Goal: Task Accomplishment & Management: Manage account settings

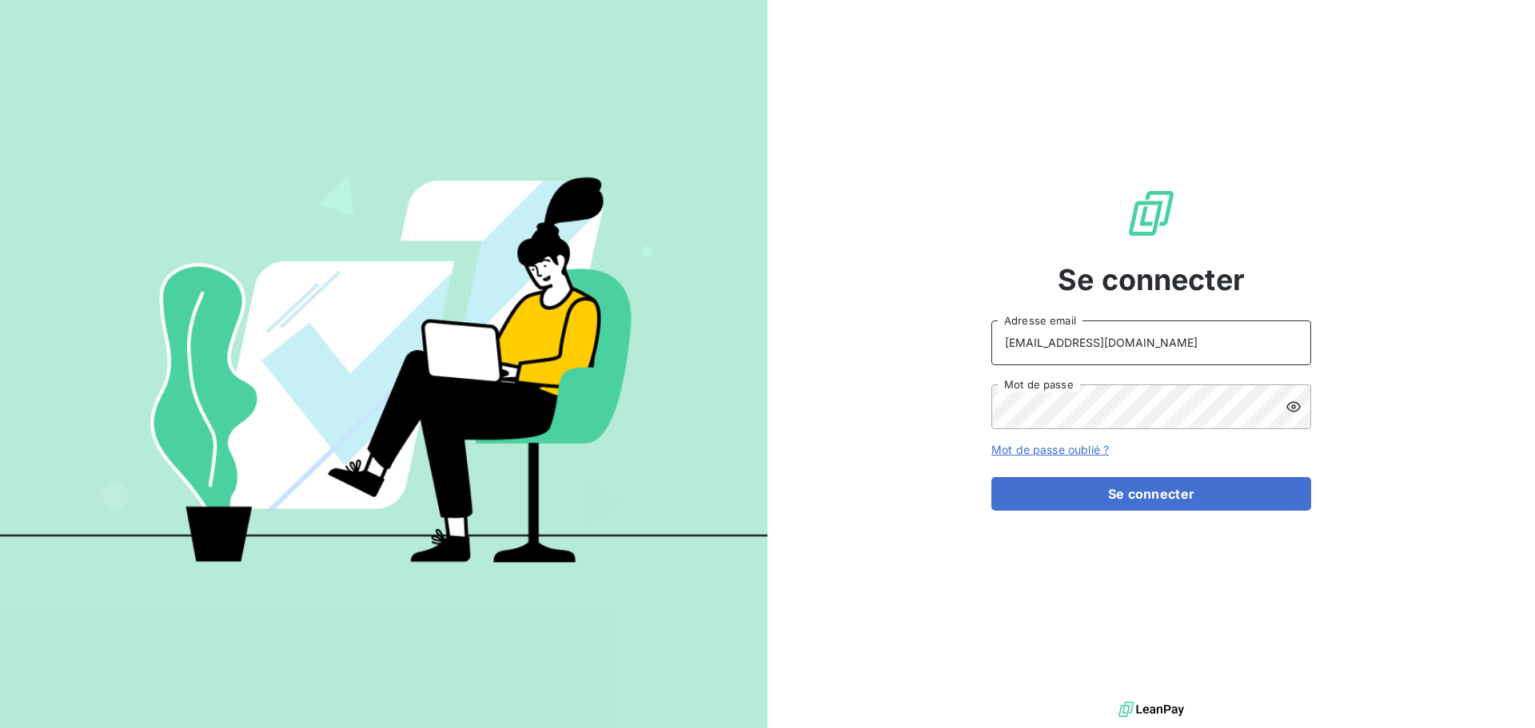
click at [1245, 333] on input "[EMAIL_ADDRESS][DOMAIN_NAME]" at bounding box center [1151, 343] width 320 height 45
type input "[EMAIL_ADDRESS][DOMAIN_NAME]"
click at [1193, 500] on button "Se connecter" at bounding box center [1151, 494] width 320 height 34
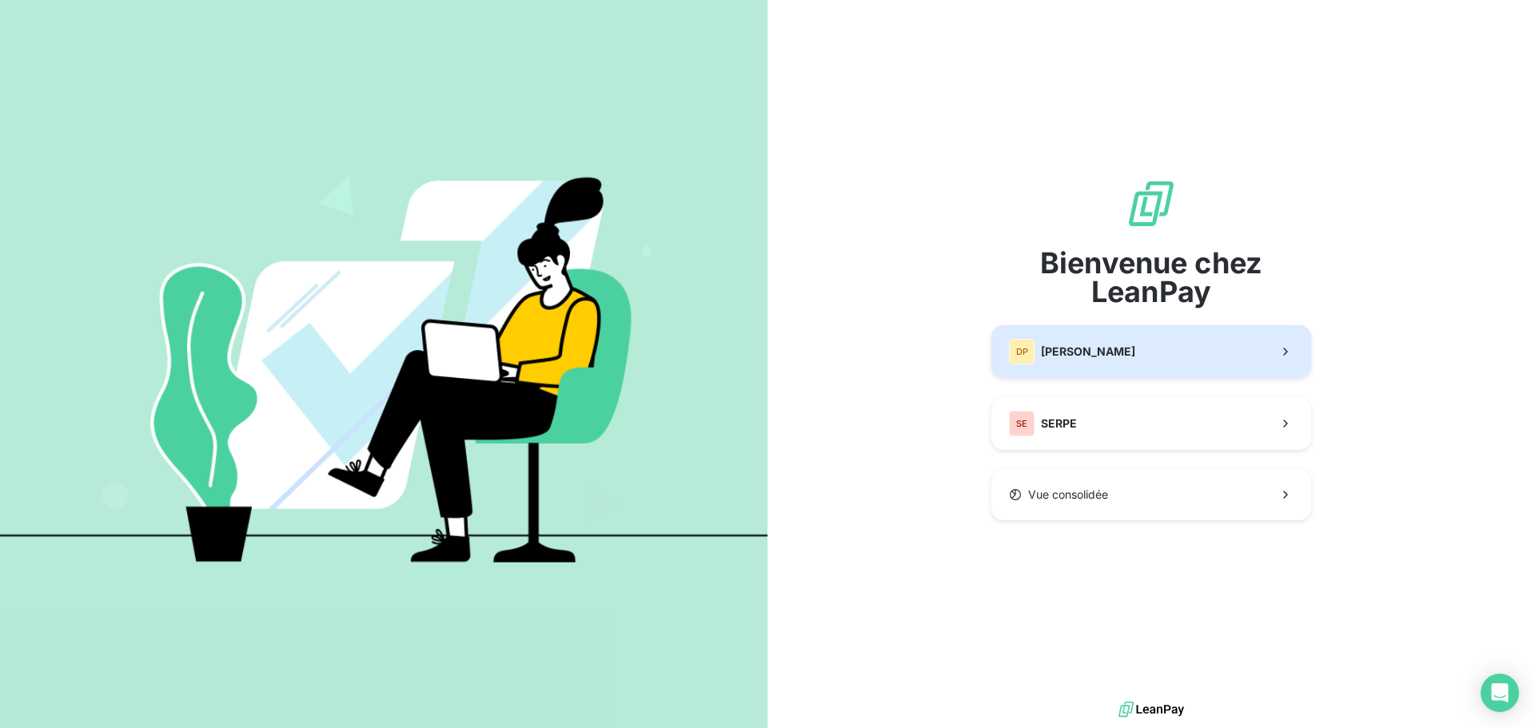
click at [1109, 350] on span "[PERSON_NAME]" at bounding box center [1088, 352] width 94 height 16
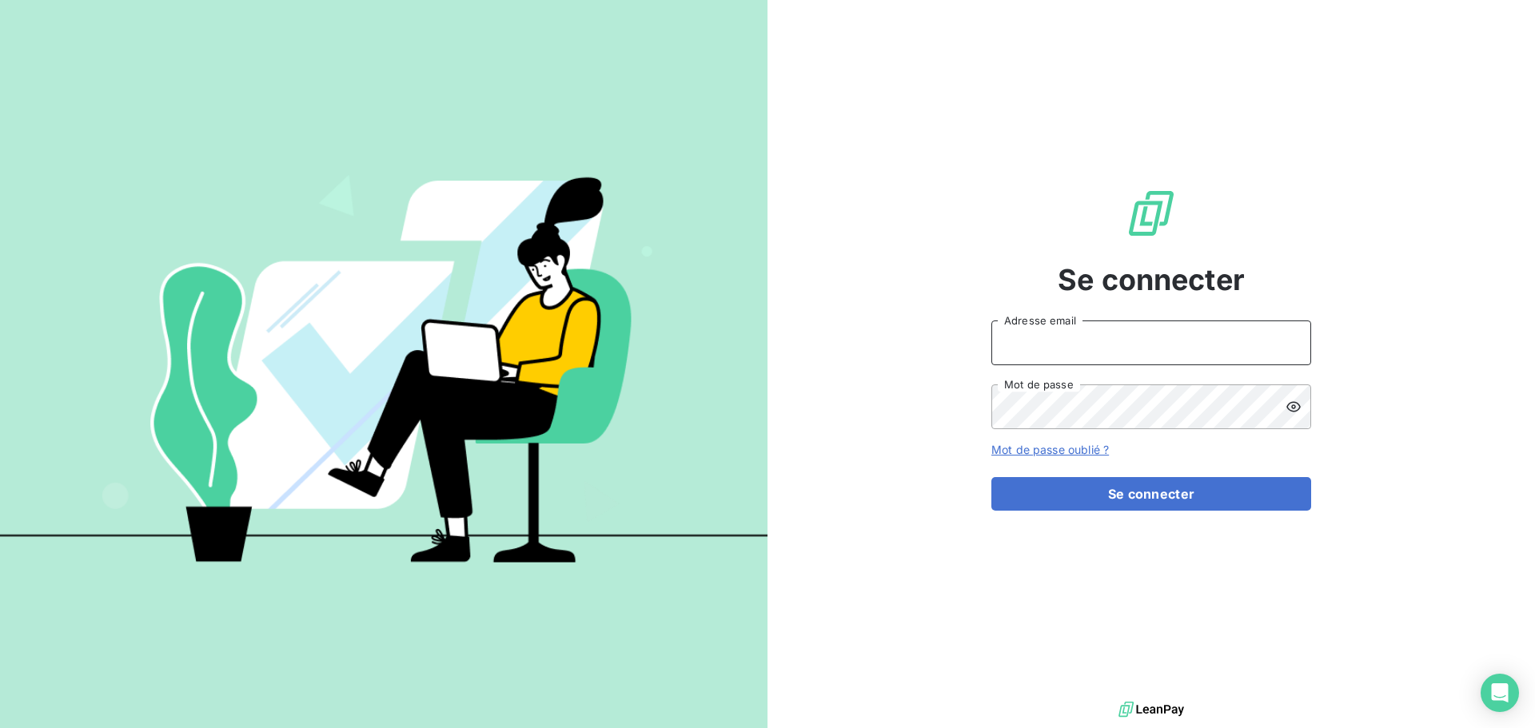
type input "[EMAIL_ADDRESS][DOMAIN_NAME]"
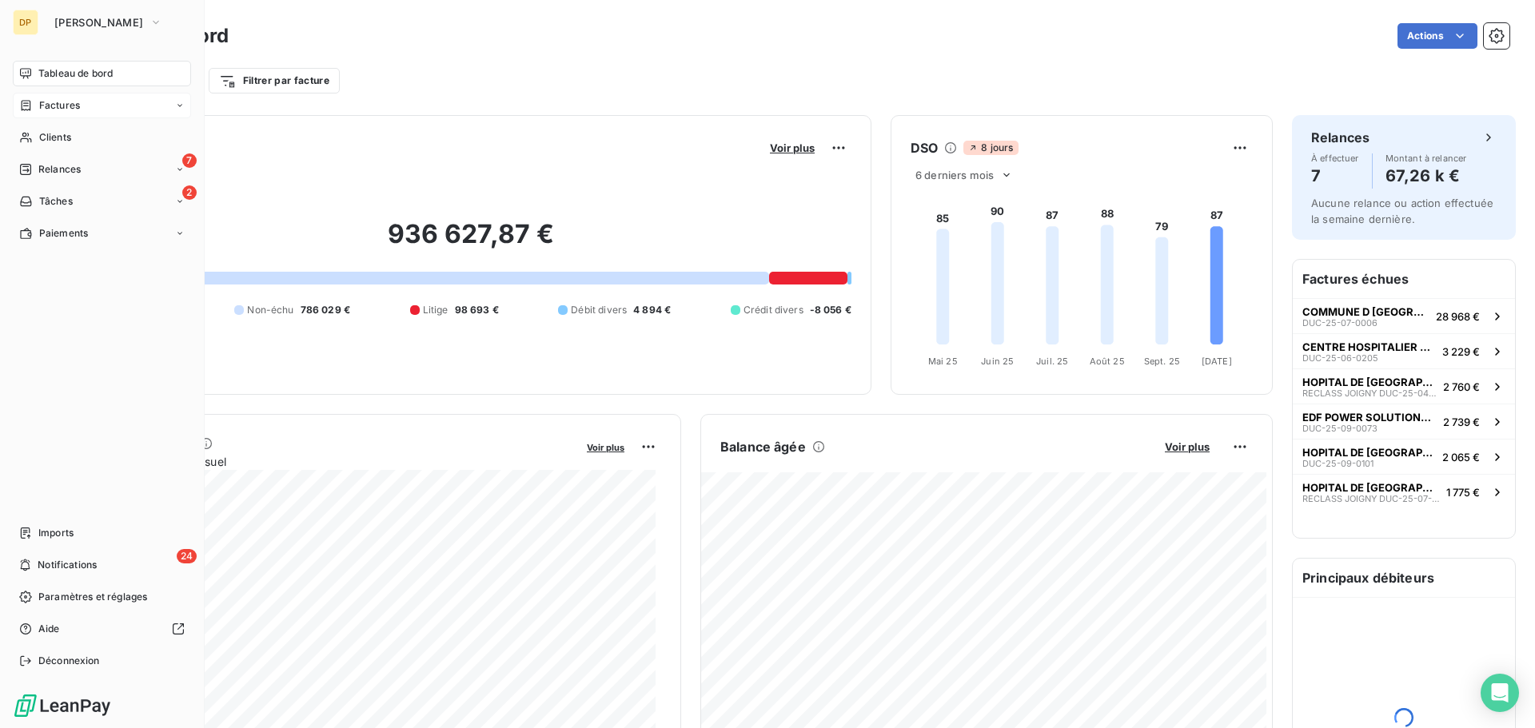
click at [39, 108] on span "Factures" at bounding box center [59, 105] width 41 height 14
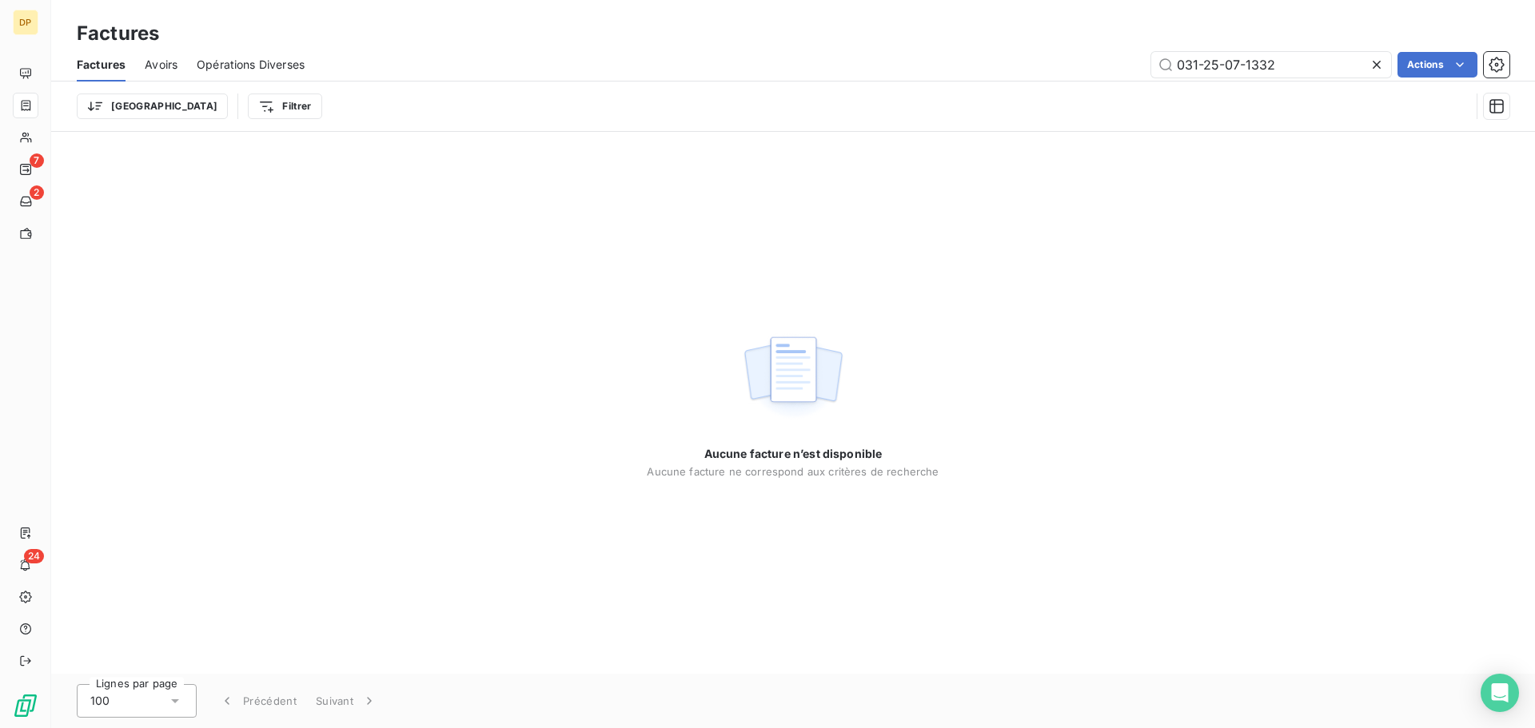
drag, startPoint x: 1277, startPoint y: 65, endPoint x: 1109, endPoint y: 59, distance: 168.0
click at [1091, 66] on div "031-25-07-1332 Actions" at bounding box center [916, 65] width 1185 height 26
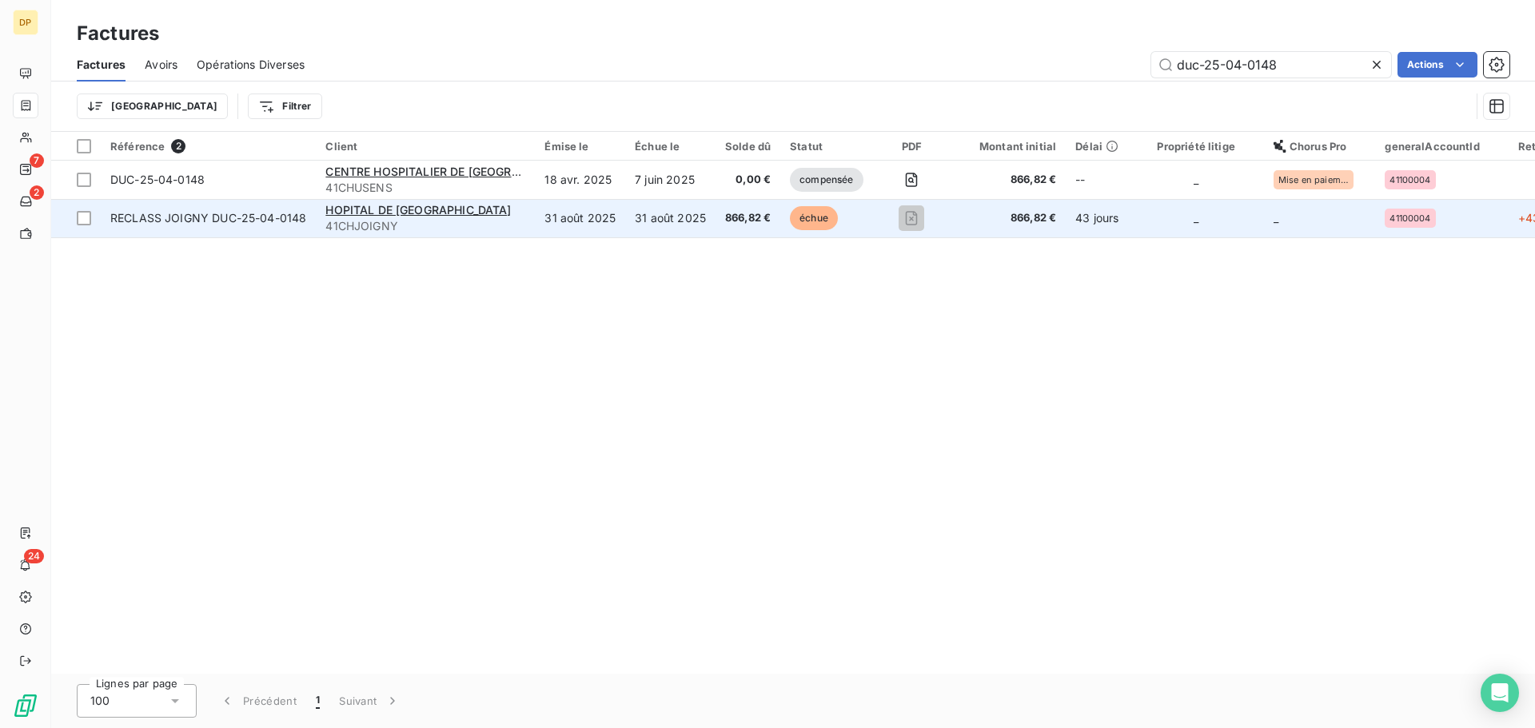
type input "duc-25-04-0148"
click at [625, 214] on td "31 août 2025" at bounding box center [670, 218] width 90 height 38
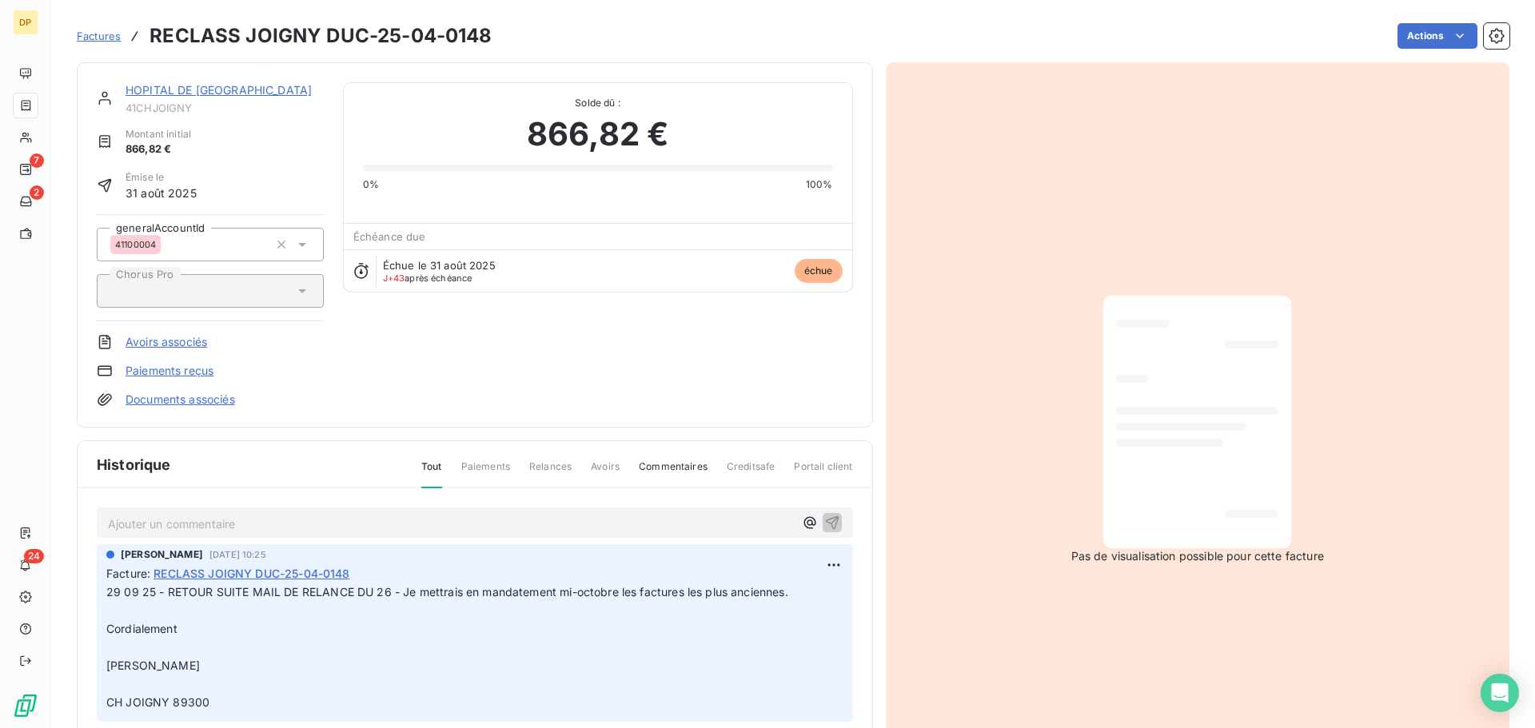
click at [197, 94] on link "HOPITAL DE [GEOGRAPHIC_DATA]" at bounding box center [218, 90] width 186 height 14
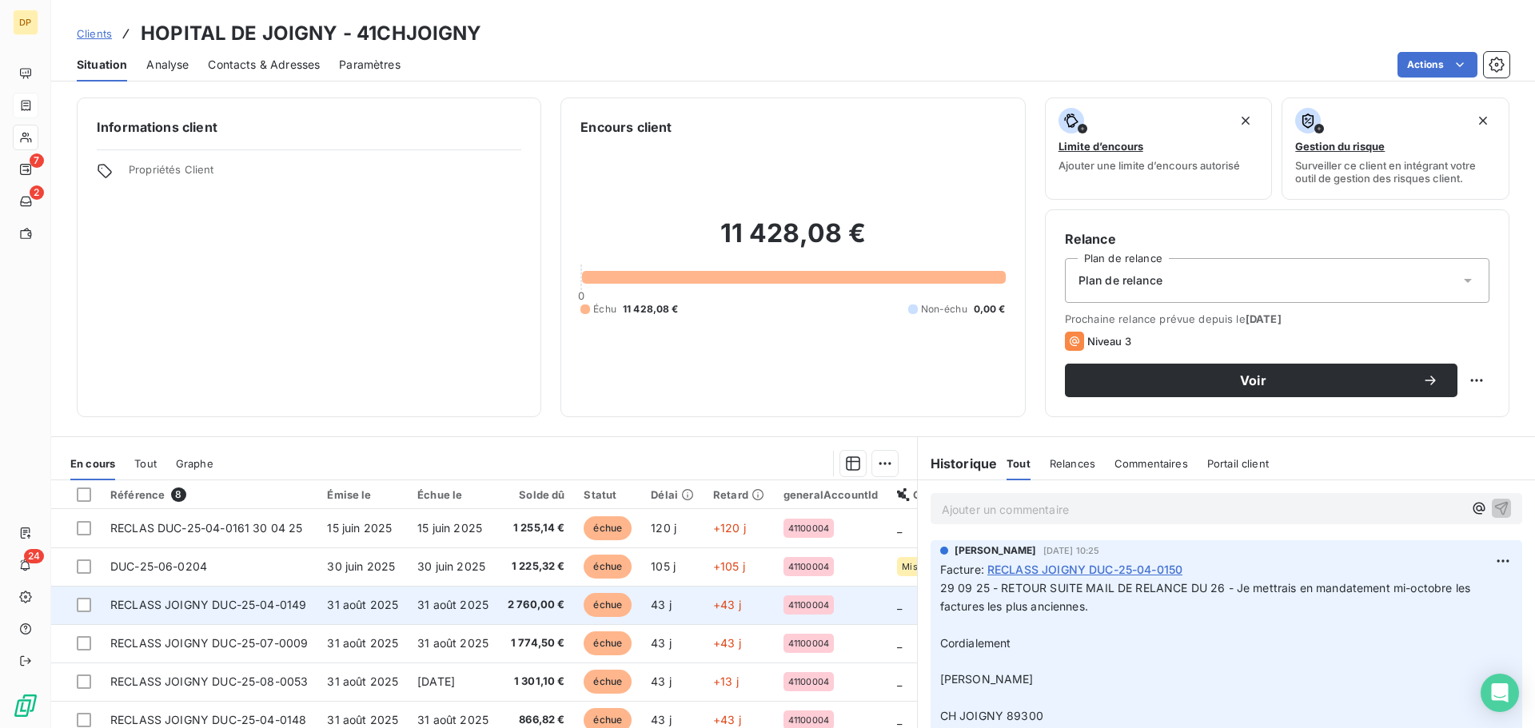
click at [486, 595] on td "31 août 2025" at bounding box center [453, 605] width 90 height 38
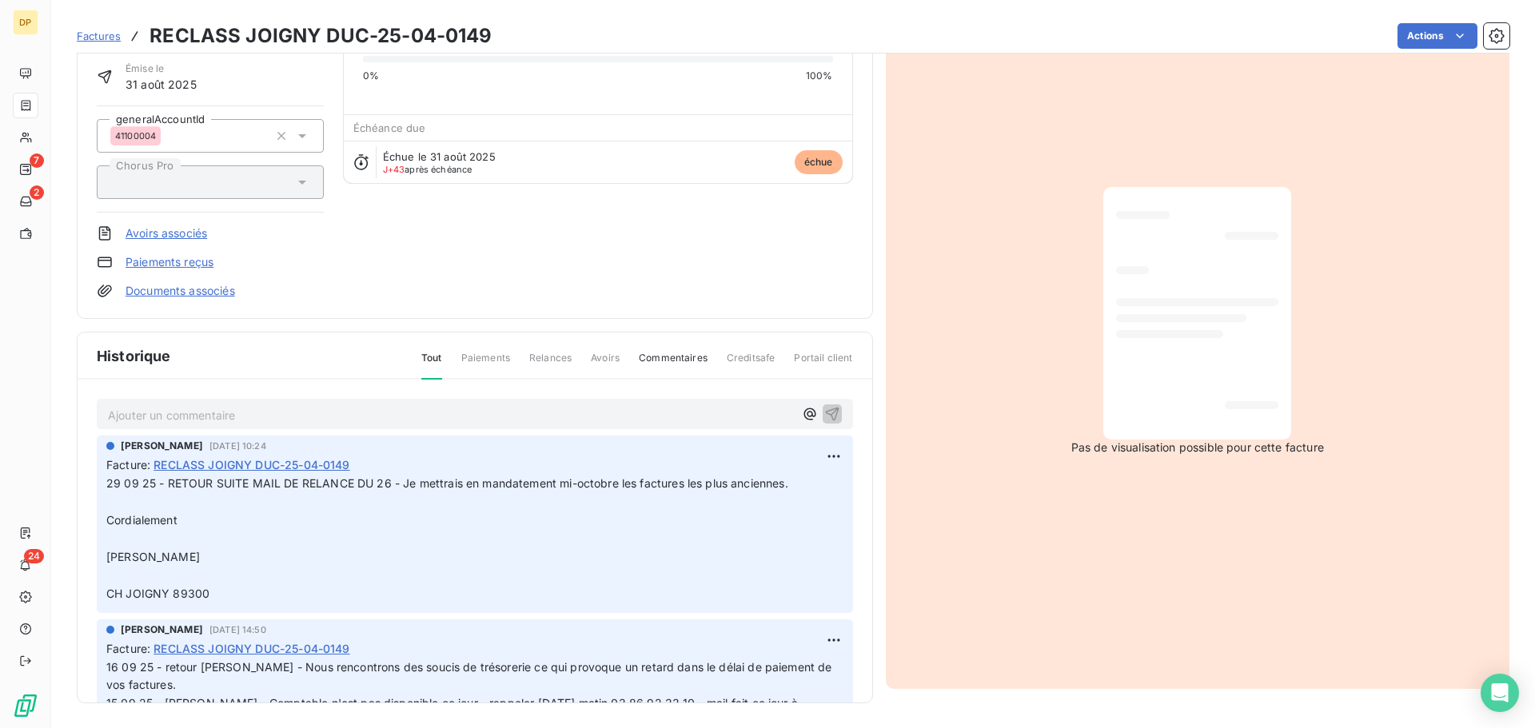
scroll to position [110, 0]
click at [340, 421] on p "Ajouter un commentaire ﻿" at bounding box center [451, 414] width 686 height 20
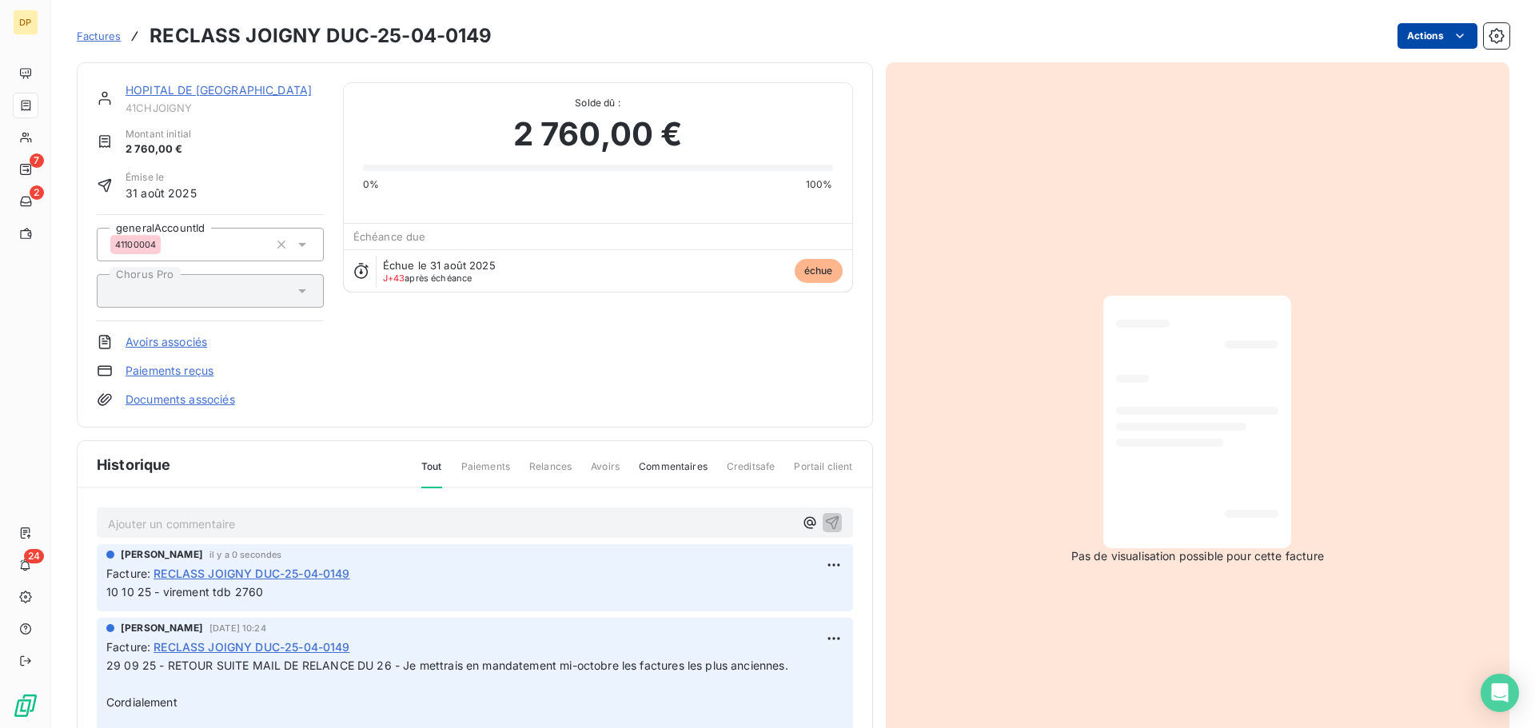
click at [1434, 44] on html "DP 7 2 24 Factures RECLASS JOIGNY DUC-25-04-0149 Actions HOPITAL DE [GEOGRAPHIC…" at bounding box center [767, 364] width 1535 height 728
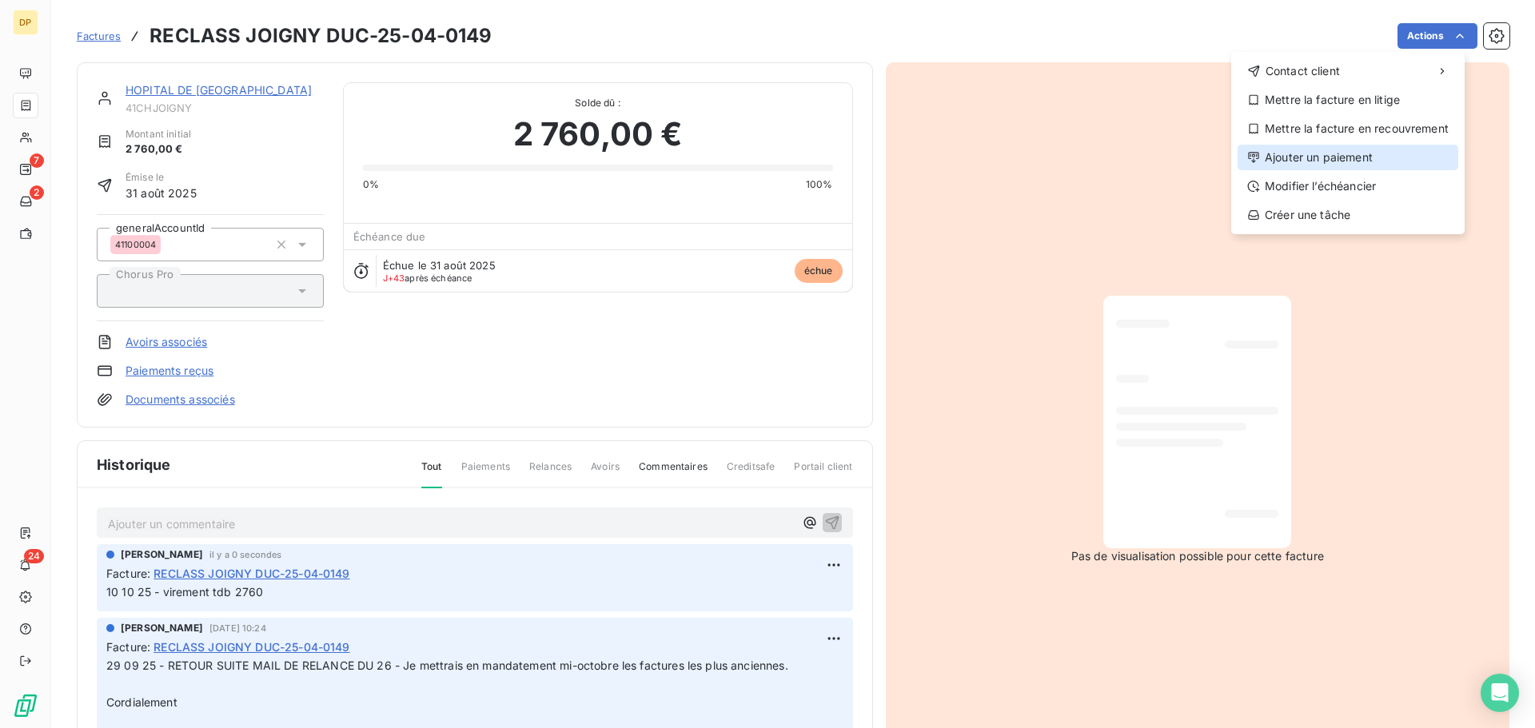
click at [1303, 157] on div "Ajouter un paiement" at bounding box center [1347, 158] width 221 height 26
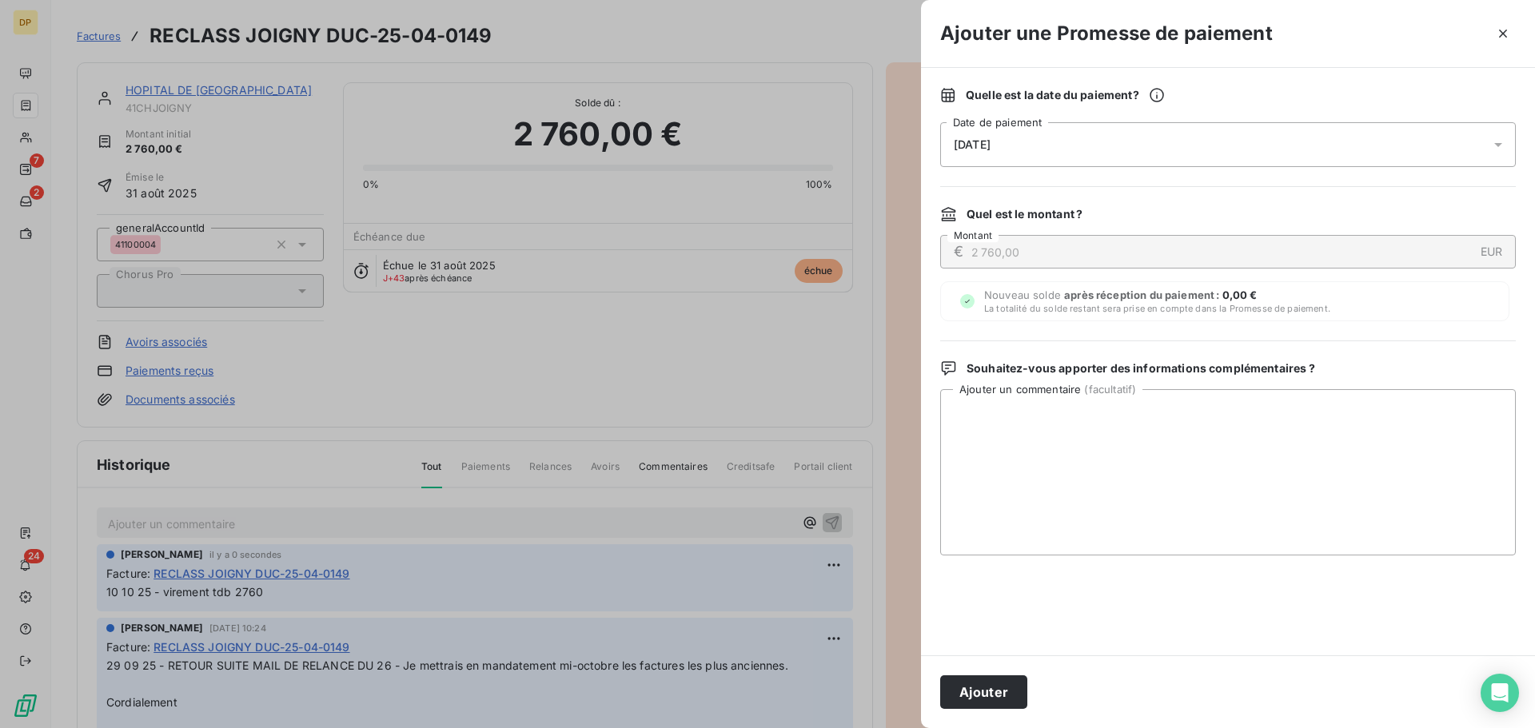
click at [1177, 140] on div "[DATE]" at bounding box center [1228, 144] width 576 height 45
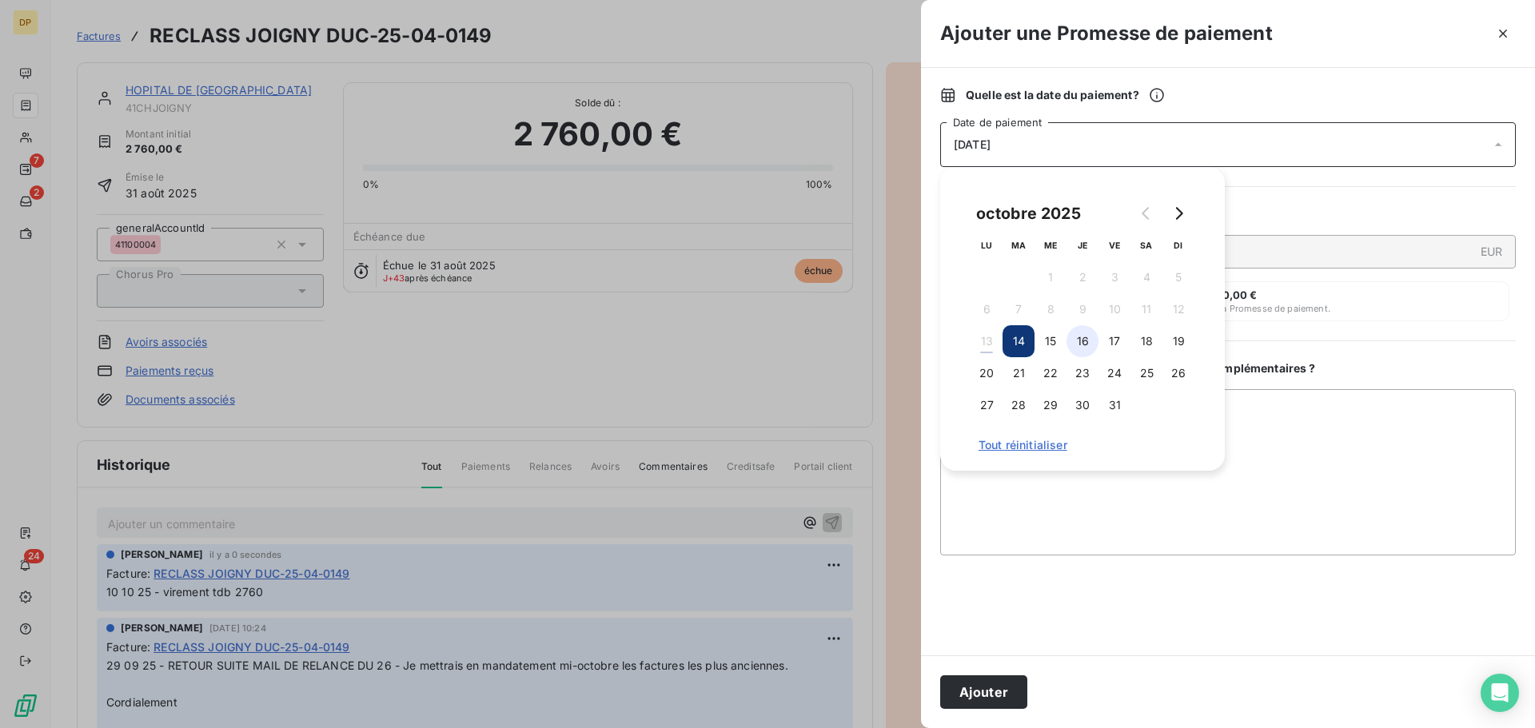
click at [1082, 340] on button "16" at bounding box center [1082, 341] width 32 height 32
click at [1002, 689] on button "Ajouter" at bounding box center [983, 692] width 87 height 34
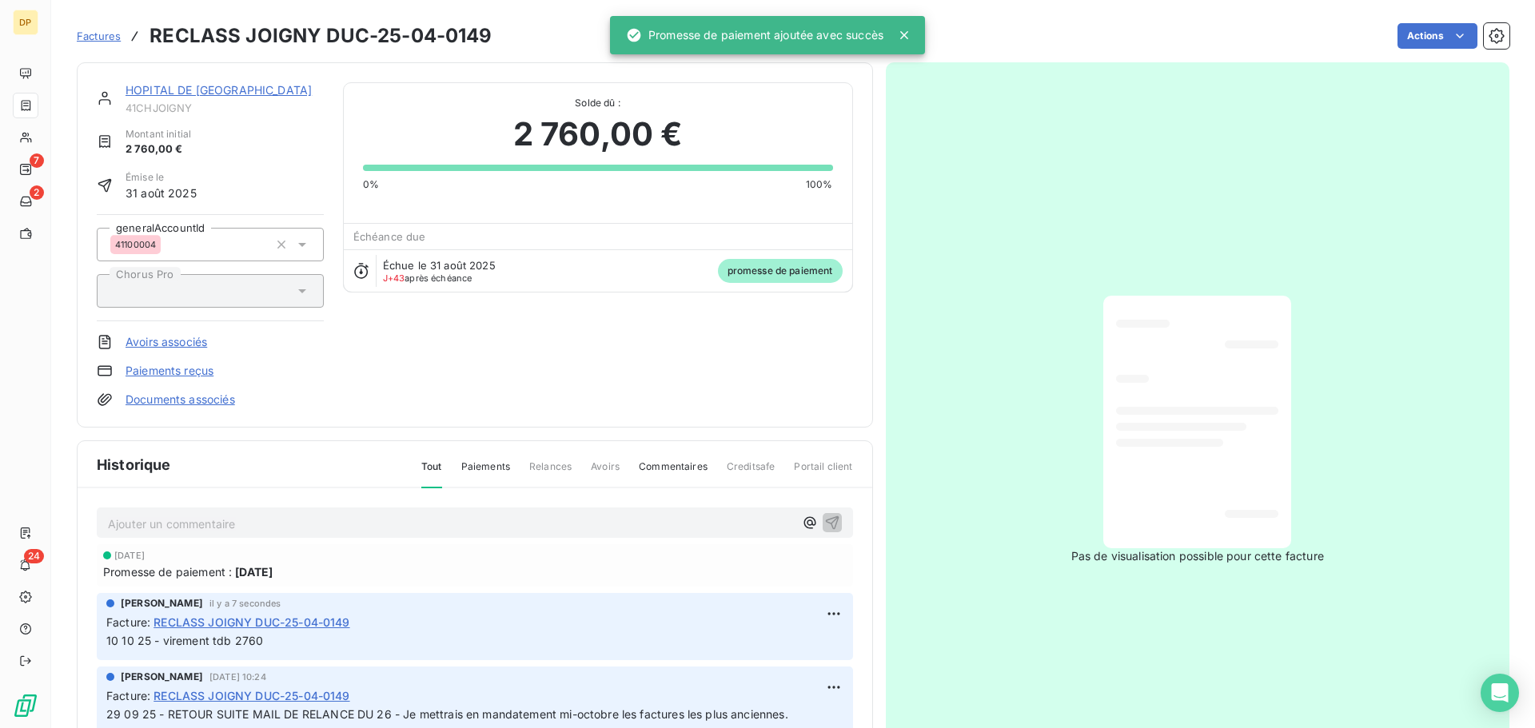
click at [233, 644] on span "10 10 25 - virement tdb 2760" at bounding box center [184, 641] width 157 height 14
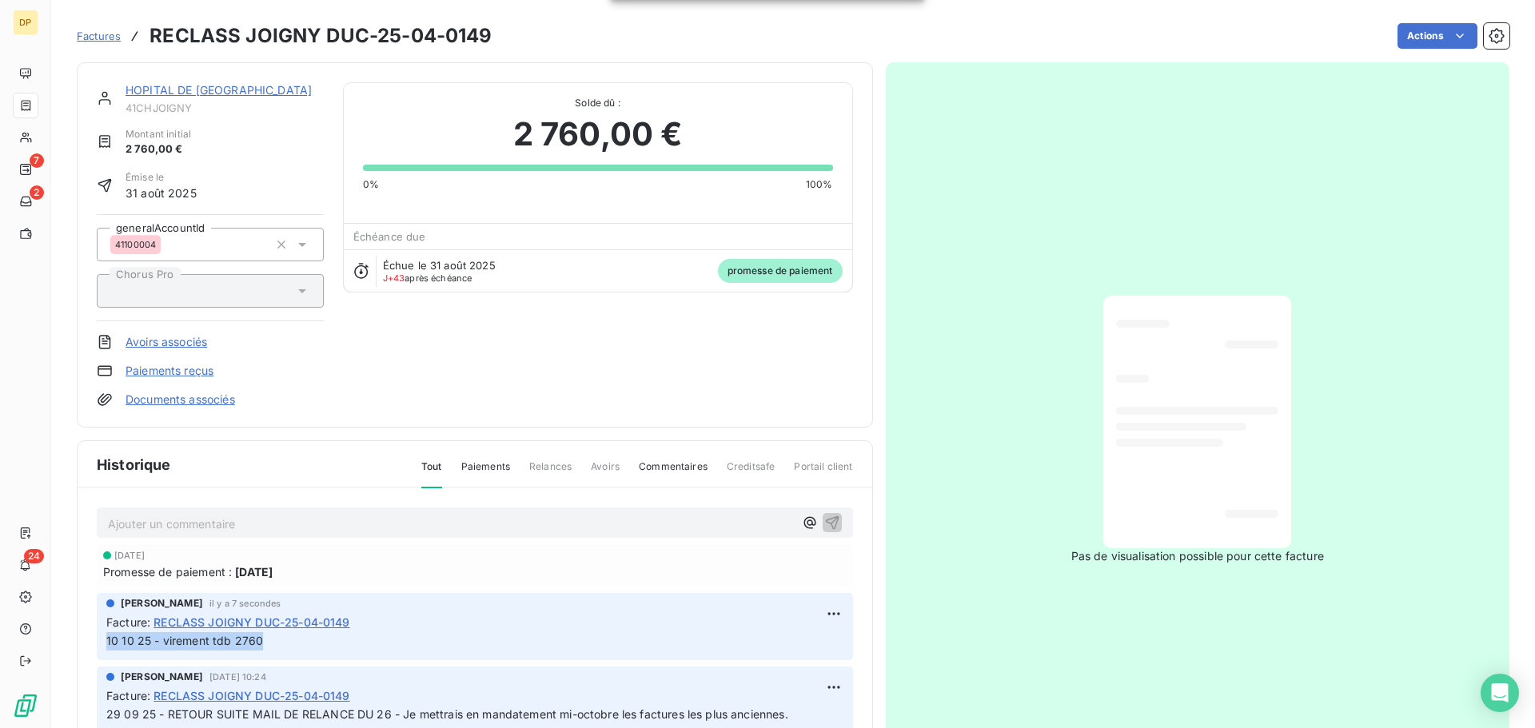
copy div "10 10 25 - virement tdb 2760"
click at [207, 93] on link "HOPITAL DE [GEOGRAPHIC_DATA]" at bounding box center [218, 90] width 186 height 14
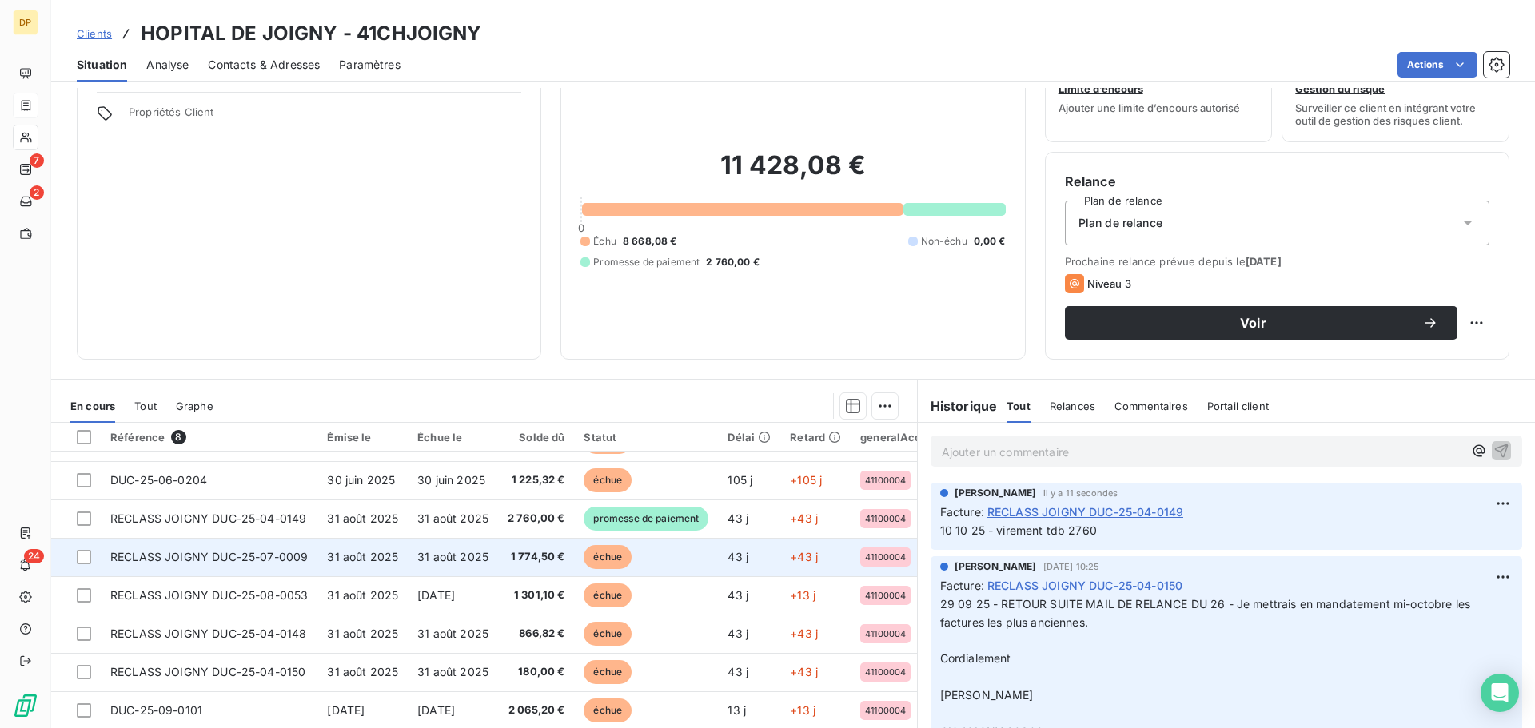
scroll to position [108, 0]
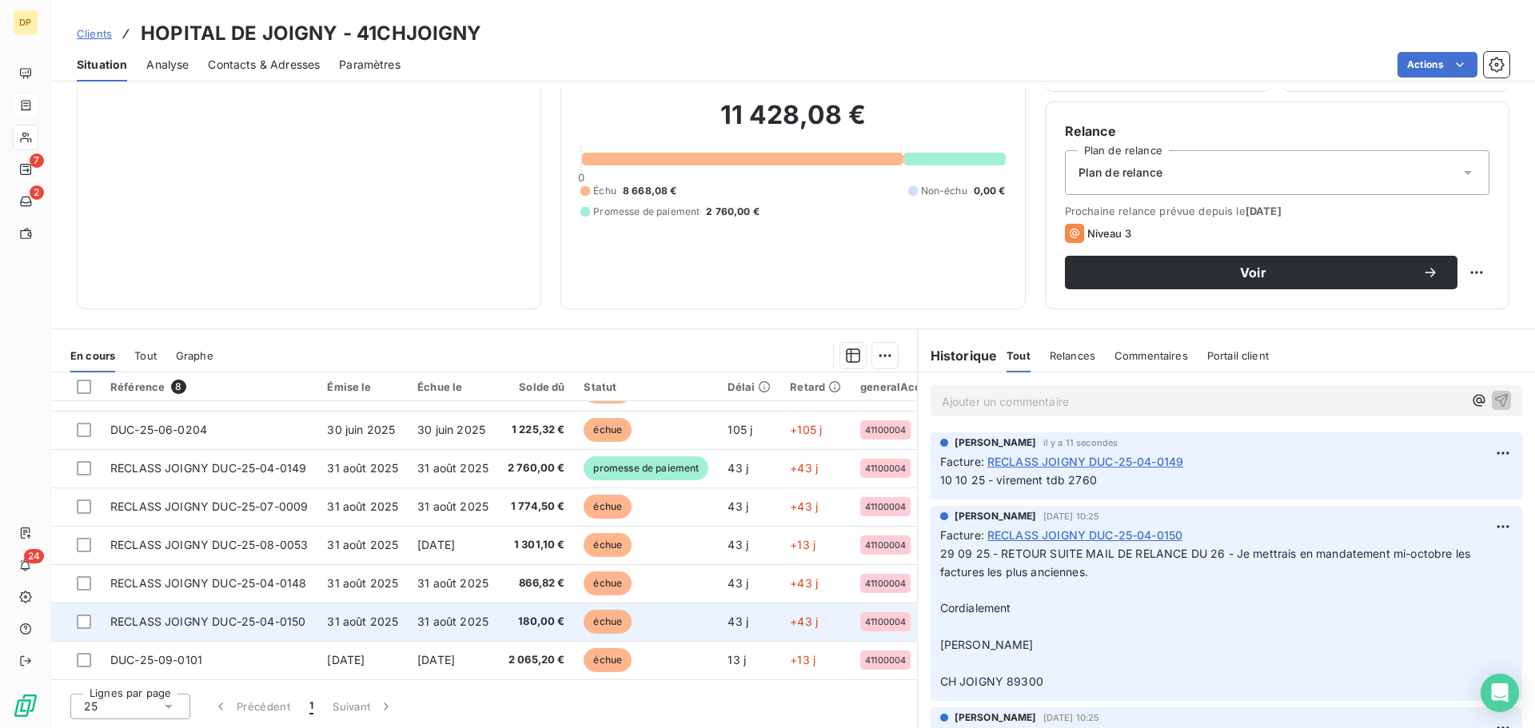
click at [537, 614] on span "180,00 €" at bounding box center [537, 622] width 58 height 16
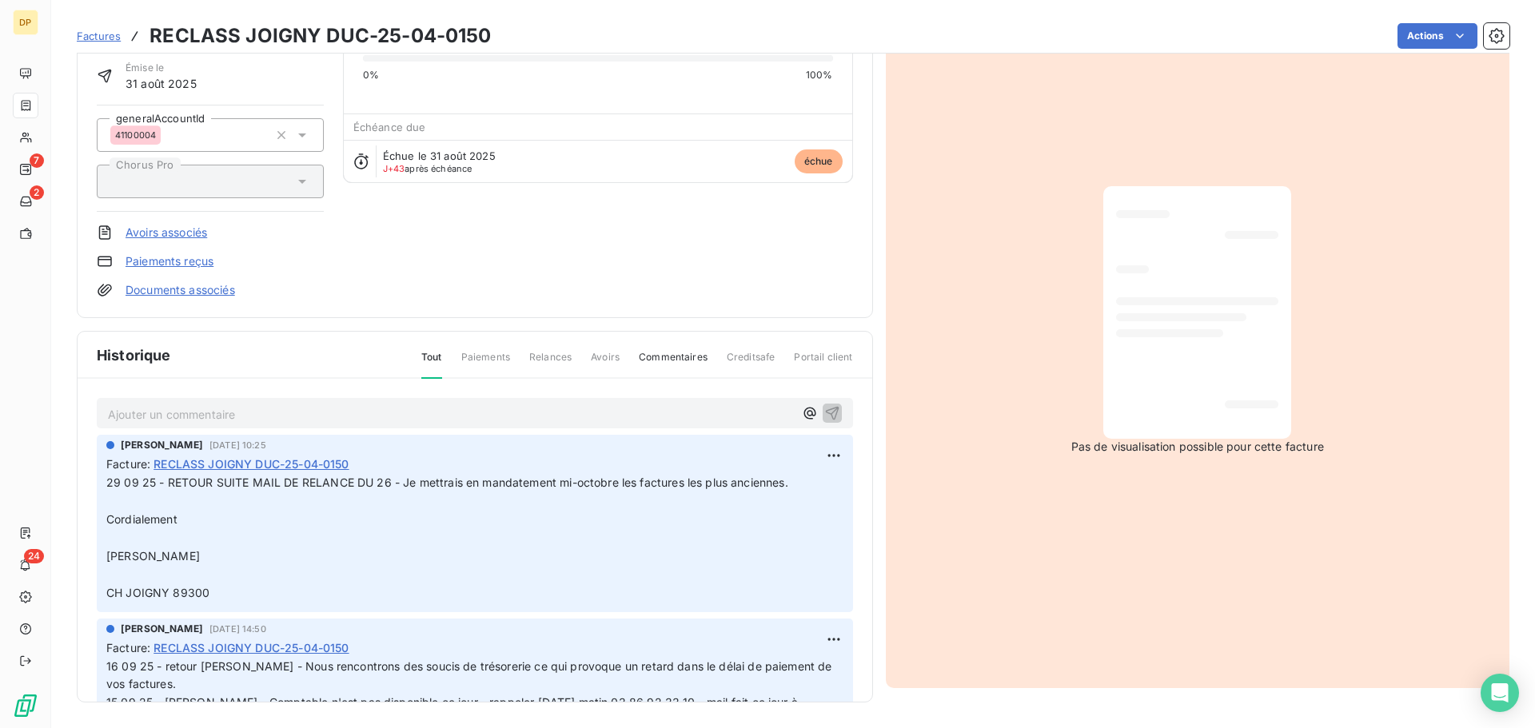
scroll to position [30, 0]
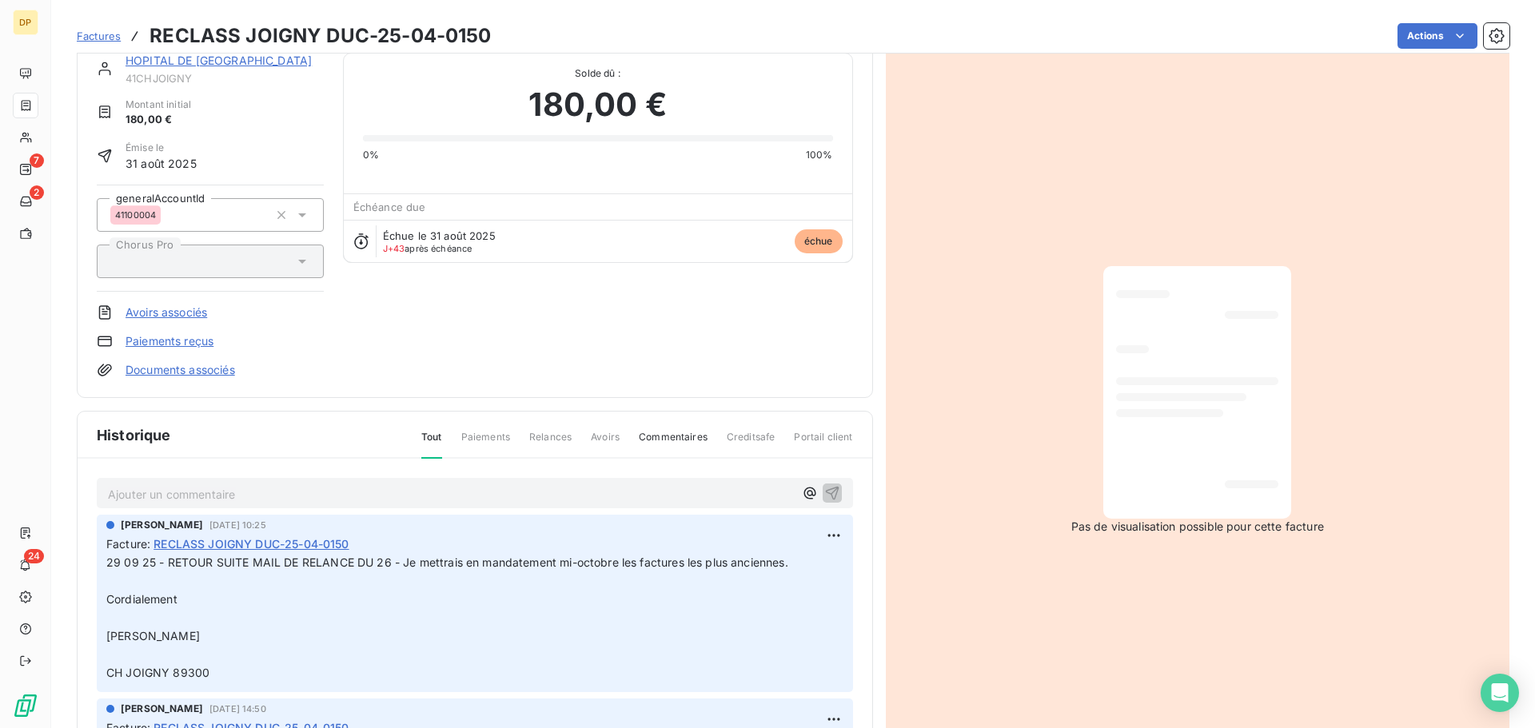
click at [404, 502] on p "Ajouter un commentaire ﻿" at bounding box center [451, 494] width 686 height 20
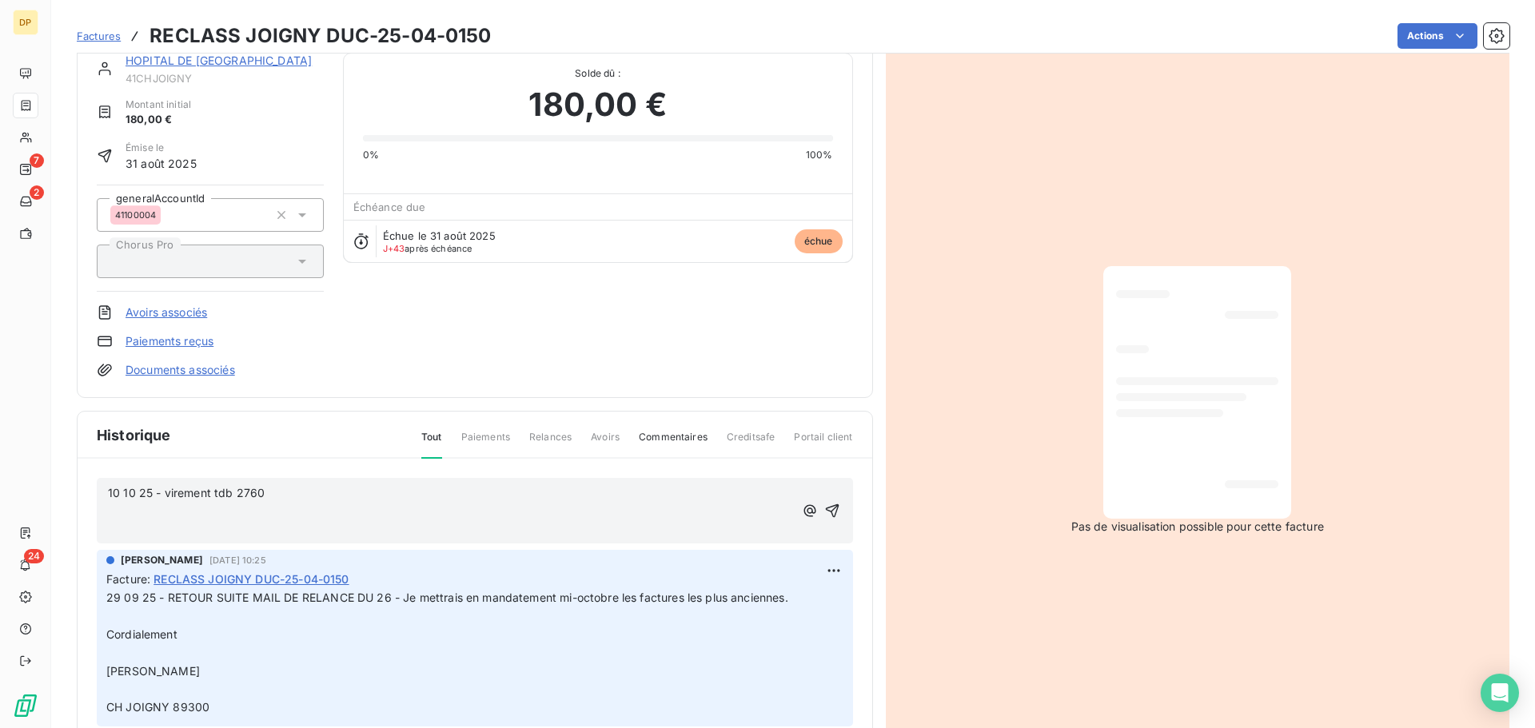
click at [333, 493] on p "10 10 25 - virement tdb 2760" at bounding box center [451, 493] width 686 height 18
click at [824, 509] on icon "button" at bounding box center [832, 511] width 16 height 16
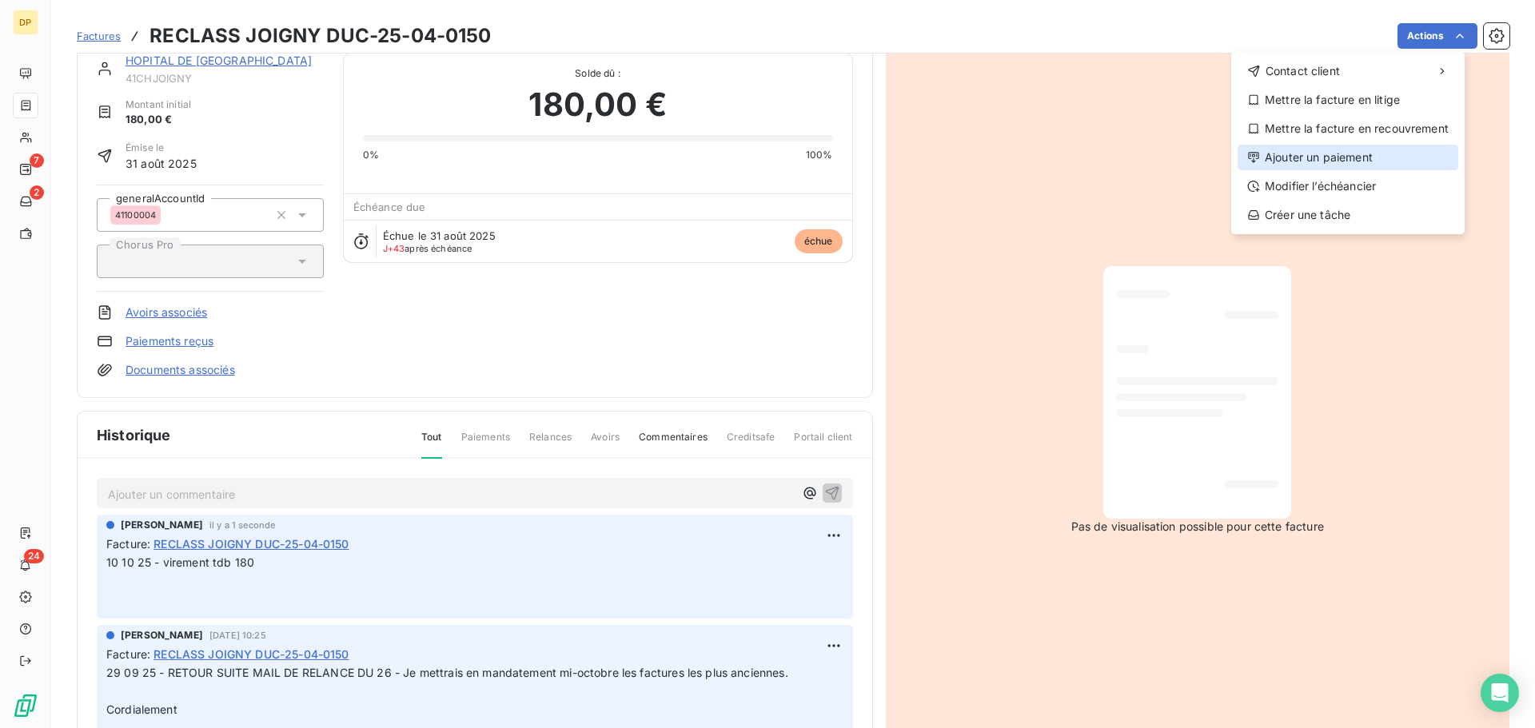
click at [1346, 162] on div "Ajouter un paiement" at bounding box center [1347, 158] width 221 height 26
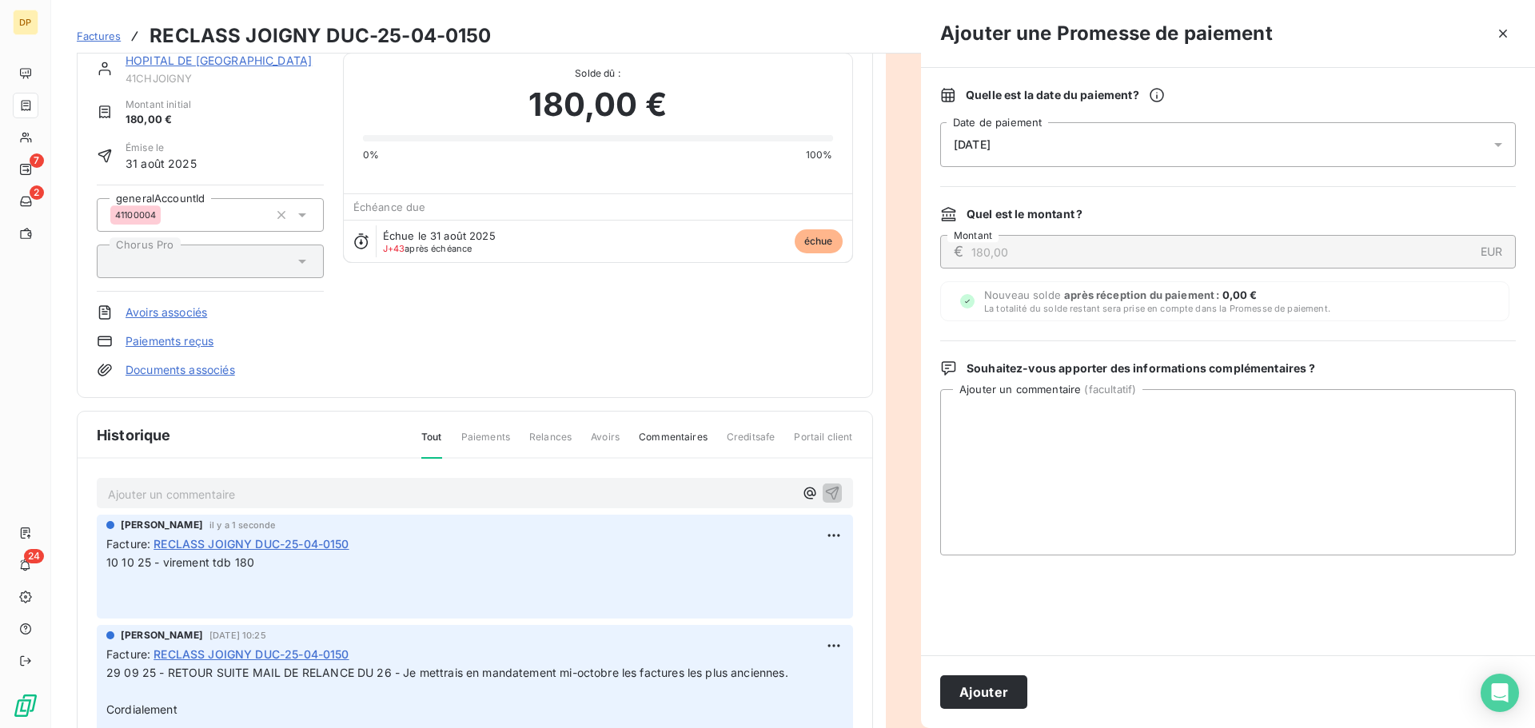
click at [1228, 145] on div "[DATE]" at bounding box center [1228, 144] width 576 height 45
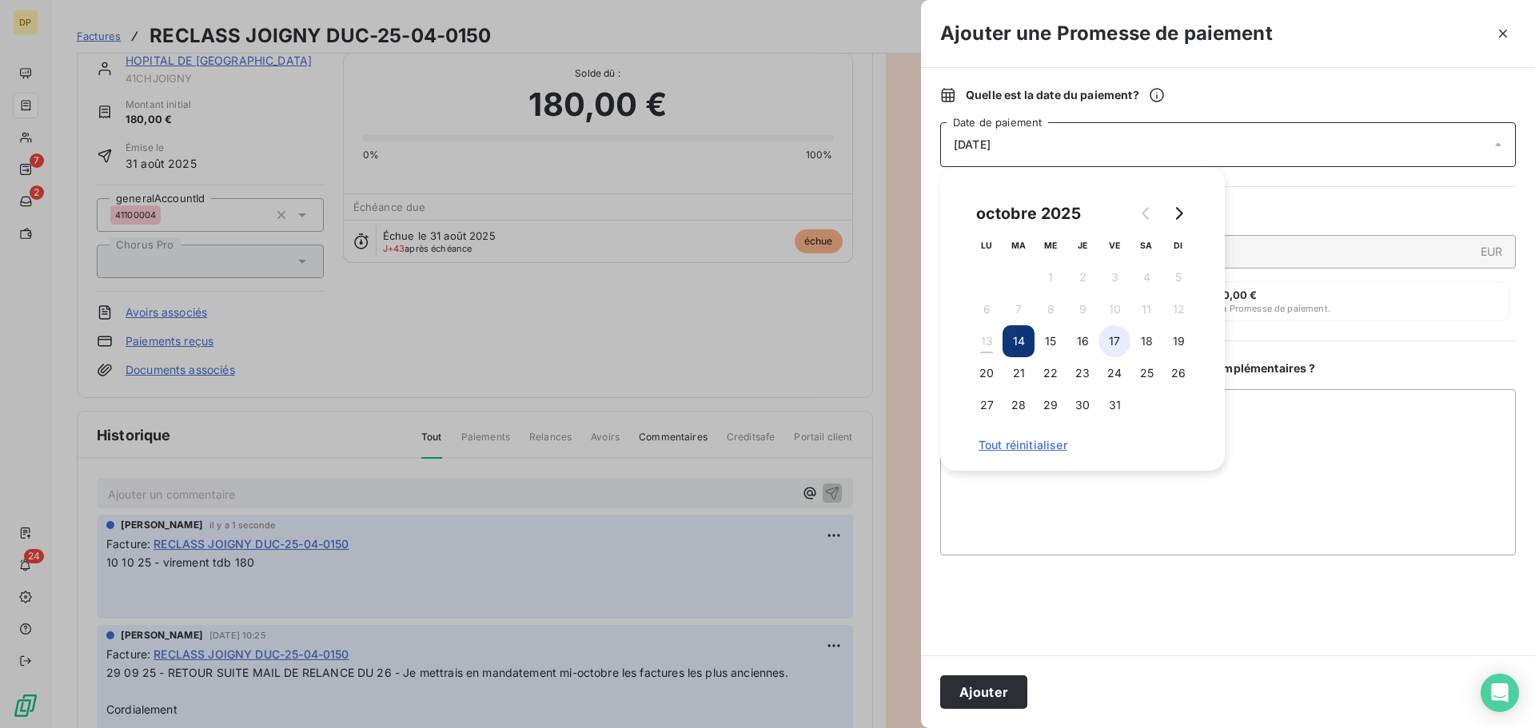
click at [1125, 341] on button "17" at bounding box center [1114, 341] width 32 height 32
click at [1000, 687] on button "Ajouter" at bounding box center [983, 692] width 87 height 34
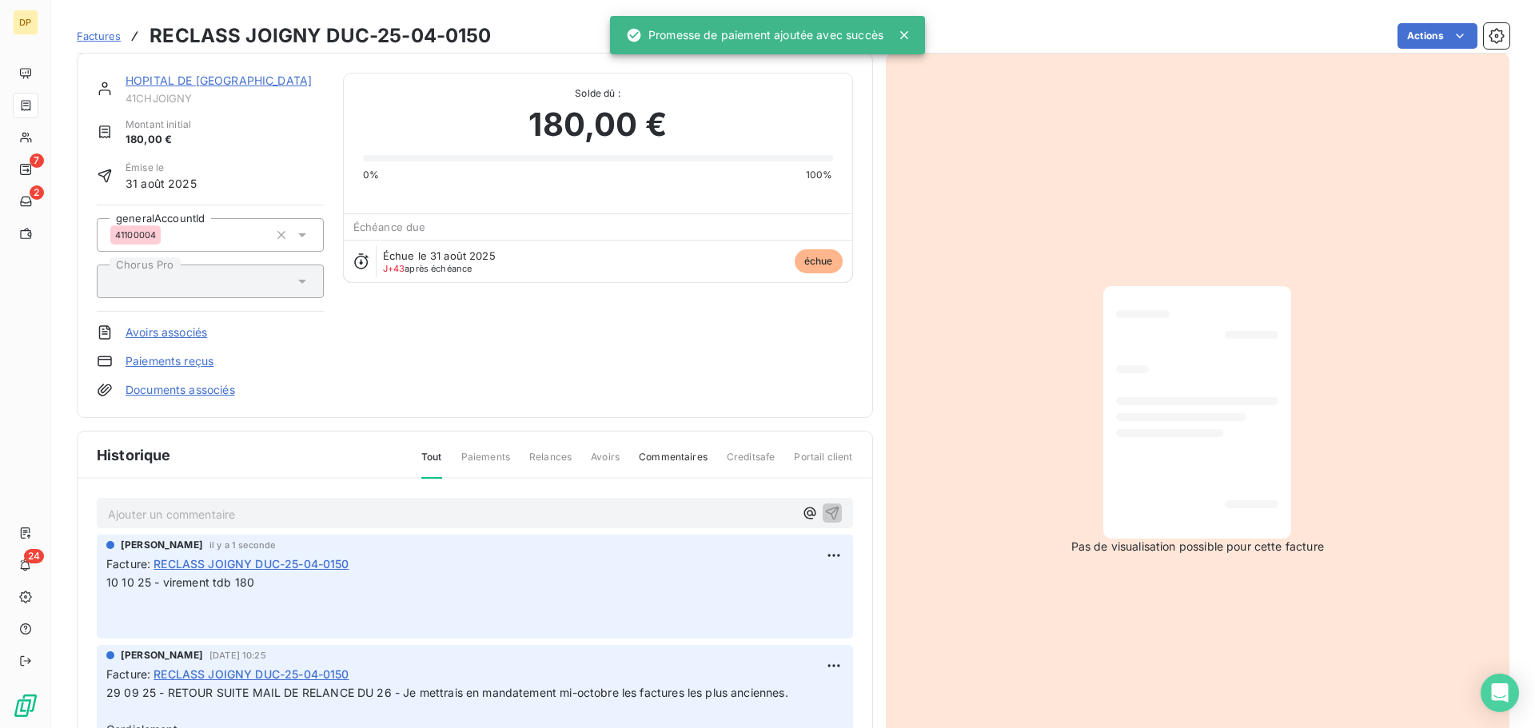
scroll to position [0, 0]
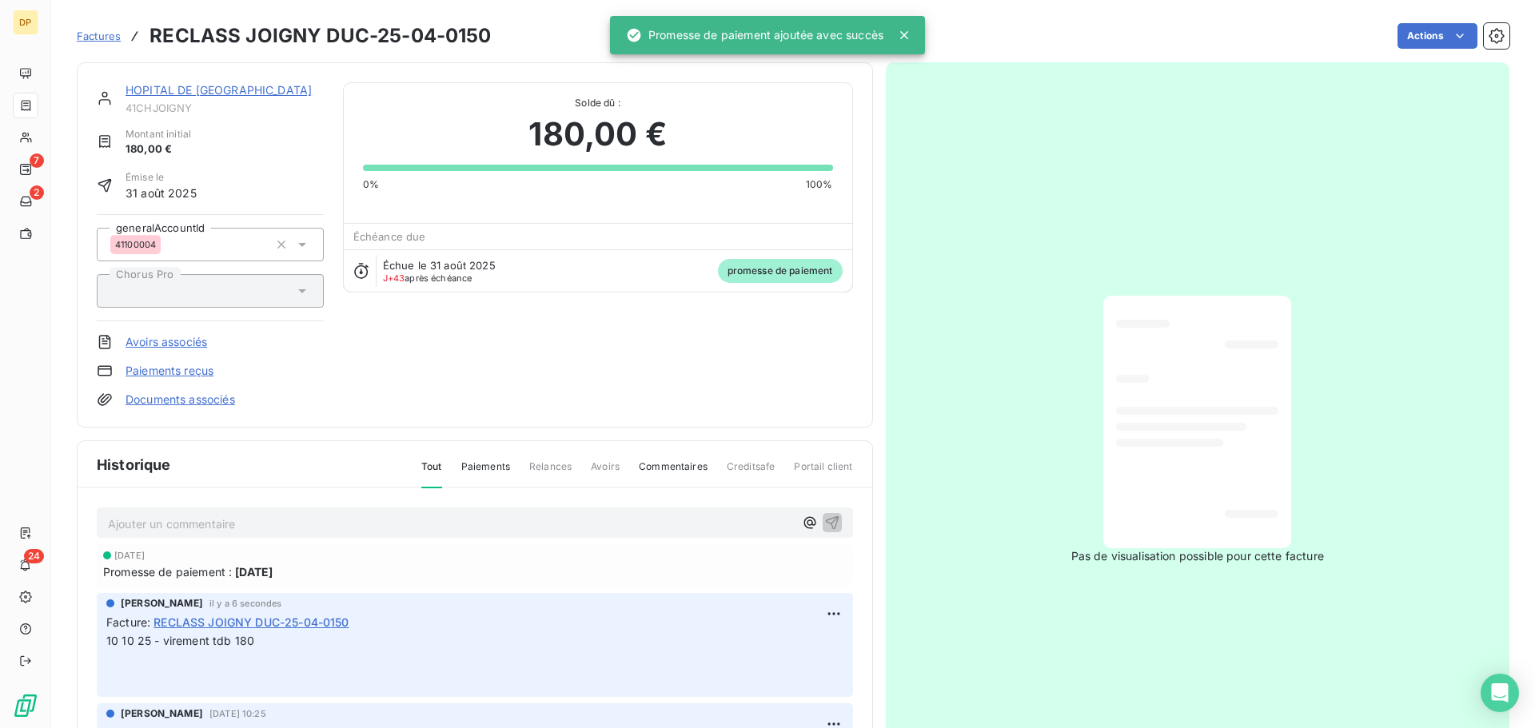
click at [172, 101] on div "HOPITAL DE JOIGNY 41CHJOIGNY" at bounding box center [224, 98] width 198 height 32
click at [181, 92] on link "HOPITAL DE [GEOGRAPHIC_DATA]" at bounding box center [218, 90] width 186 height 14
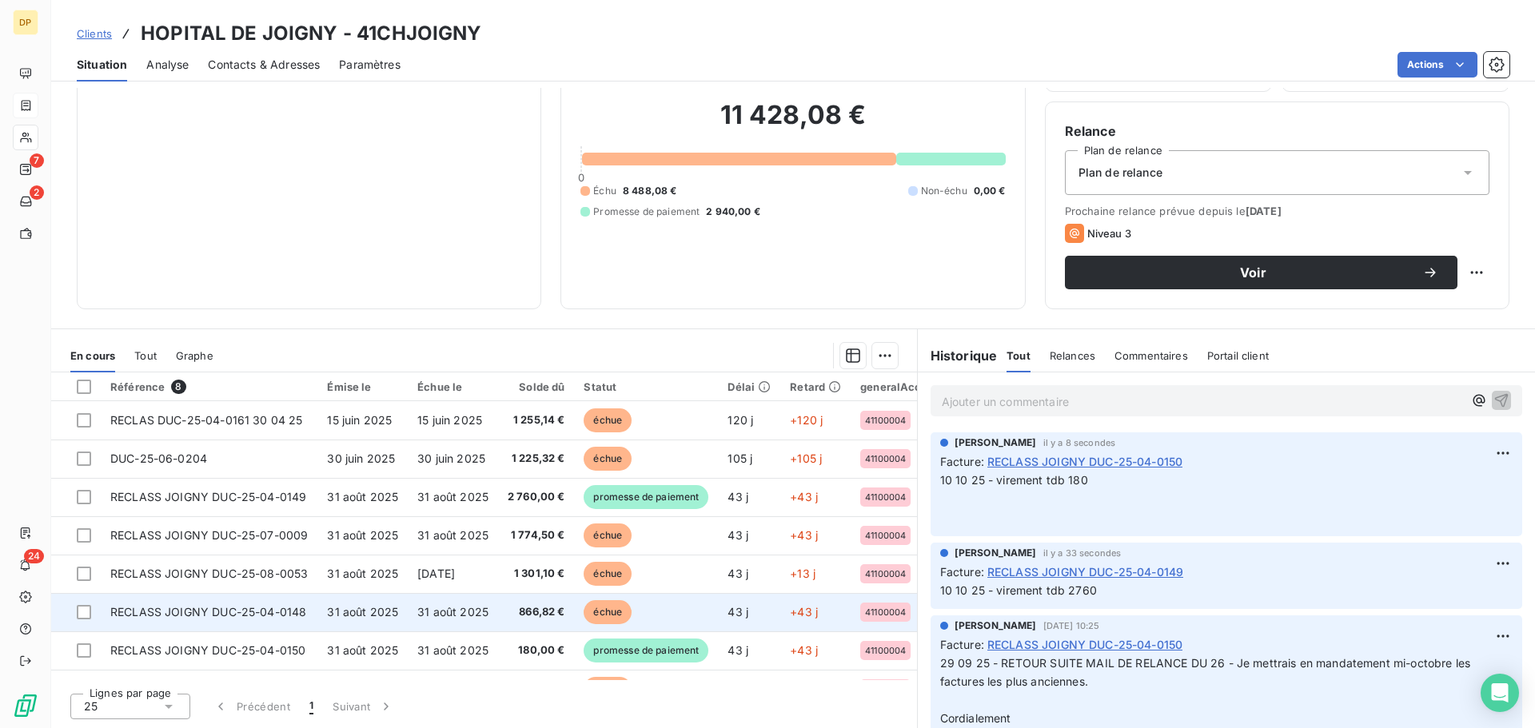
click at [575, 611] on td "866,82 €" at bounding box center [536, 612] width 77 height 38
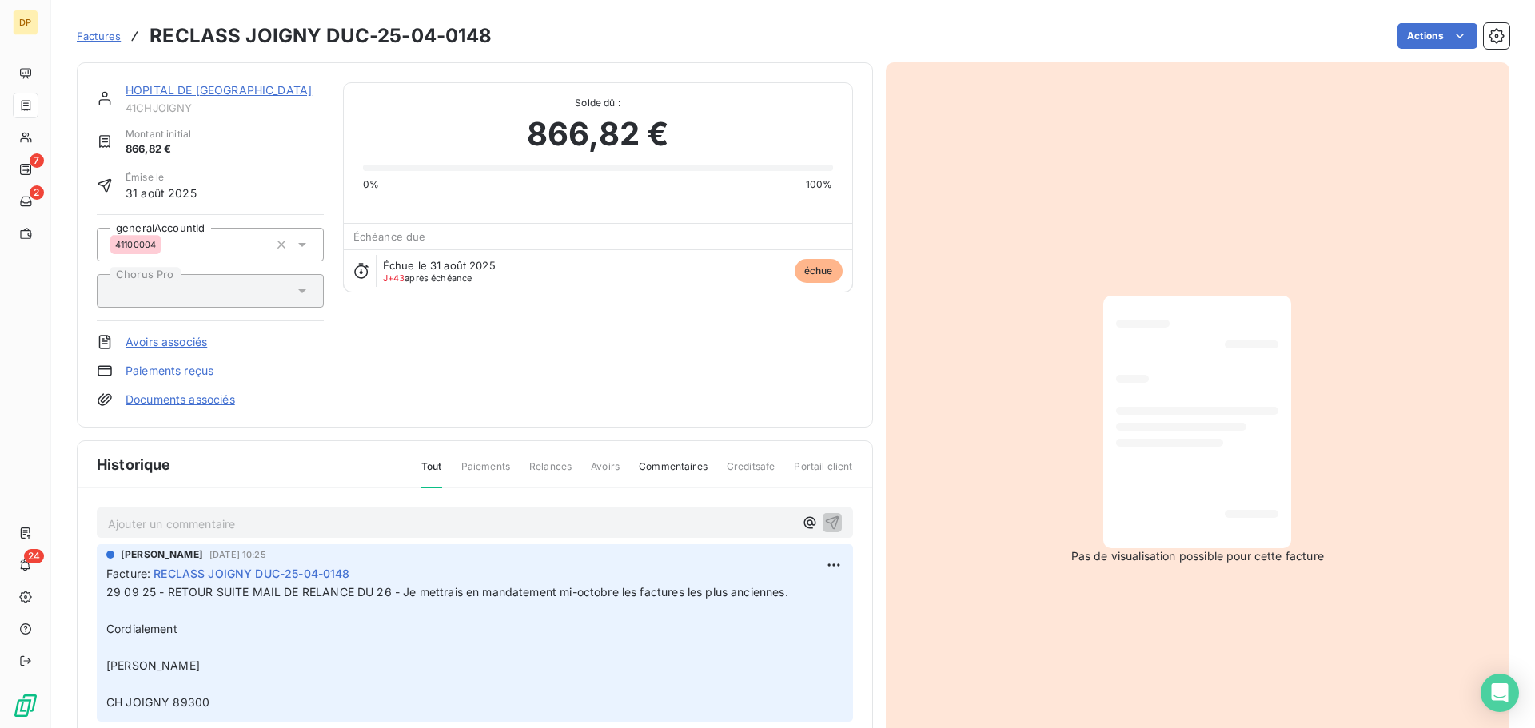
scroll to position [2, 0]
click at [354, 533] on div "Ajouter un commentaire ﻿" at bounding box center [475, 521] width 756 height 31
click at [356, 525] on p "Ajouter un commentaire ﻿" at bounding box center [451, 522] width 686 height 20
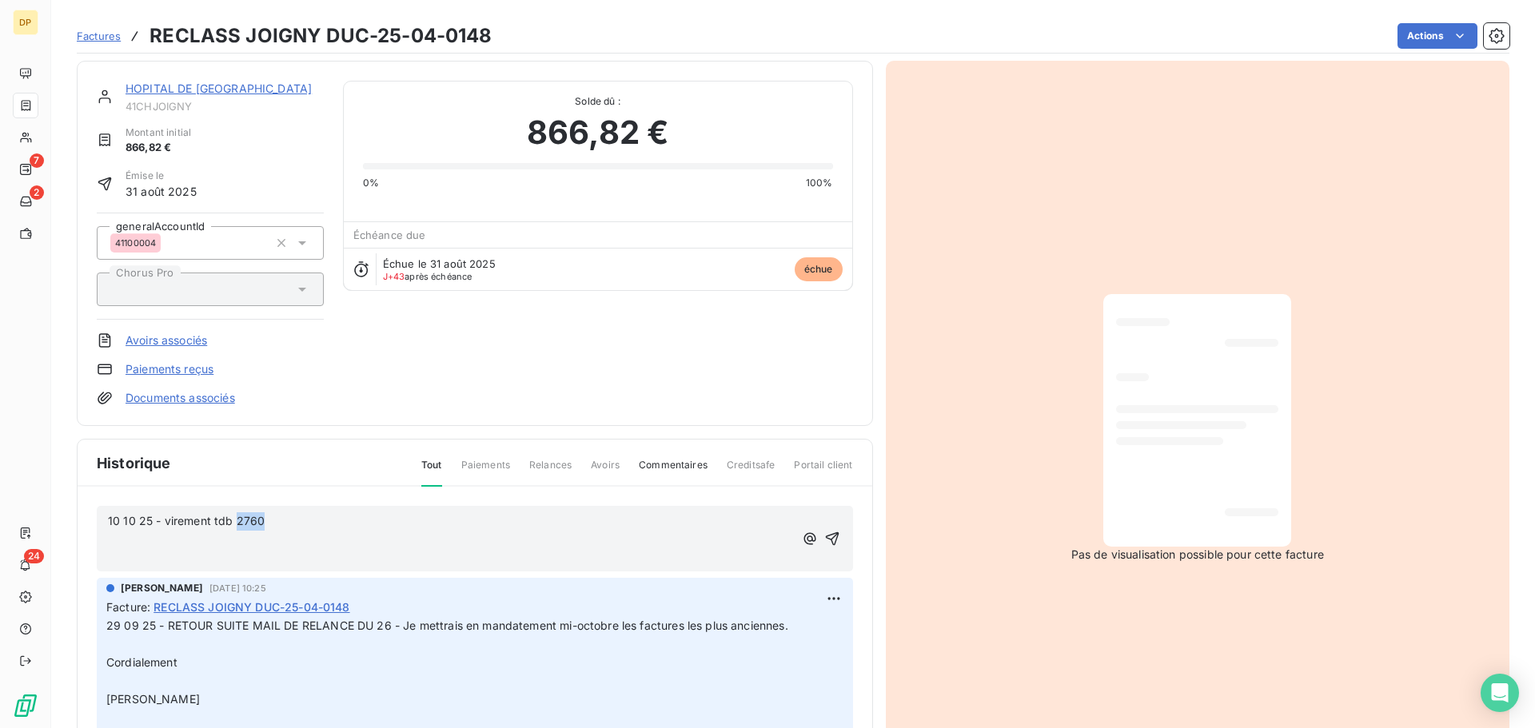
drag, startPoint x: 315, startPoint y: 515, endPoint x: 236, endPoint y: 519, distance: 79.2
click at [236, 519] on p "10 10 25 - virement tdb 2760" at bounding box center [451, 521] width 686 height 18
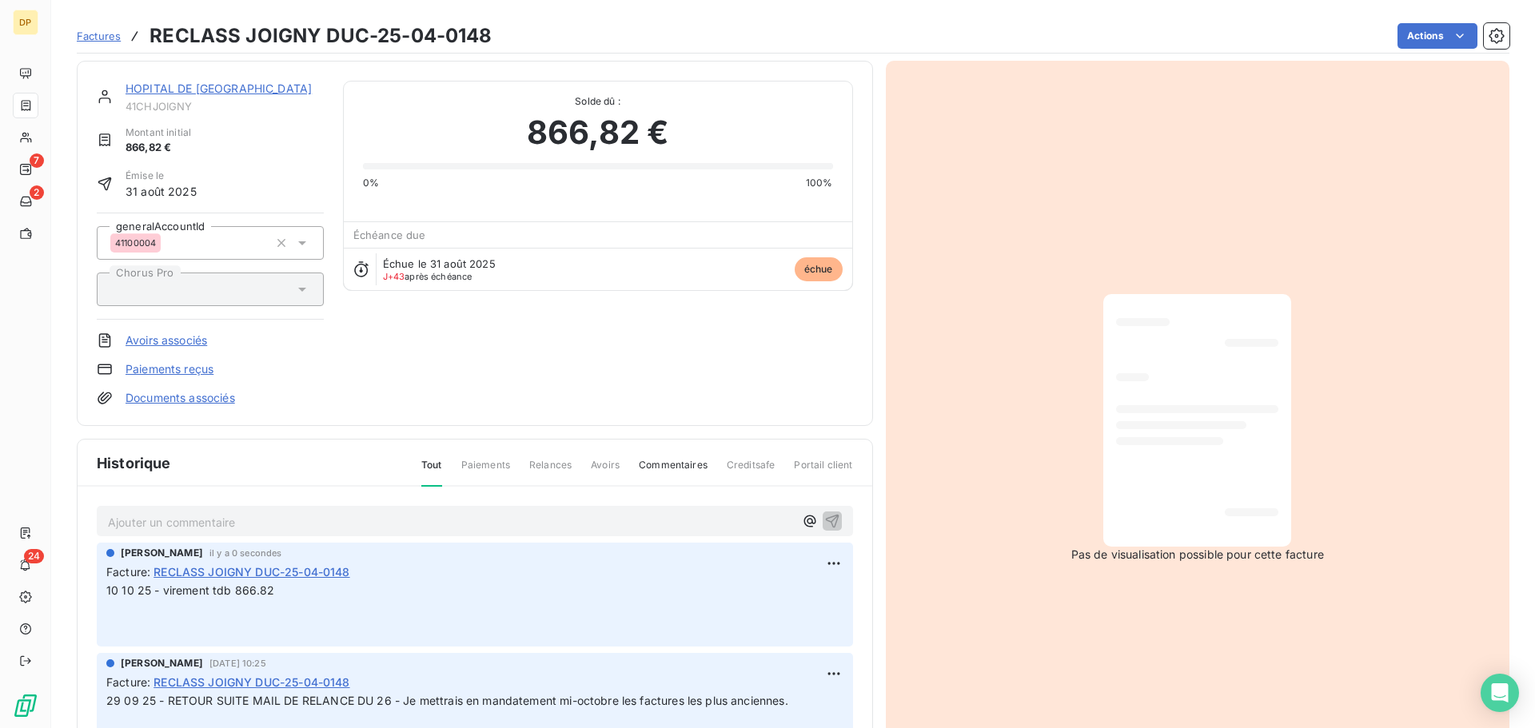
click at [177, 100] on span "41CHJOIGNY" at bounding box center [224, 106] width 198 height 13
click at [177, 82] on link "HOPITAL DE [GEOGRAPHIC_DATA]" at bounding box center [218, 89] width 186 height 14
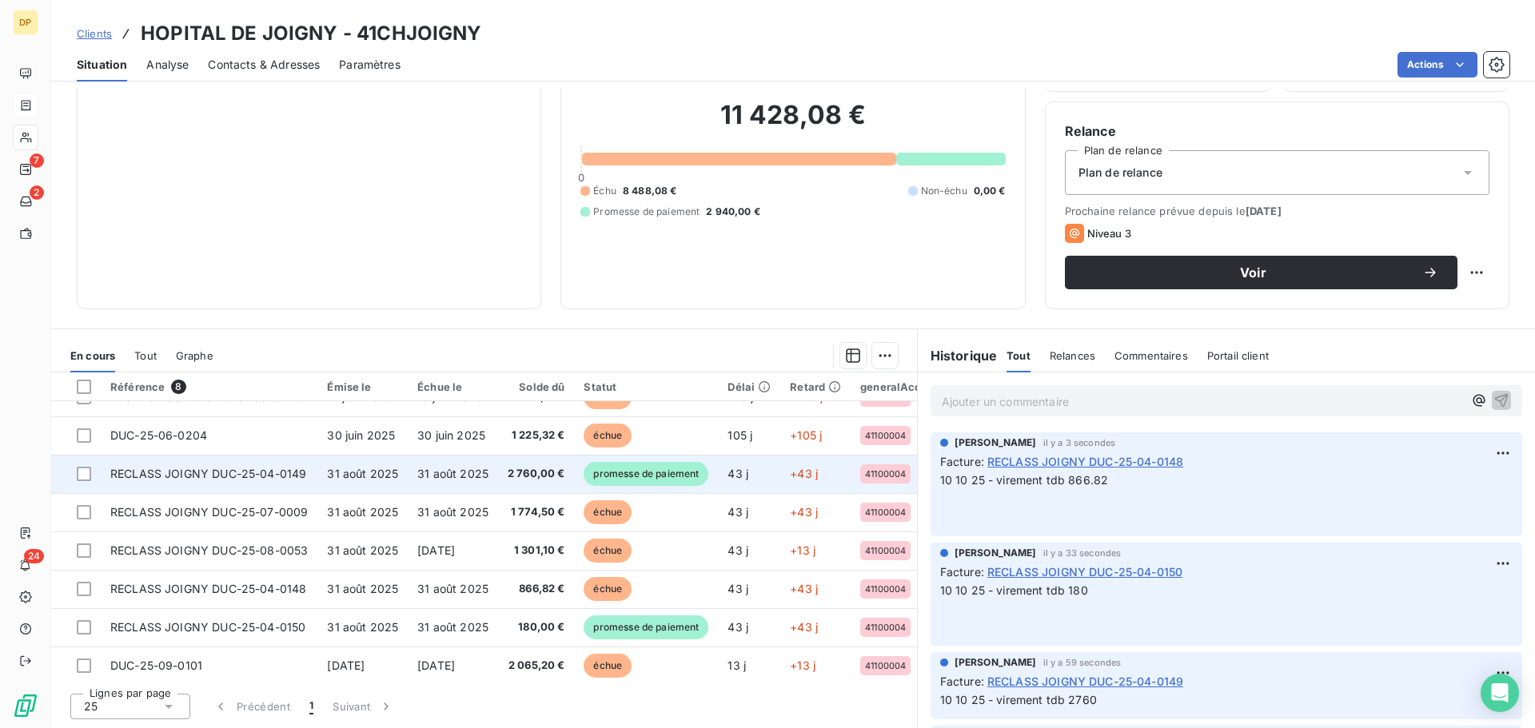
scroll to position [35, 0]
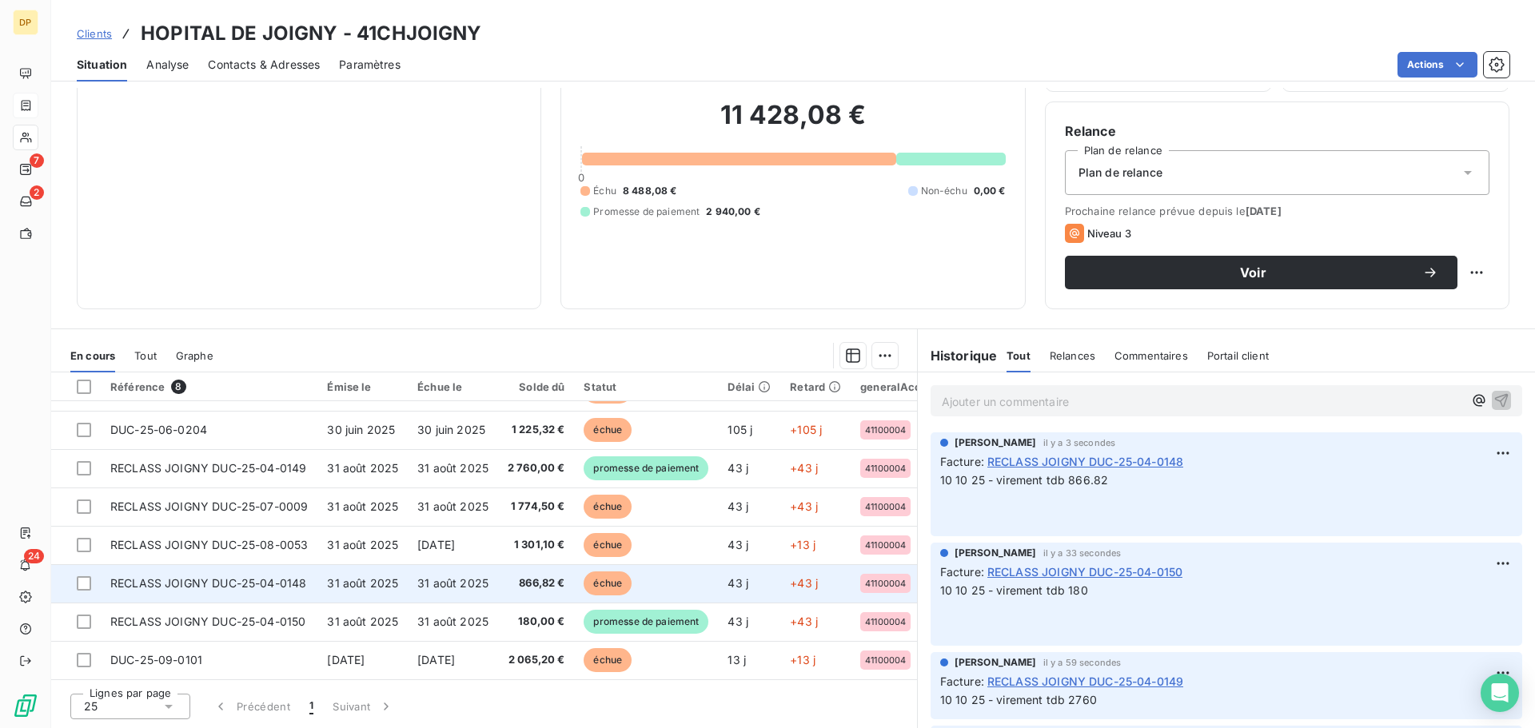
click at [544, 576] on span "866,82 €" at bounding box center [537, 584] width 58 height 16
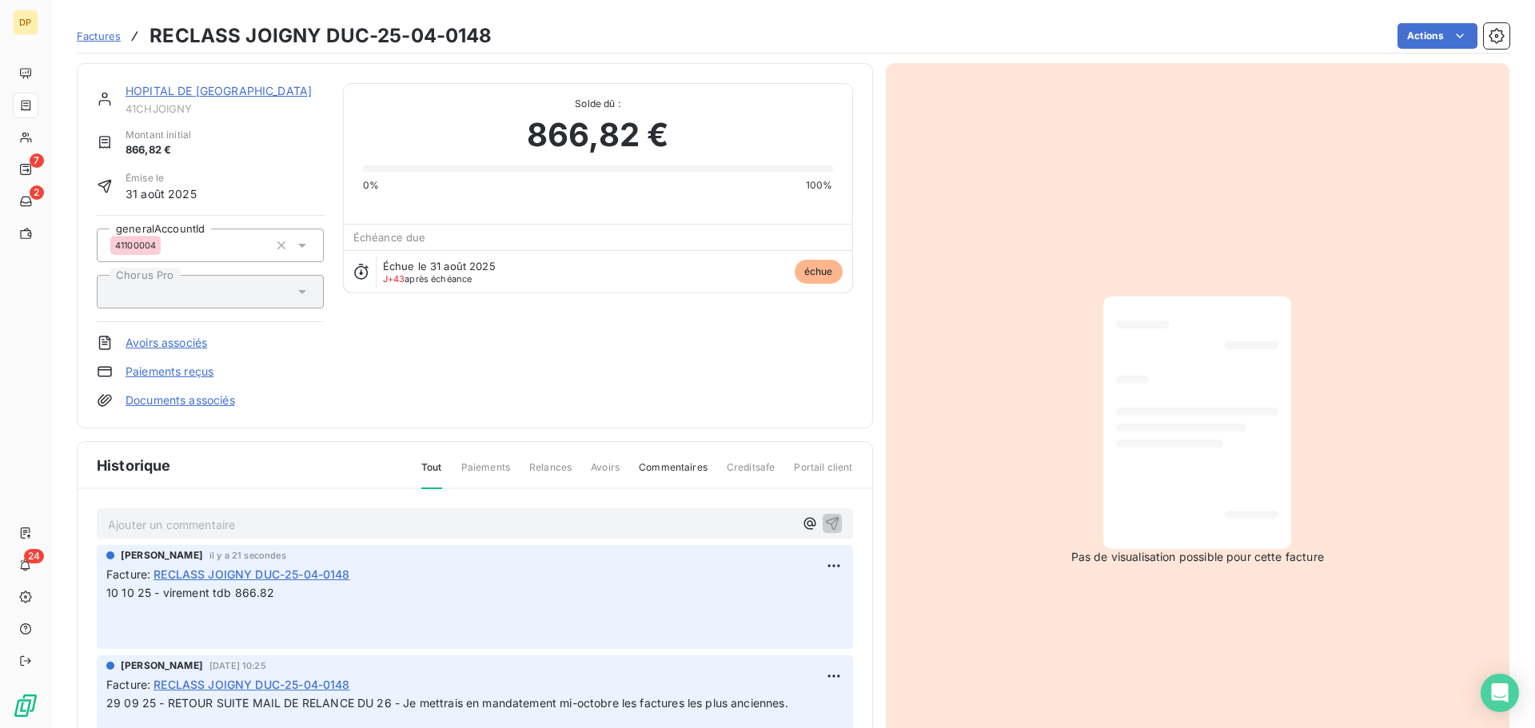
scroll to position [110, 0]
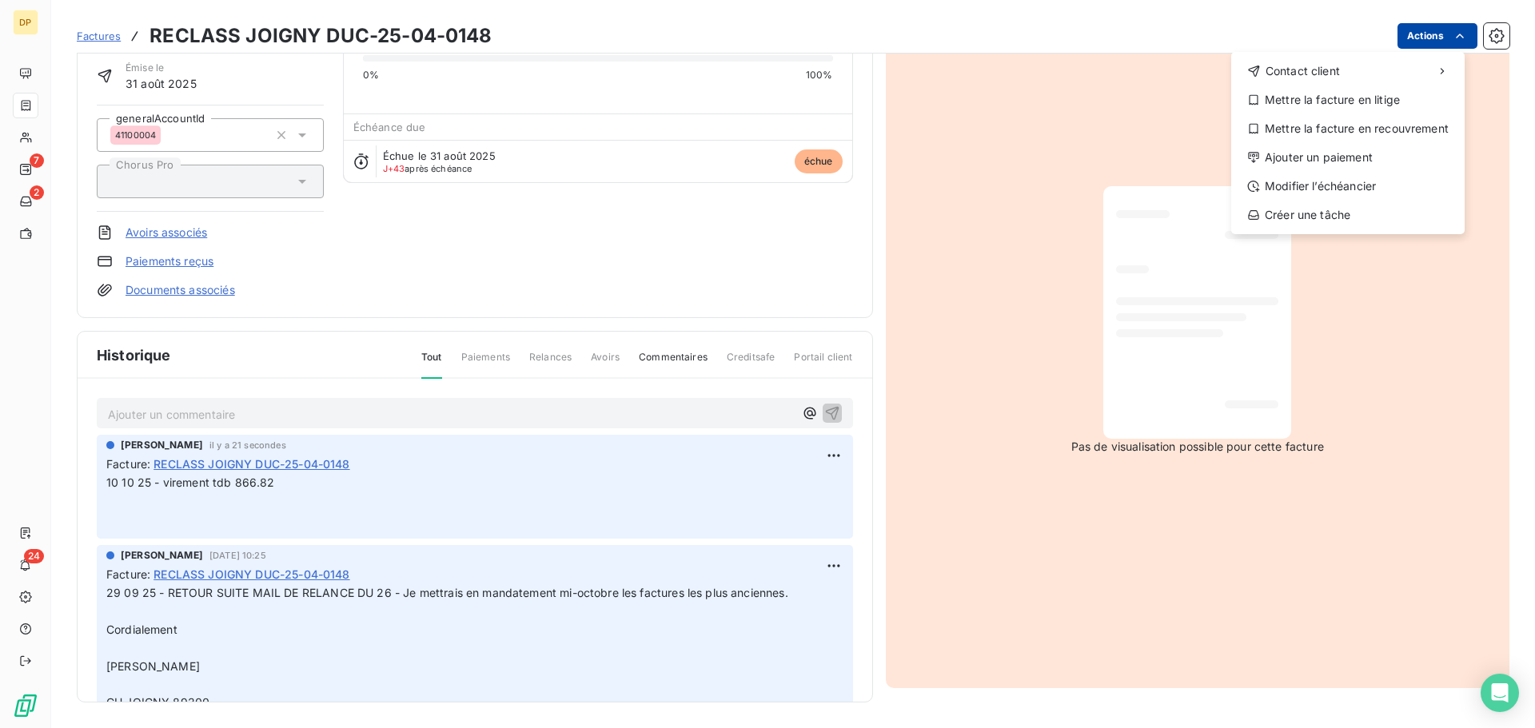
click at [1427, 31] on html "DP 7 2 24 Factures RECLASS JOIGNY DUC-25-04-0148 Actions Contact client Mettre …" at bounding box center [767, 364] width 1535 height 728
click at [1350, 156] on div "Ajouter un paiement" at bounding box center [1347, 158] width 221 height 26
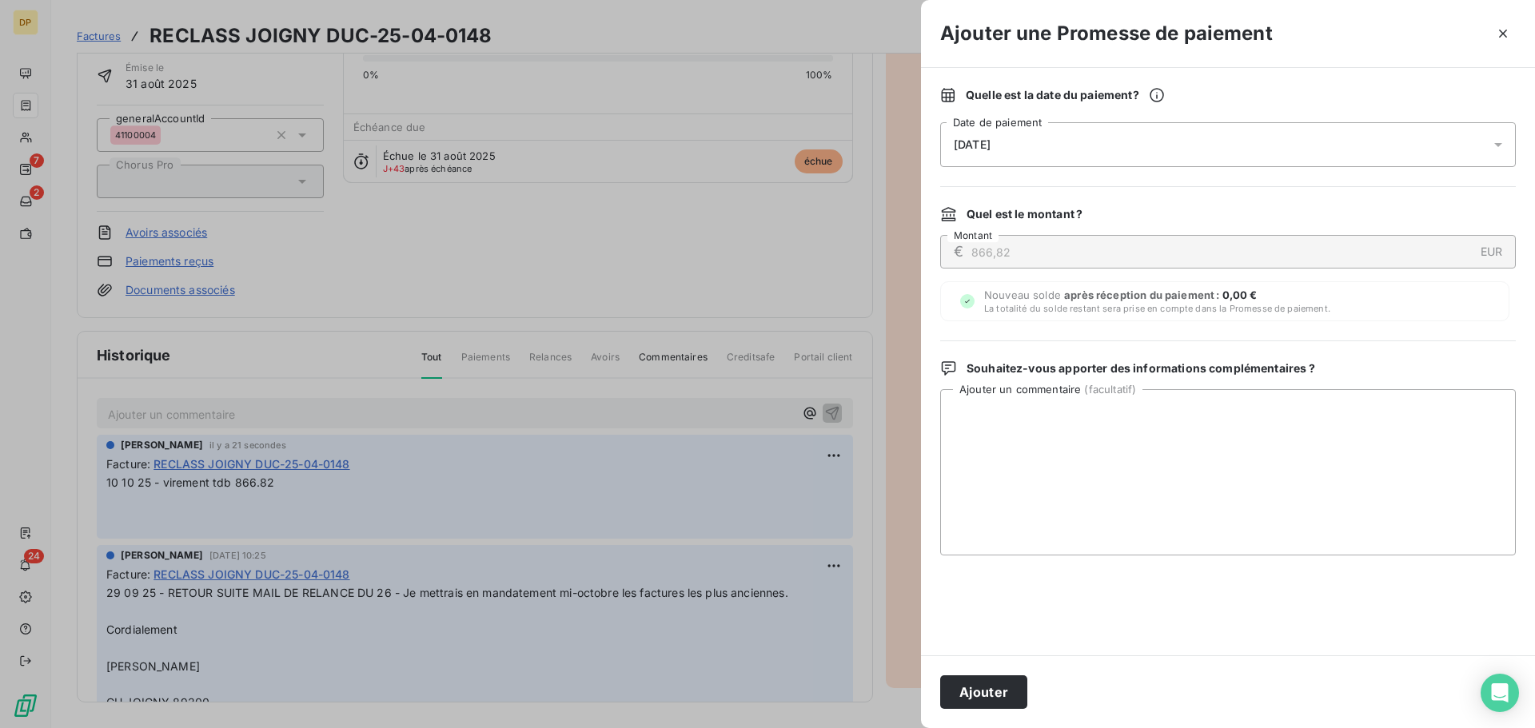
click at [1205, 142] on div "[DATE]" at bounding box center [1228, 144] width 576 height 45
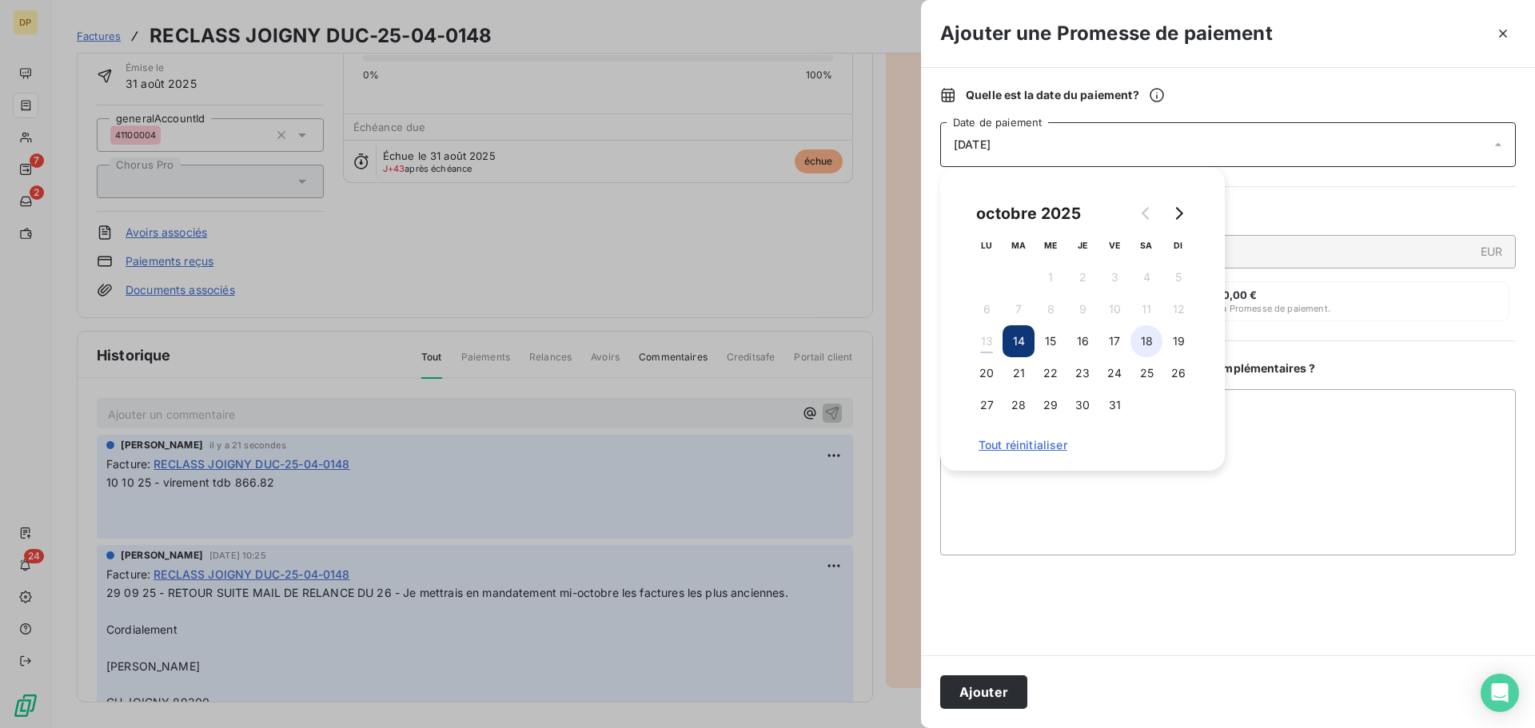
click at [1142, 343] on button "18" at bounding box center [1146, 341] width 32 height 32
click at [964, 679] on button "Ajouter" at bounding box center [983, 692] width 87 height 34
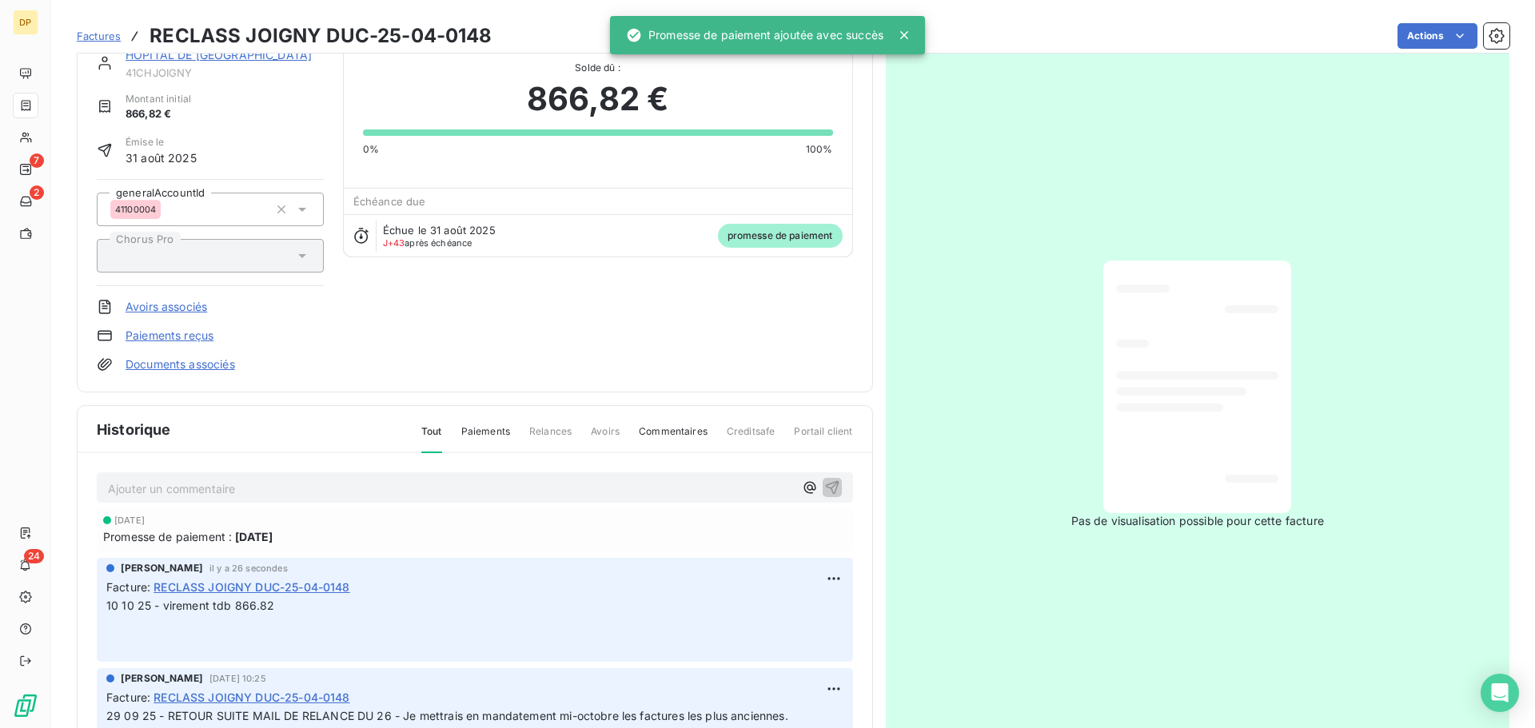
scroll to position [0, 0]
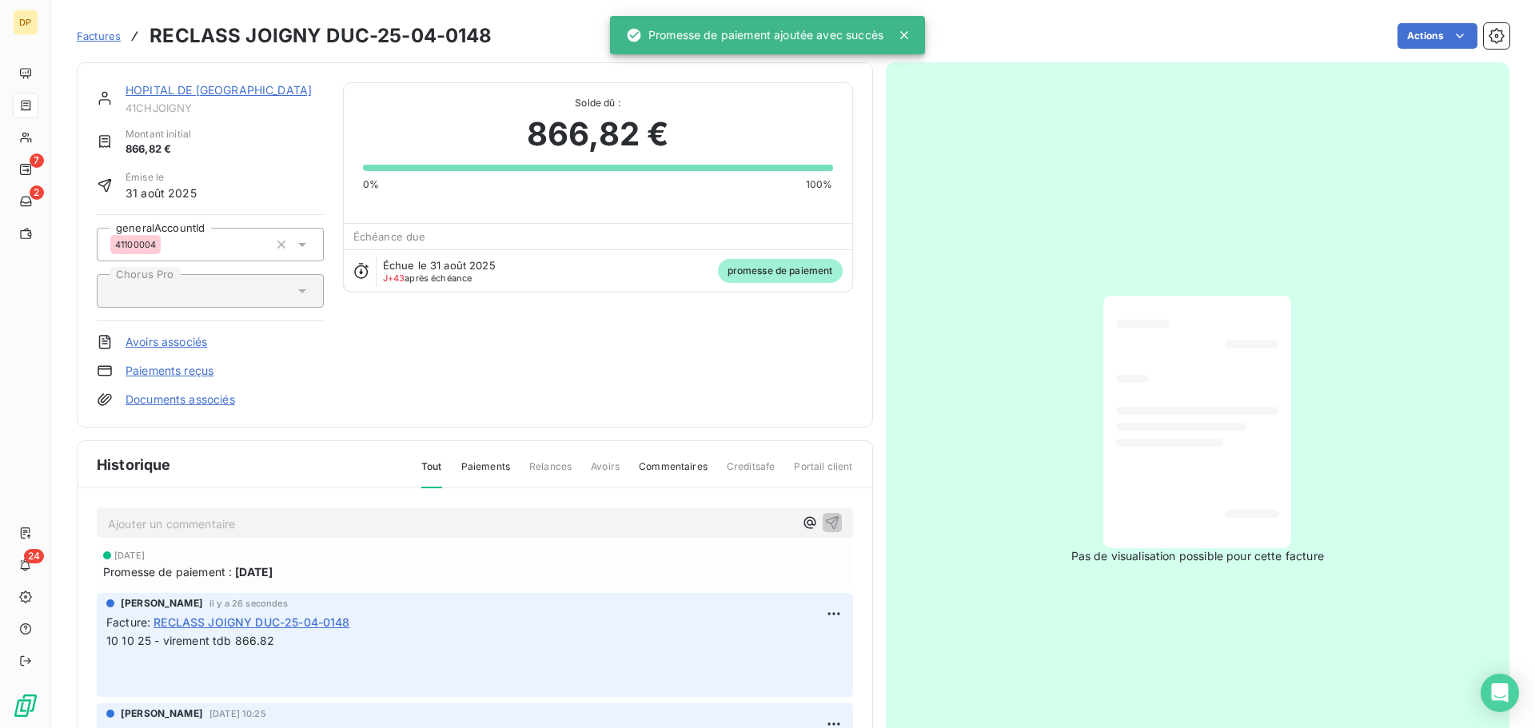
click at [173, 85] on link "HOPITAL DE [GEOGRAPHIC_DATA]" at bounding box center [218, 90] width 186 height 14
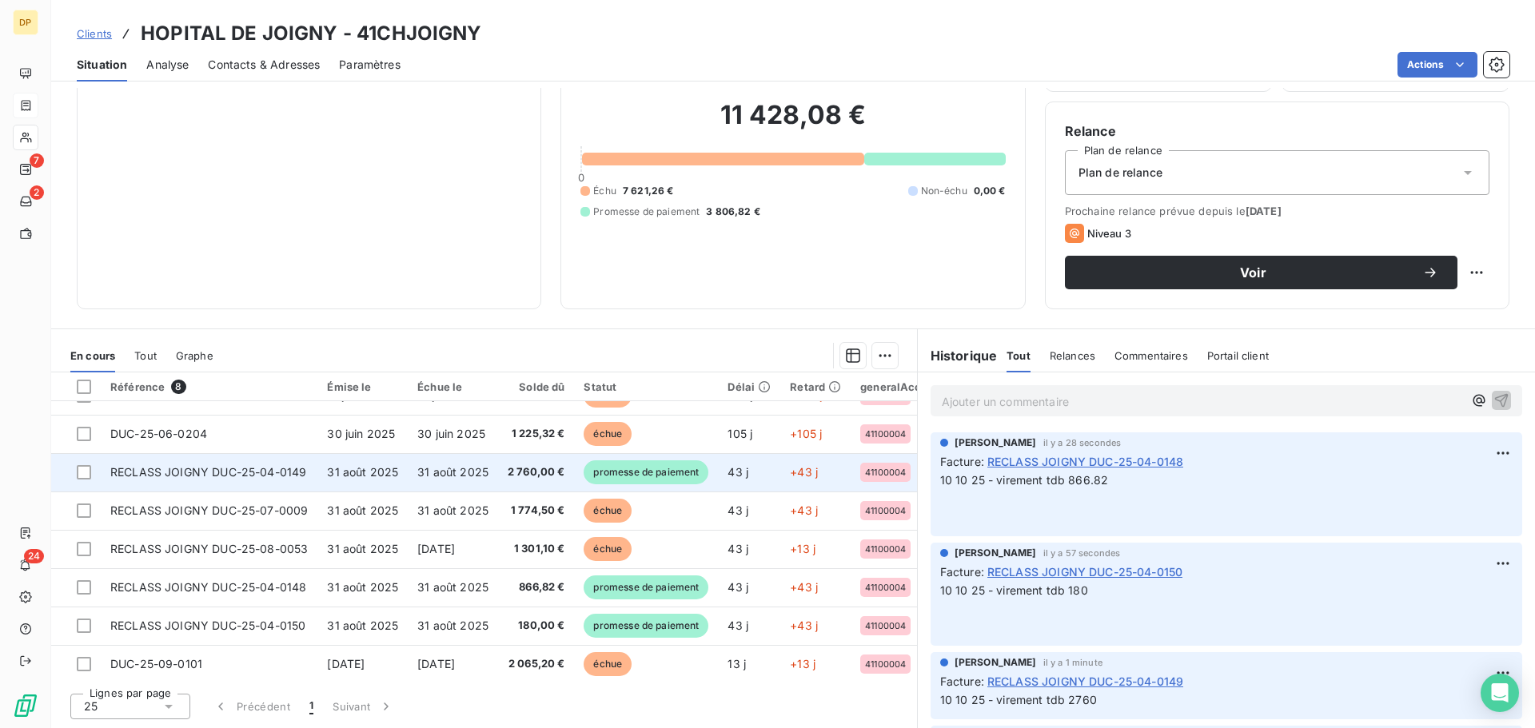
scroll to position [35, 0]
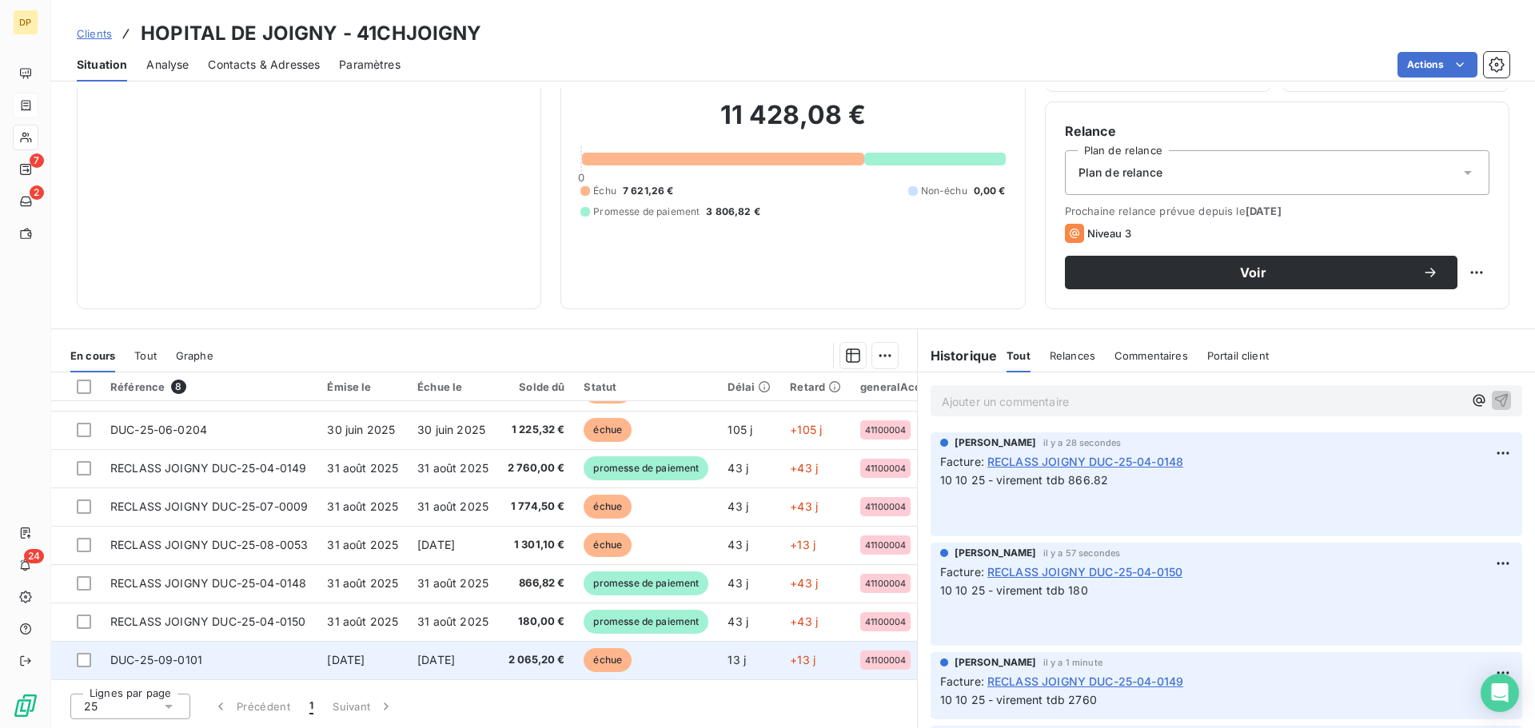
click at [450, 659] on span "[DATE]" at bounding box center [436, 660] width 38 height 14
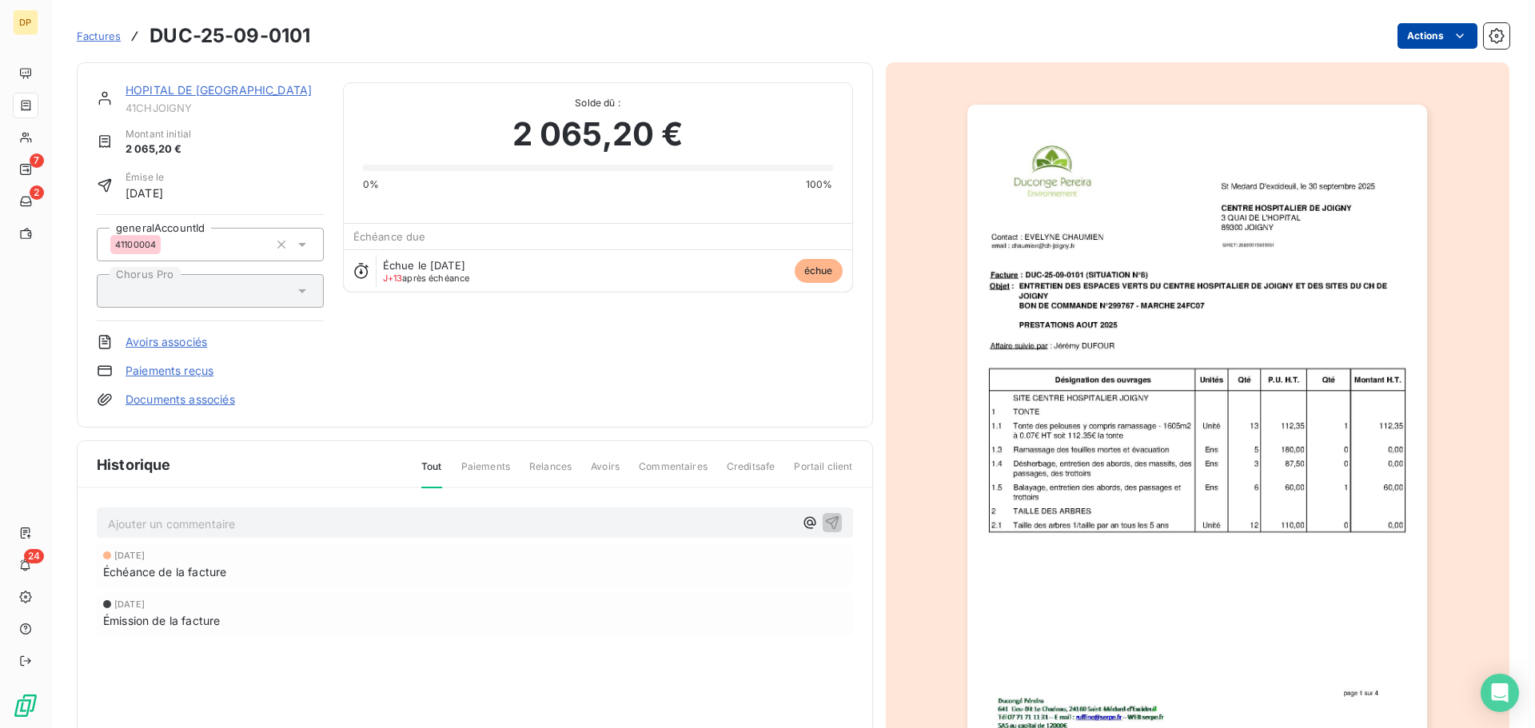
click at [1433, 25] on html "DP 7 2 24 Factures DUC-25-09-0101 Actions HOPITAL DE JOIGNY 41CHJOIGNY Montant …" at bounding box center [767, 364] width 1535 height 728
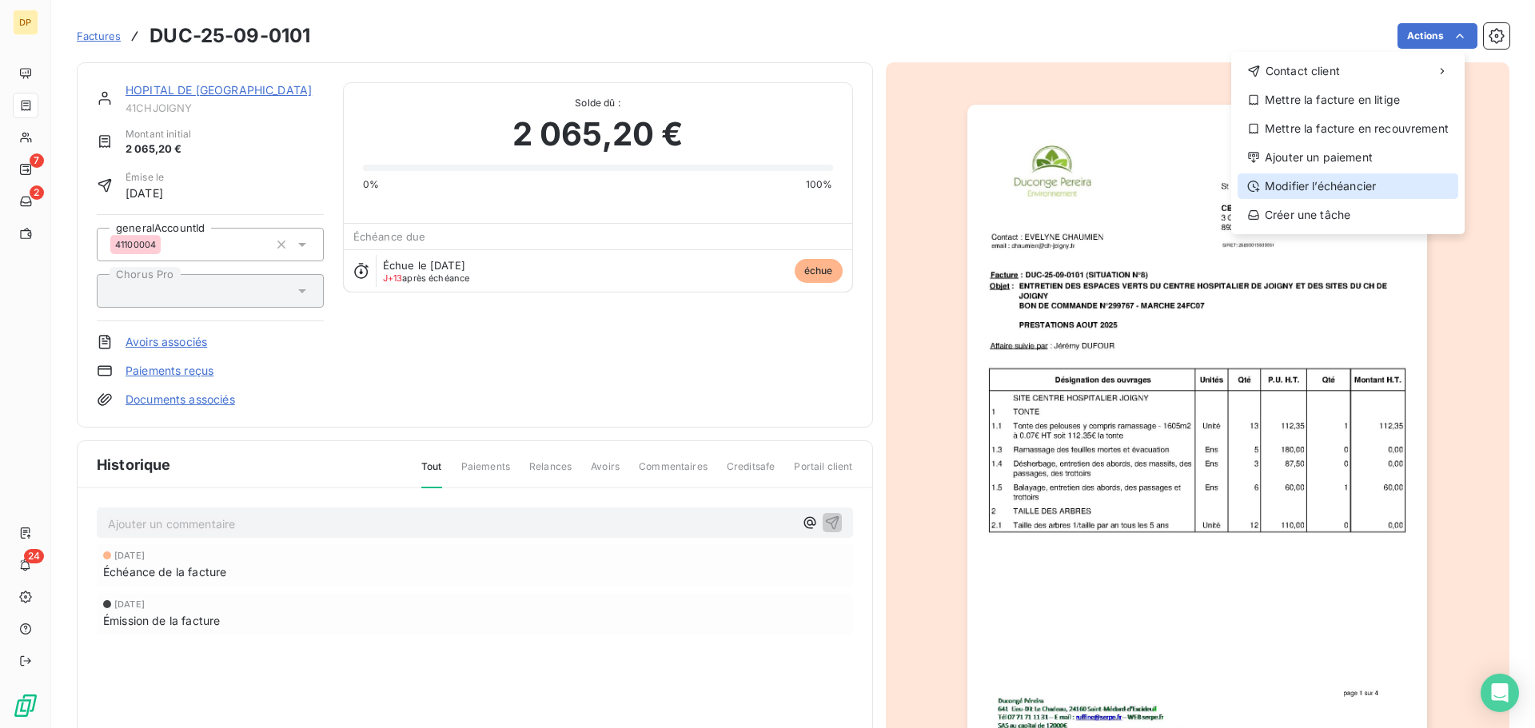
click at [1330, 182] on div "Modifier l’échéancier" at bounding box center [1347, 186] width 221 height 26
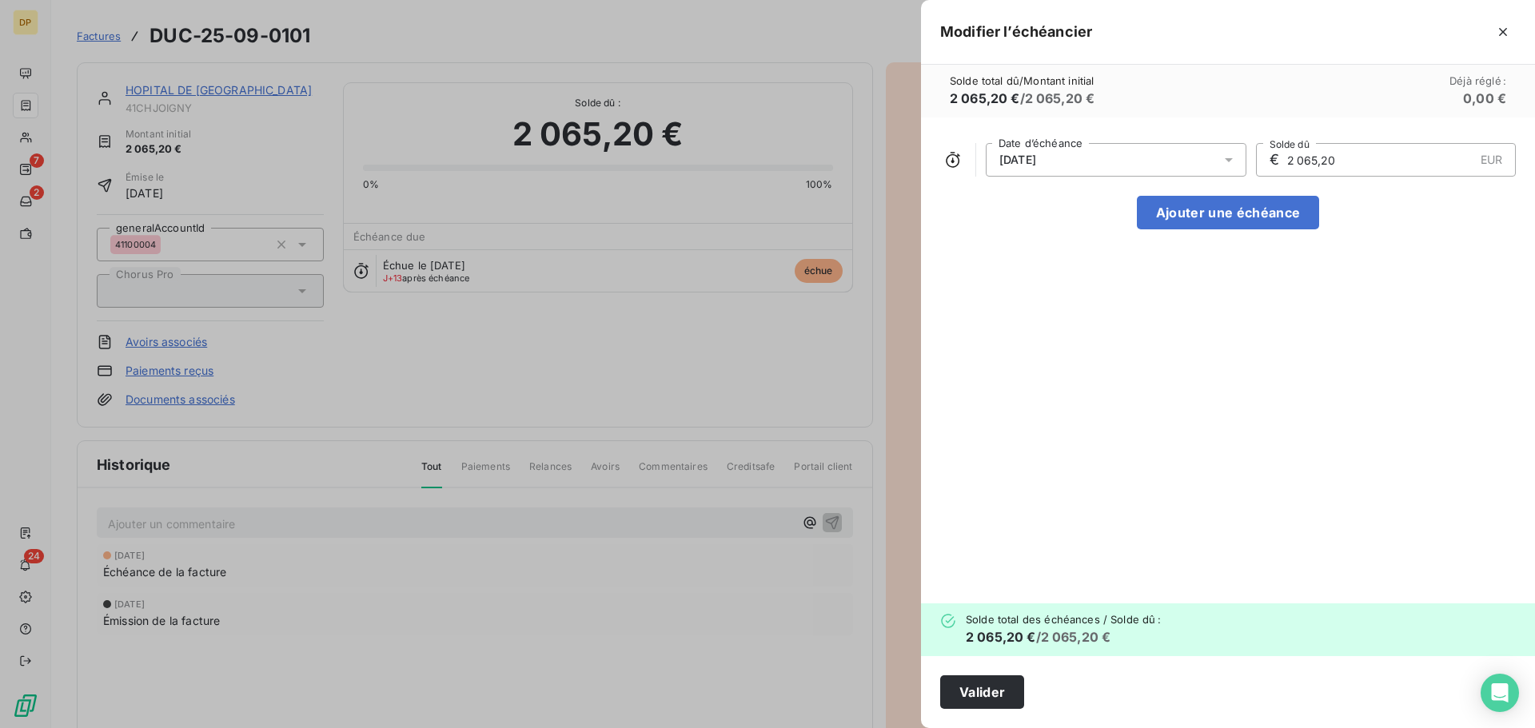
click at [1210, 169] on div "[DATE]" at bounding box center [1116, 160] width 261 height 34
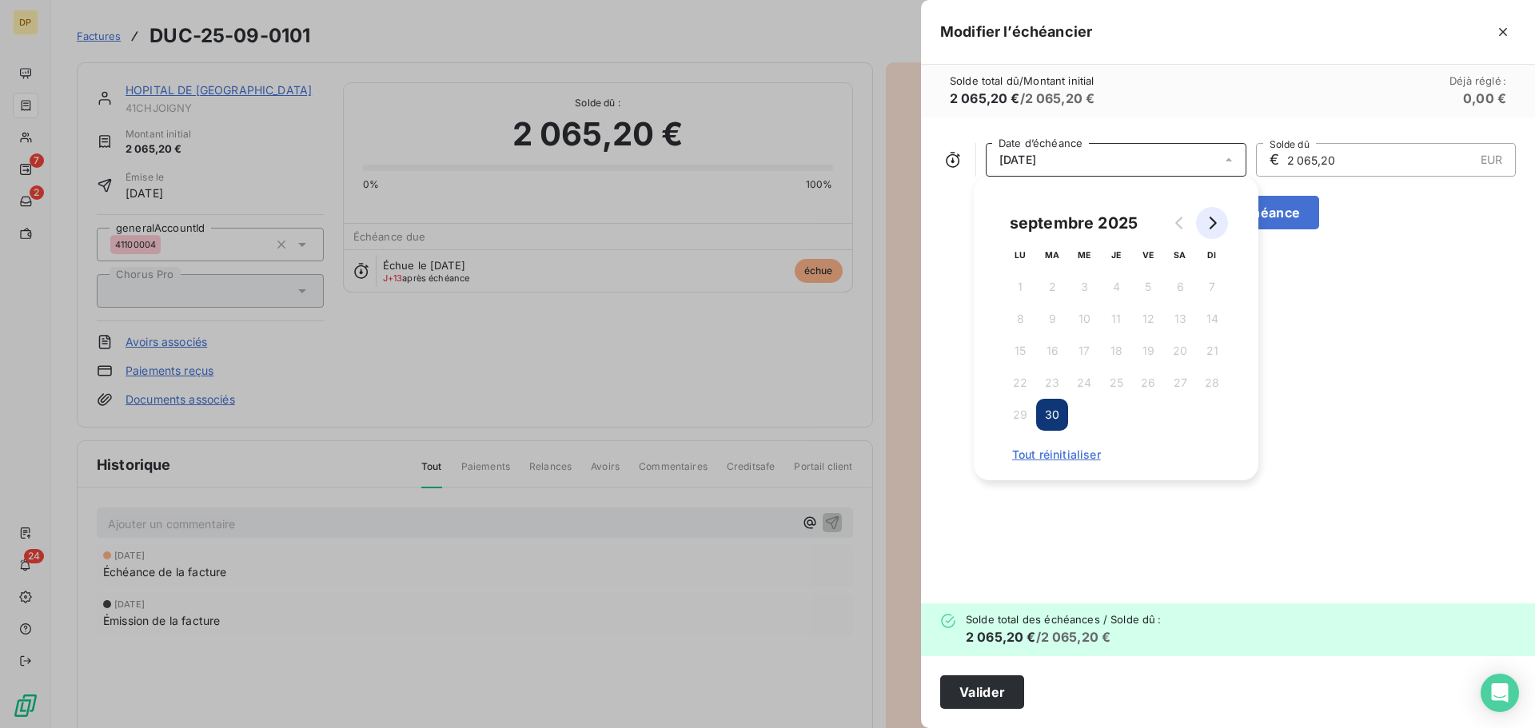
click at [1216, 223] on icon "Go to next month" at bounding box center [1212, 223] width 7 height 13
click at [1220, 228] on button "Go to next month" at bounding box center [1212, 223] width 32 height 32
click at [1021, 353] on button "10" at bounding box center [1020, 351] width 32 height 32
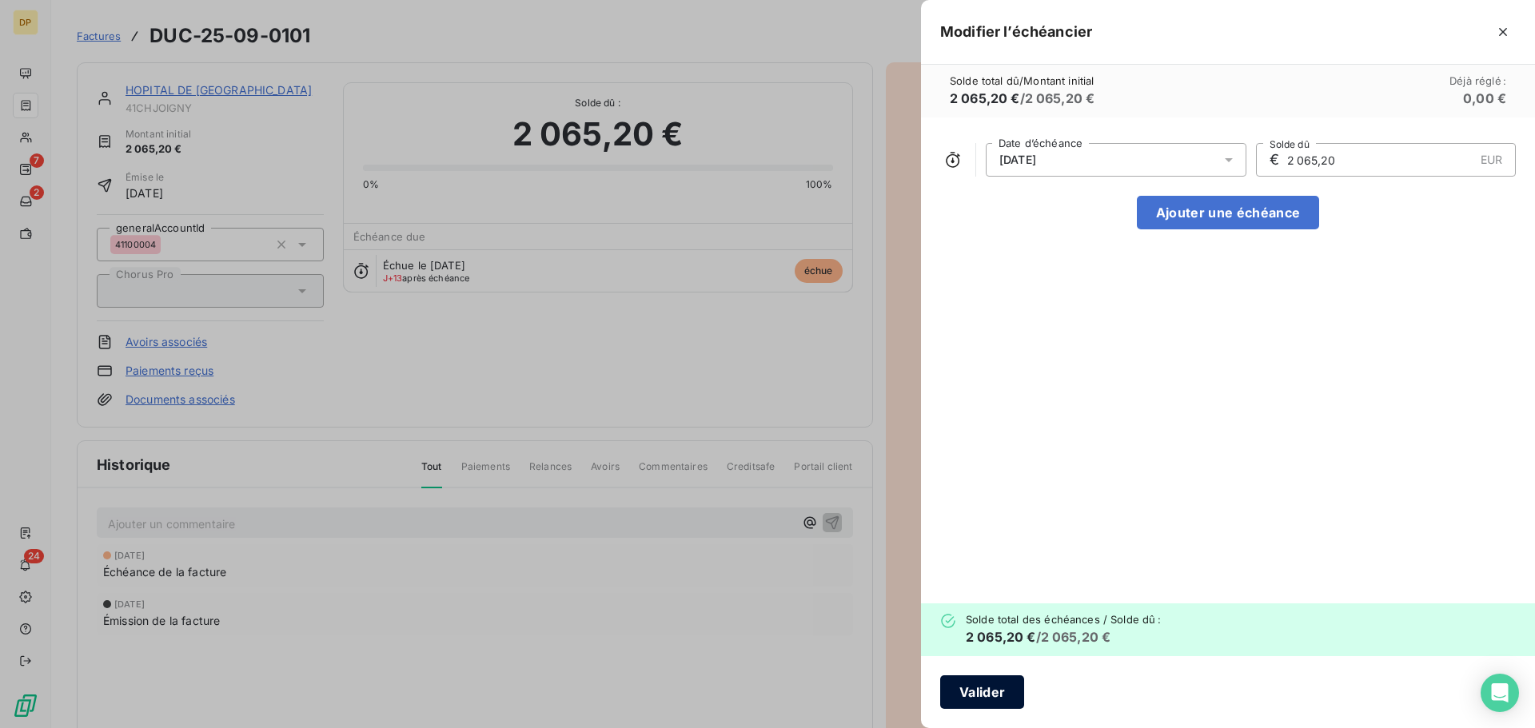
click at [986, 687] on button "Valider" at bounding box center [982, 692] width 84 height 34
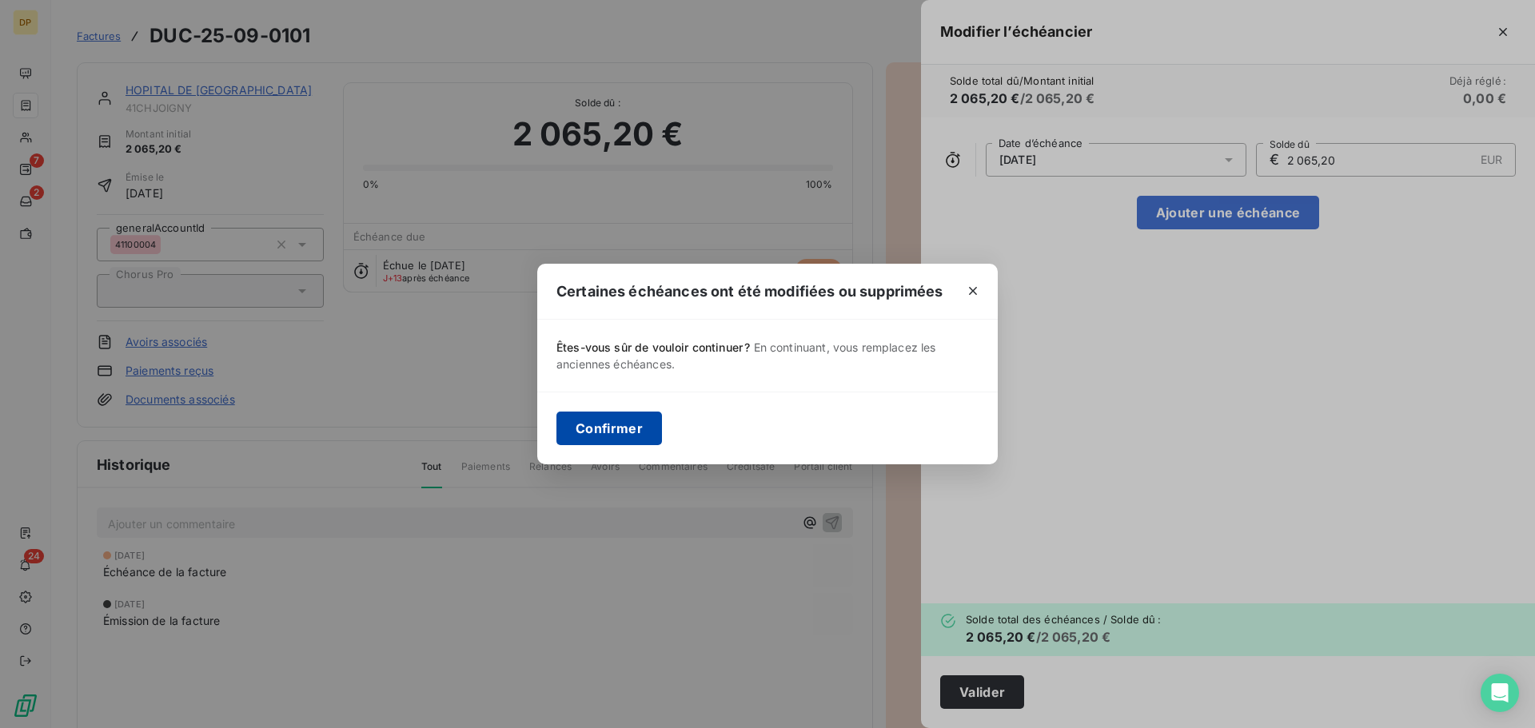
click at [581, 424] on button "Confirmer" at bounding box center [609, 429] width 106 height 34
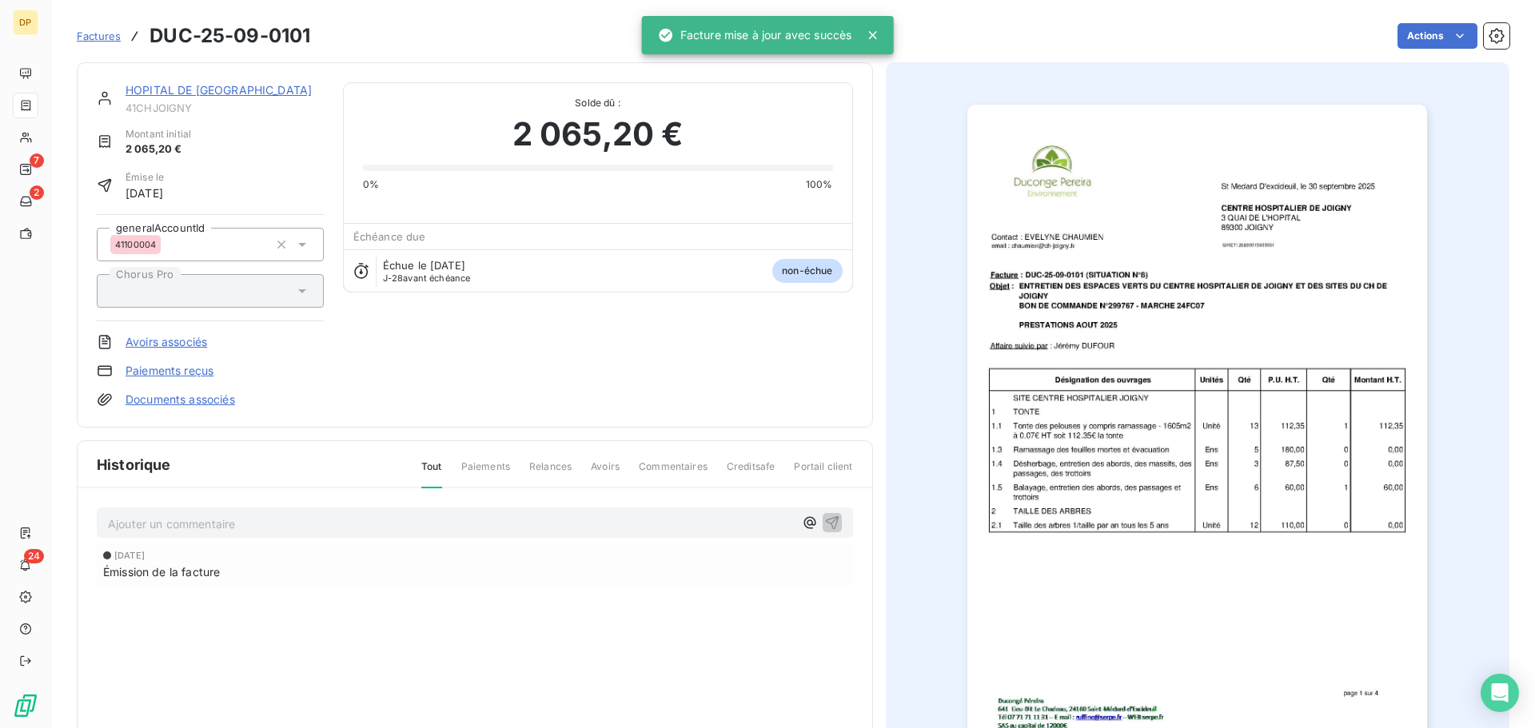
click at [182, 110] on span "41CHJOIGNY" at bounding box center [224, 108] width 198 height 13
copy div "41CHJOIGNY"
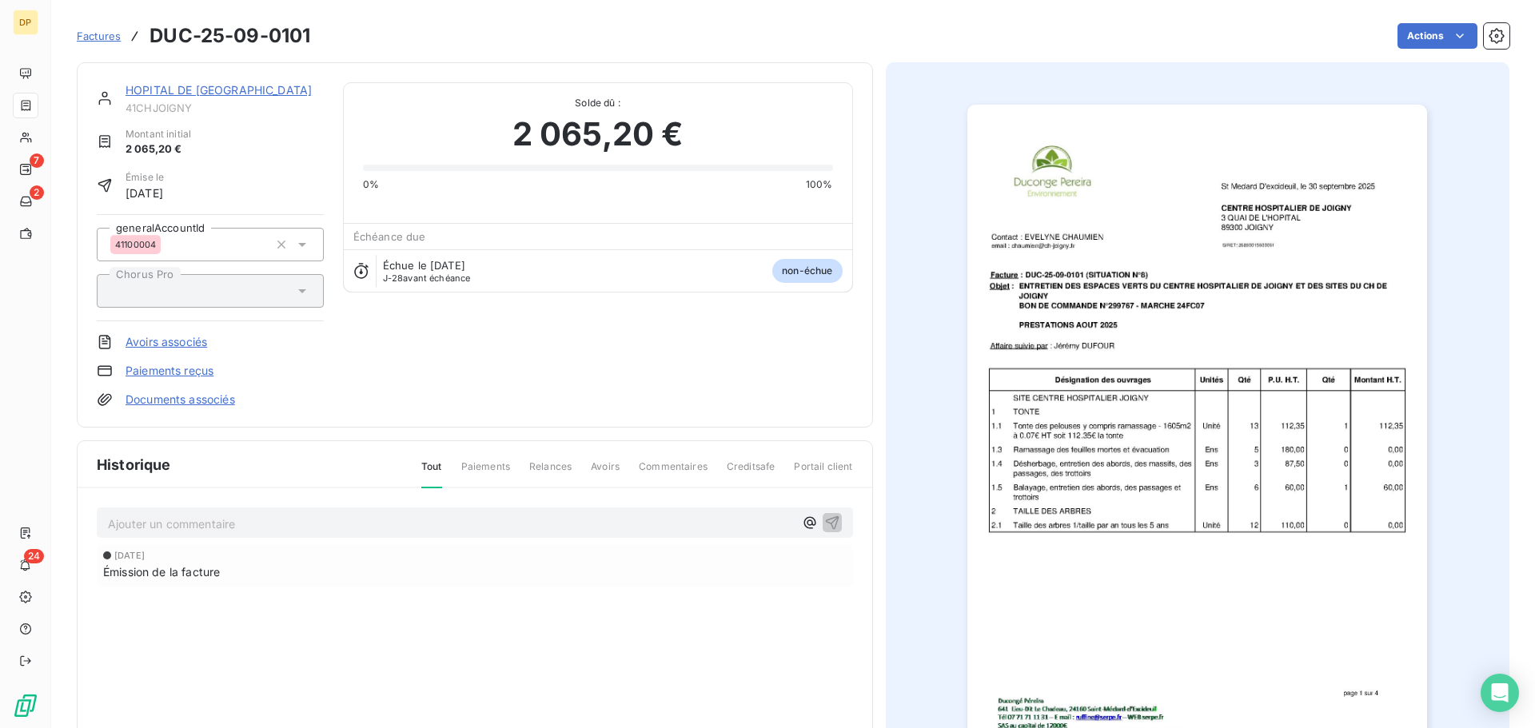
click at [190, 89] on link "HOPITAL DE [GEOGRAPHIC_DATA]" at bounding box center [218, 90] width 186 height 14
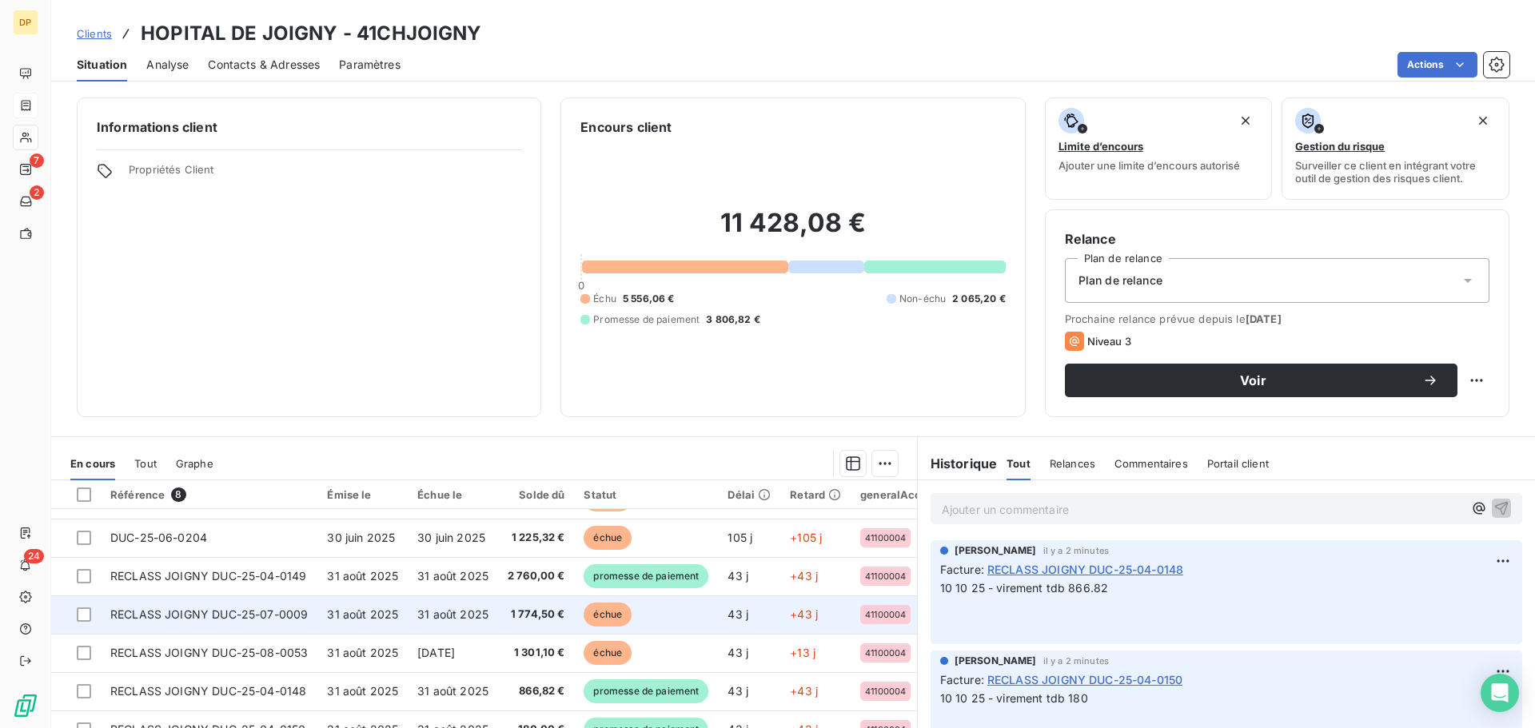
scroll to position [108, 0]
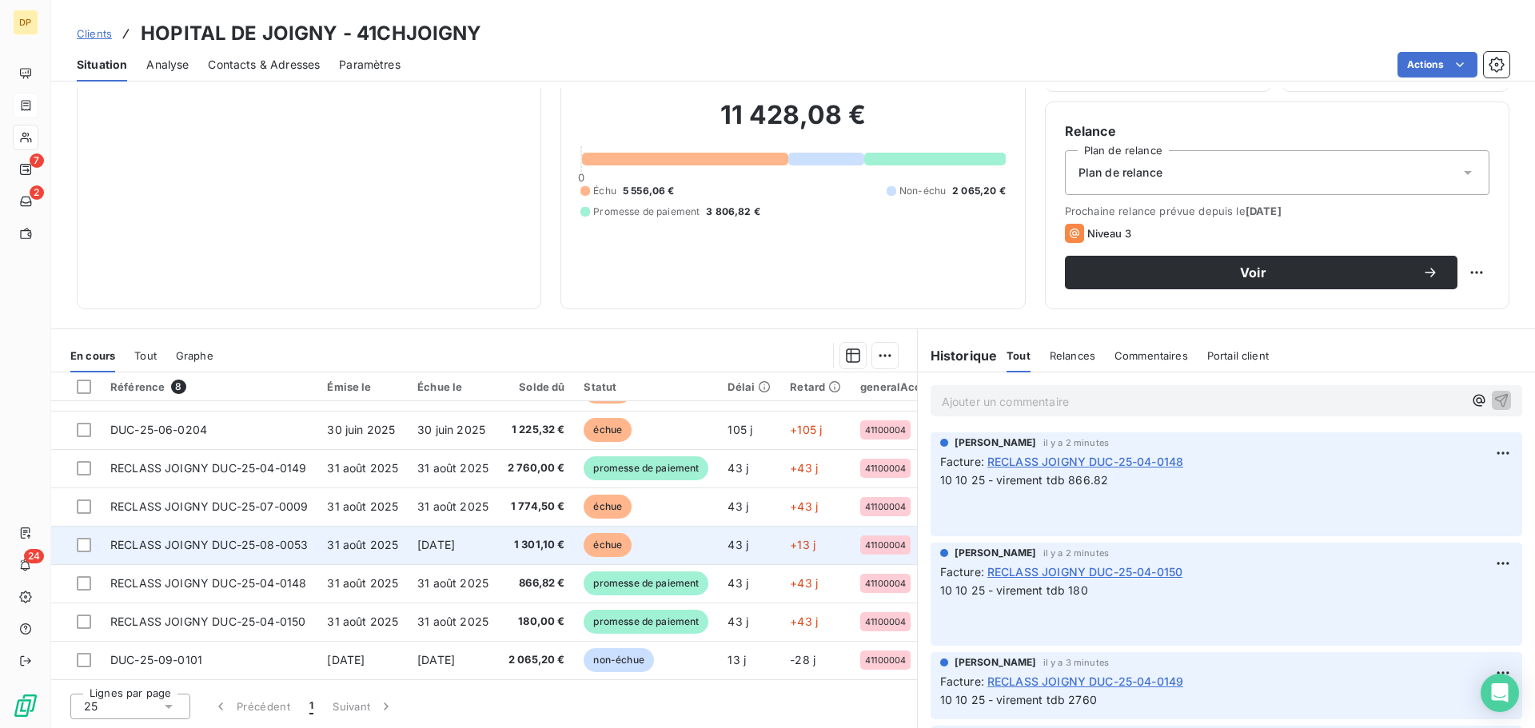
click at [436, 540] on span "[DATE]" at bounding box center [436, 545] width 38 height 14
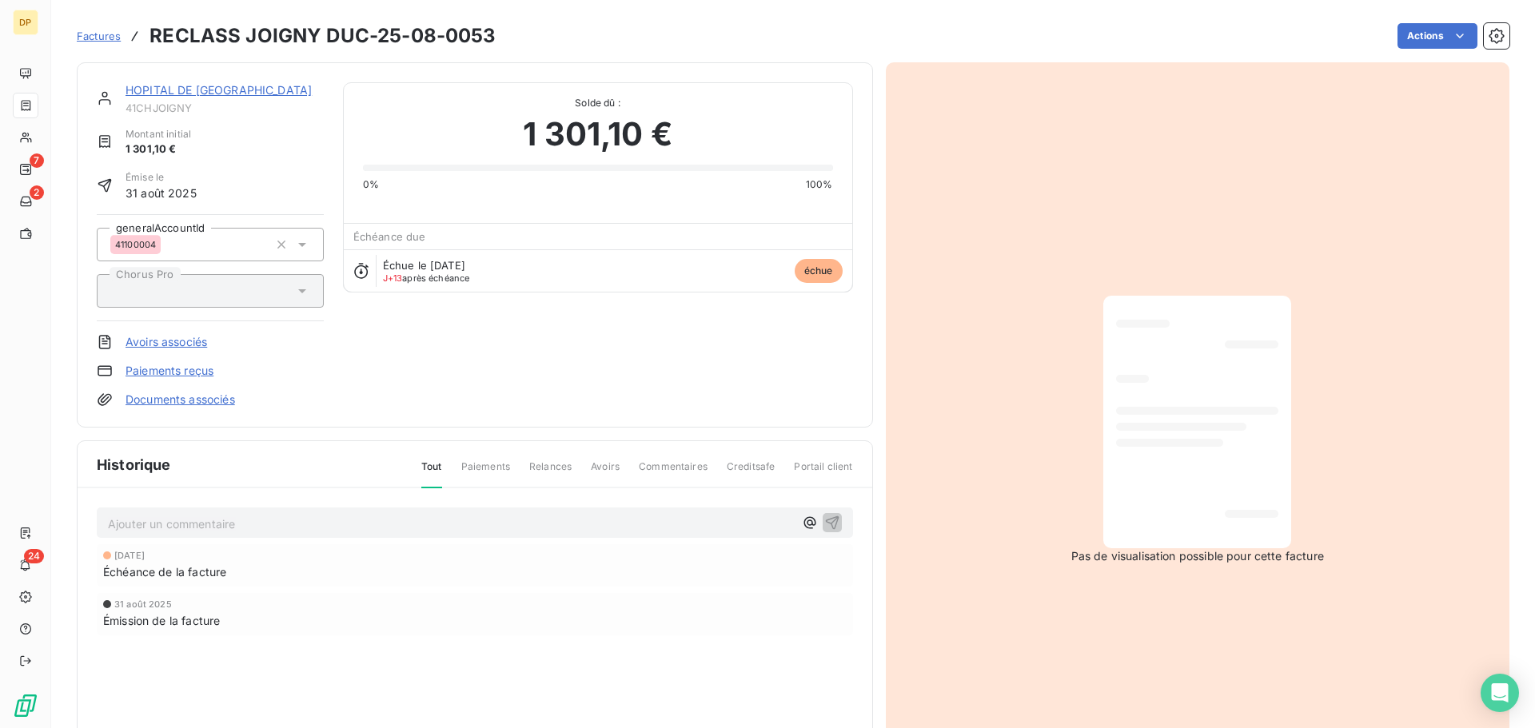
click at [497, 38] on div "Factures RECLASS JOIGNY DUC-25-08-0053 Actions" at bounding box center [793, 36] width 1432 height 34
click at [190, 86] on link "HOPITAL DE [GEOGRAPHIC_DATA]" at bounding box center [218, 90] width 186 height 14
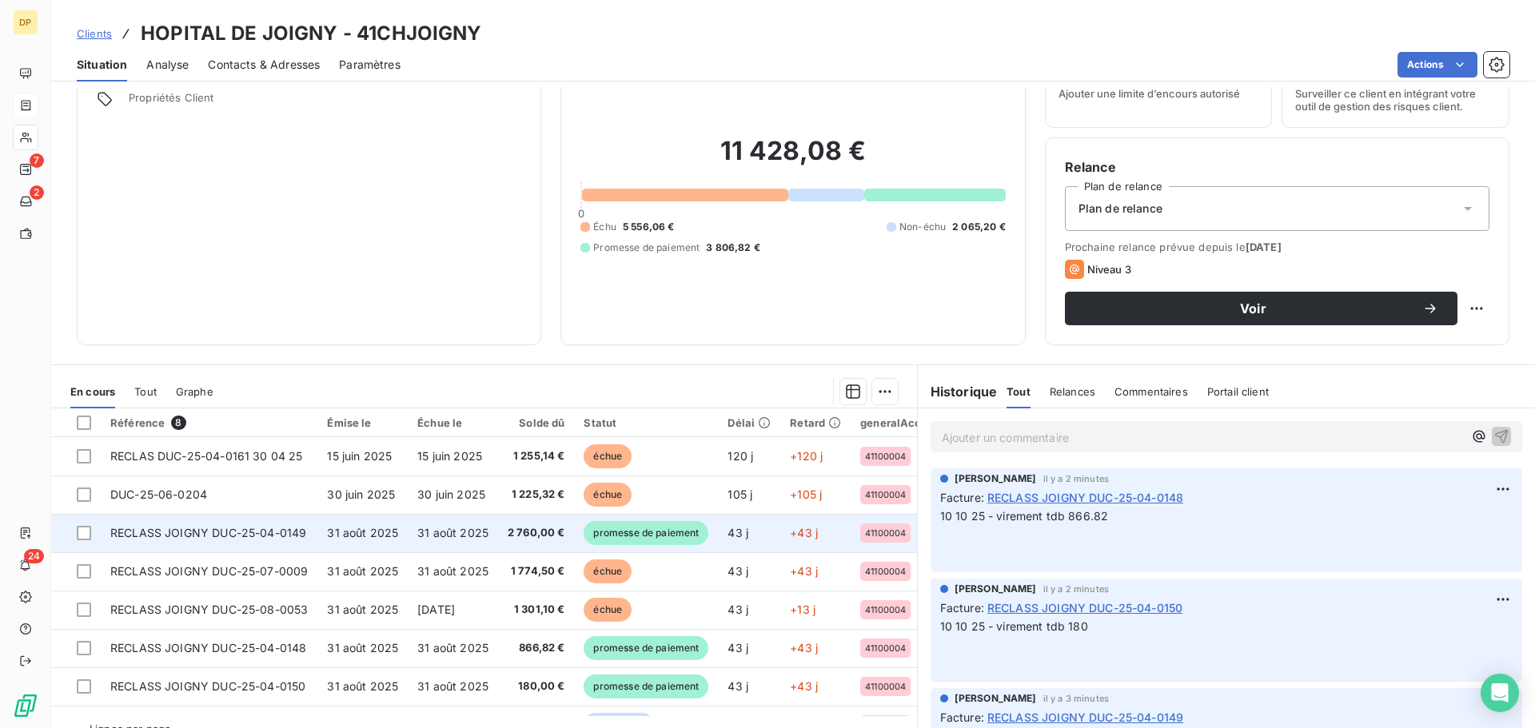
scroll to position [108, 0]
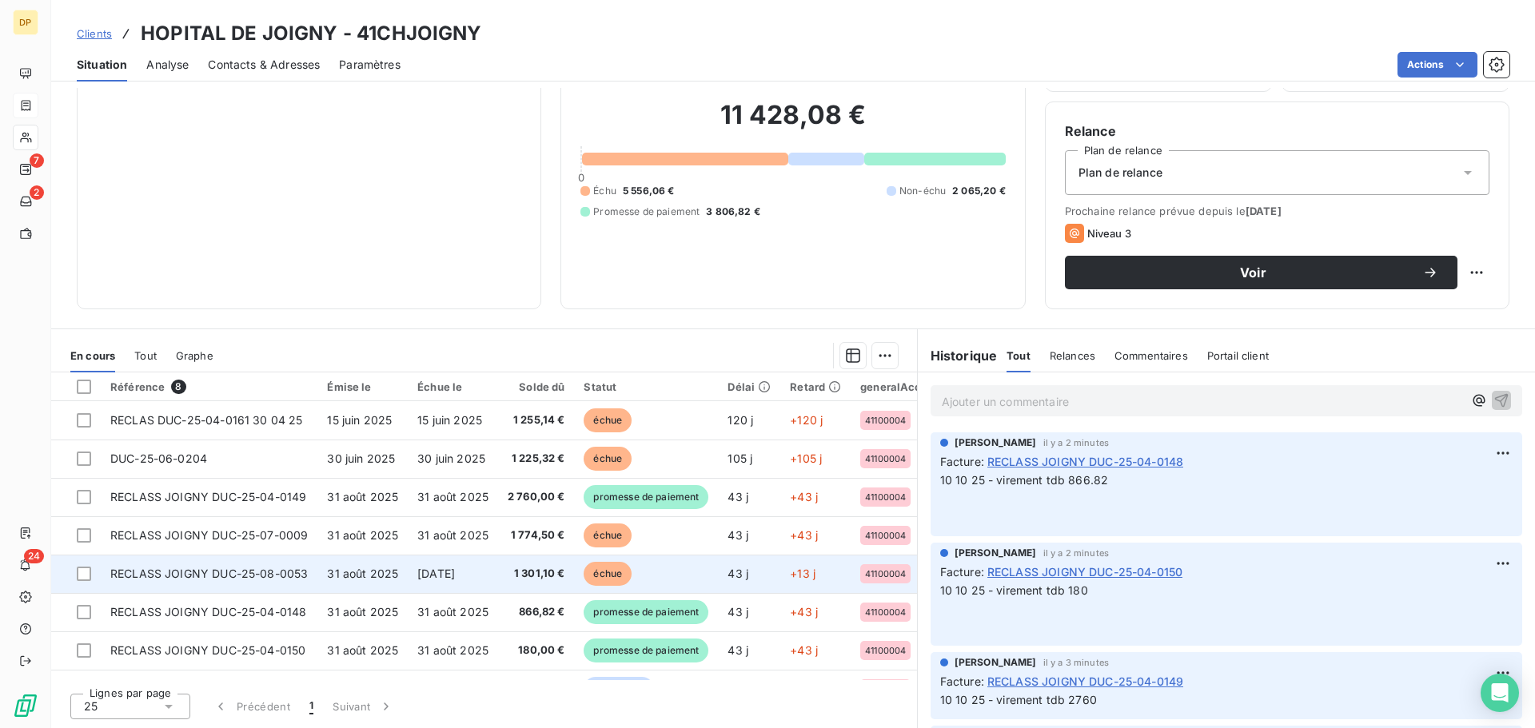
click at [498, 576] on td "[DATE]" at bounding box center [453, 574] width 90 height 38
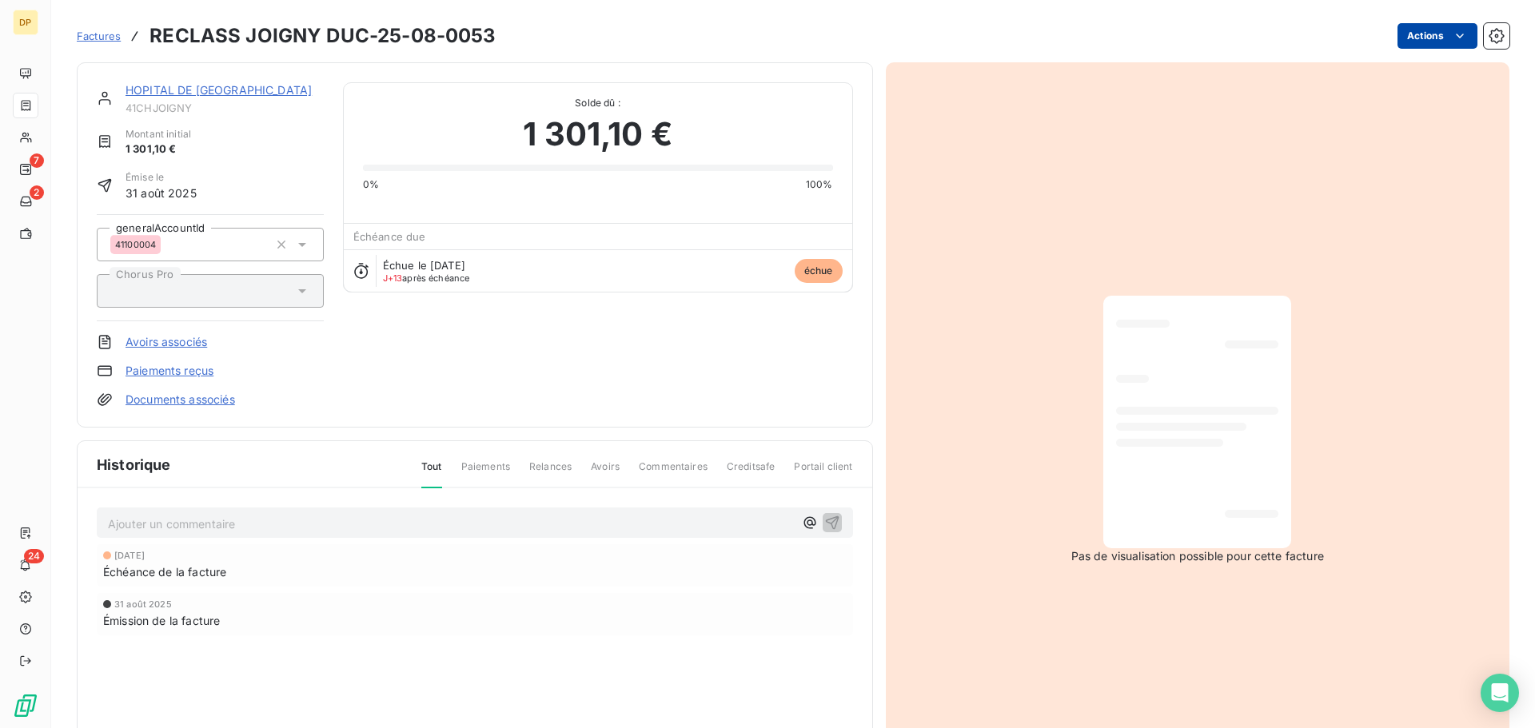
click at [1395, 33] on html "DP 7 2 24 Factures RECLASS JOIGNY DUC-25-08-0053 Actions HOPITAL DE JOIGNY 41CH…" at bounding box center [767, 364] width 1535 height 728
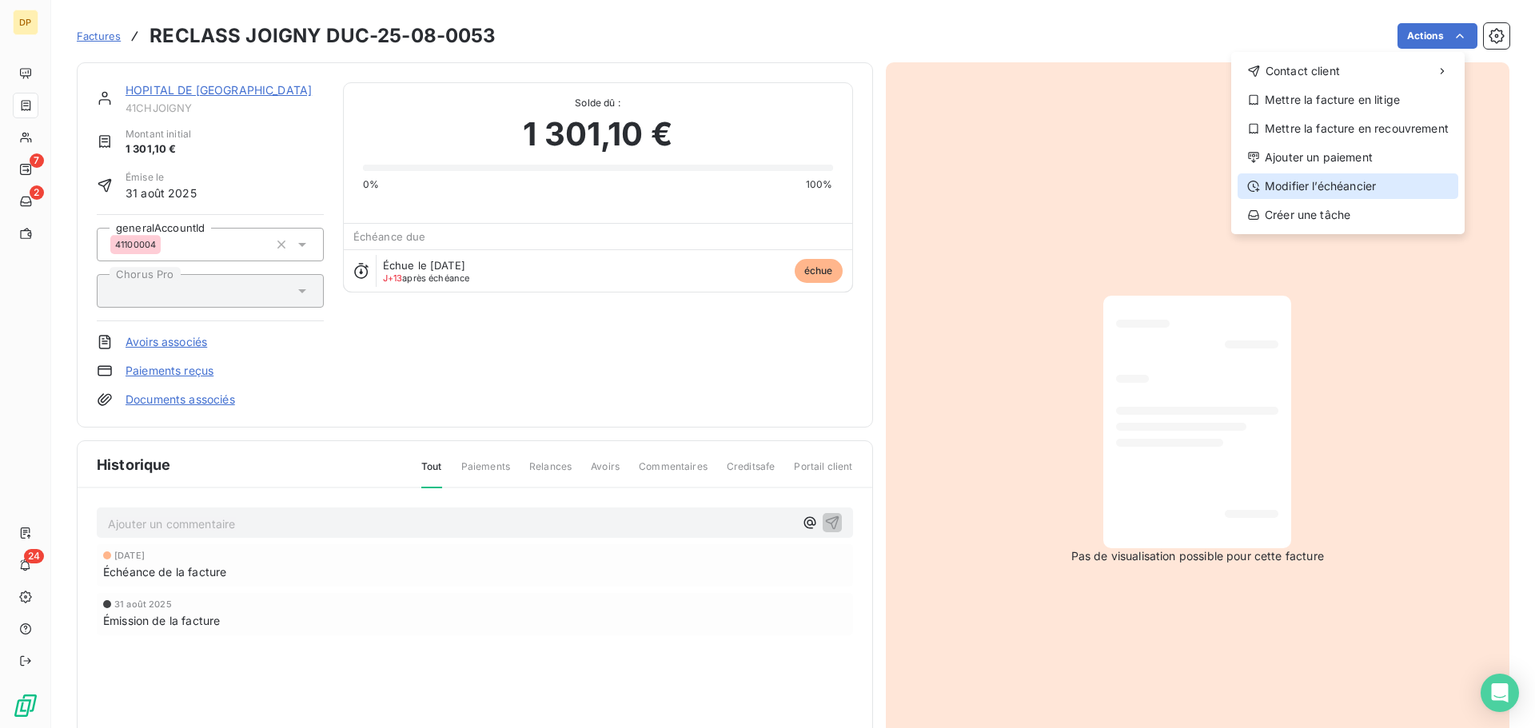
click at [1368, 182] on div "Modifier l’échéancier" at bounding box center [1347, 186] width 221 height 26
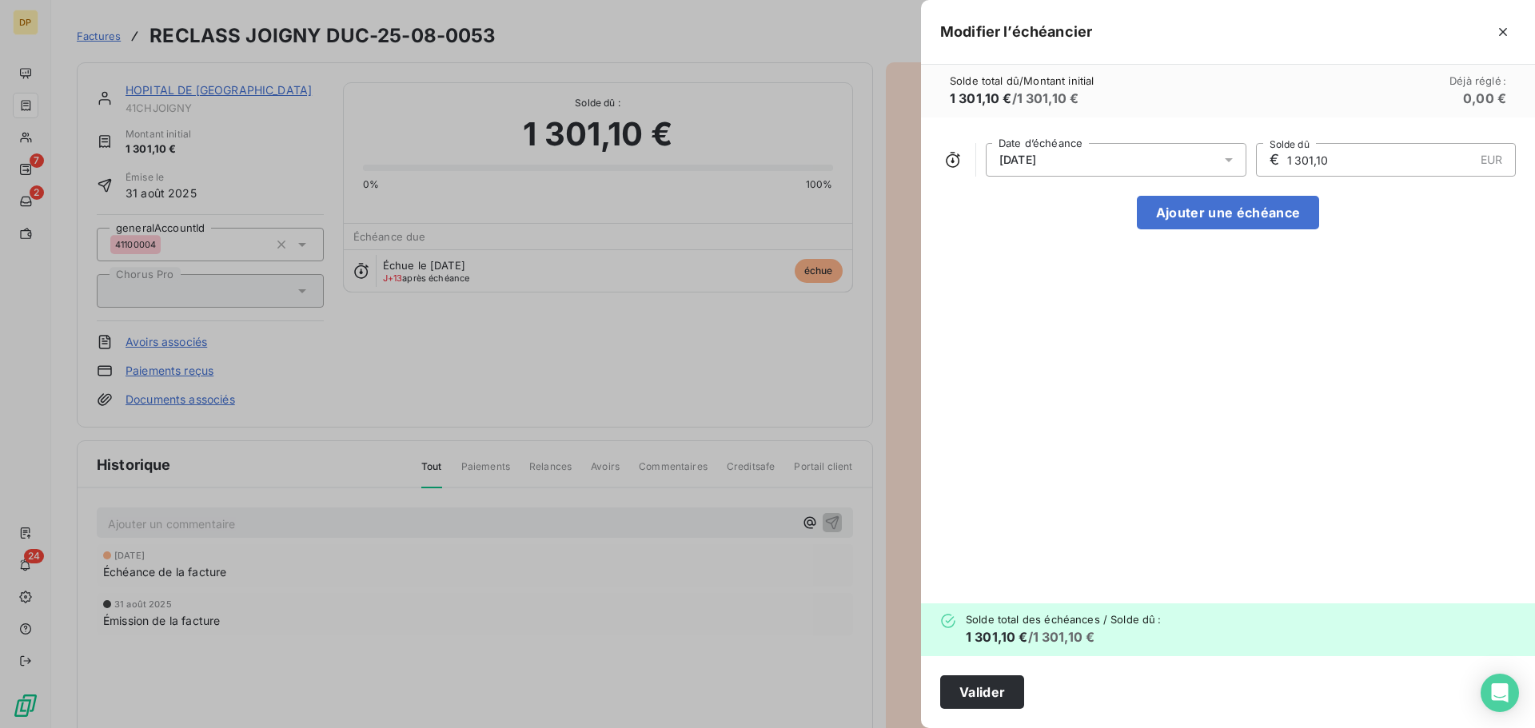
click at [1136, 167] on div "[DATE]" at bounding box center [1116, 160] width 261 height 34
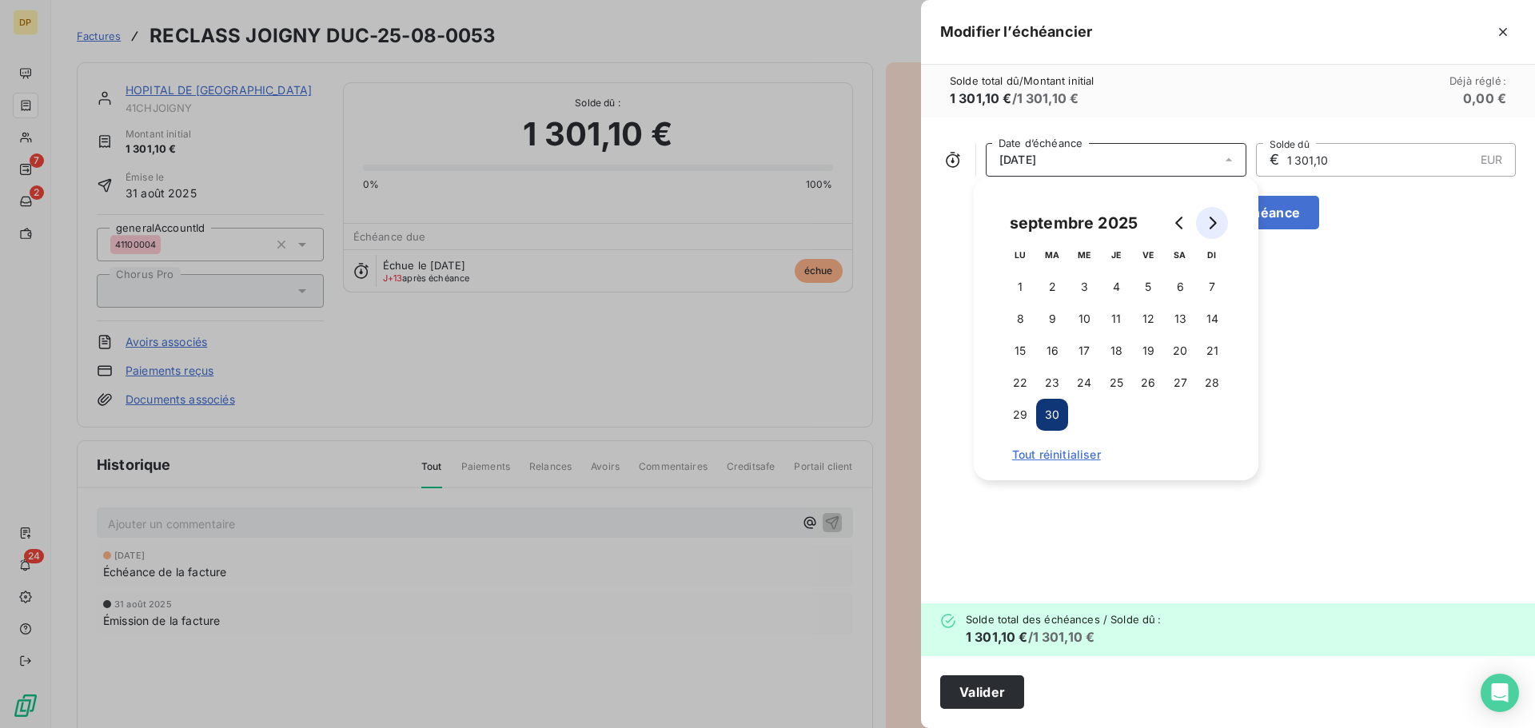
click at [1214, 231] on button "Go to next month" at bounding box center [1212, 223] width 32 height 32
click at [1144, 318] on button "10" at bounding box center [1148, 319] width 32 height 32
click at [1001, 700] on button "Valider" at bounding box center [982, 692] width 84 height 34
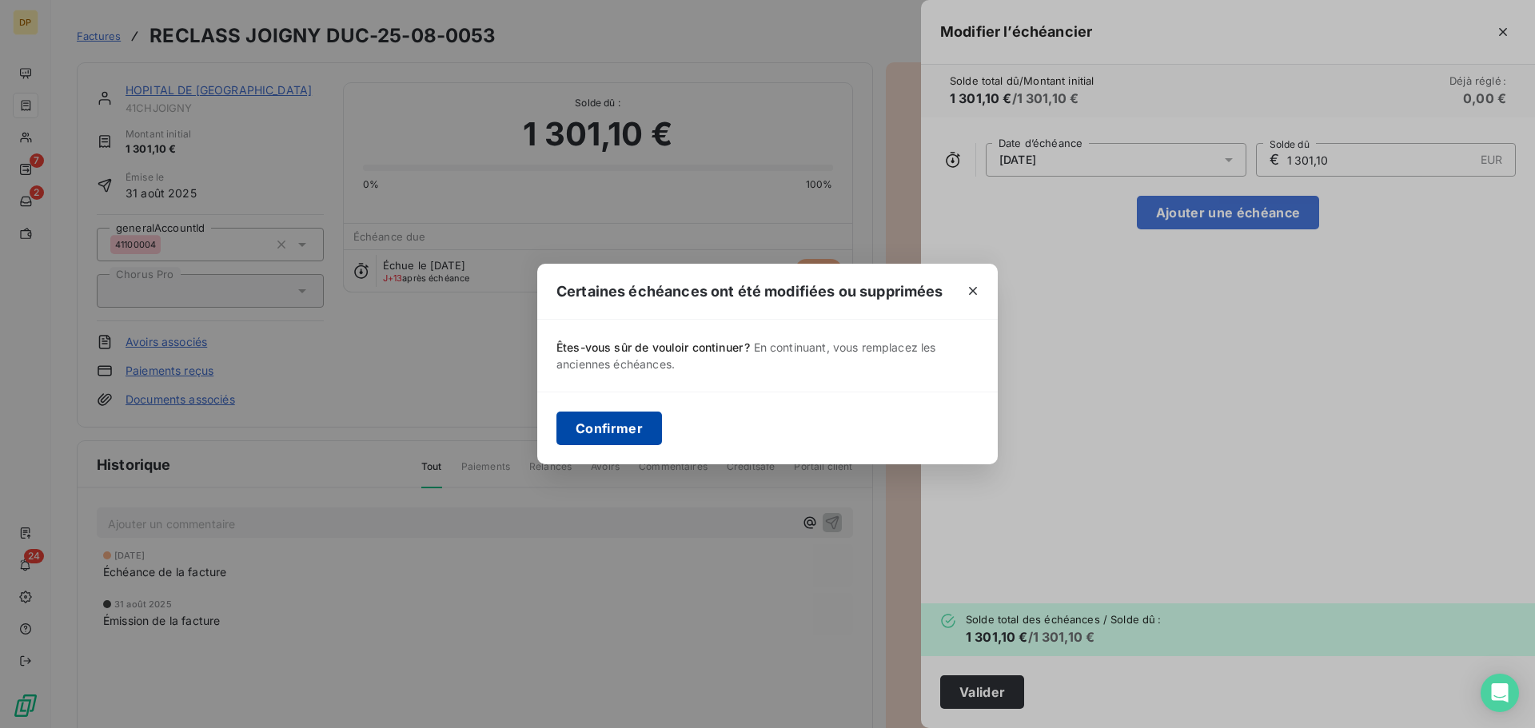
click at [635, 430] on button "Confirmer" at bounding box center [609, 429] width 106 height 34
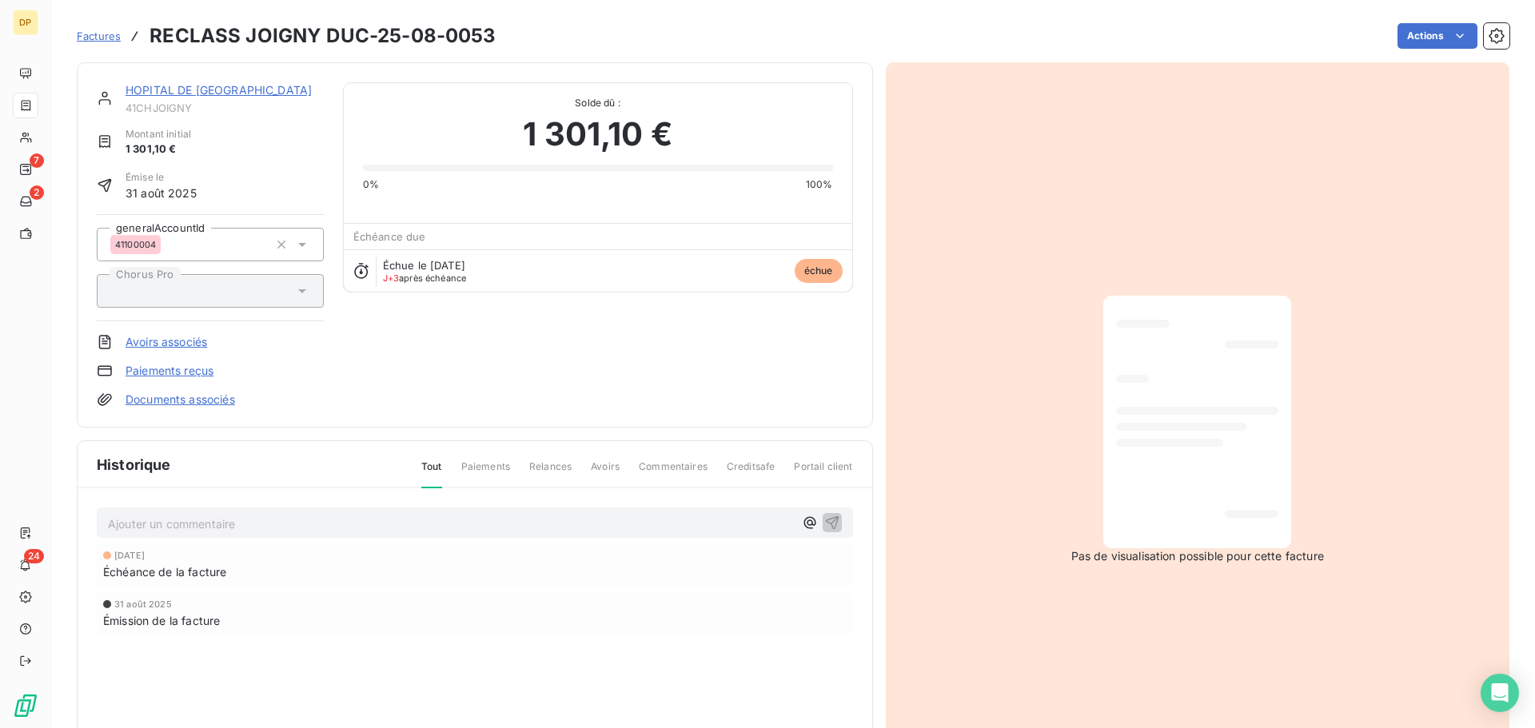
click at [218, 524] on p "Ajouter un commentaire ﻿" at bounding box center [451, 524] width 686 height 20
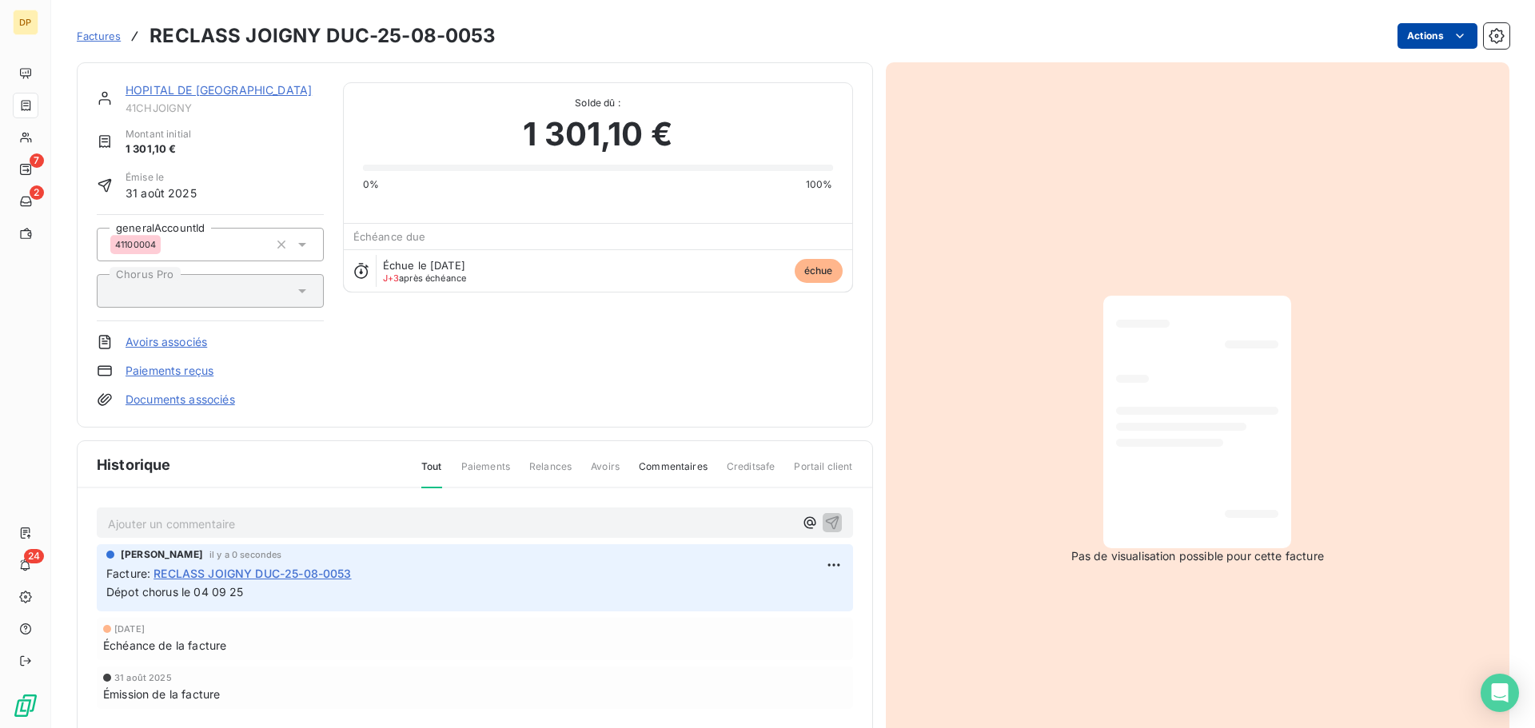
click at [1396, 31] on html "DP 7 2 24 Factures RECLASS JOIGNY DUC-25-08-0053 Actions HOPITAL DE JOIGNY 41CH…" at bounding box center [767, 364] width 1535 height 728
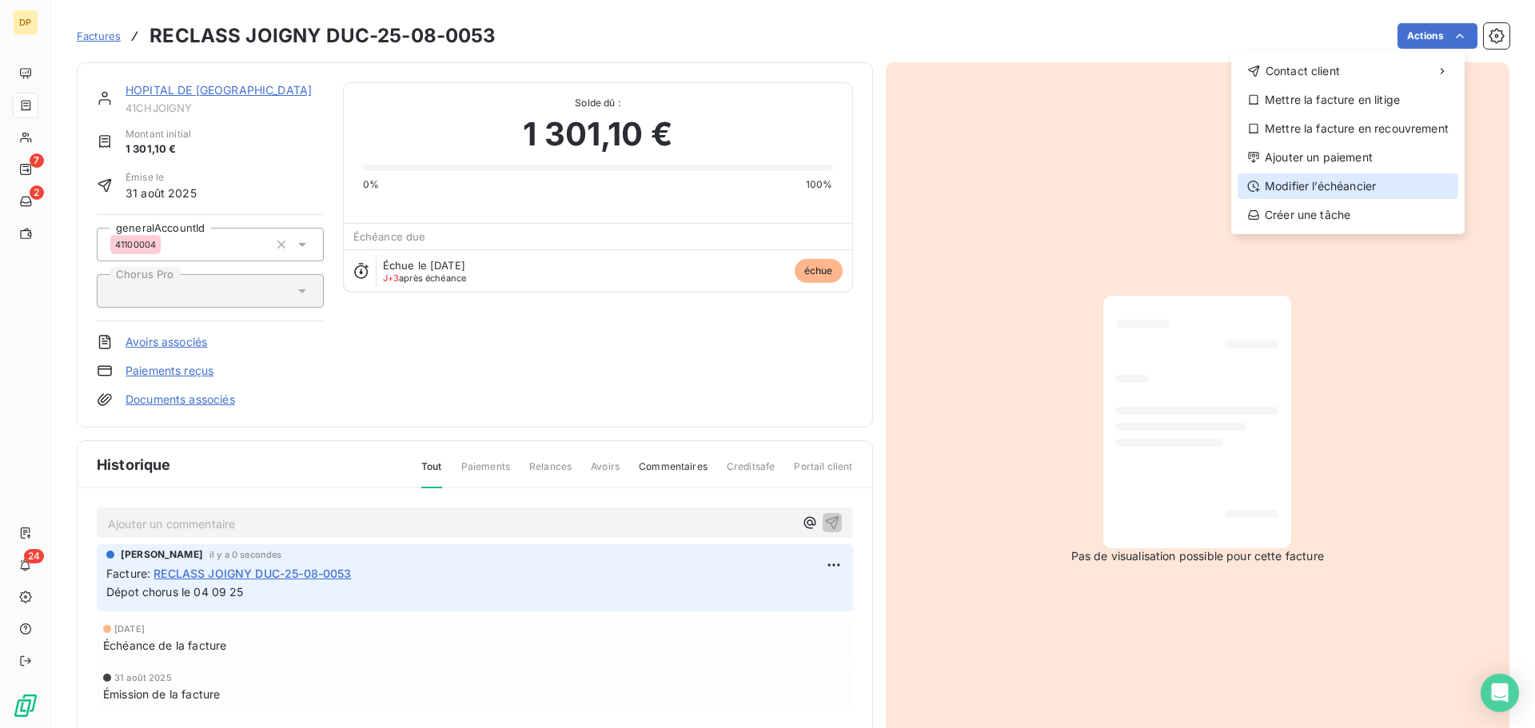
click at [1328, 179] on div "Modifier l’échéancier" at bounding box center [1347, 186] width 221 height 26
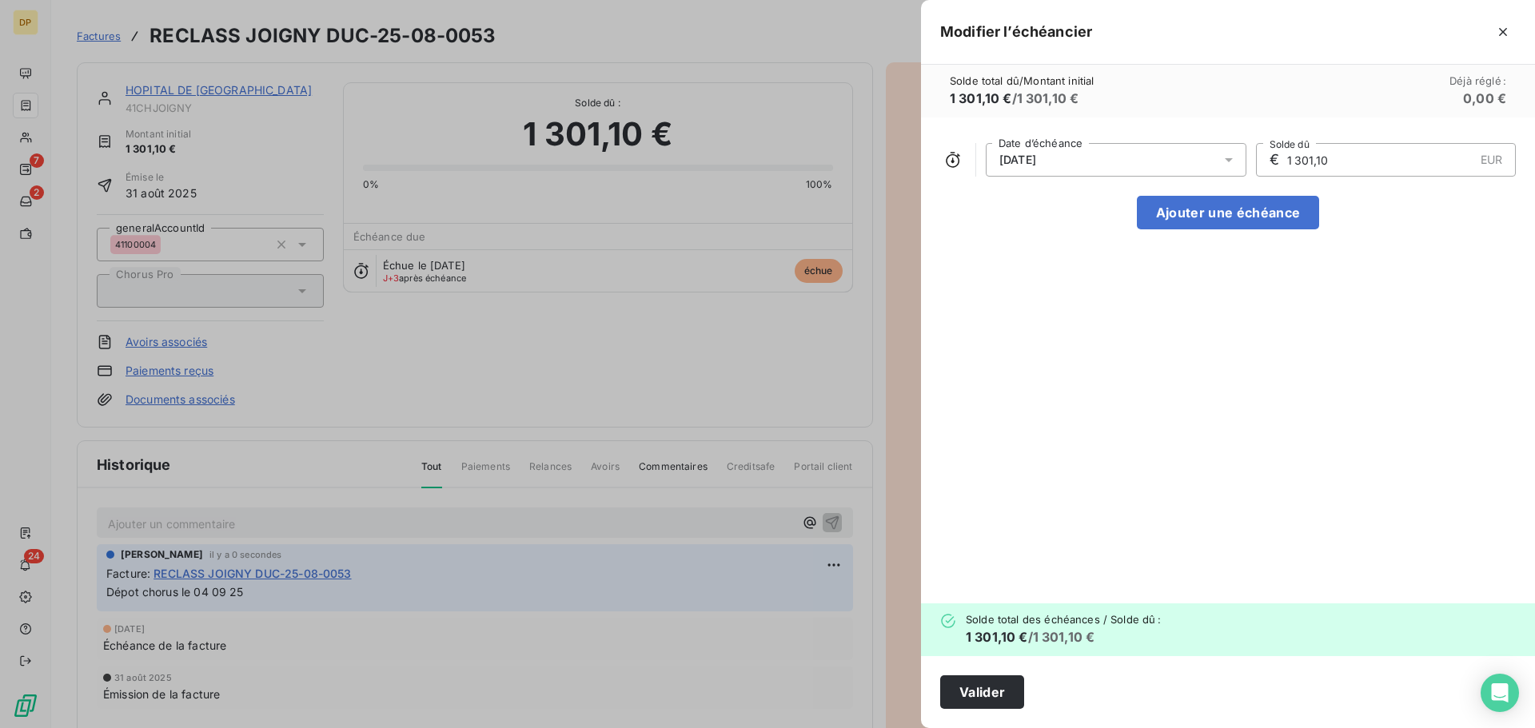
click at [1221, 156] on icon at bounding box center [1229, 160] width 16 height 16
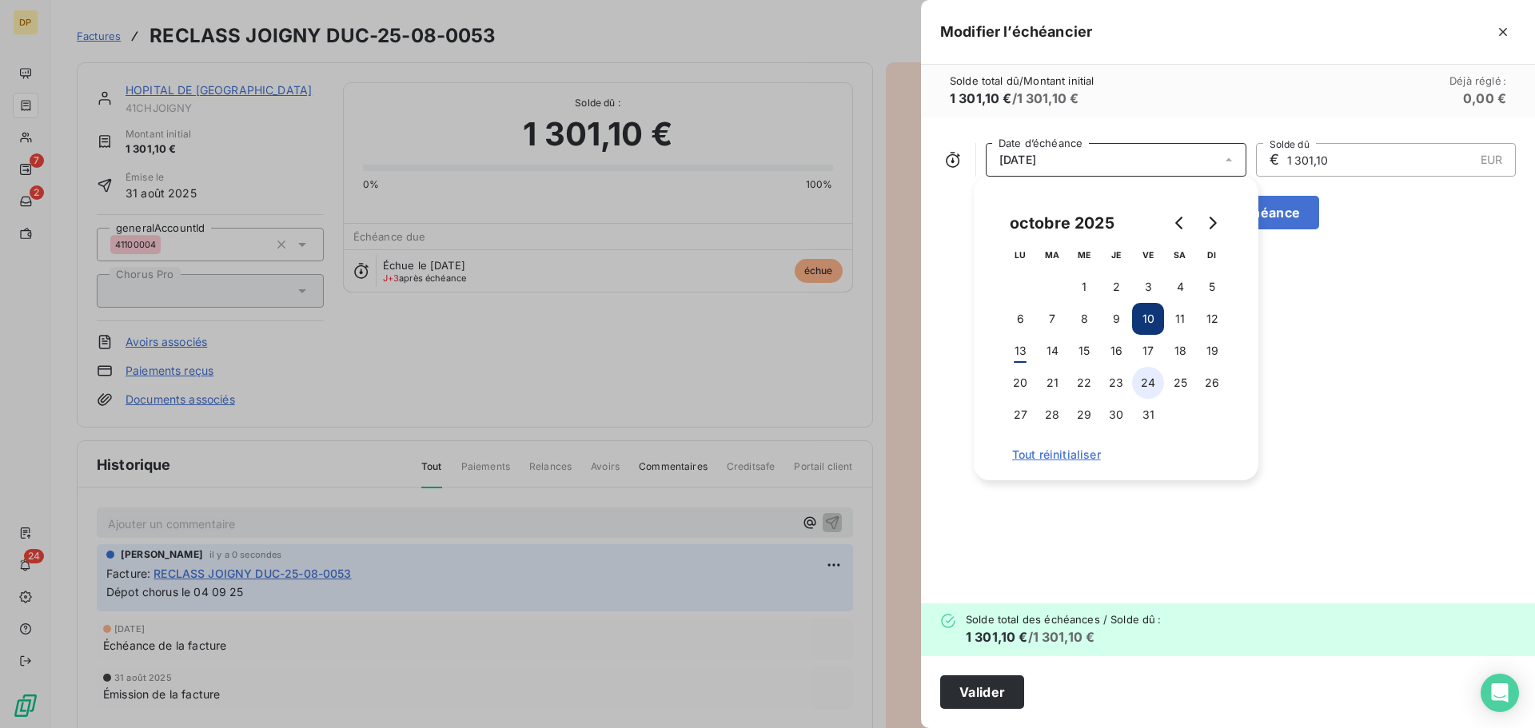
click at [1153, 385] on button "24" at bounding box center [1148, 383] width 32 height 32
click at [1001, 679] on button "Valider" at bounding box center [982, 692] width 84 height 34
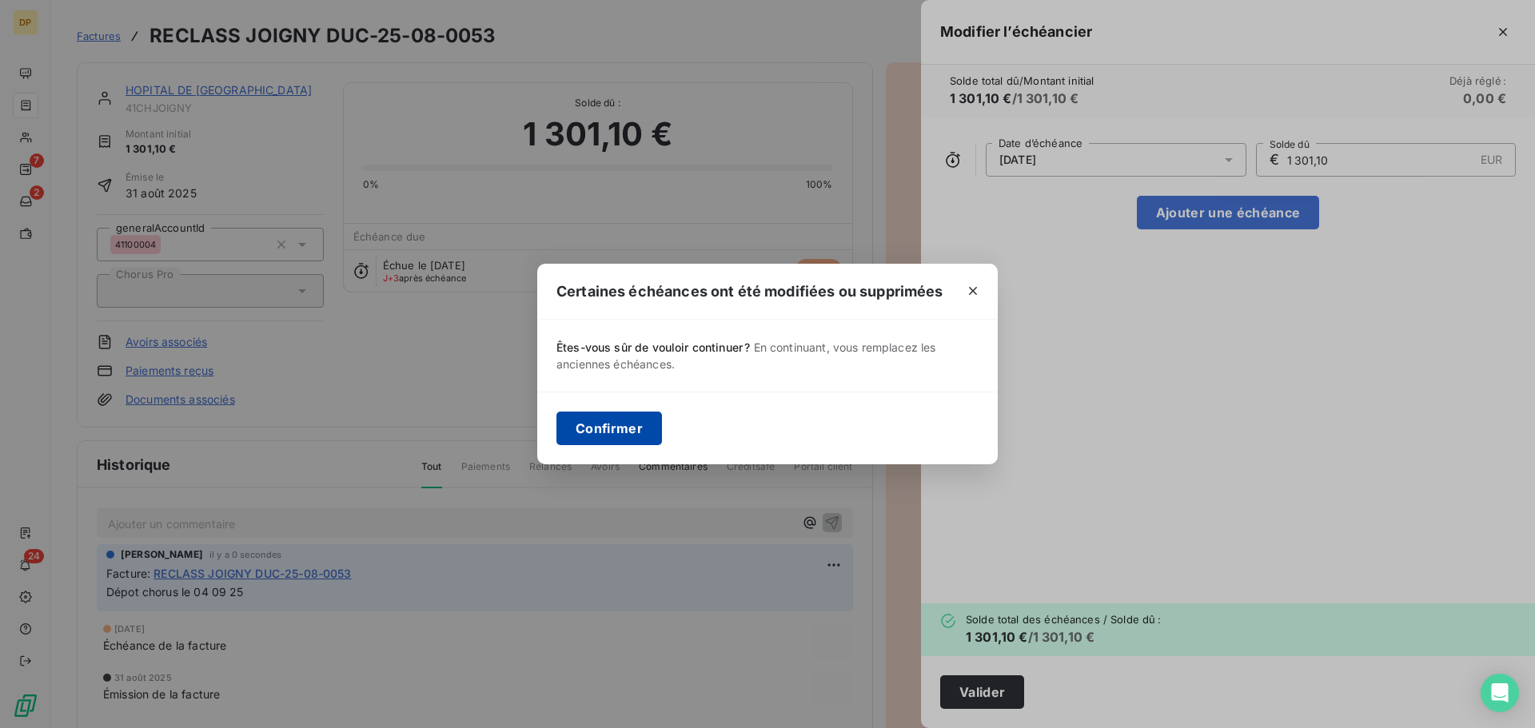
click at [627, 432] on button "Confirmer" at bounding box center [609, 429] width 106 height 34
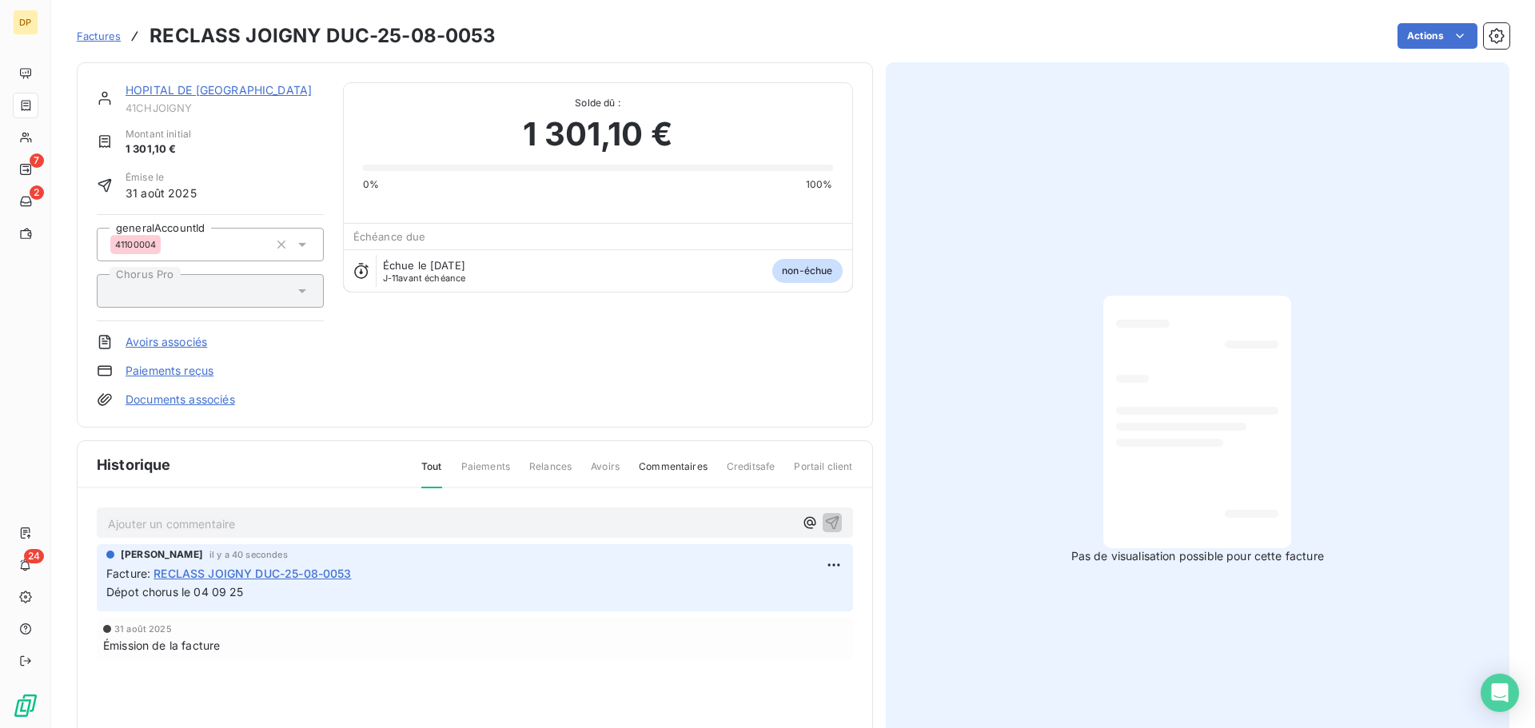
click at [206, 86] on link "HOPITAL DE [GEOGRAPHIC_DATA]" at bounding box center [218, 90] width 186 height 14
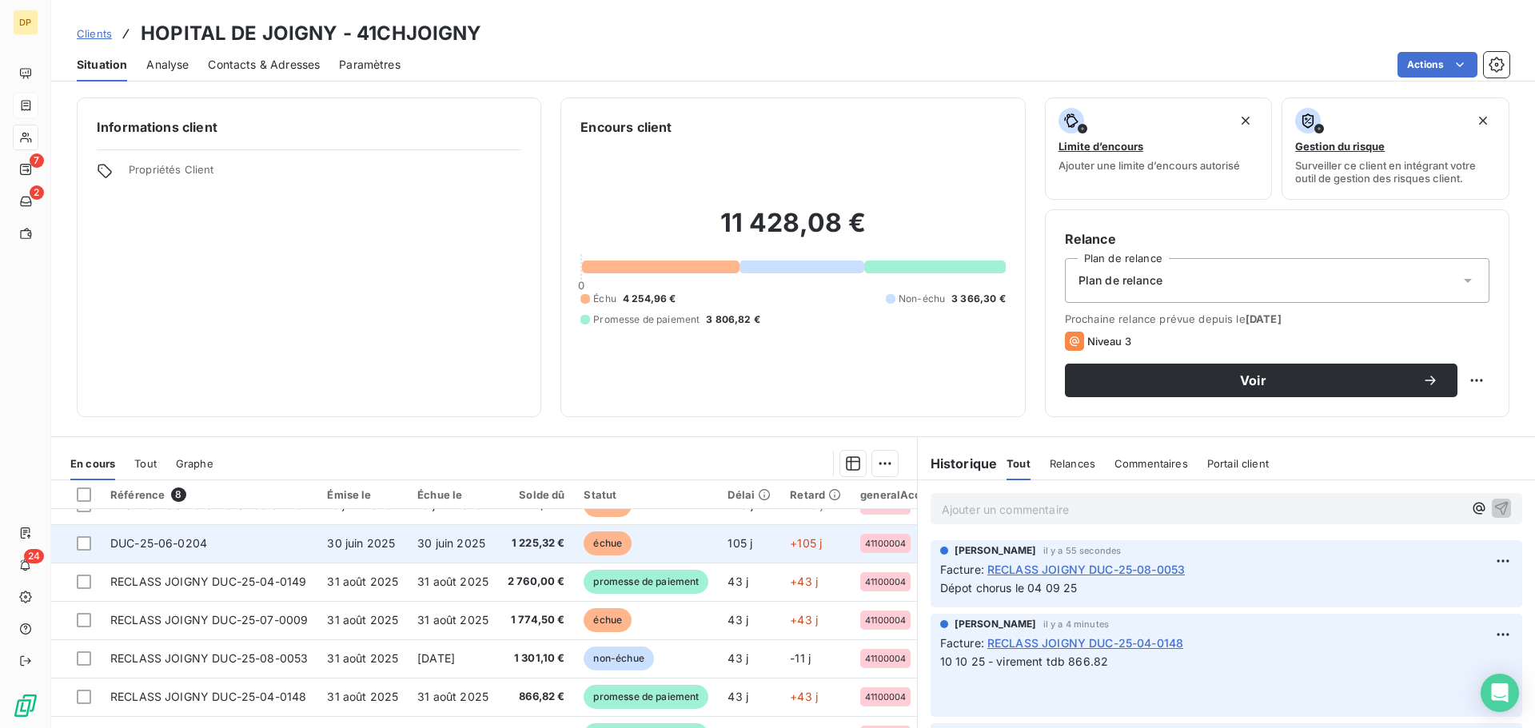
scroll to position [35, 0]
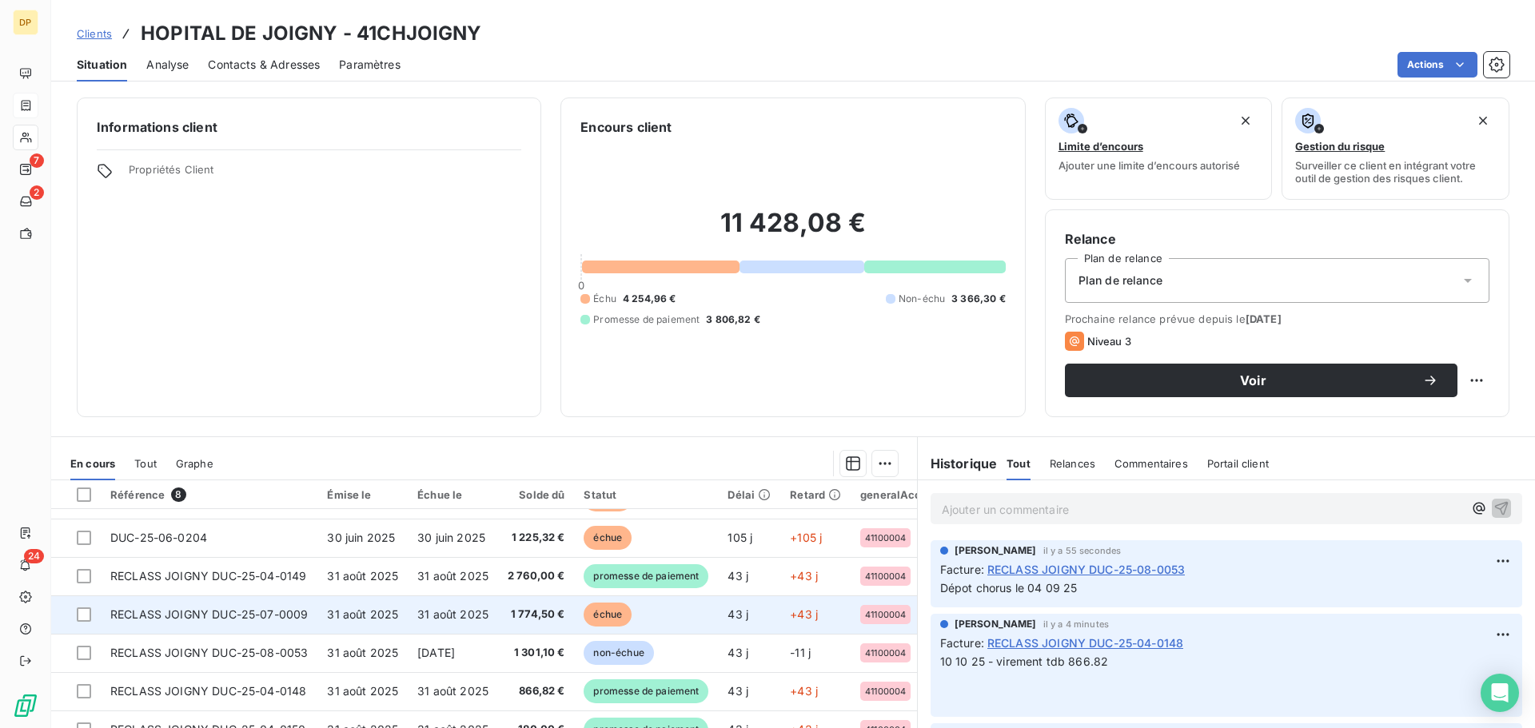
click at [452, 615] on td "31 août 2025" at bounding box center [453, 614] width 90 height 38
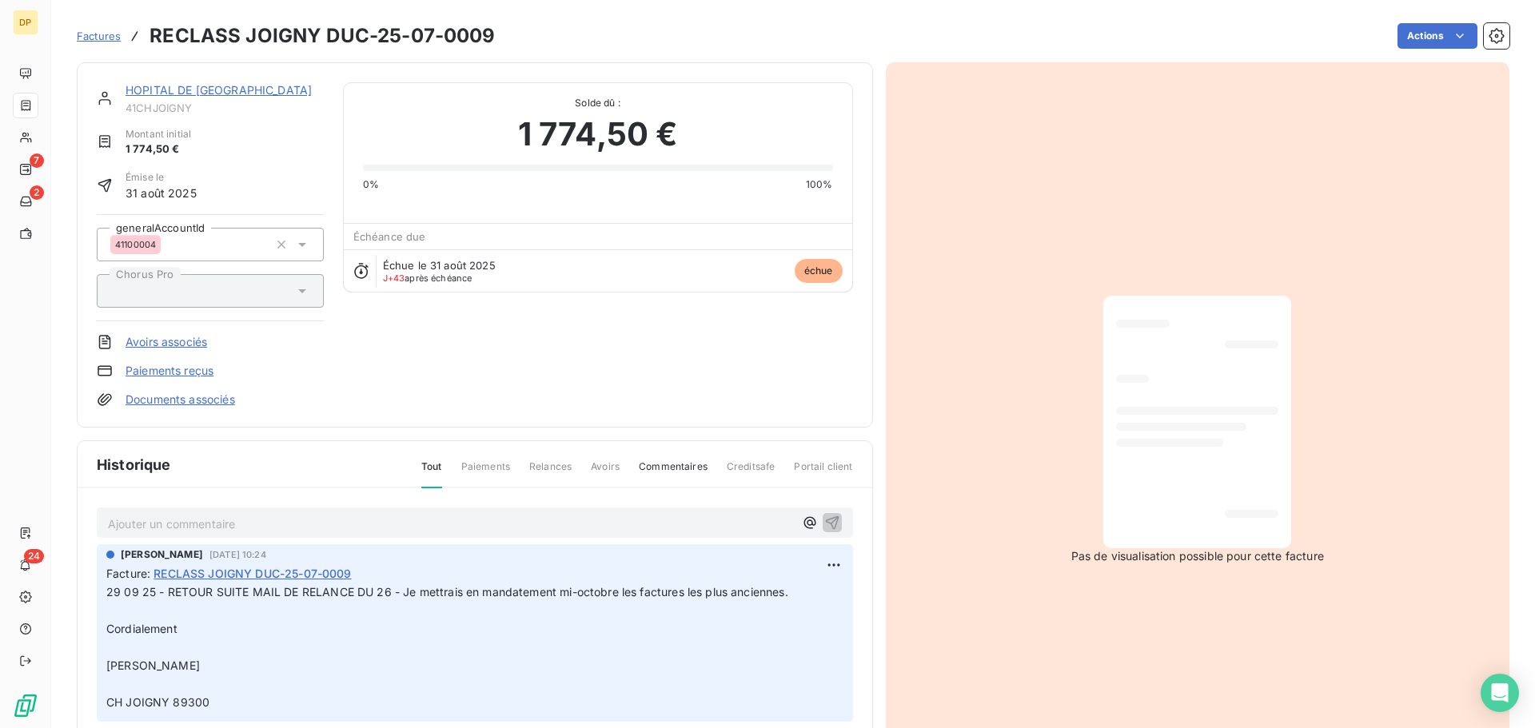
click at [328, 525] on p "Ajouter un commentaire ﻿" at bounding box center [451, 524] width 686 height 20
click at [825, 522] on icon "button" at bounding box center [832, 523] width 14 height 14
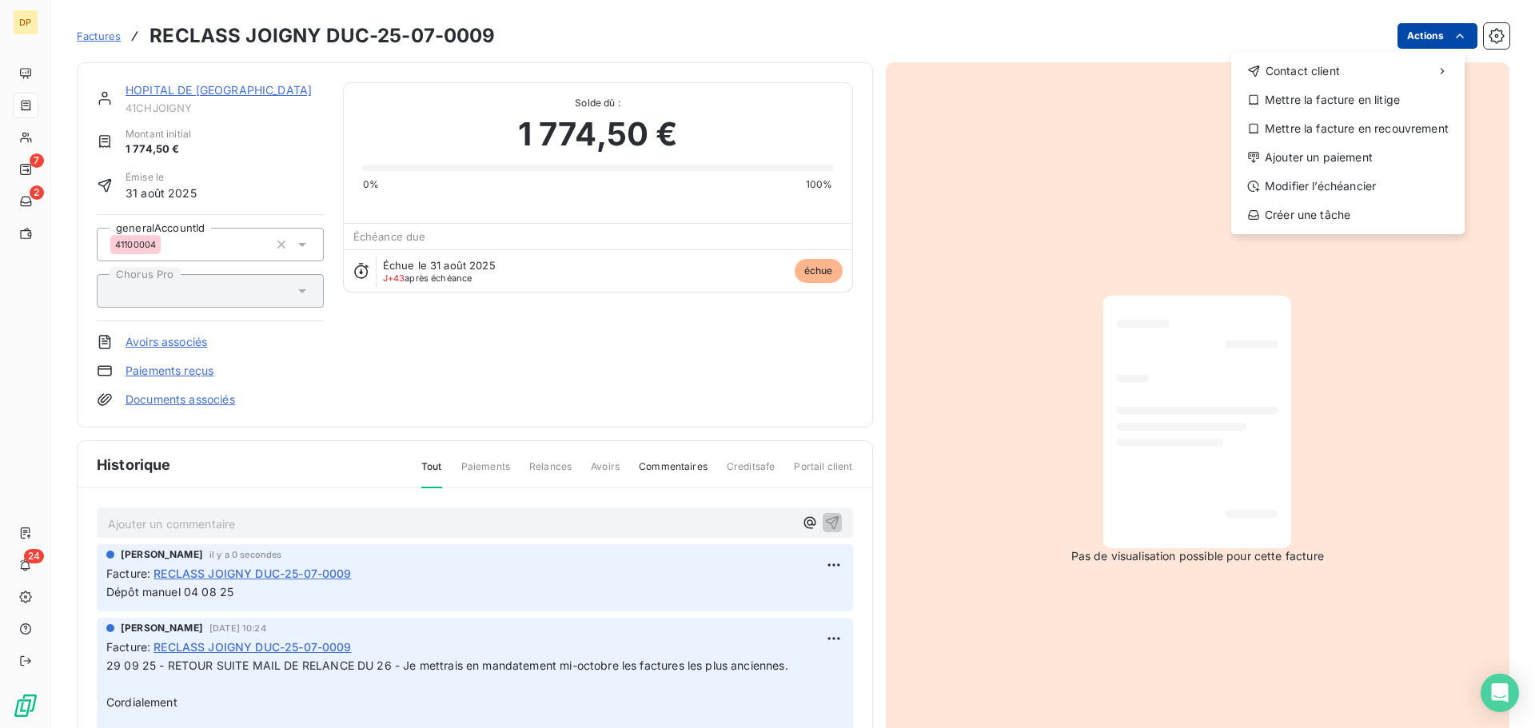
click at [1415, 41] on html "DP 7 2 24 Factures RECLASS JOIGNY DUC-25-07-0009 Actions Contact client Mettre …" at bounding box center [767, 364] width 1535 height 728
click at [1354, 188] on div "Modifier l’échéancier" at bounding box center [1347, 186] width 221 height 26
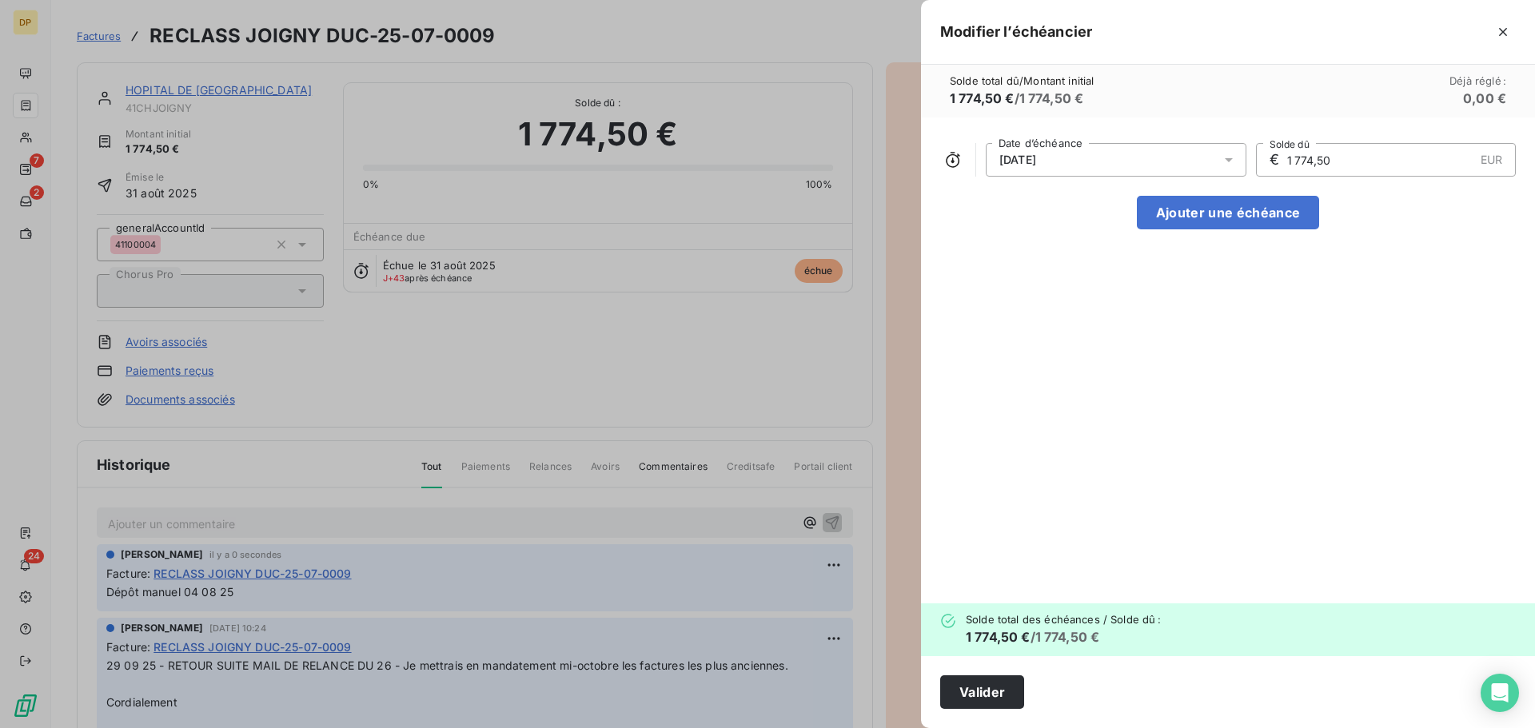
click at [1233, 166] on icon at bounding box center [1229, 160] width 16 height 16
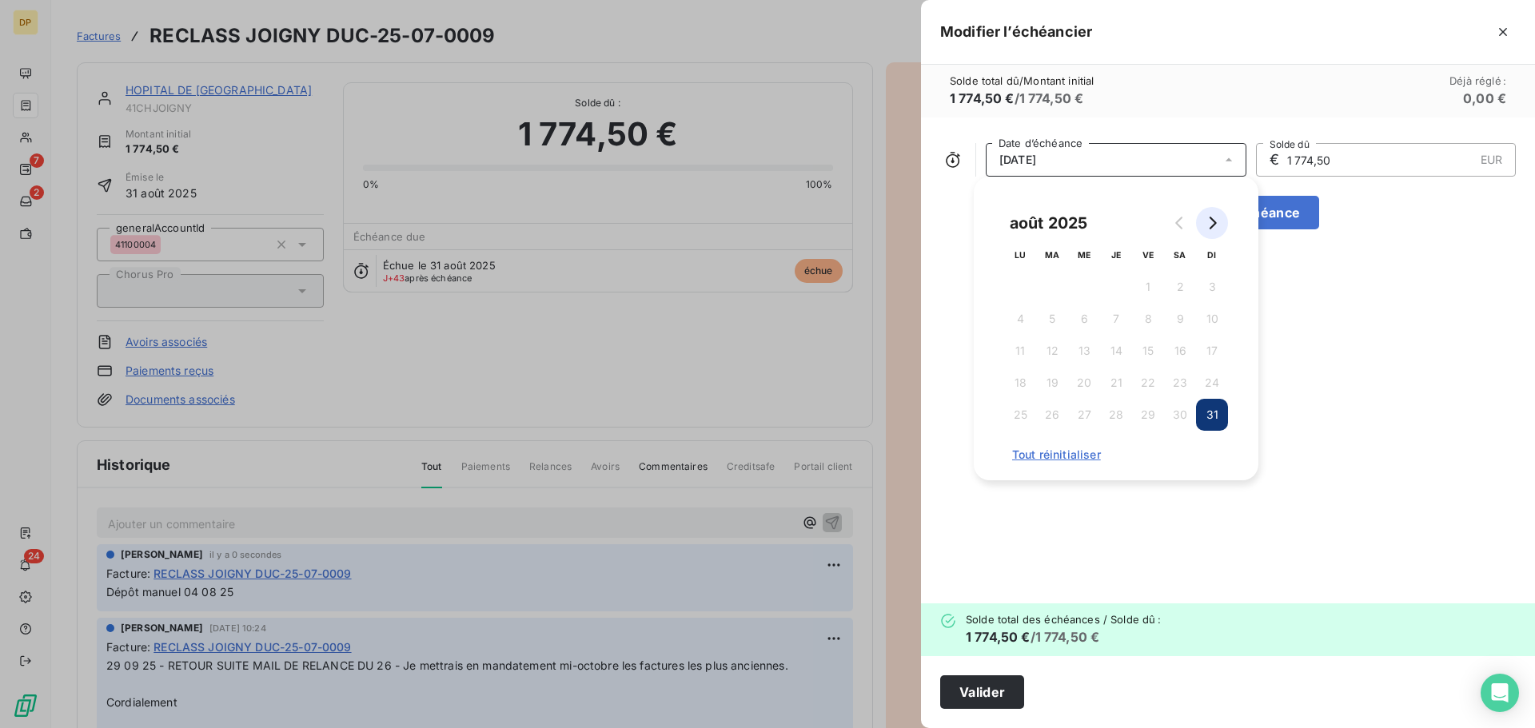
click at [1218, 221] on button "Go to next month" at bounding box center [1212, 223] width 32 height 32
click at [1086, 389] on button "24" at bounding box center [1084, 383] width 32 height 32
click at [995, 703] on button "Valider" at bounding box center [982, 692] width 84 height 34
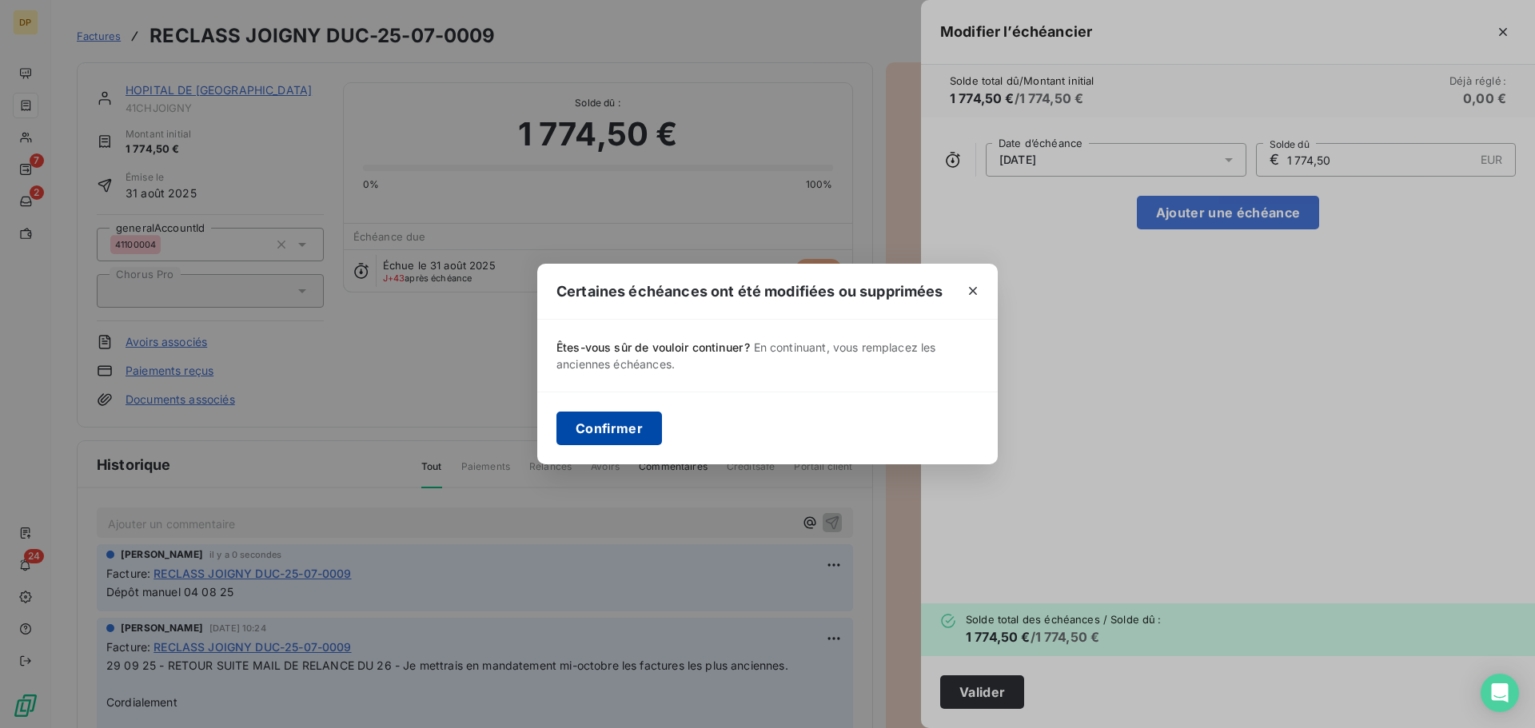
click at [599, 431] on button "Confirmer" at bounding box center [609, 429] width 106 height 34
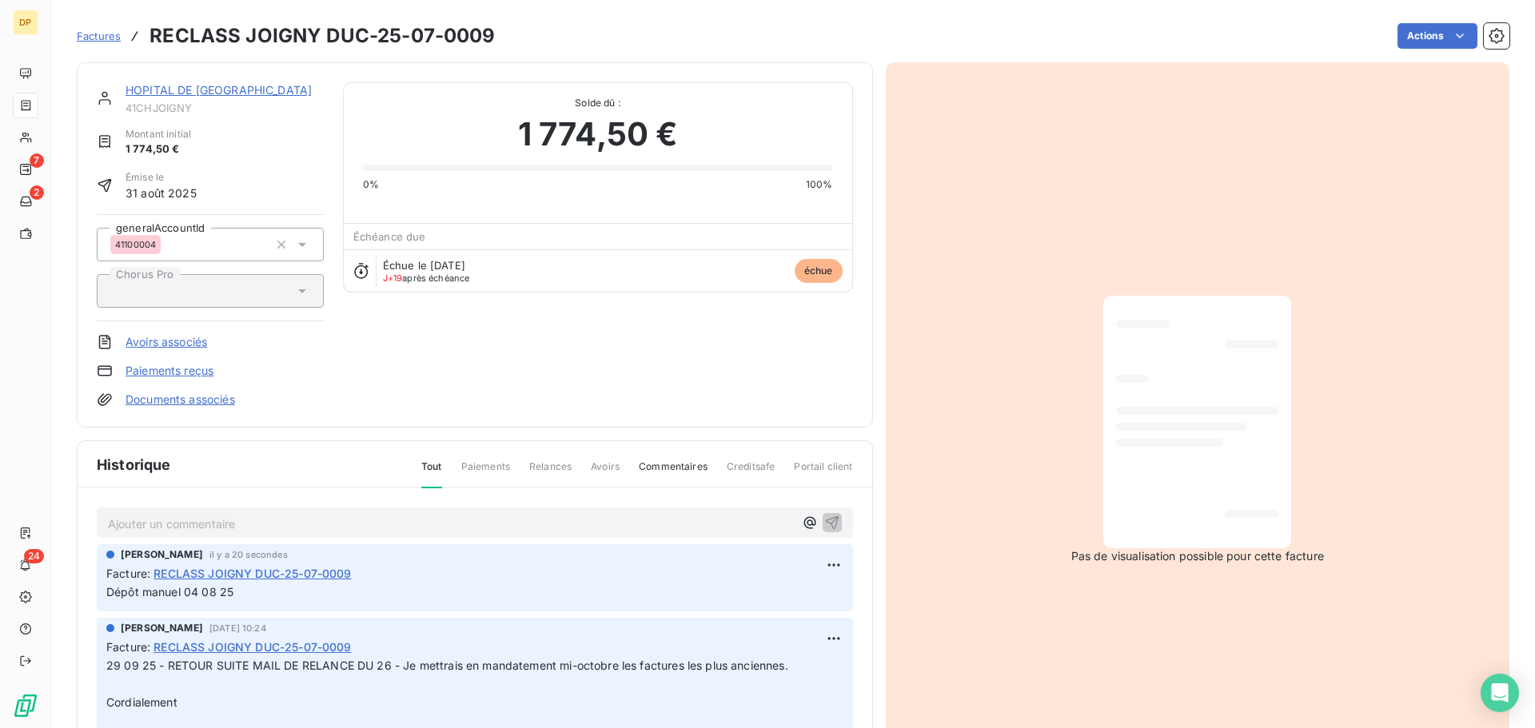
click at [226, 91] on link "HOPITAL DE [GEOGRAPHIC_DATA]" at bounding box center [218, 90] width 186 height 14
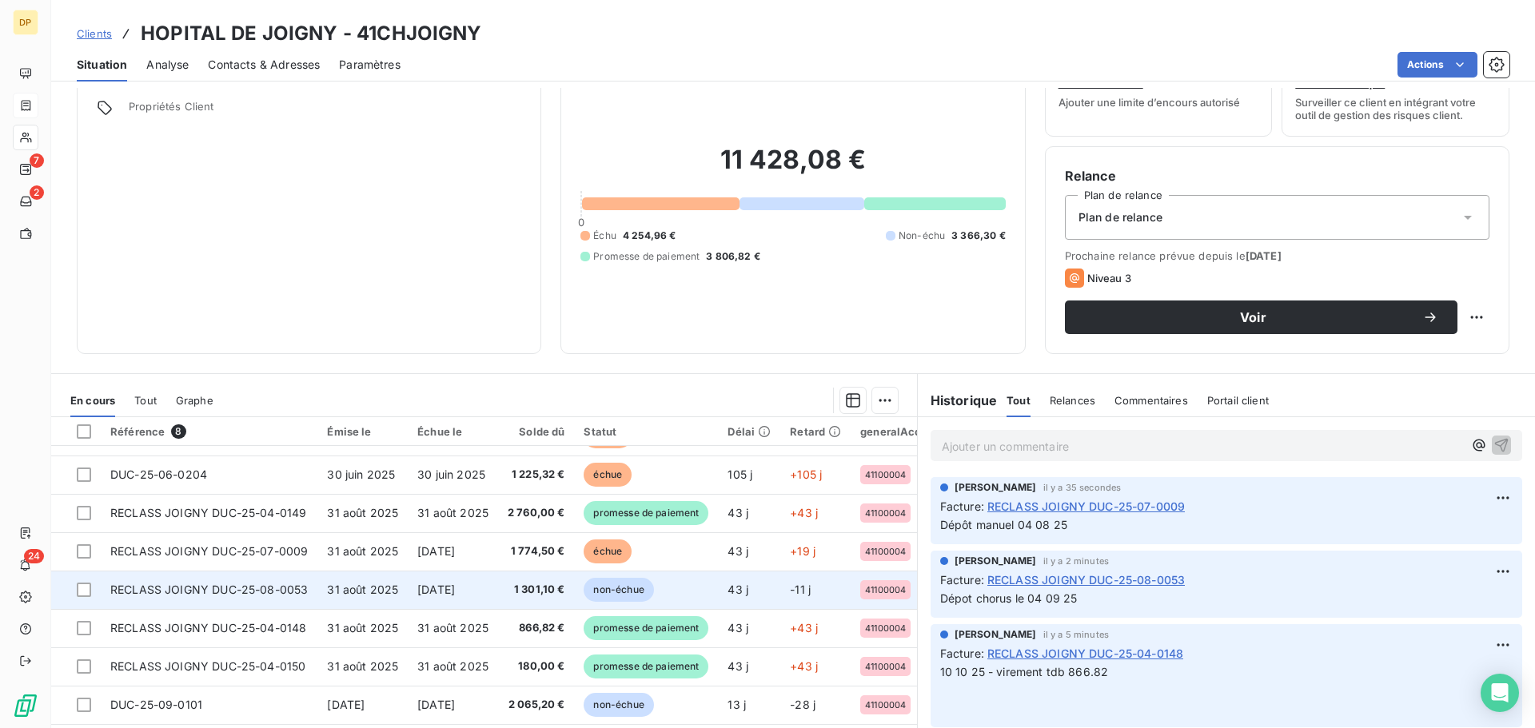
scroll to position [108, 0]
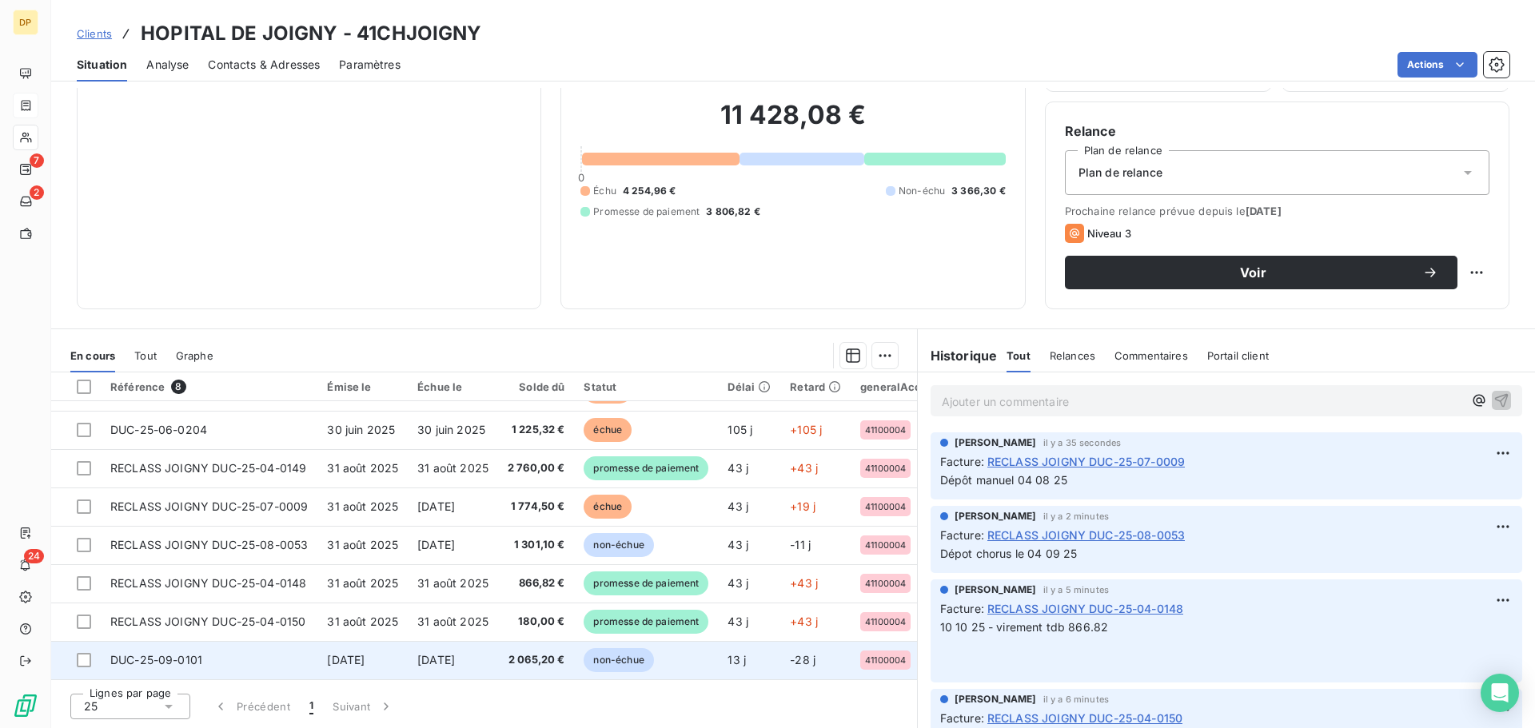
click at [455, 653] on span "[DATE]" at bounding box center [436, 660] width 38 height 14
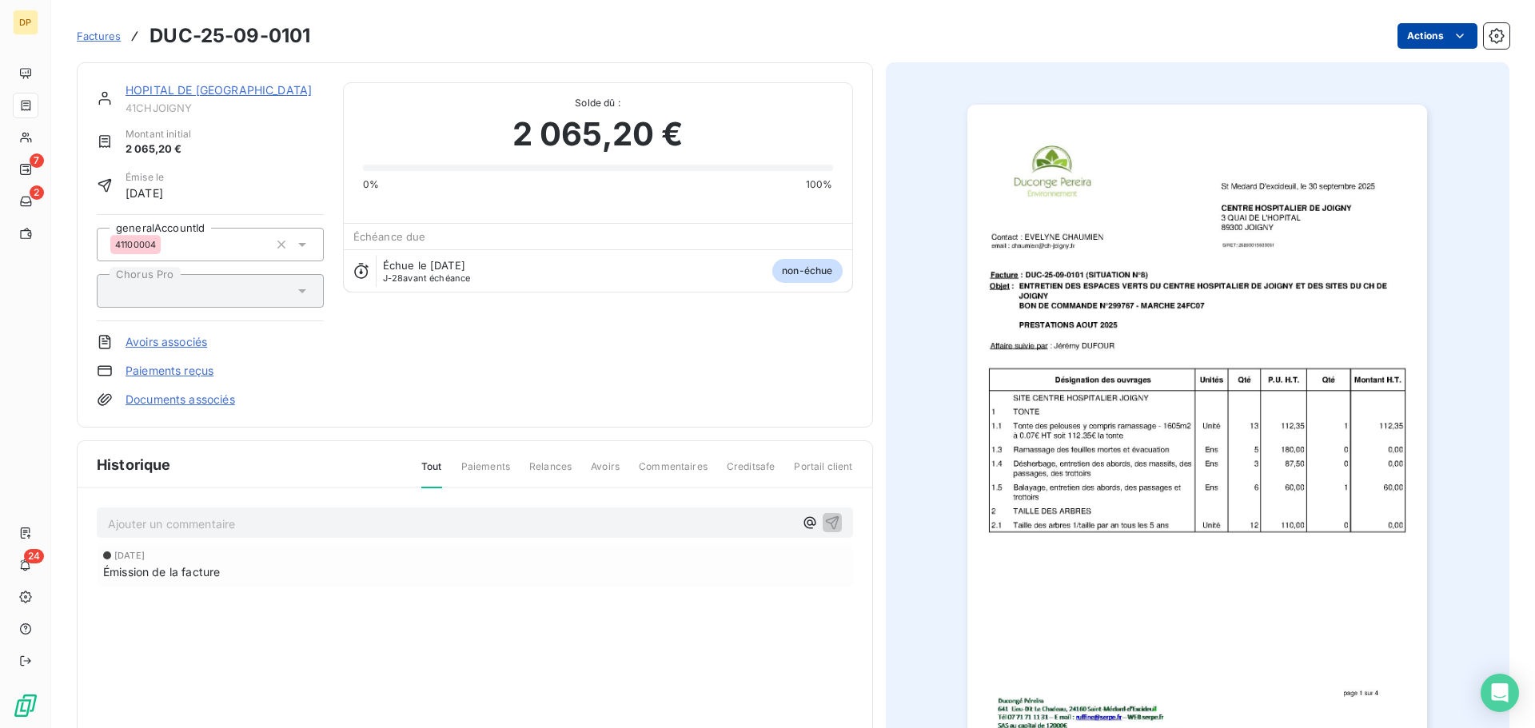
click at [1400, 41] on html "DP 7 2 24 Factures DUC-25-09-0101 Actions HOPITAL DE JOIGNY 41CHJOIGNY Montant …" at bounding box center [767, 364] width 1535 height 728
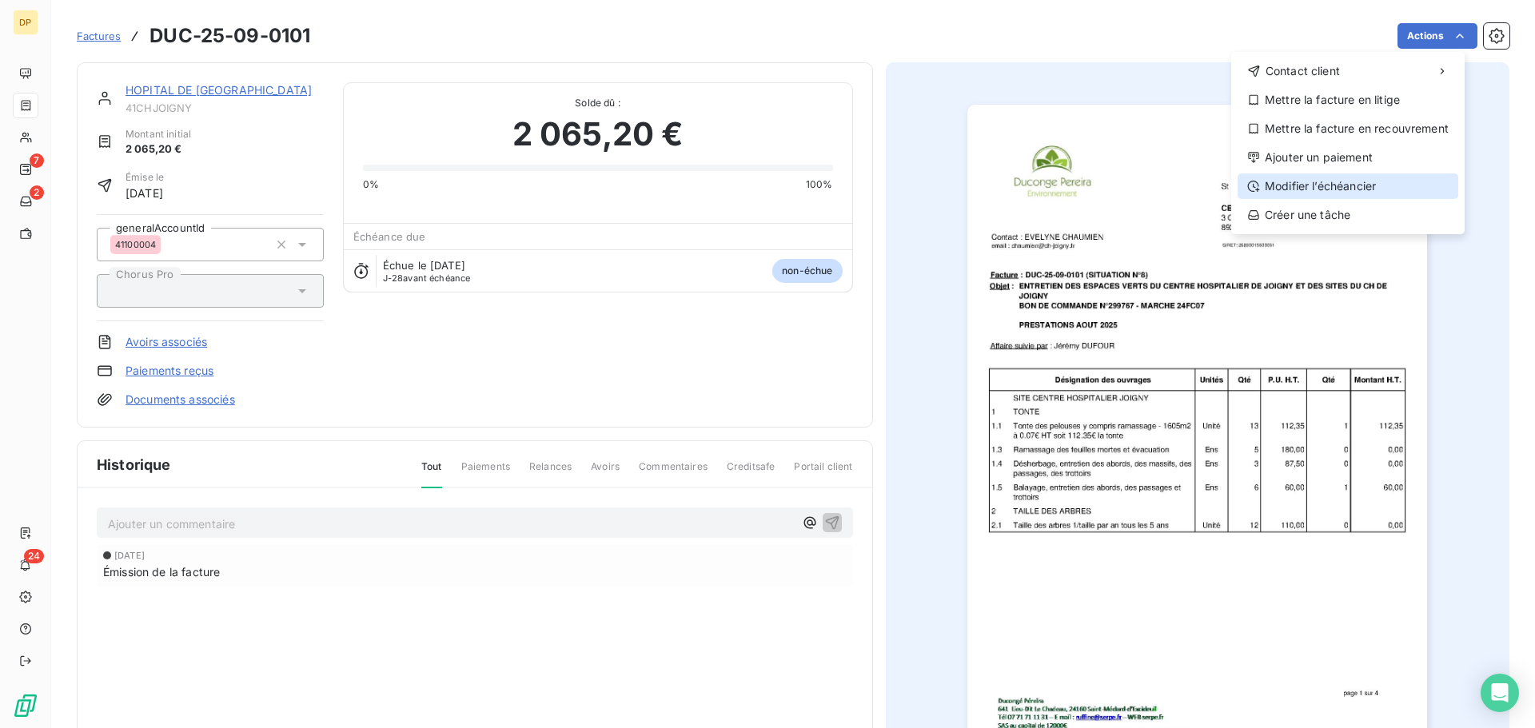
click at [1378, 188] on div "Modifier l’échéancier" at bounding box center [1347, 186] width 221 height 26
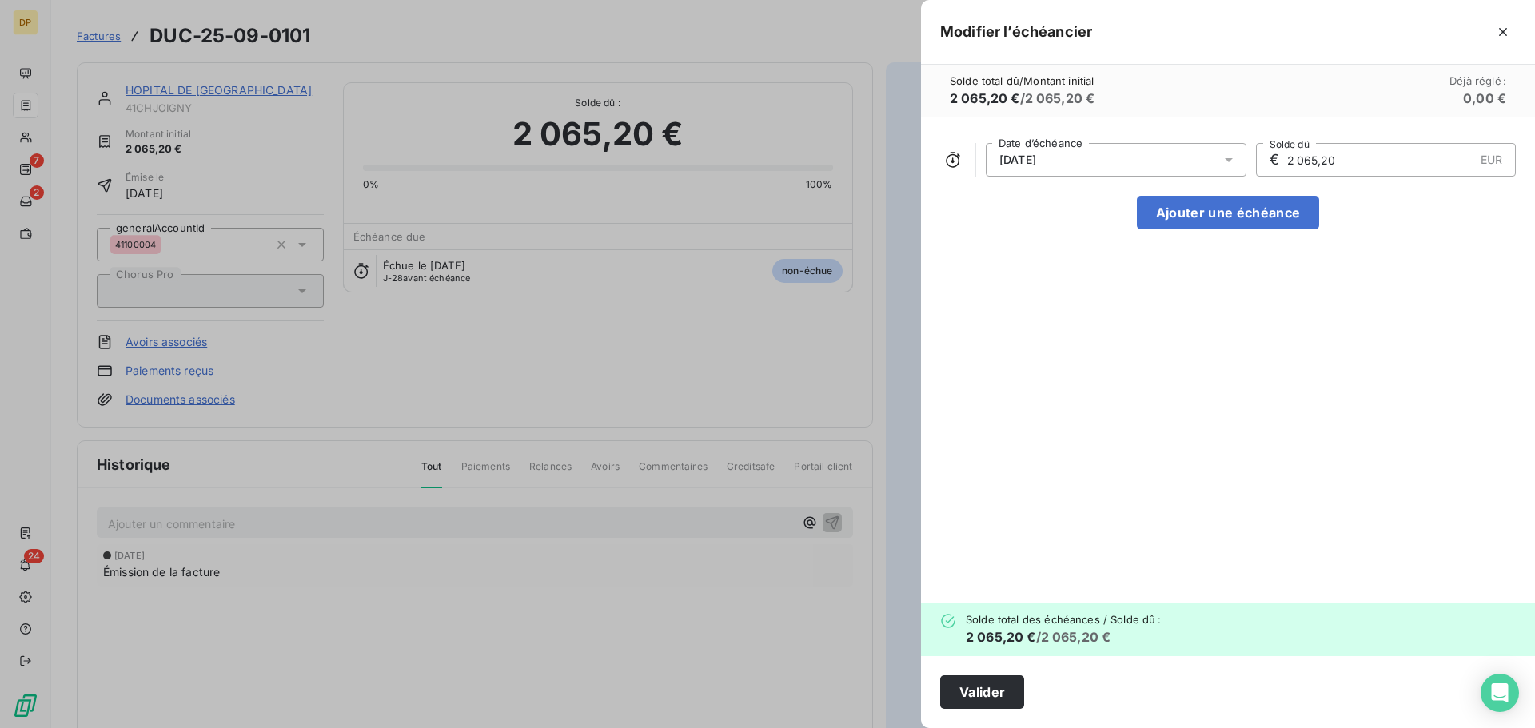
click at [1221, 160] on icon at bounding box center [1229, 160] width 16 height 16
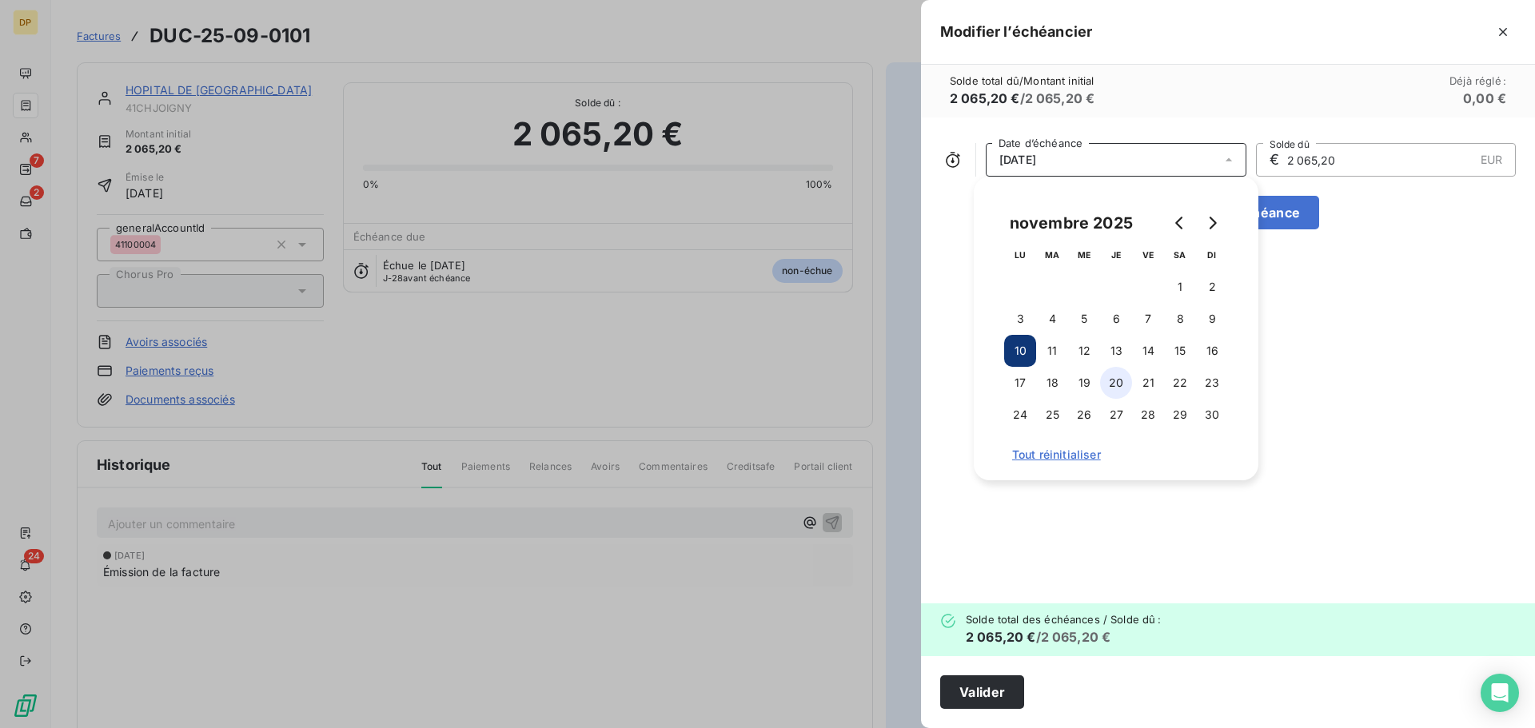
click at [1120, 389] on button "20" at bounding box center [1116, 383] width 32 height 32
click at [974, 695] on button "Valider" at bounding box center [982, 692] width 84 height 34
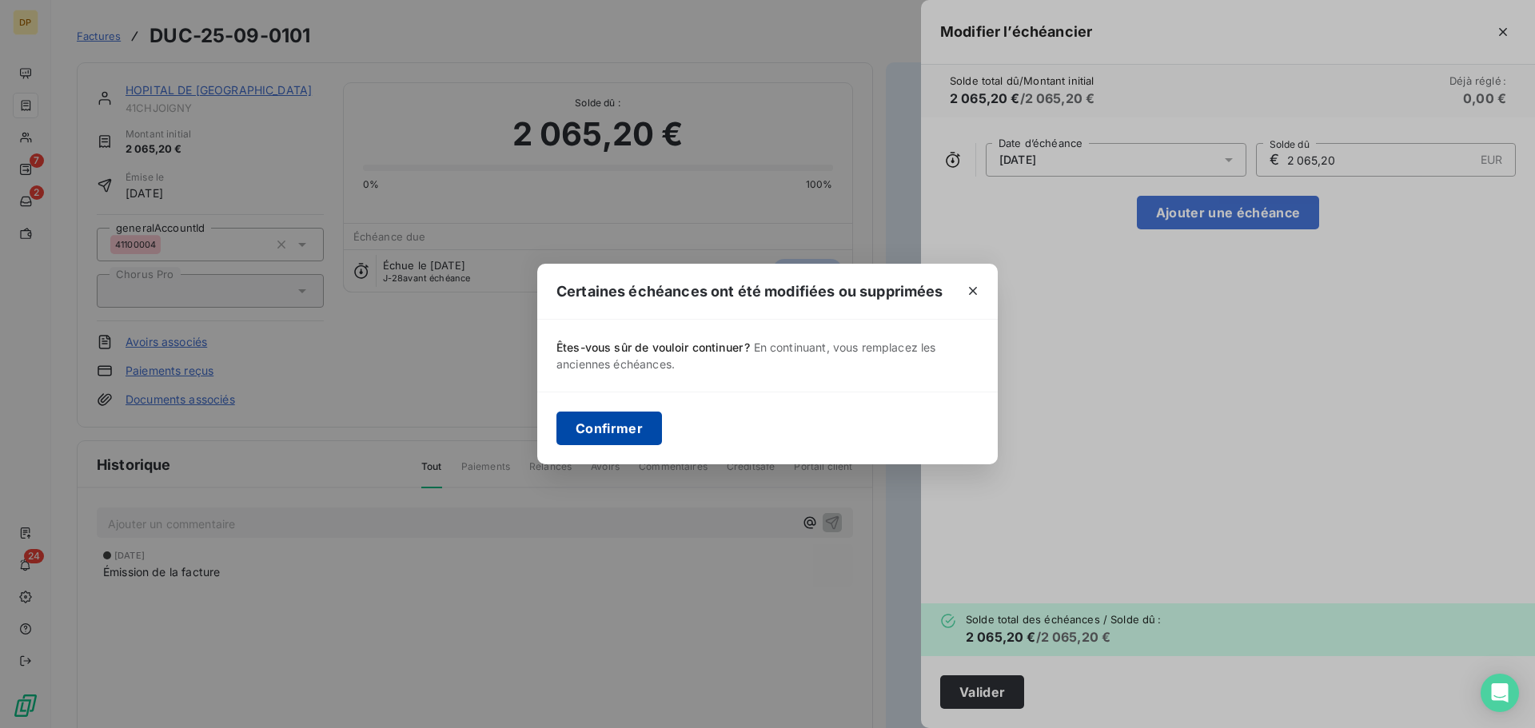
click at [610, 440] on button "Confirmer" at bounding box center [609, 429] width 106 height 34
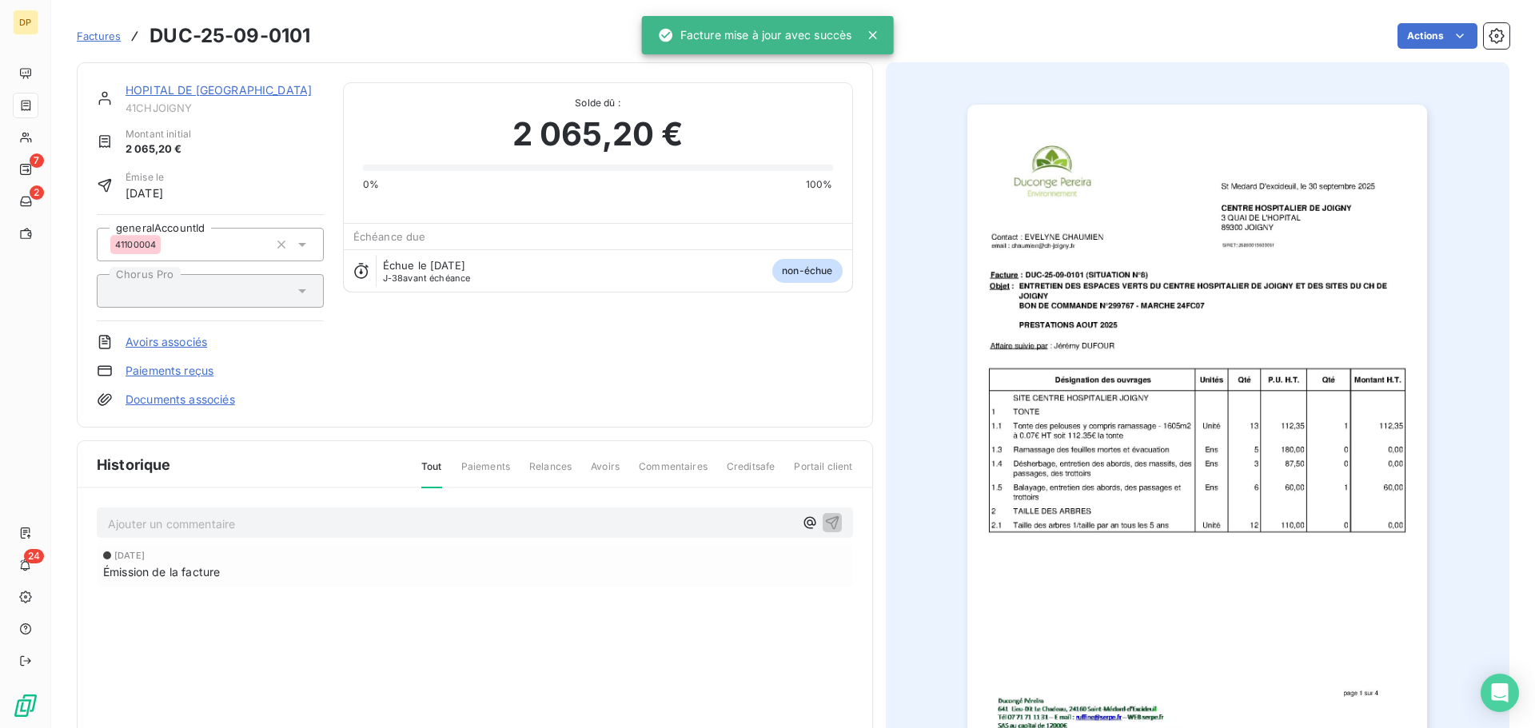
click at [175, 90] on link "HOPITAL DE [GEOGRAPHIC_DATA]" at bounding box center [218, 90] width 186 height 14
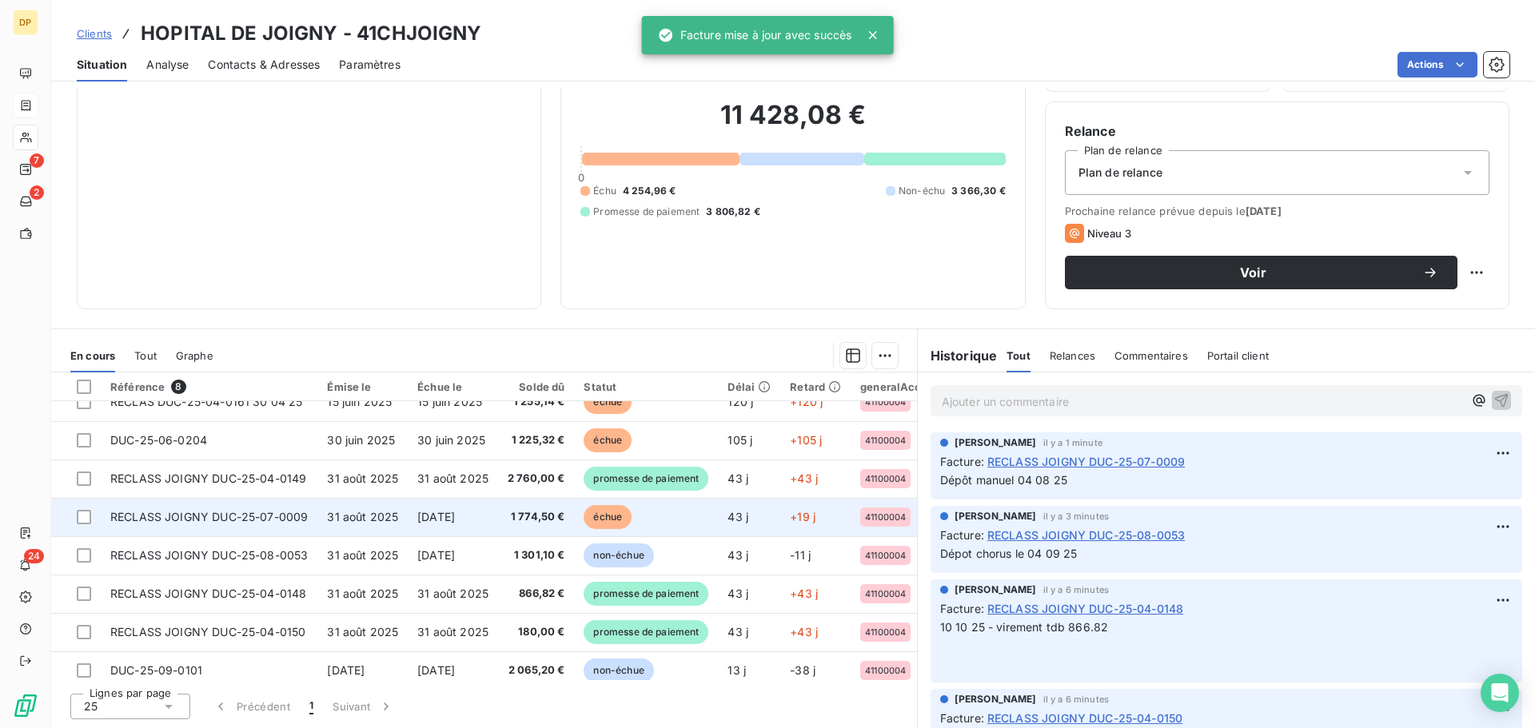
scroll to position [35, 0]
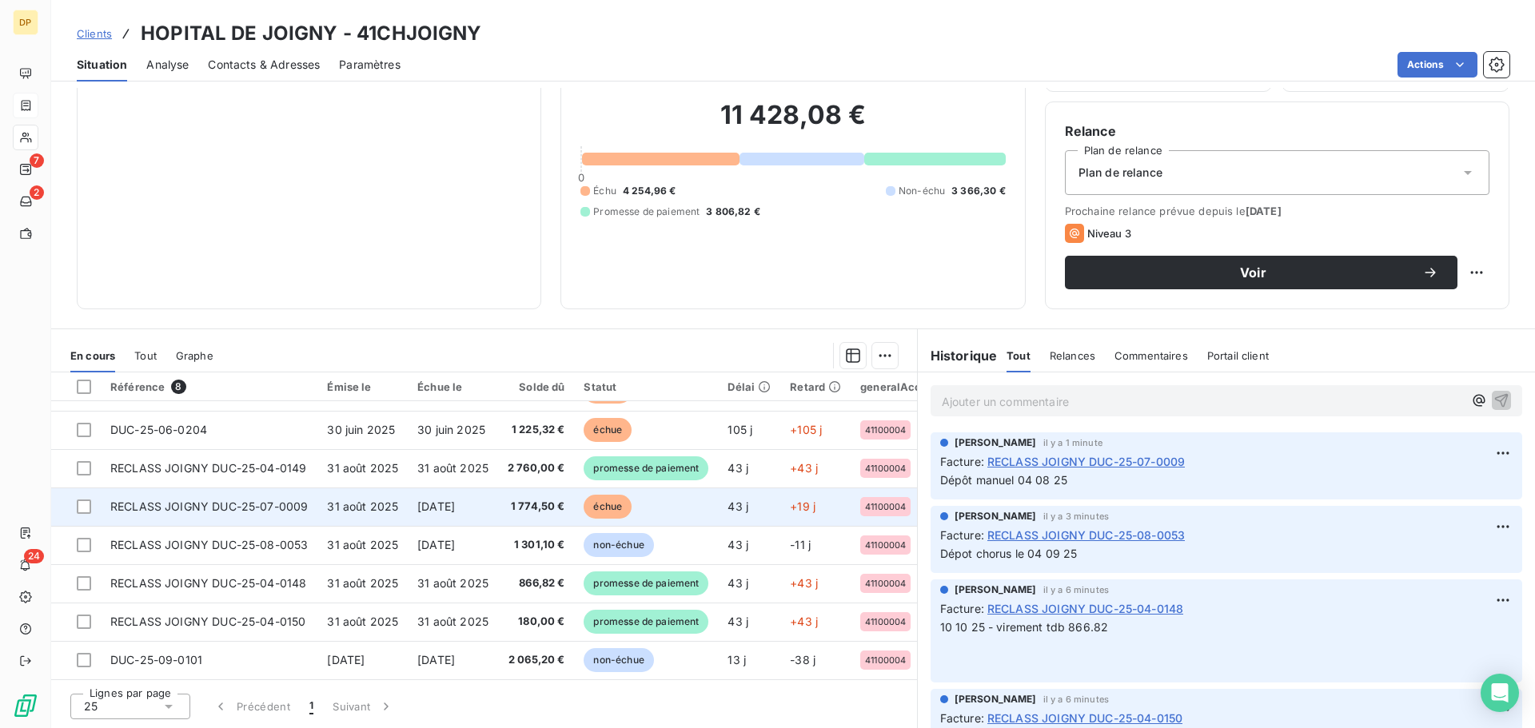
click at [488, 507] on td "[DATE]" at bounding box center [453, 507] width 90 height 38
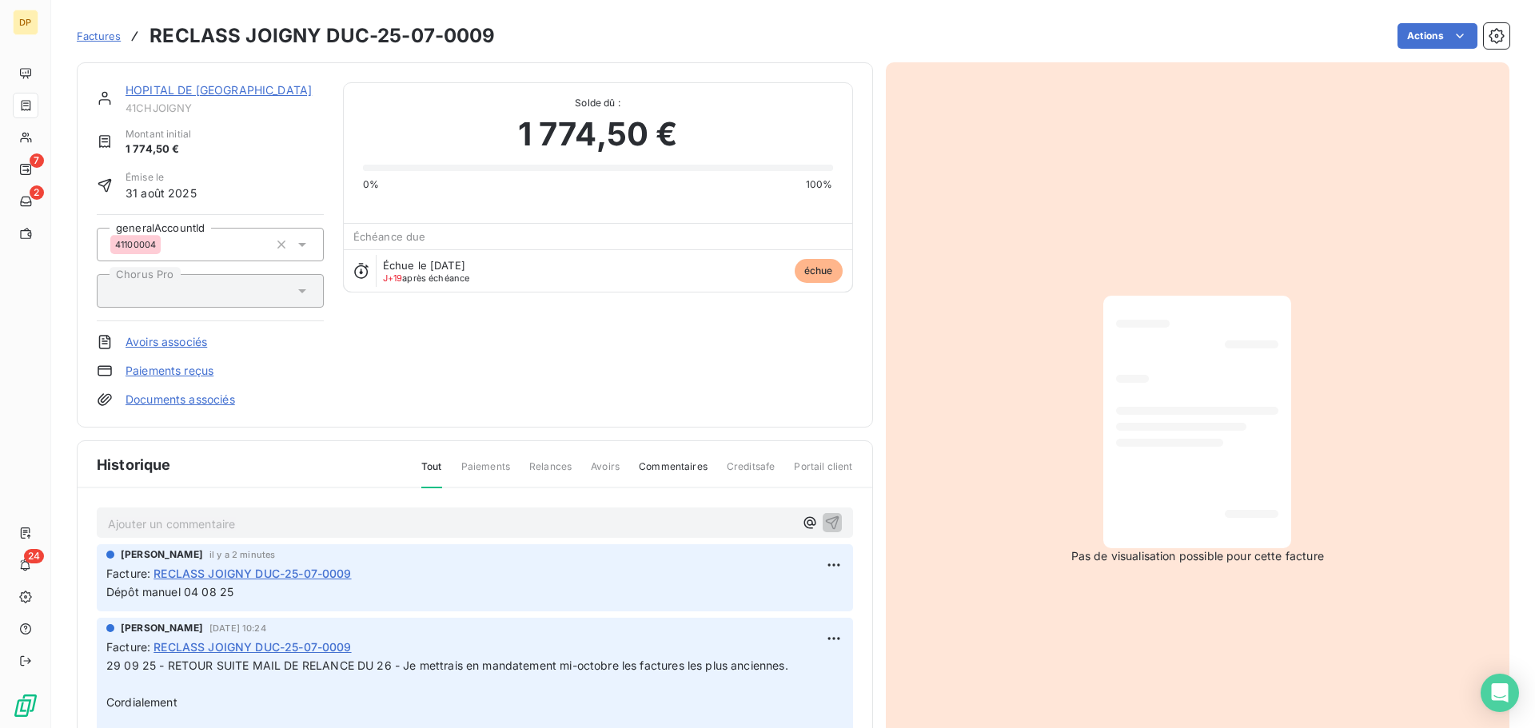
click at [189, 86] on link "HOPITAL DE [GEOGRAPHIC_DATA]" at bounding box center [218, 90] width 186 height 14
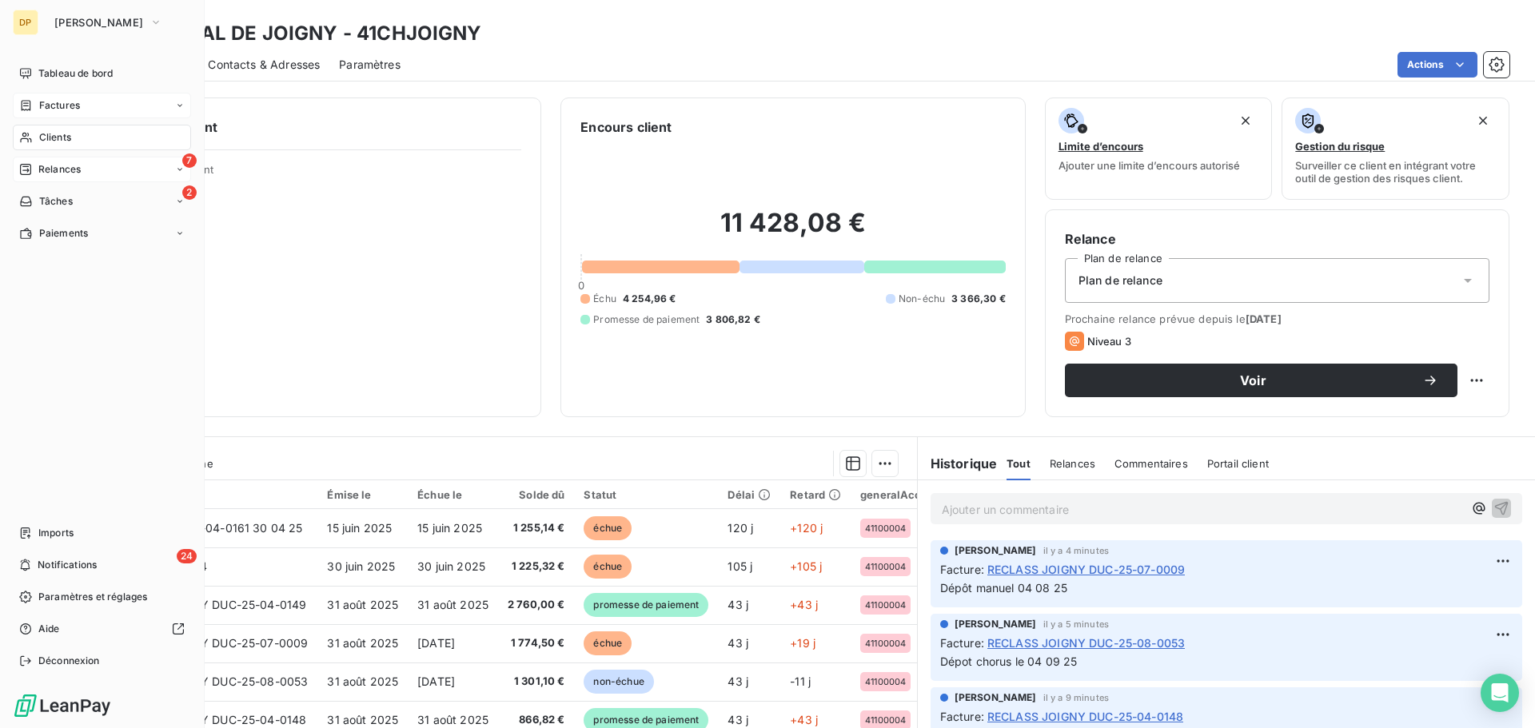
click at [42, 169] on span "Relances" at bounding box center [59, 169] width 42 height 14
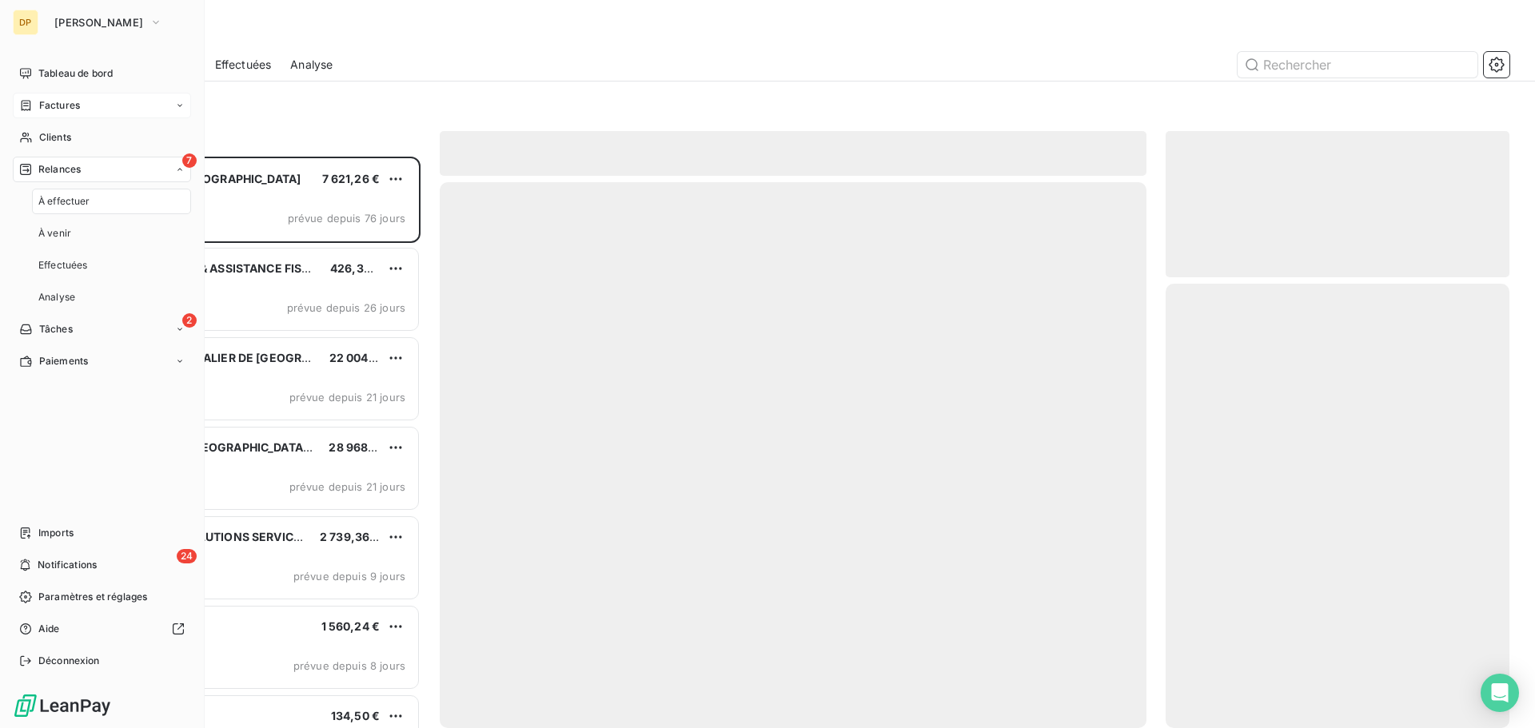
scroll to position [560, 332]
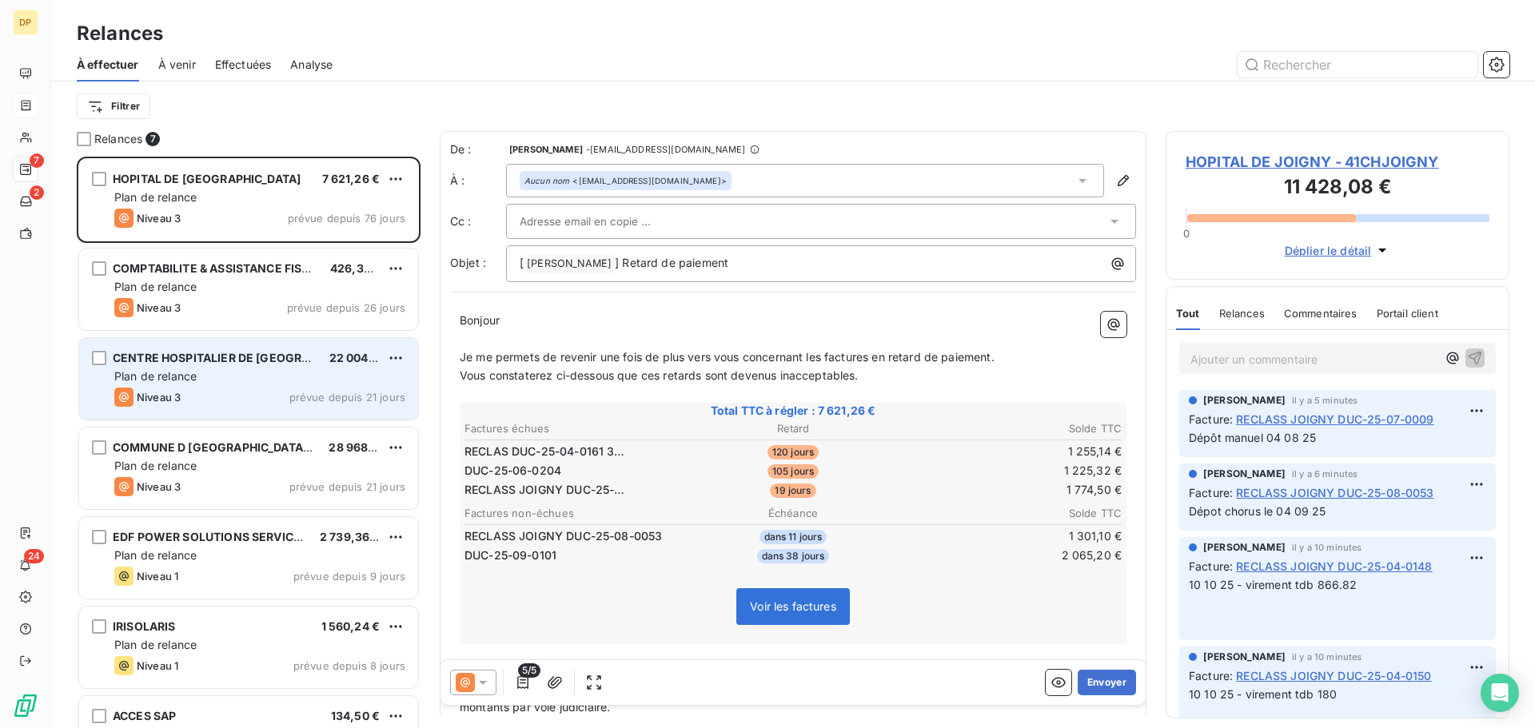
click at [277, 383] on div "Plan de relance" at bounding box center [259, 376] width 291 height 16
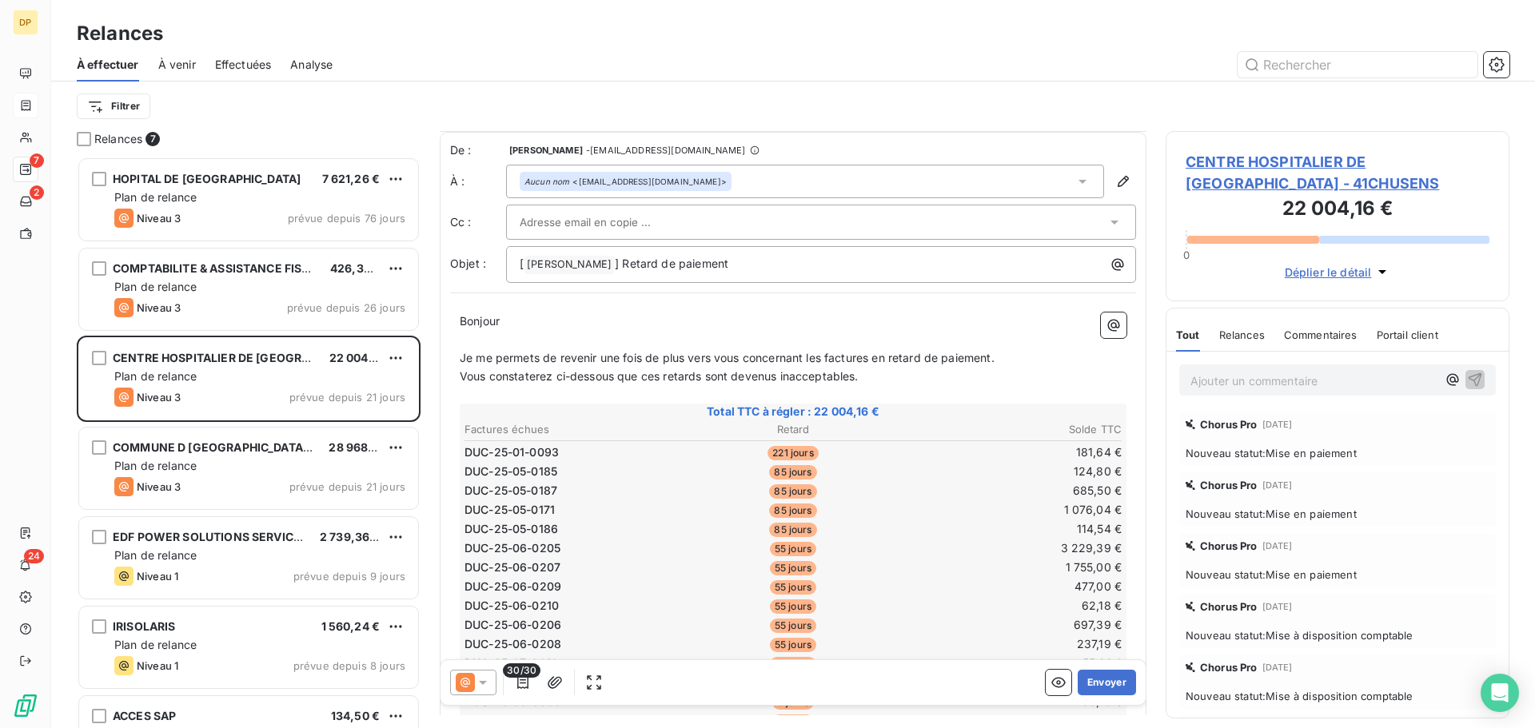
scroll to position [214, 0]
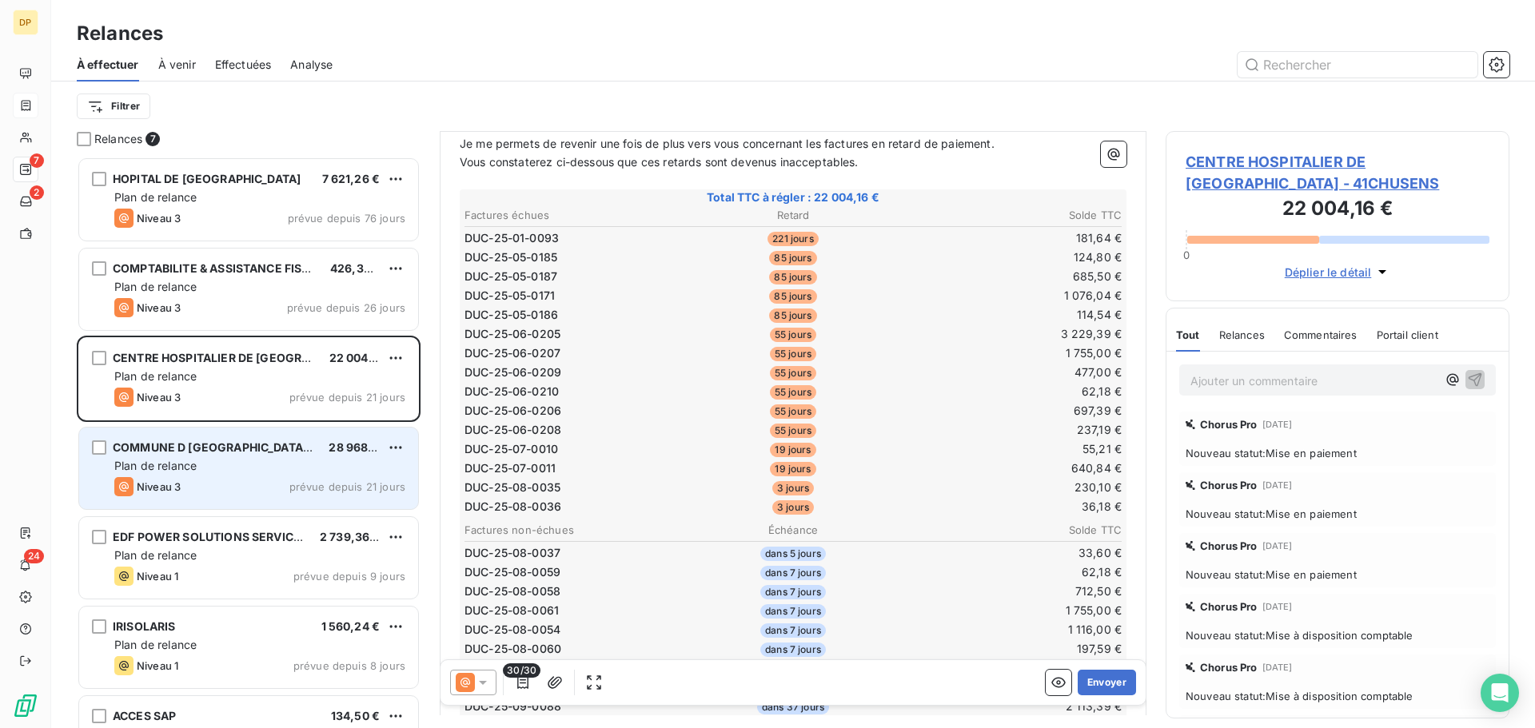
click at [260, 470] on div "Plan de relance" at bounding box center [259, 466] width 291 height 16
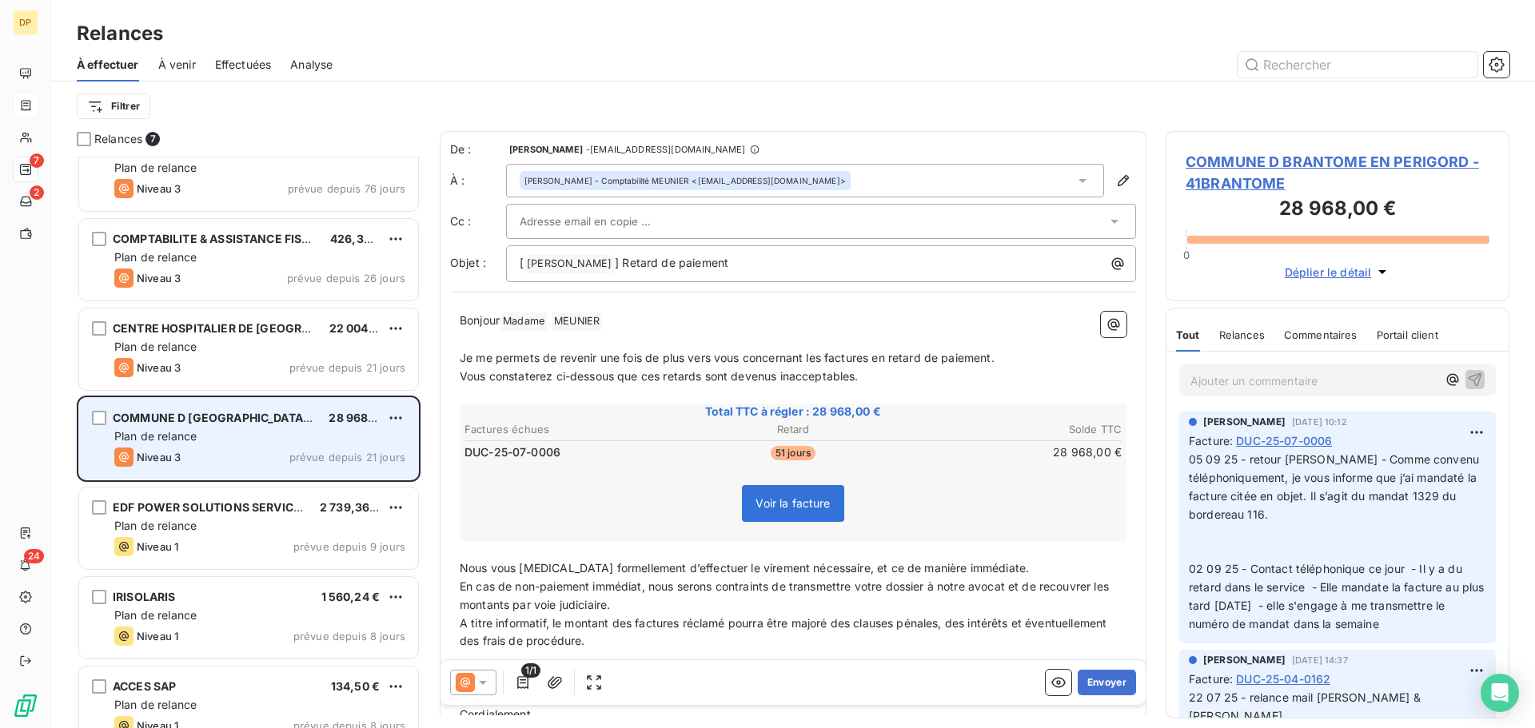
scroll to position [56, 0]
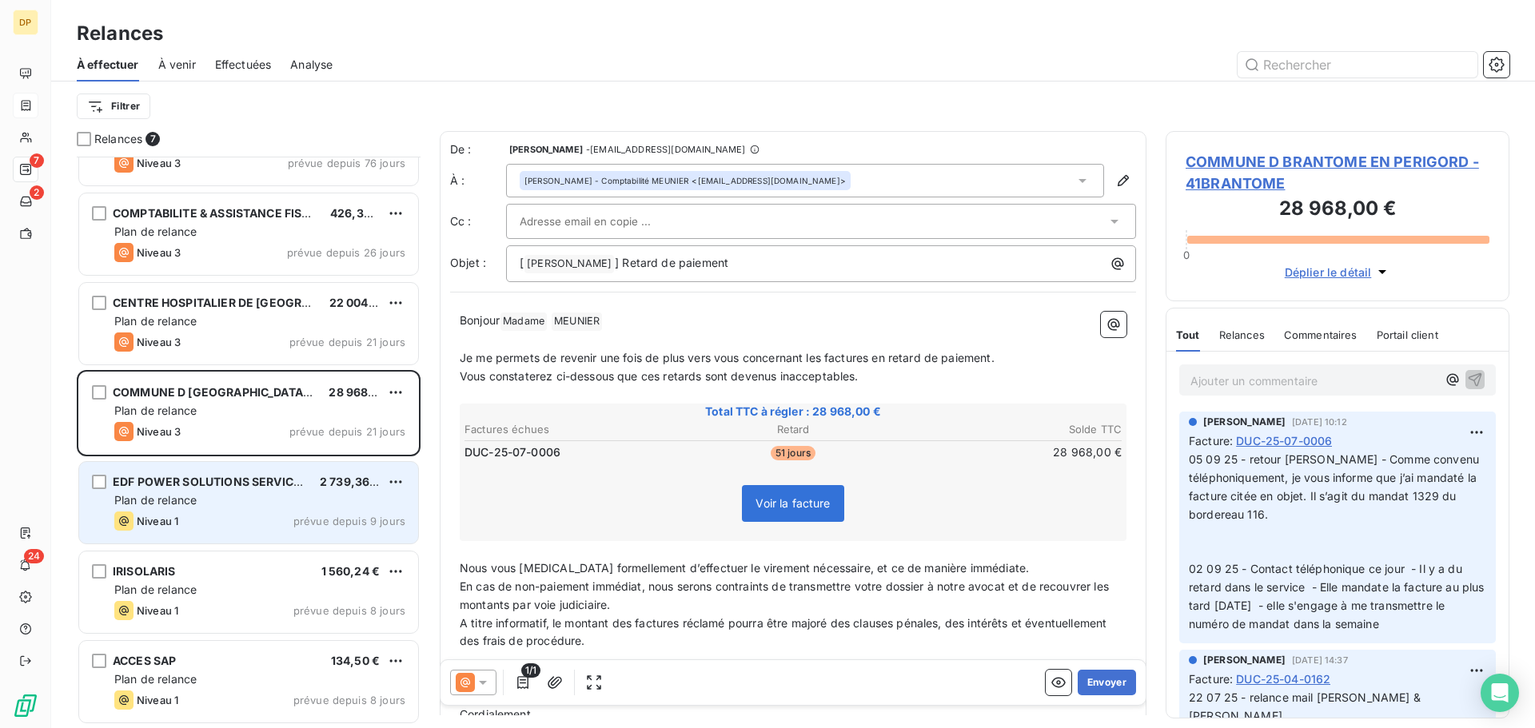
click at [276, 521] on div "Niveau 1 prévue depuis 9 jours" at bounding box center [259, 521] width 291 height 19
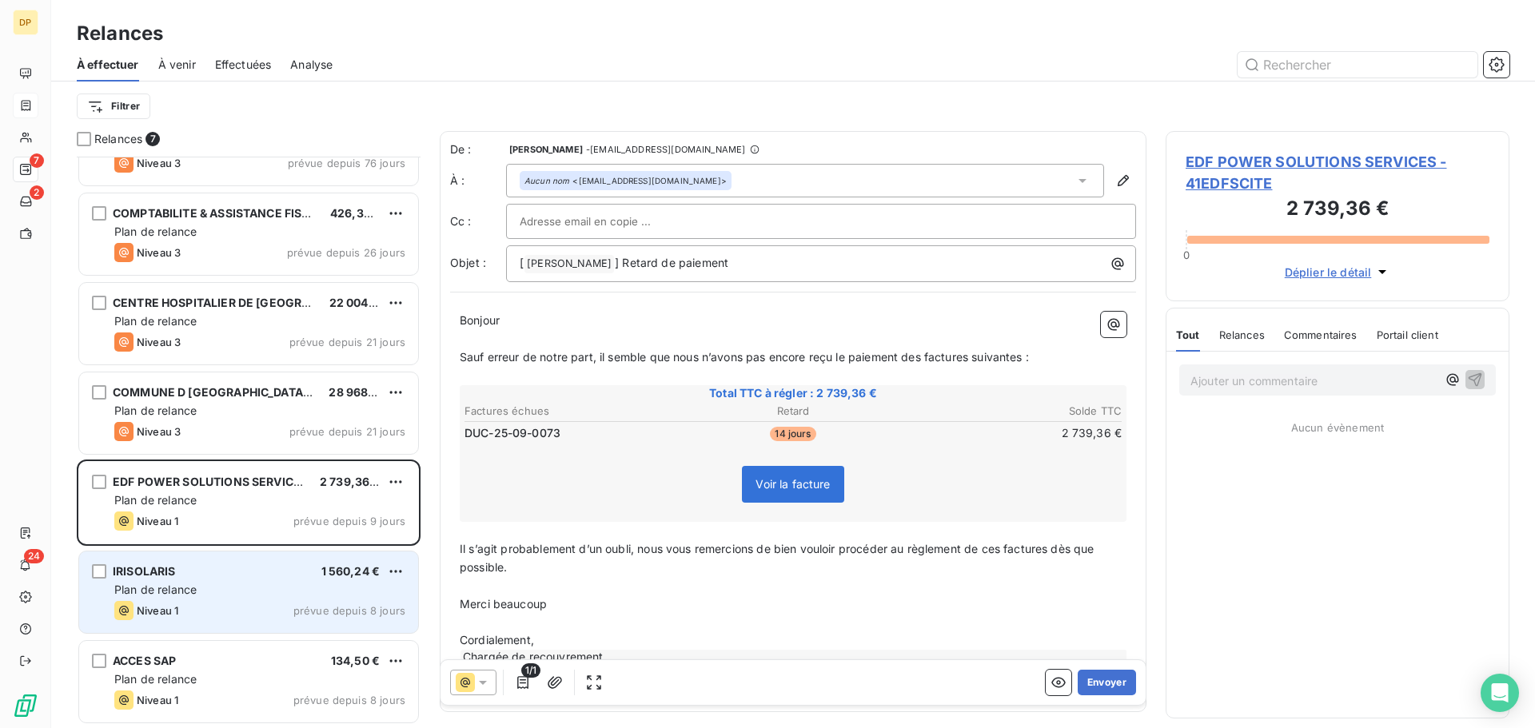
click at [289, 595] on div "Plan de relance" at bounding box center [259, 590] width 291 height 16
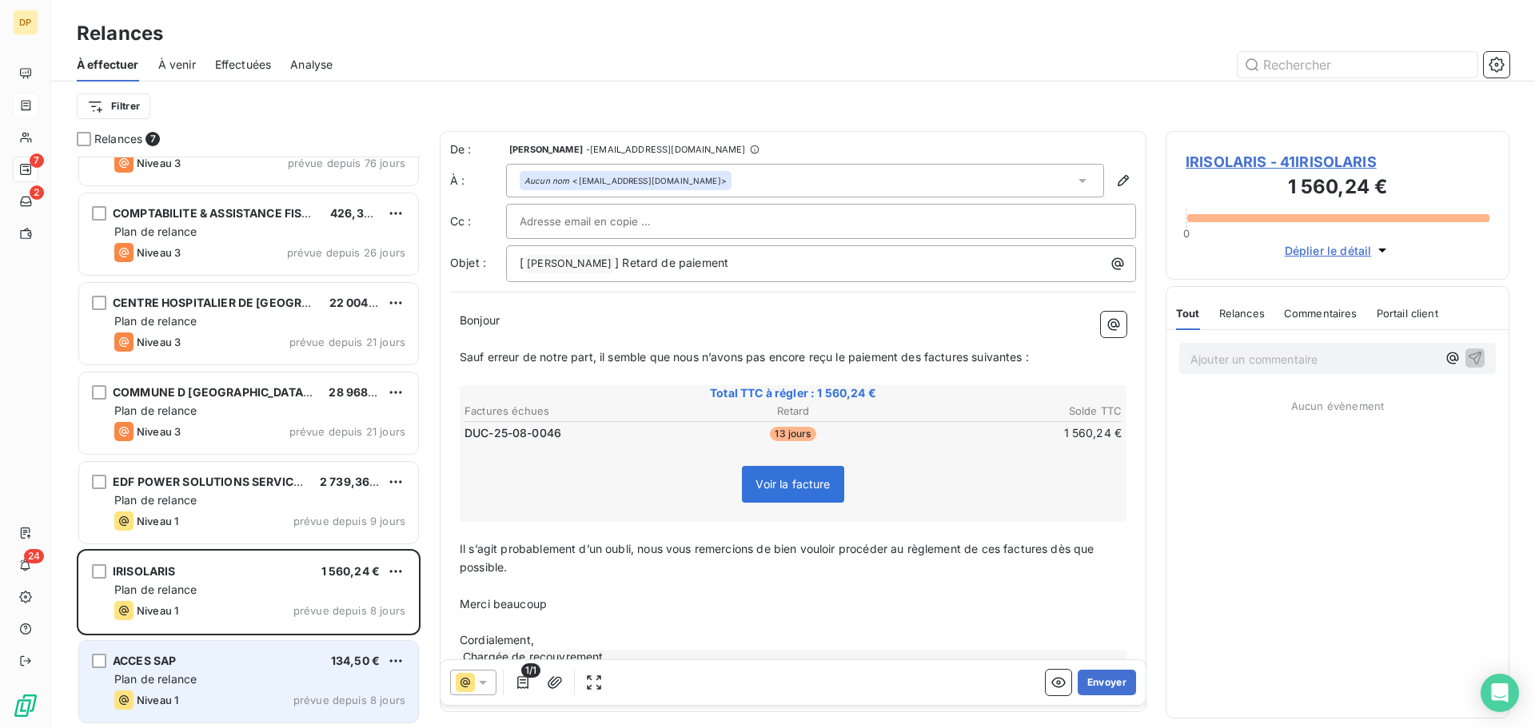
click at [326, 675] on div "Plan de relance" at bounding box center [259, 679] width 291 height 16
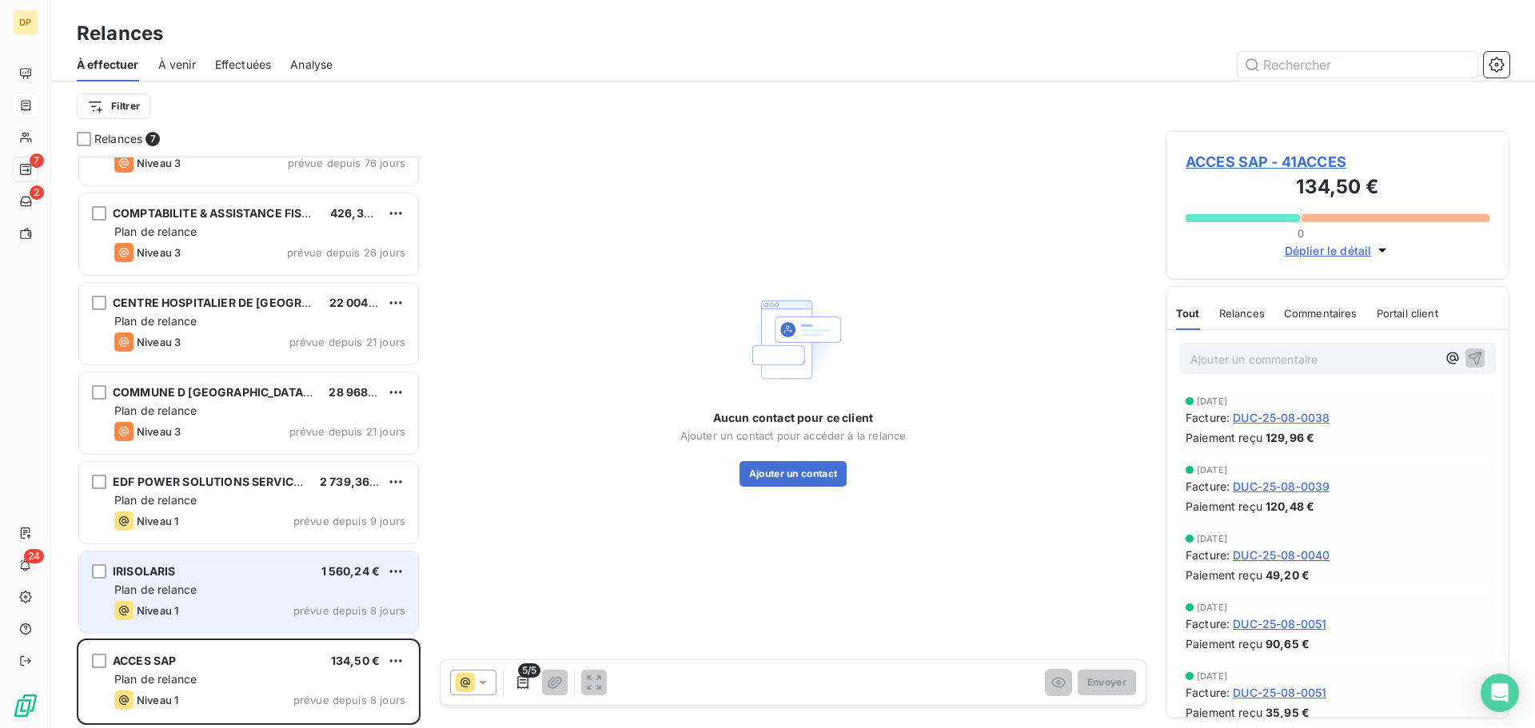
click at [261, 580] on div "IRISOLARIS 1 560,24 € Plan de relance Niveau 1 prévue depuis 8 jours" at bounding box center [248, 593] width 339 height 82
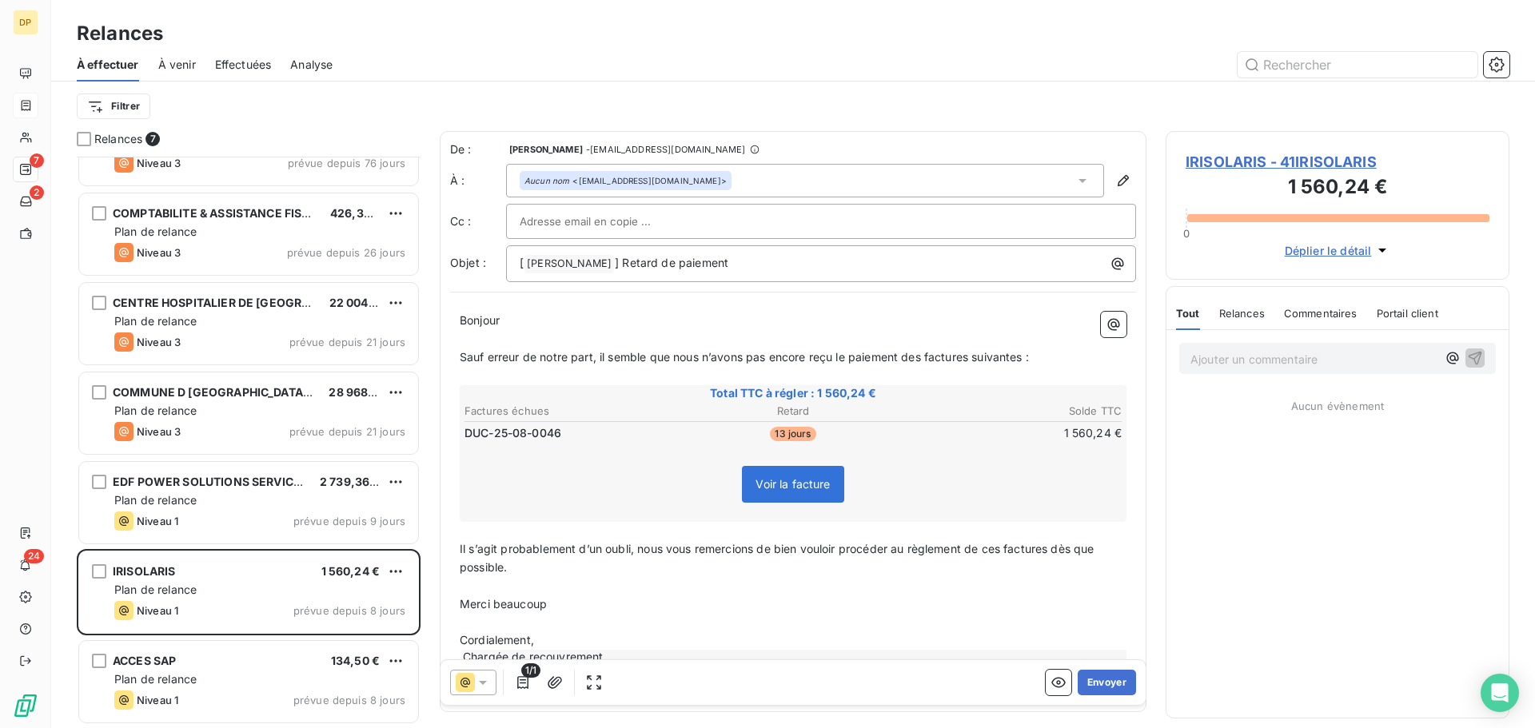
click at [1256, 157] on span "IRISOLARIS - 41IRISOLARIS" at bounding box center [1337, 162] width 304 height 22
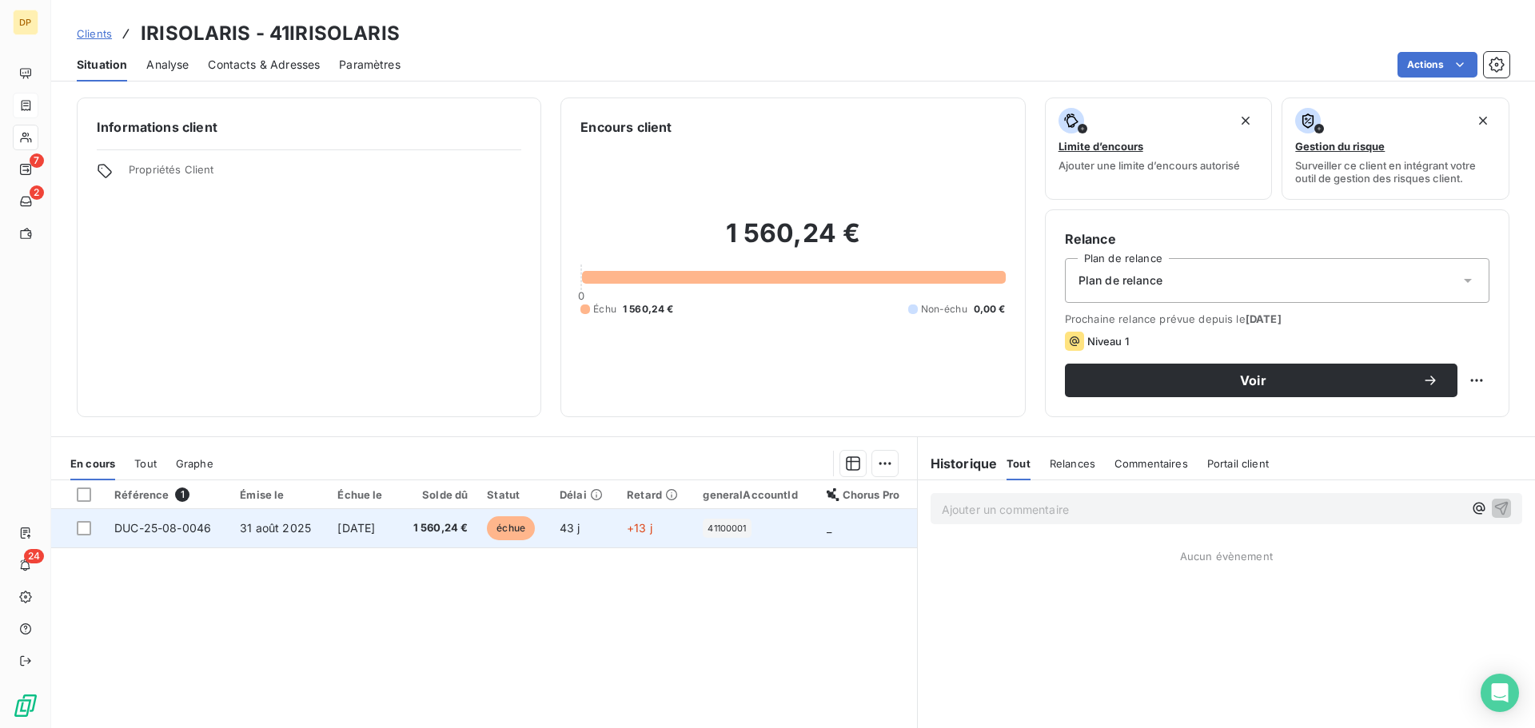
click at [365, 524] on span "[DATE]" at bounding box center [356, 528] width 38 height 14
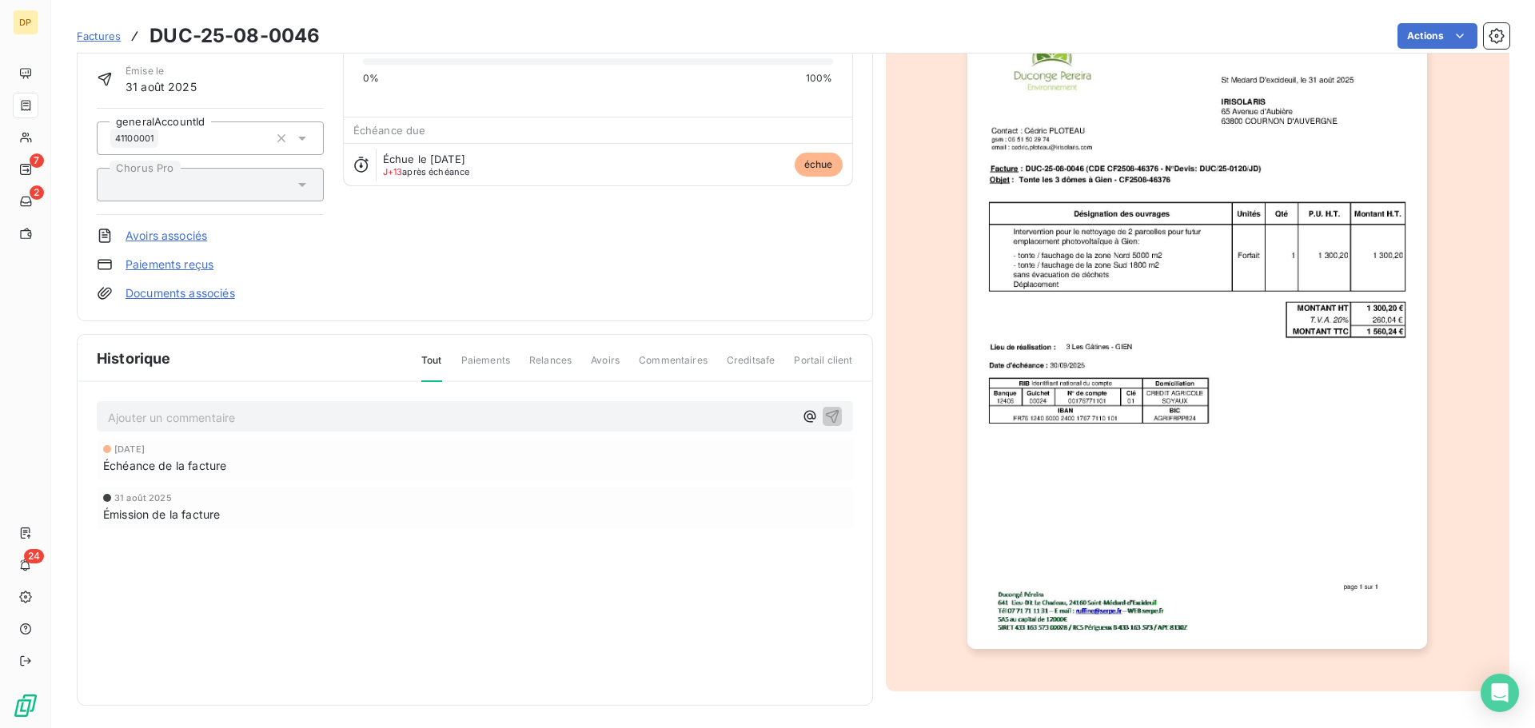
scroll to position [110, 0]
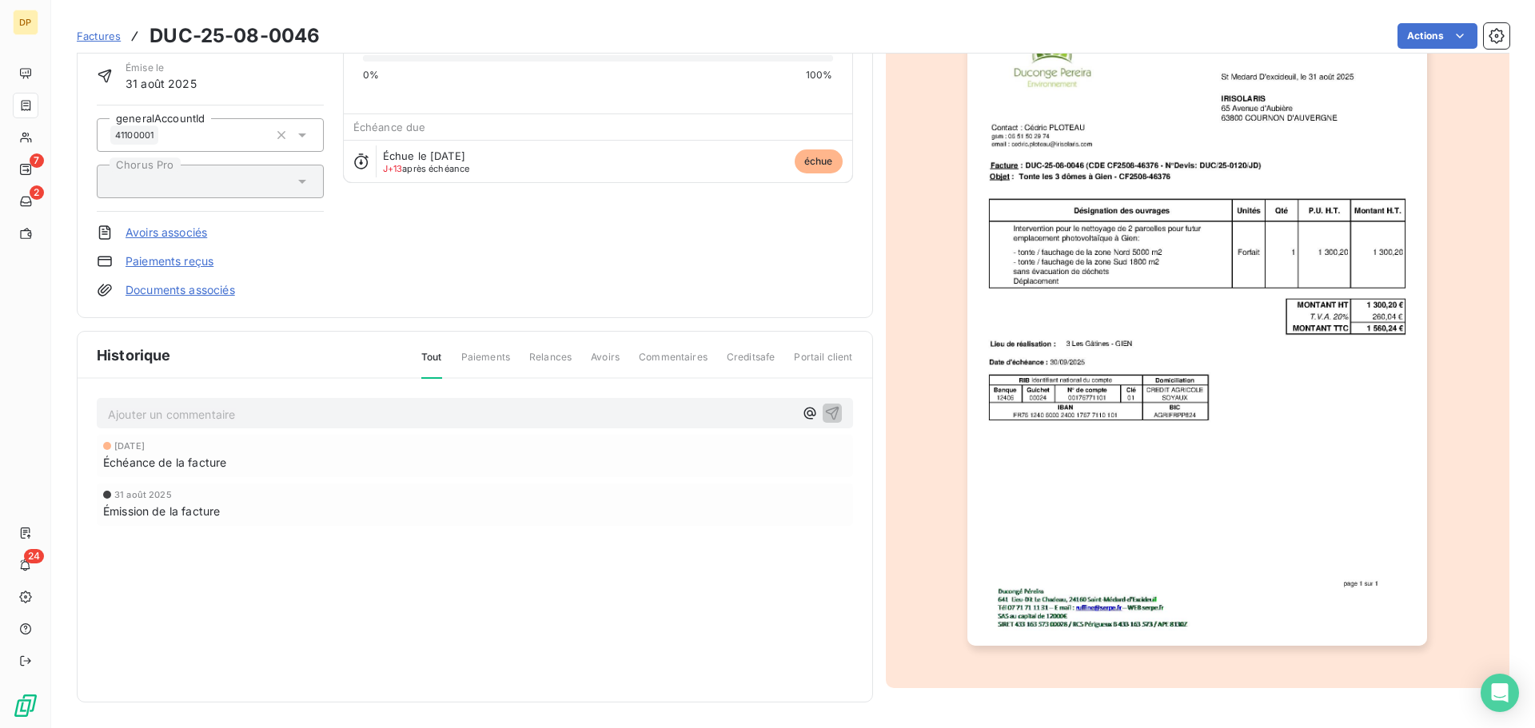
click at [350, 412] on p "Ajouter un commentaire ﻿" at bounding box center [451, 414] width 686 height 20
click at [826, 410] on icon "button" at bounding box center [832, 412] width 16 height 16
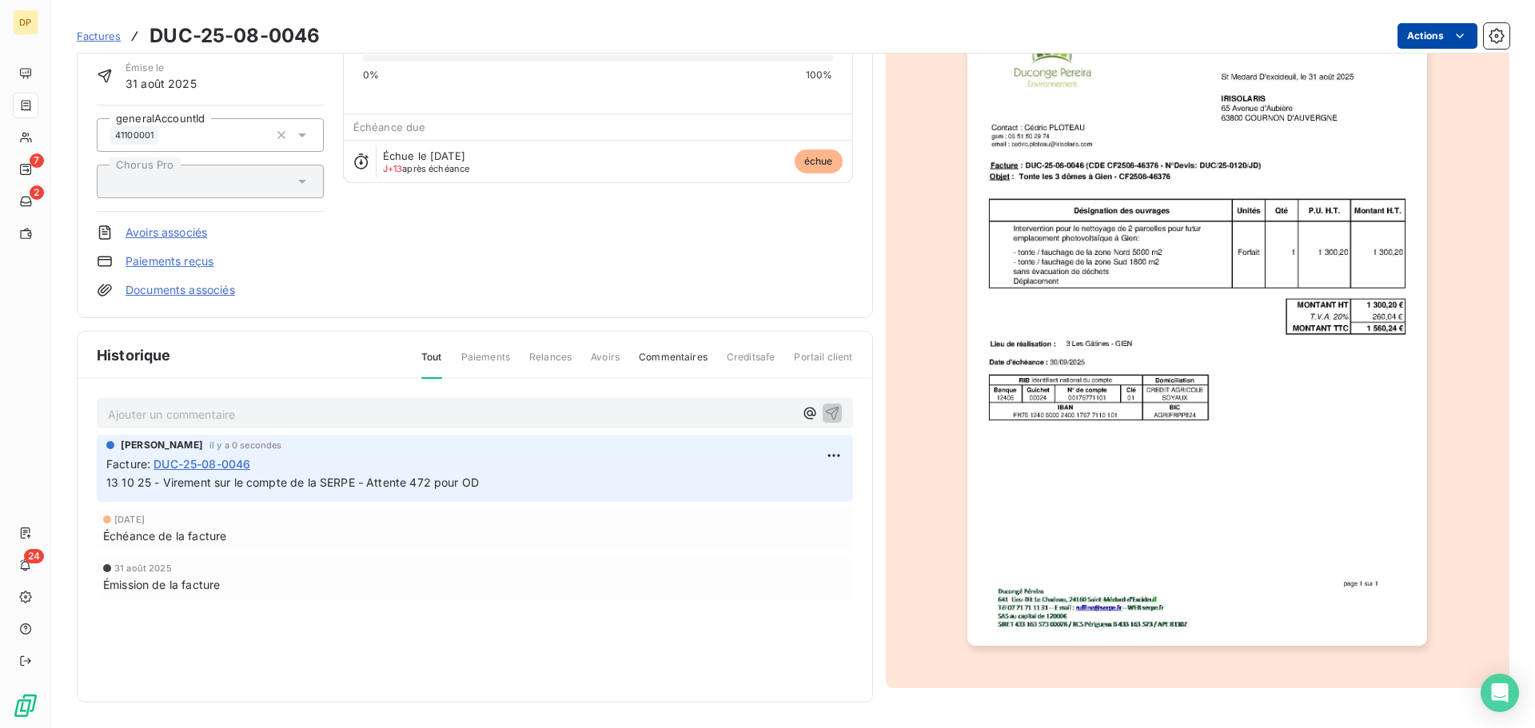
click at [1421, 27] on html "DP 7 2 24 Factures DUC-25-08-0046 Actions IRISOLARIS 41IRISOLARIS Montant initi…" at bounding box center [767, 364] width 1535 height 728
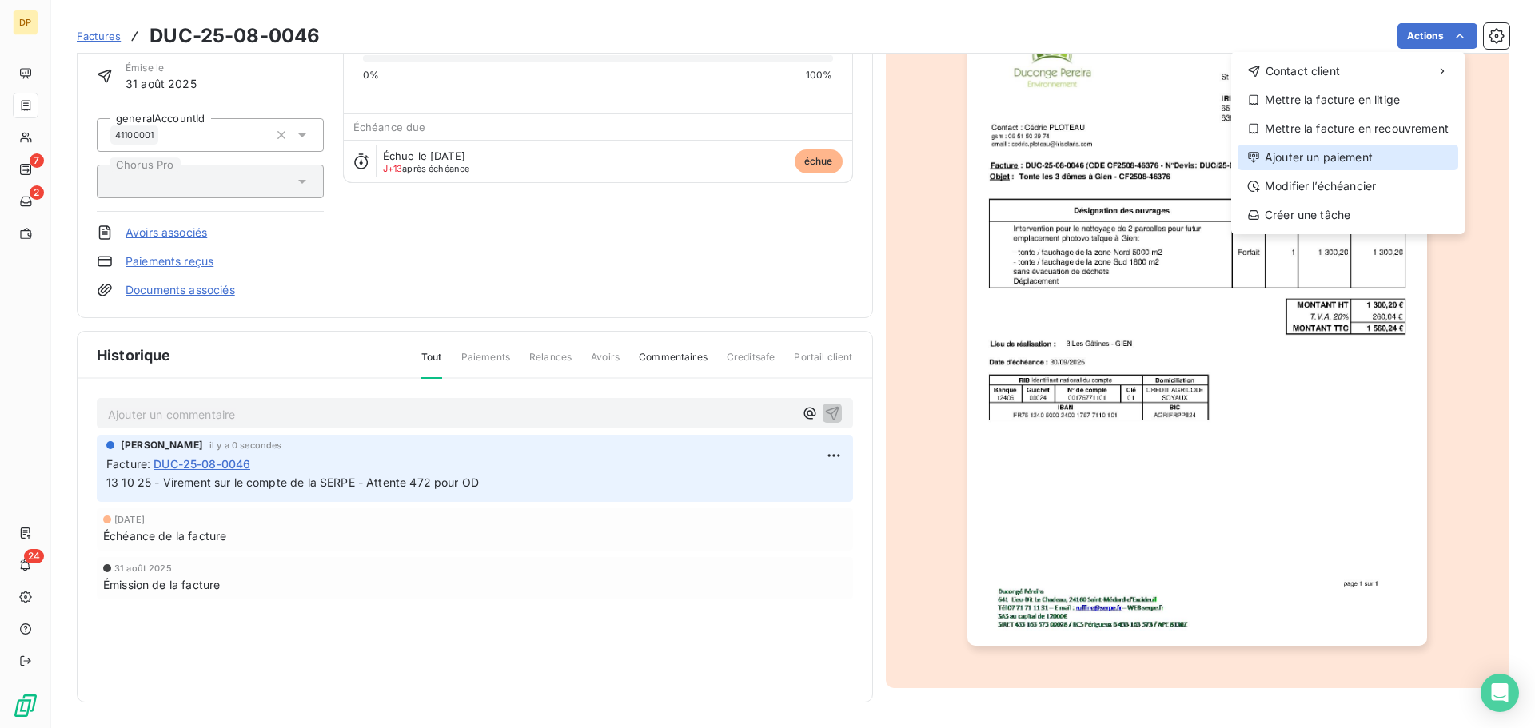
click at [1330, 156] on div "Ajouter un paiement" at bounding box center [1347, 158] width 221 height 26
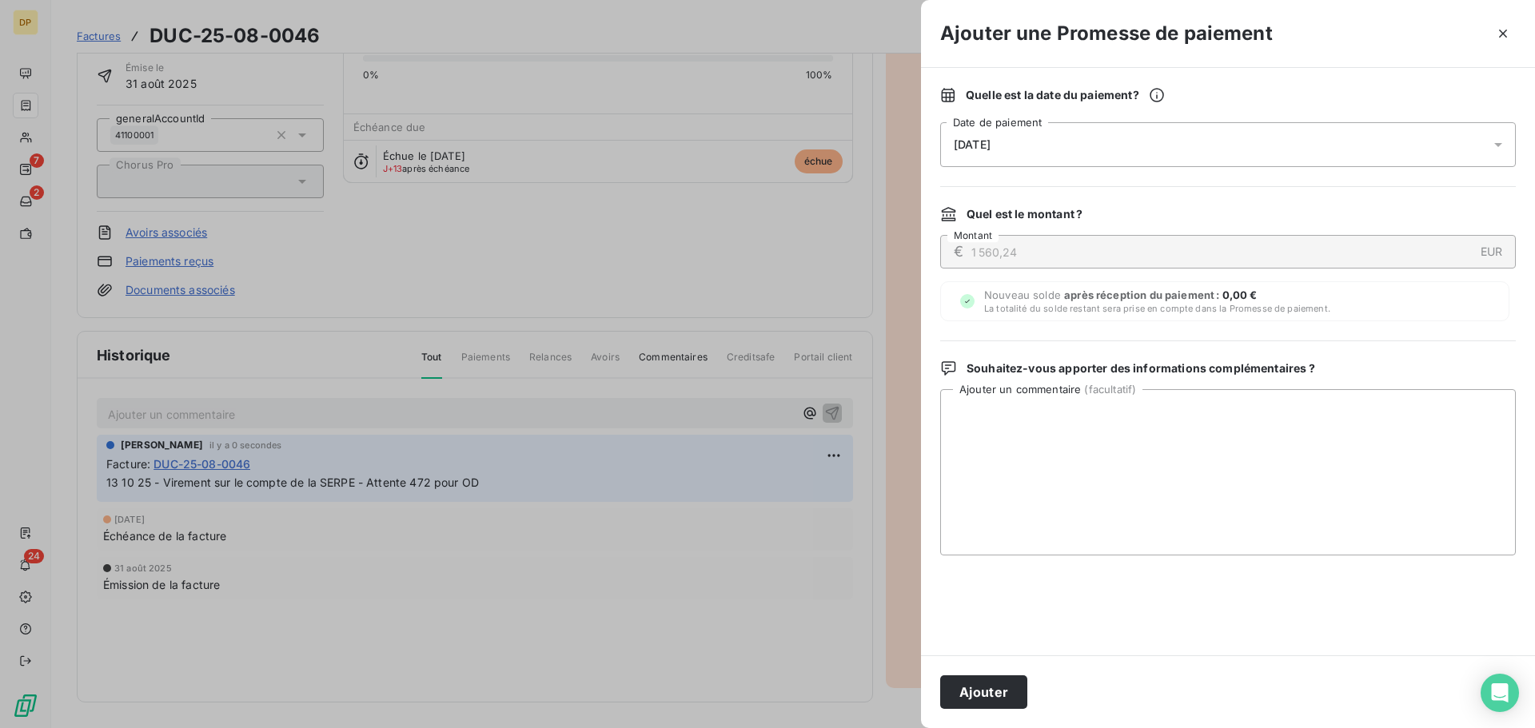
click at [1176, 130] on div "[DATE]" at bounding box center [1228, 144] width 576 height 45
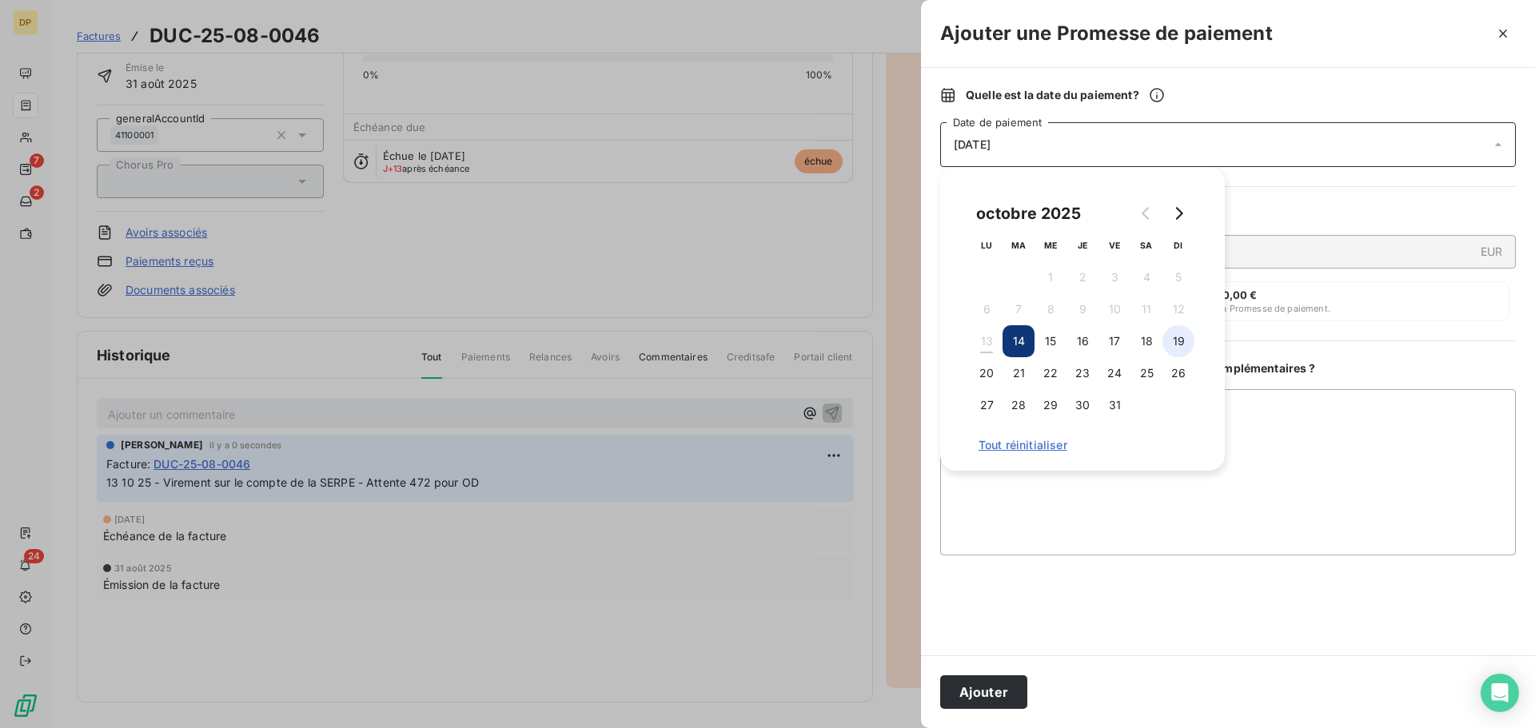
click at [1167, 341] on button "19" at bounding box center [1178, 341] width 32 height 32
click at [980, 688] on button "Ajouter" at bounding box center [983, 692] width 87 height 34
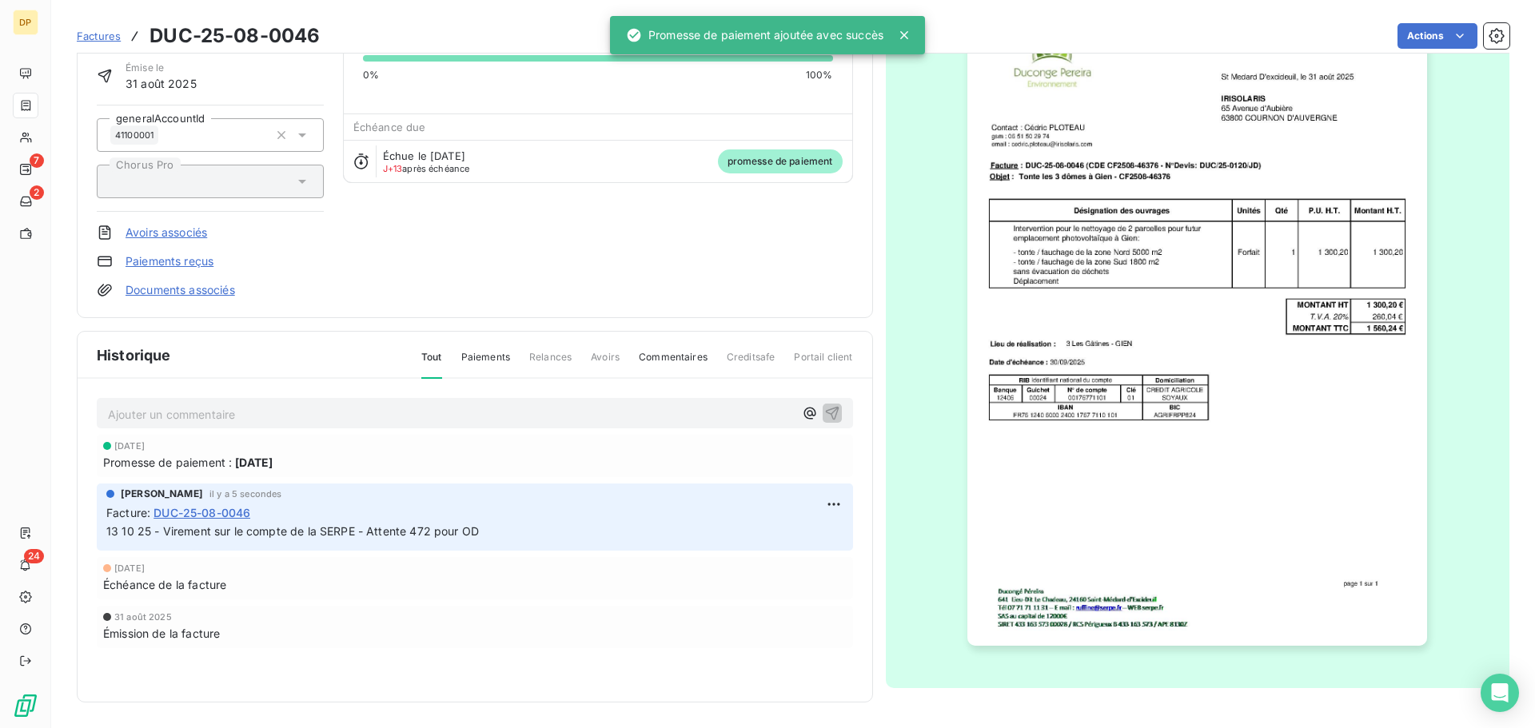
scroll to position [0, 0]
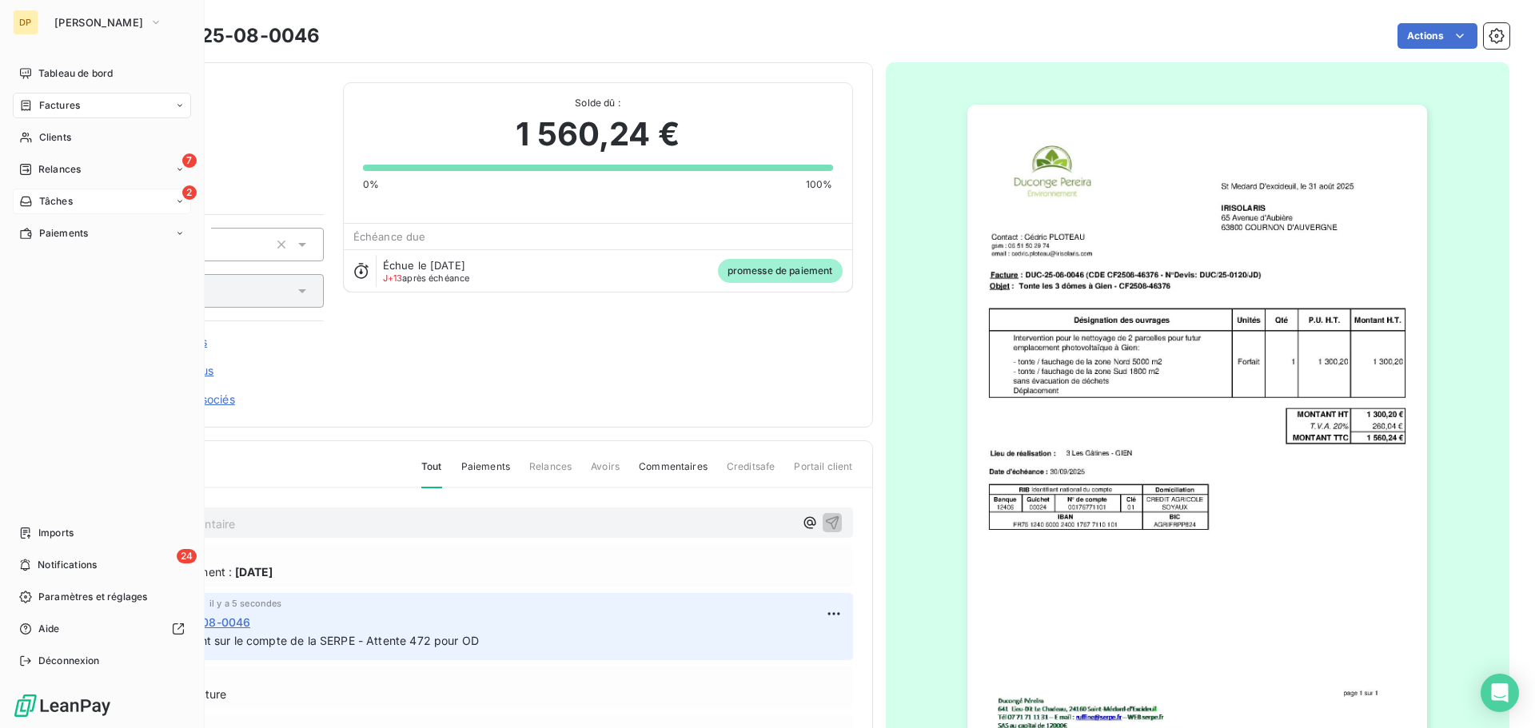
drag, startPoint x: 39, startPoint y: 201, endPoint x: 42, endPoint y: 193, distance: 9.1
click at [39, 201] on span "Tâches" at bounding box center [56, 201] width 34 height 14
click at [49, 170] on span "Relances" at bounding box center [59, 169] width 42 height 14
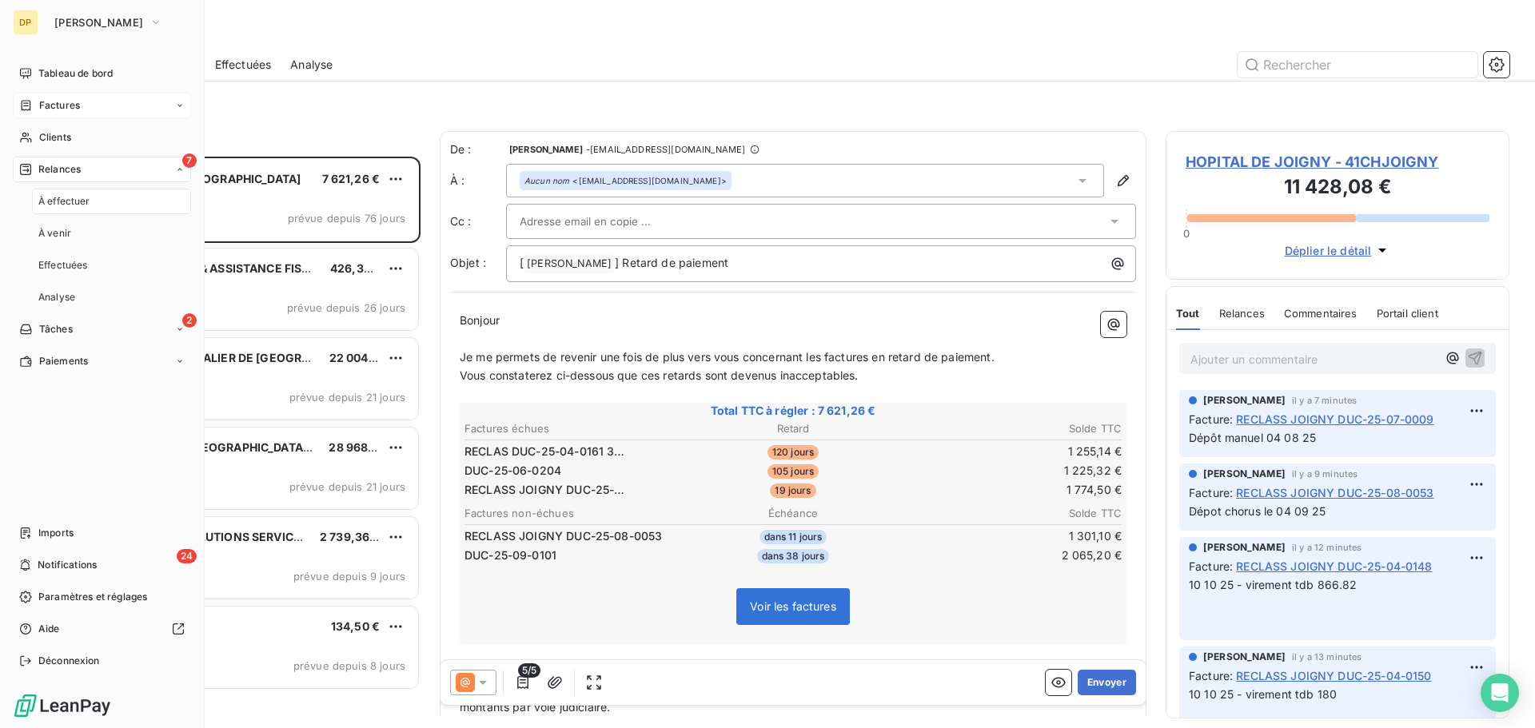
scroll to position [560, 332]
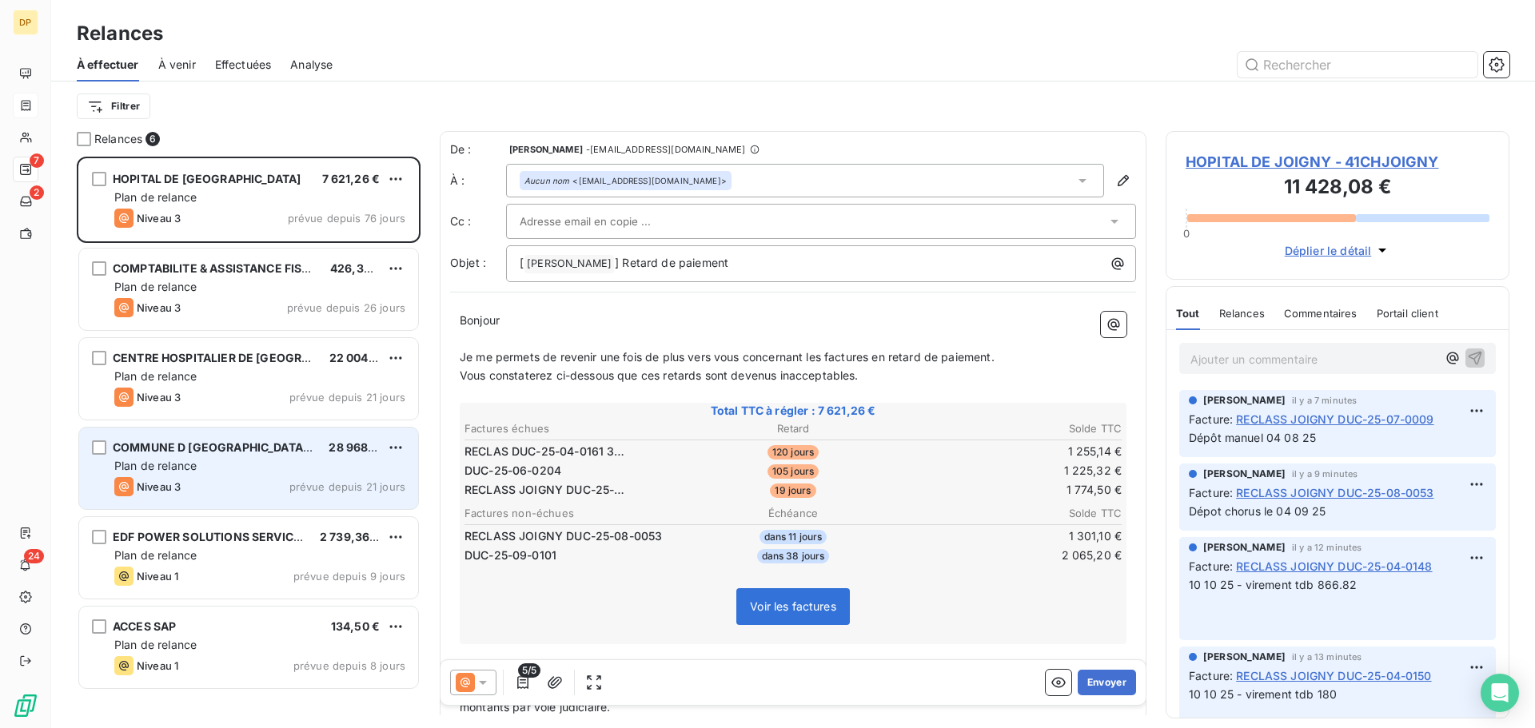
click at [252, 469] on div "Plan de relance" at bounding box center [259, 466] width 291 height 16
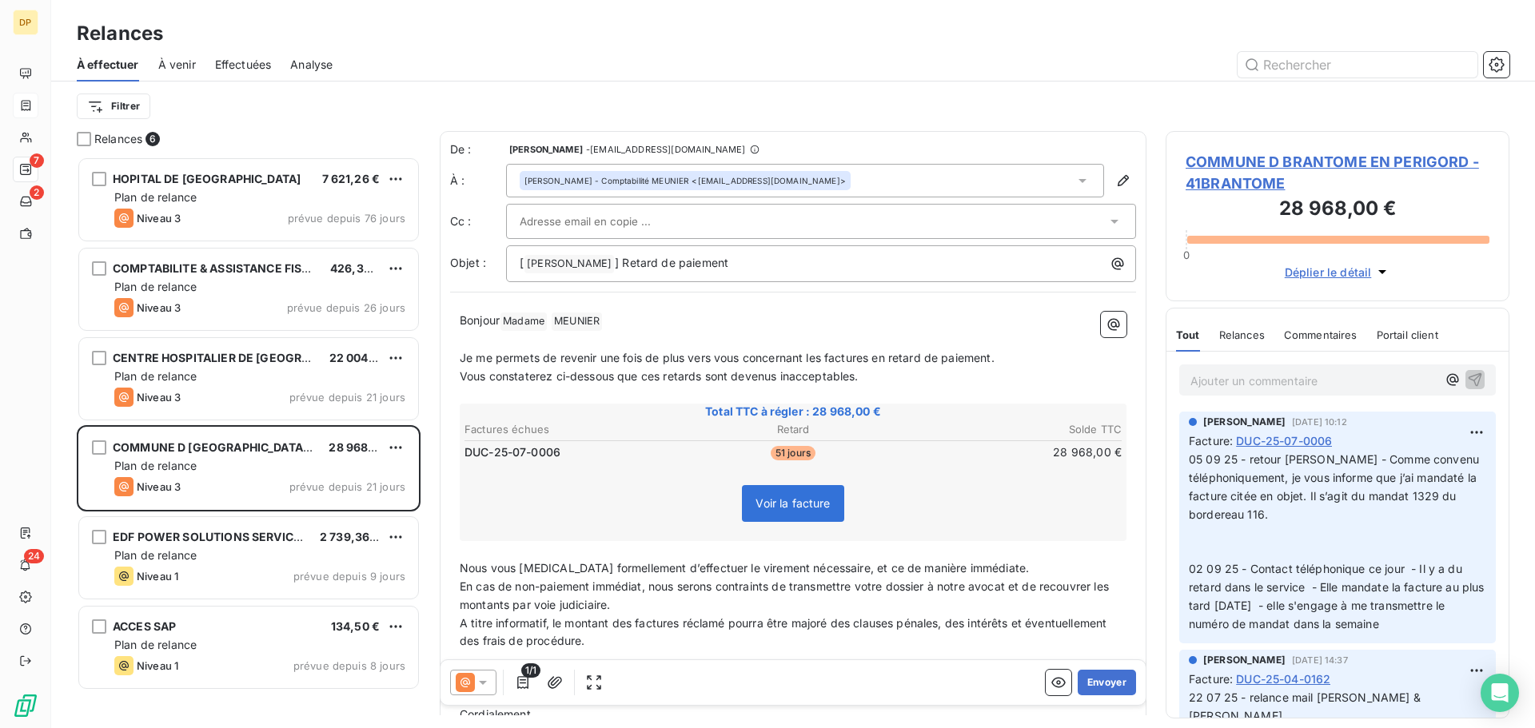
click at [1248, 160] on span "COMMUNE D BRANTOME EN PERIGORD - 41BRANTOME" at bounding box center [1337, 172] width 304 height 43
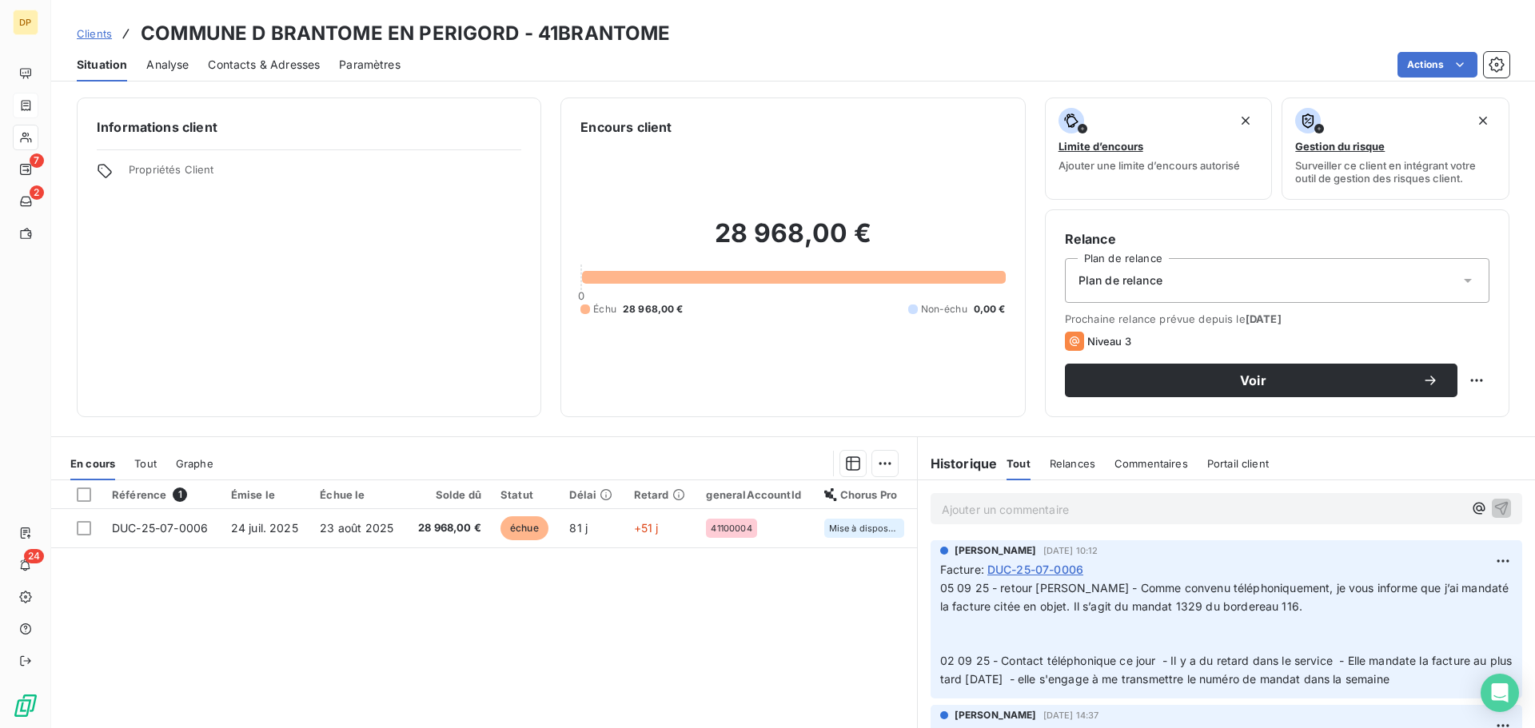
click at [249, 70] on span "Contacts & Adresses" at bounding box center [264, 65] width 112 height 16
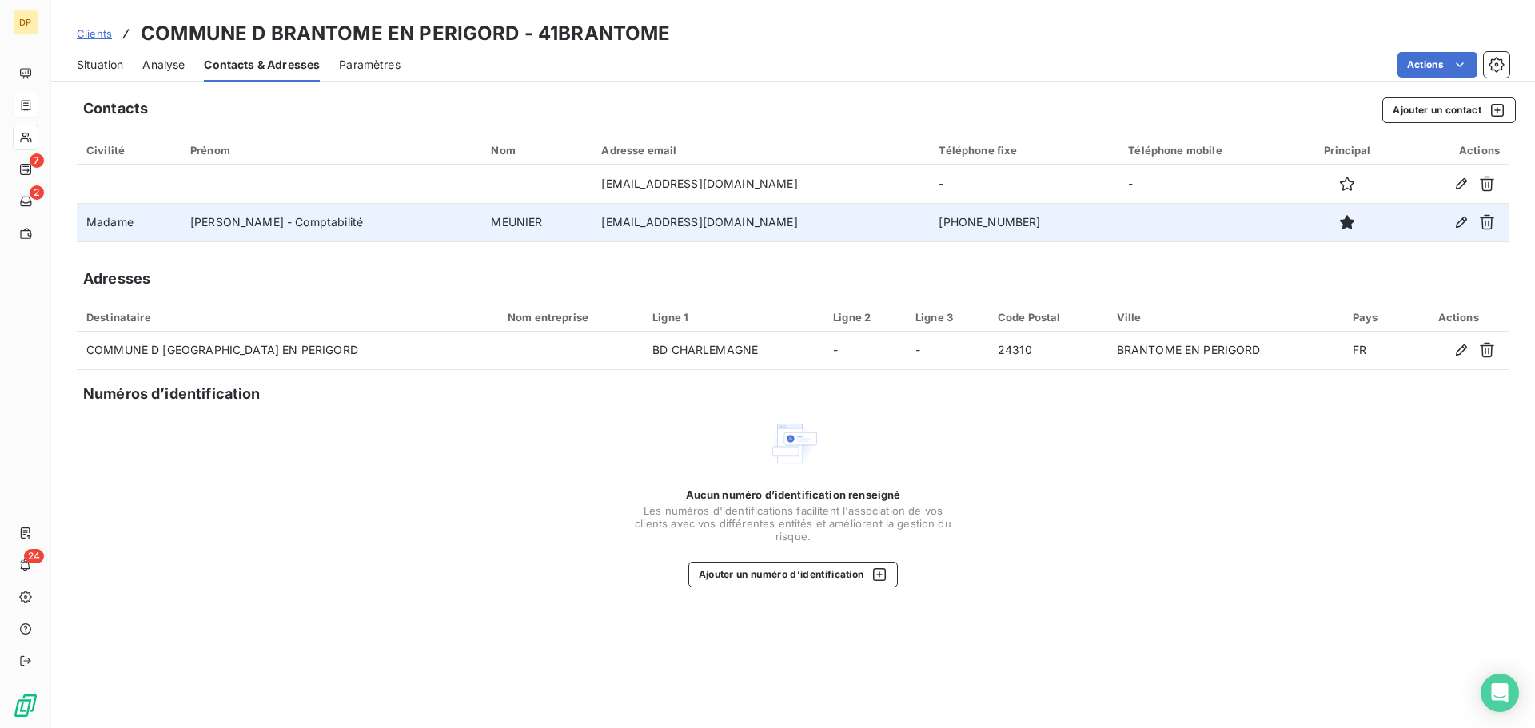
click at [930, 217] on td "[PHONE_NUMBER]" at bounding box center [1023, 222] width 189 height 38
copy td "[PHONE_NUMBER]"
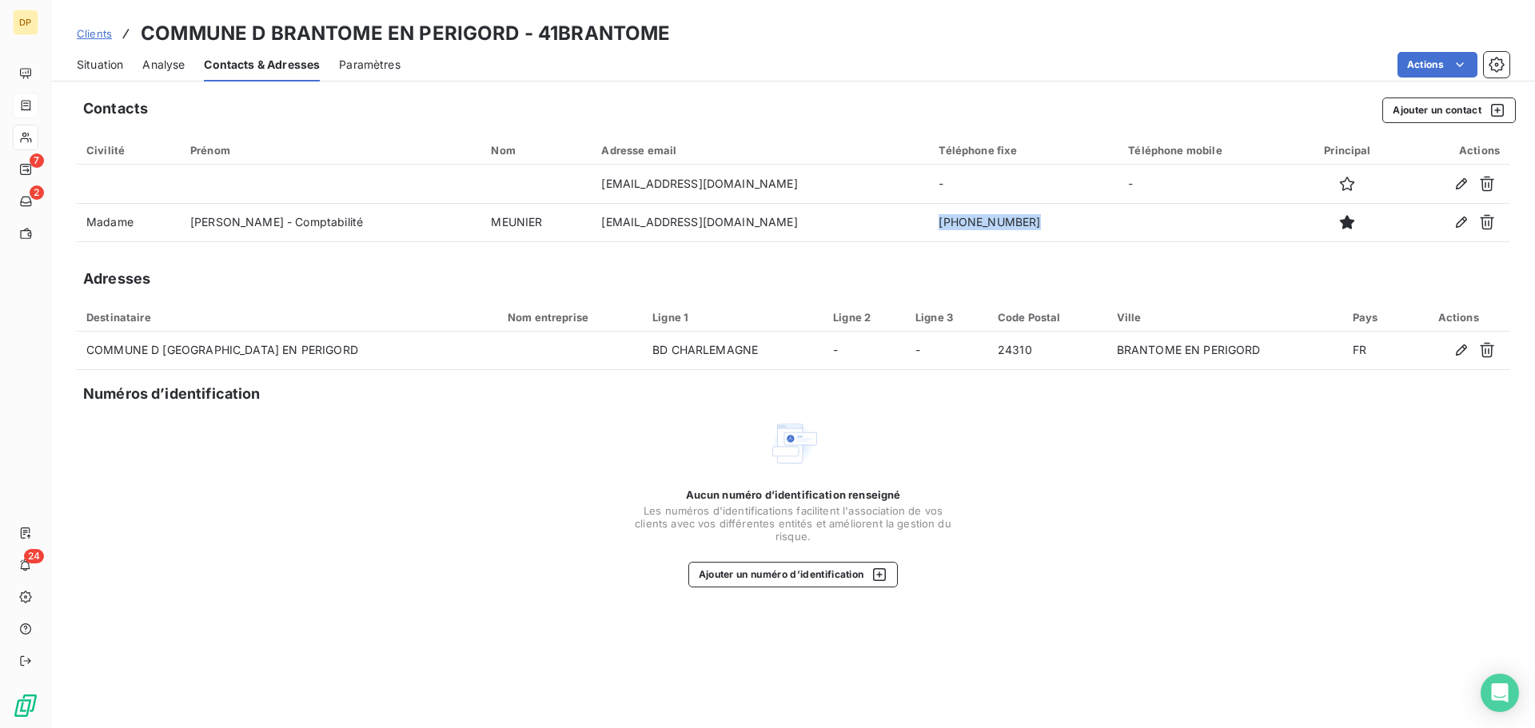
click at [90, 72] on span "Situation" at bounding box center [100, 65] width 46 height 16
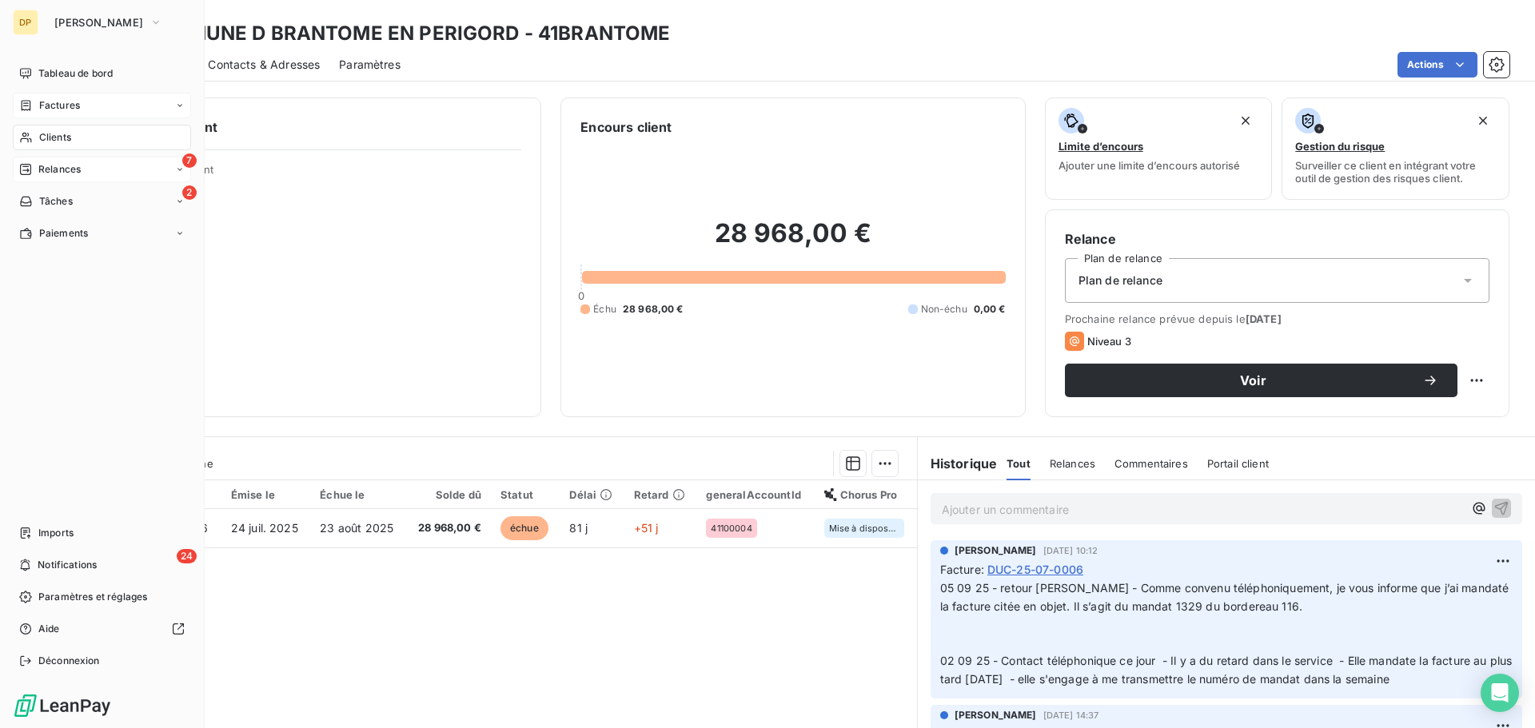
click at [78, 169] on span "Relances" at bounding box center [59, 169] width 42 height 14
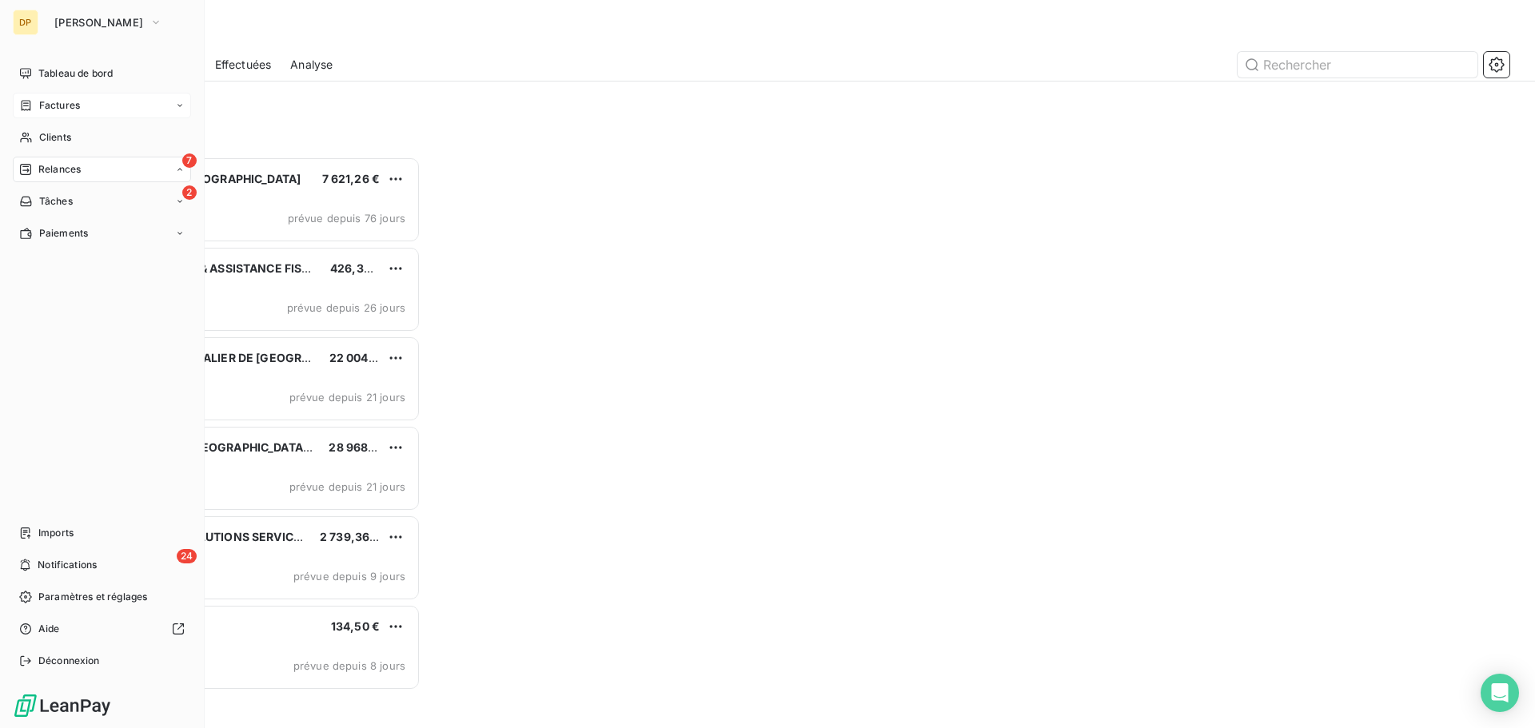
scroll to position [560, 332]
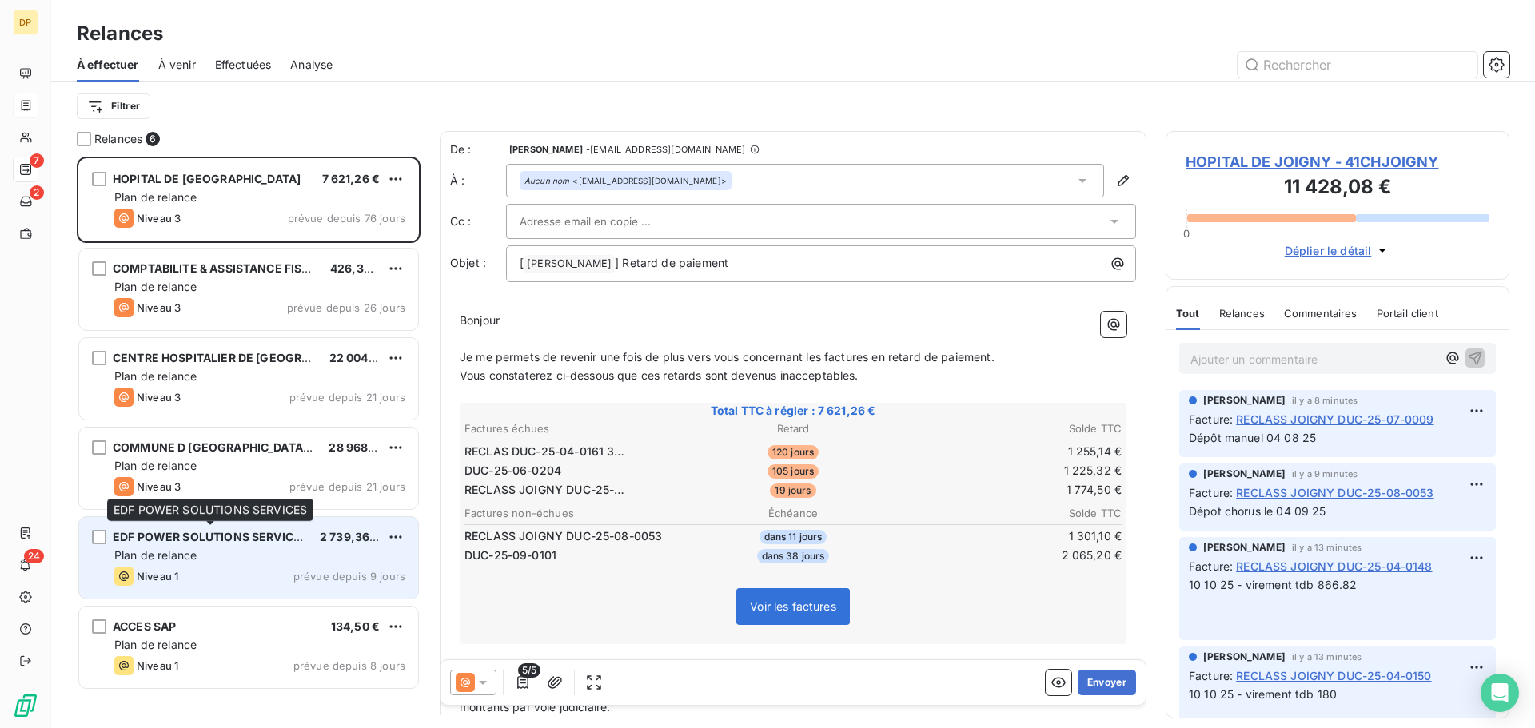
click at [253, 536] on span "EDF POWER SOLUTIONS SERVICES" at bounding box center [210, 537] width 195 height 14
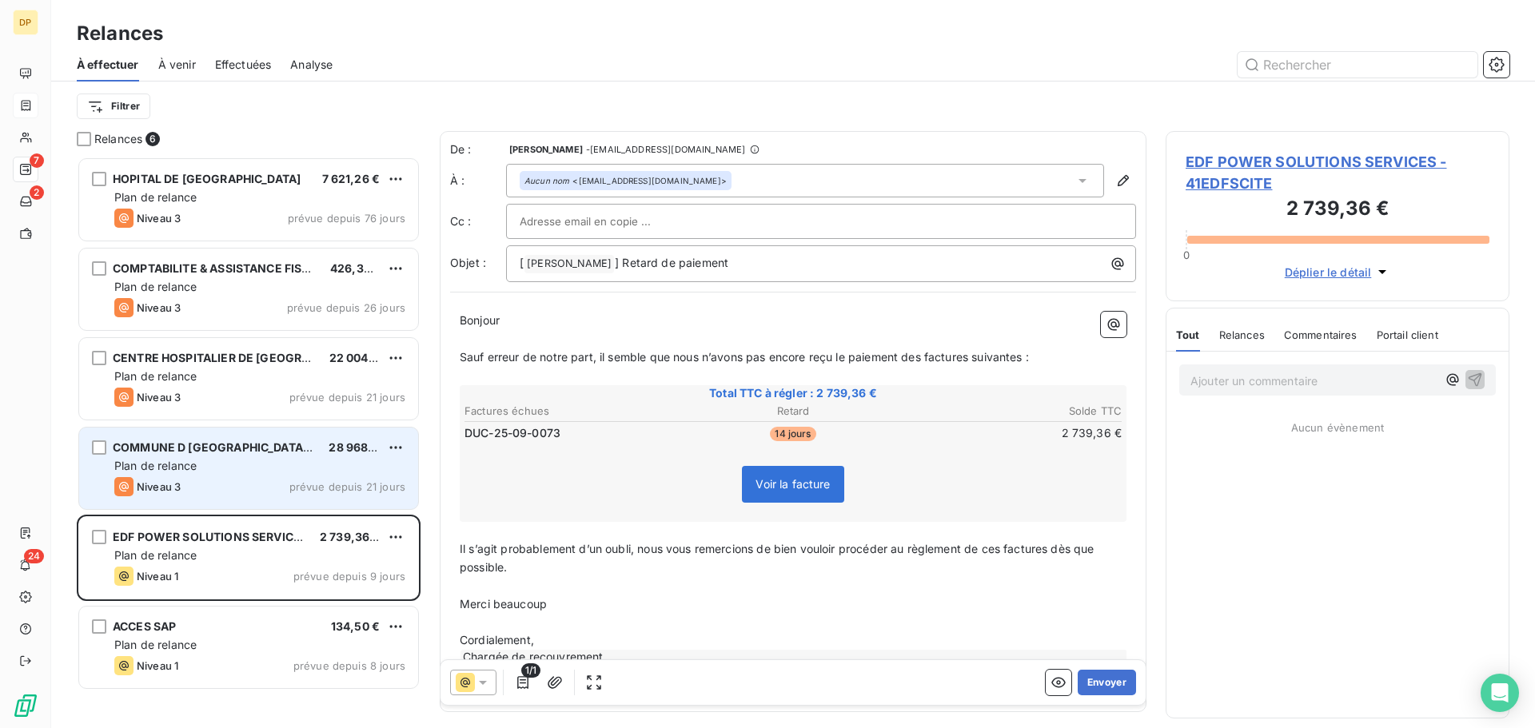
click at [275, 489] on div "Niveau 3 prévue depuis 21 jours" at bounding box center [259, 486] width 291 height 19
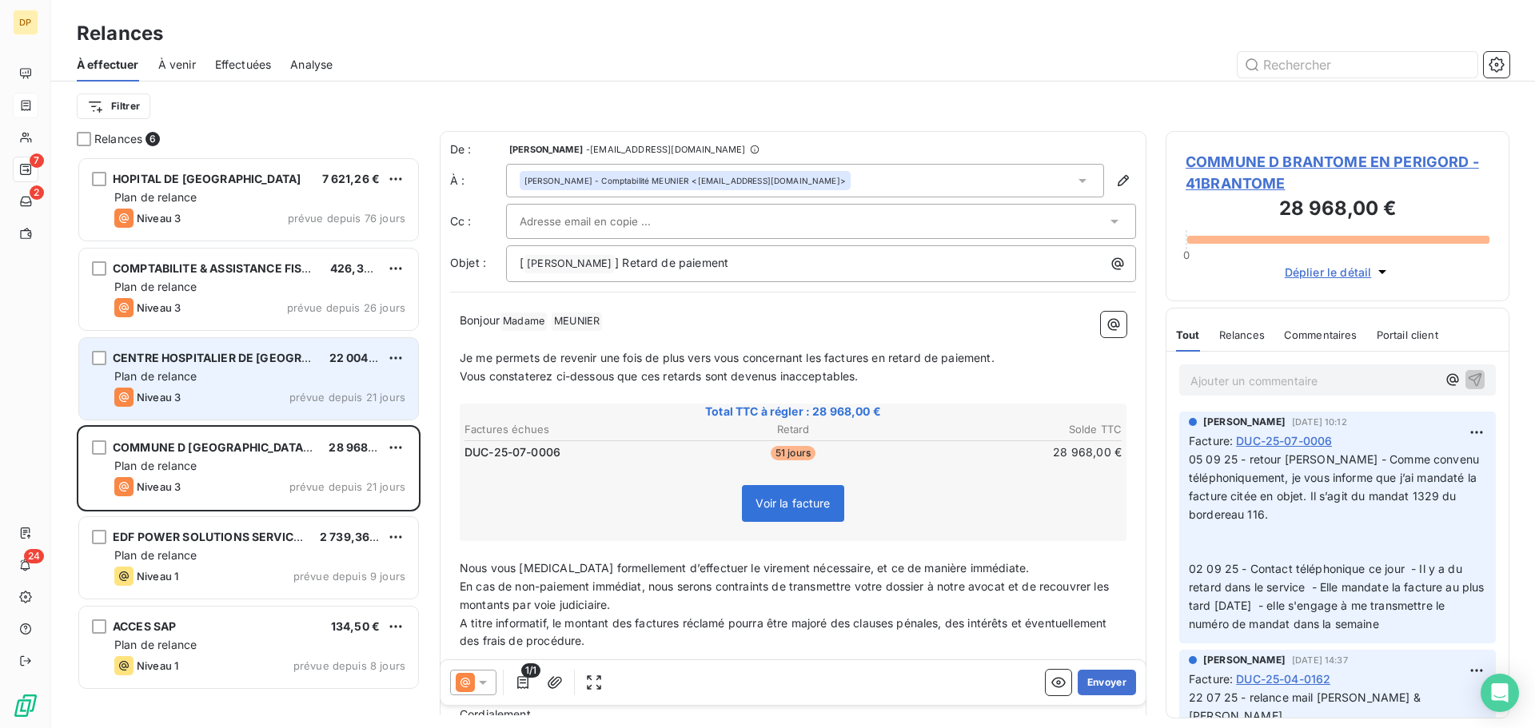
click at [290, 372] on div "Plan de relance" at bounding box center [259, 376] width 291 height 16
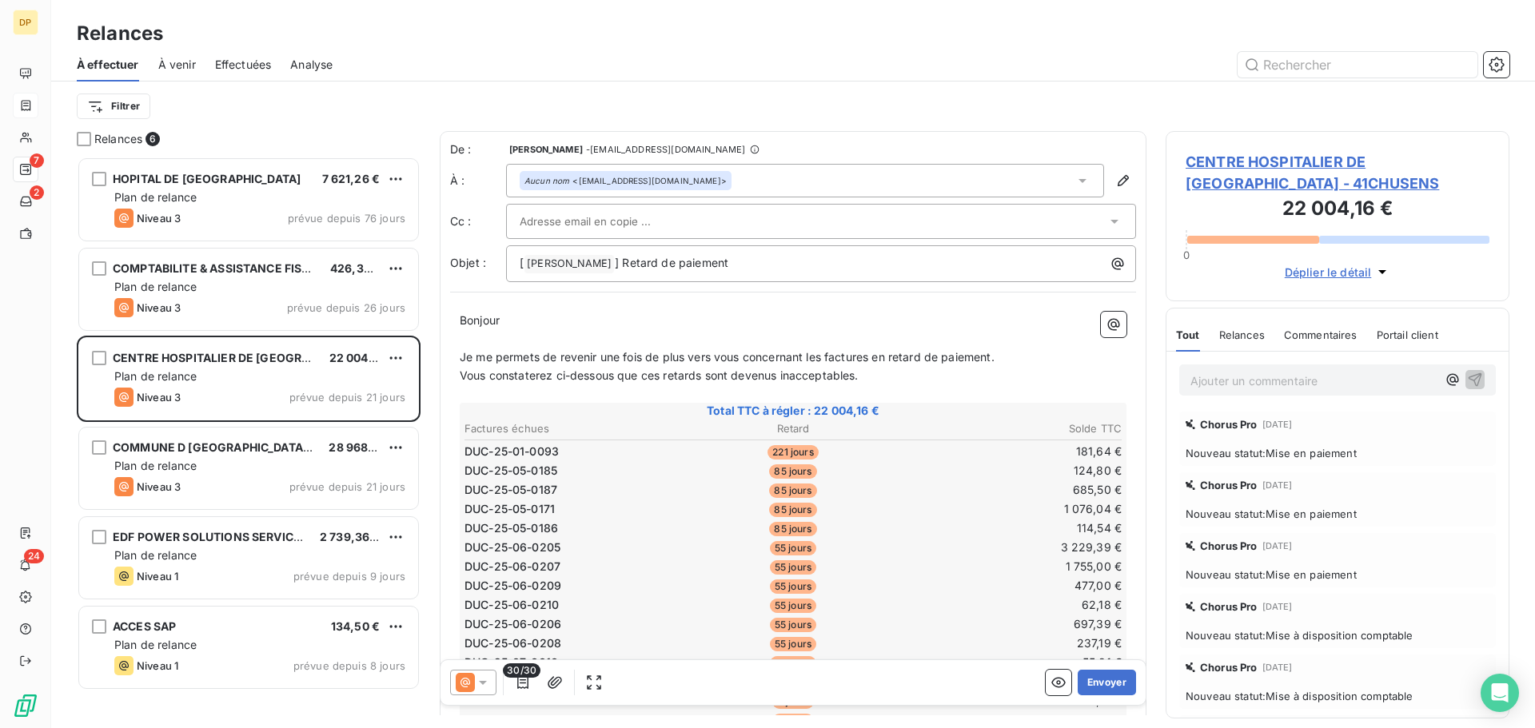
click at [1300, 164] on span "CENTRE HOSPITALIER DE [GEOGRAPHIC_DATA] - 41CHUSENS" at bounding box center [1337, 172] width 304 height 43
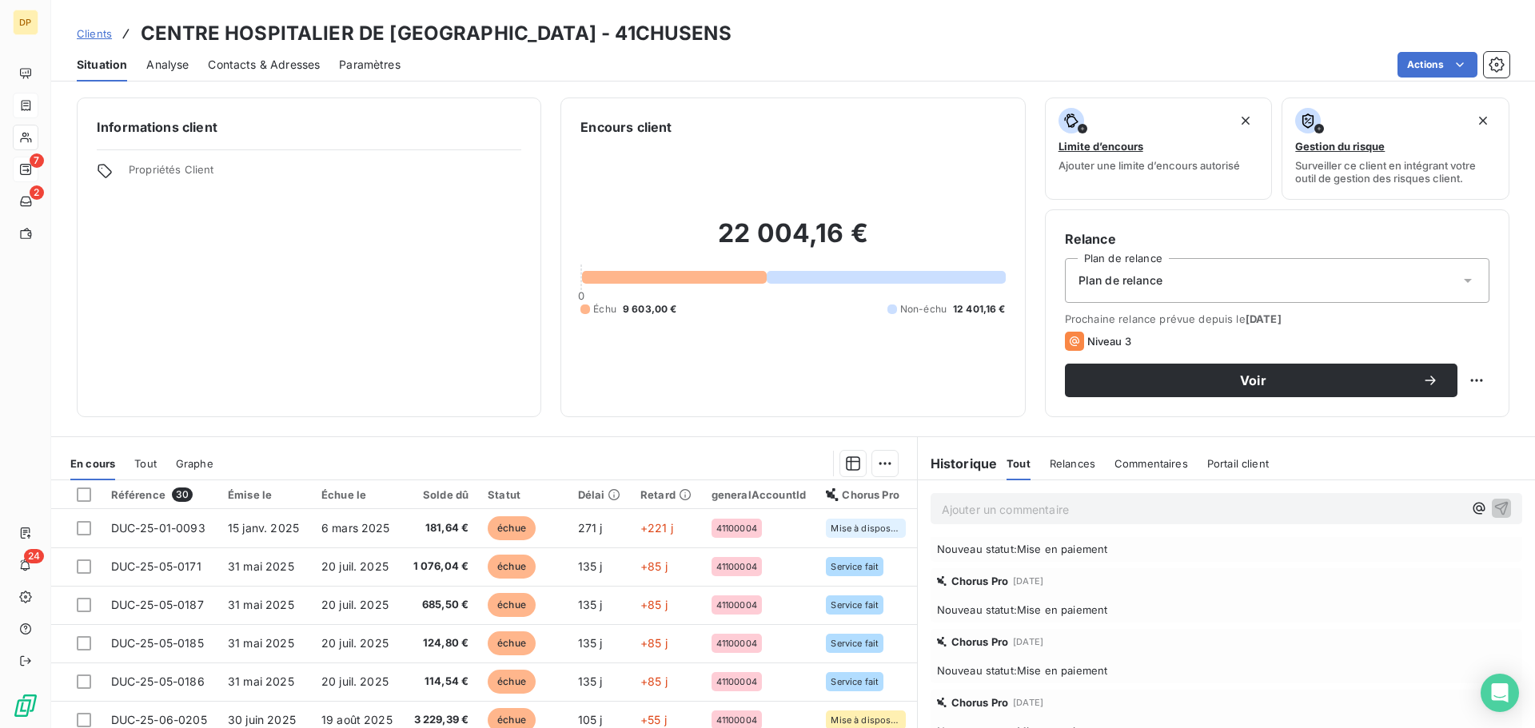
scroll to position [426, 0]
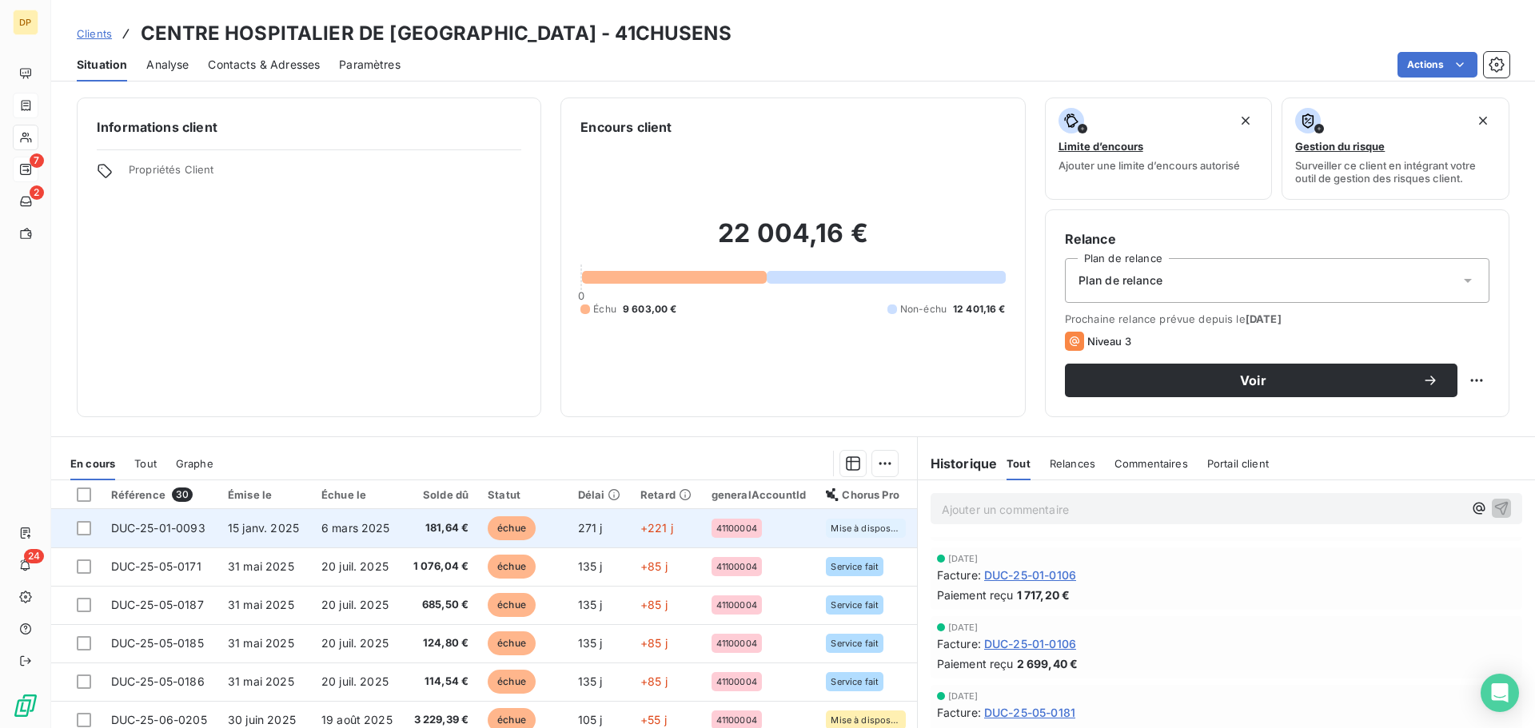
click at [409, 529] on td "181,64 €" at bounding box center [440, 528] width 75 height 38
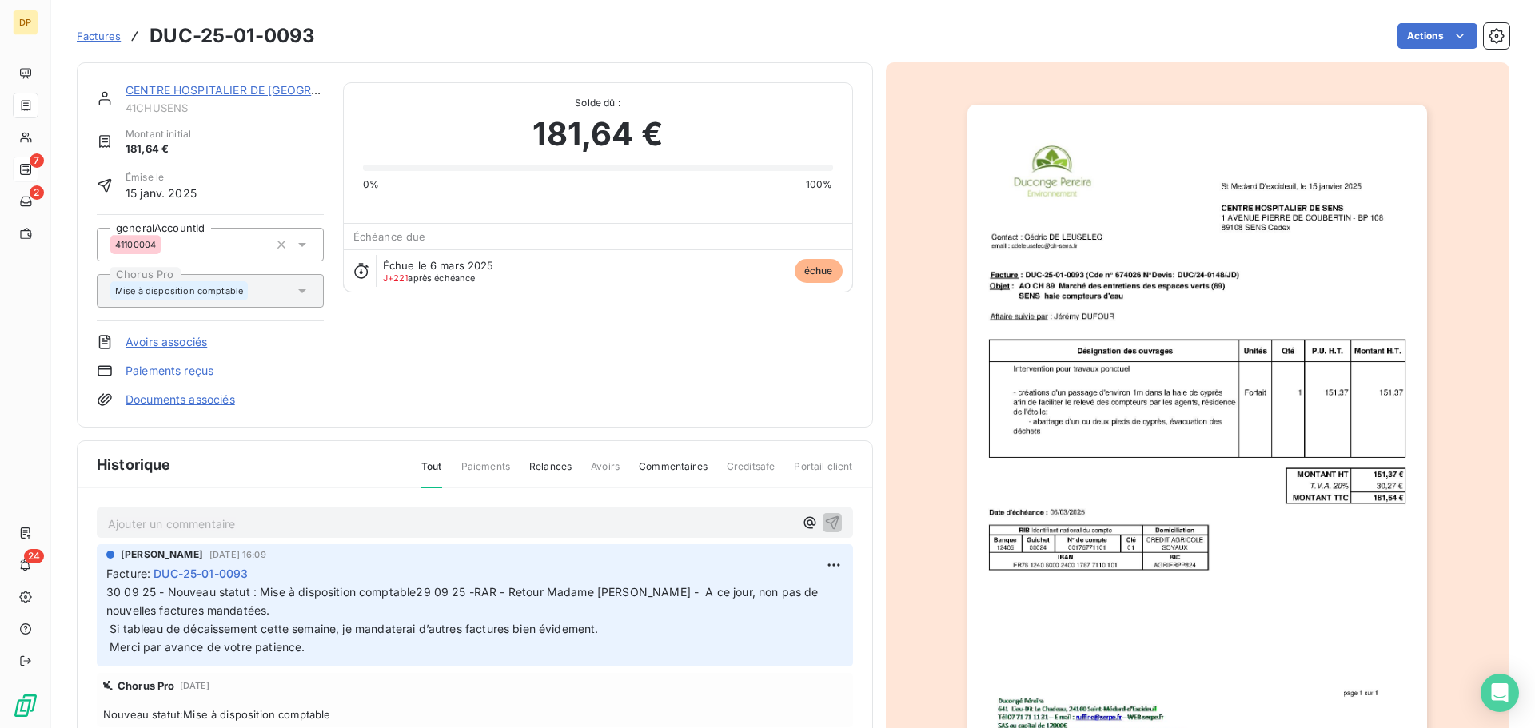
click at [250, 91] on link "CENTRE HOSPITALIER DE [GEOGRAPHIC_DATA]" at bounding box center [254, 90] width 259 height 14
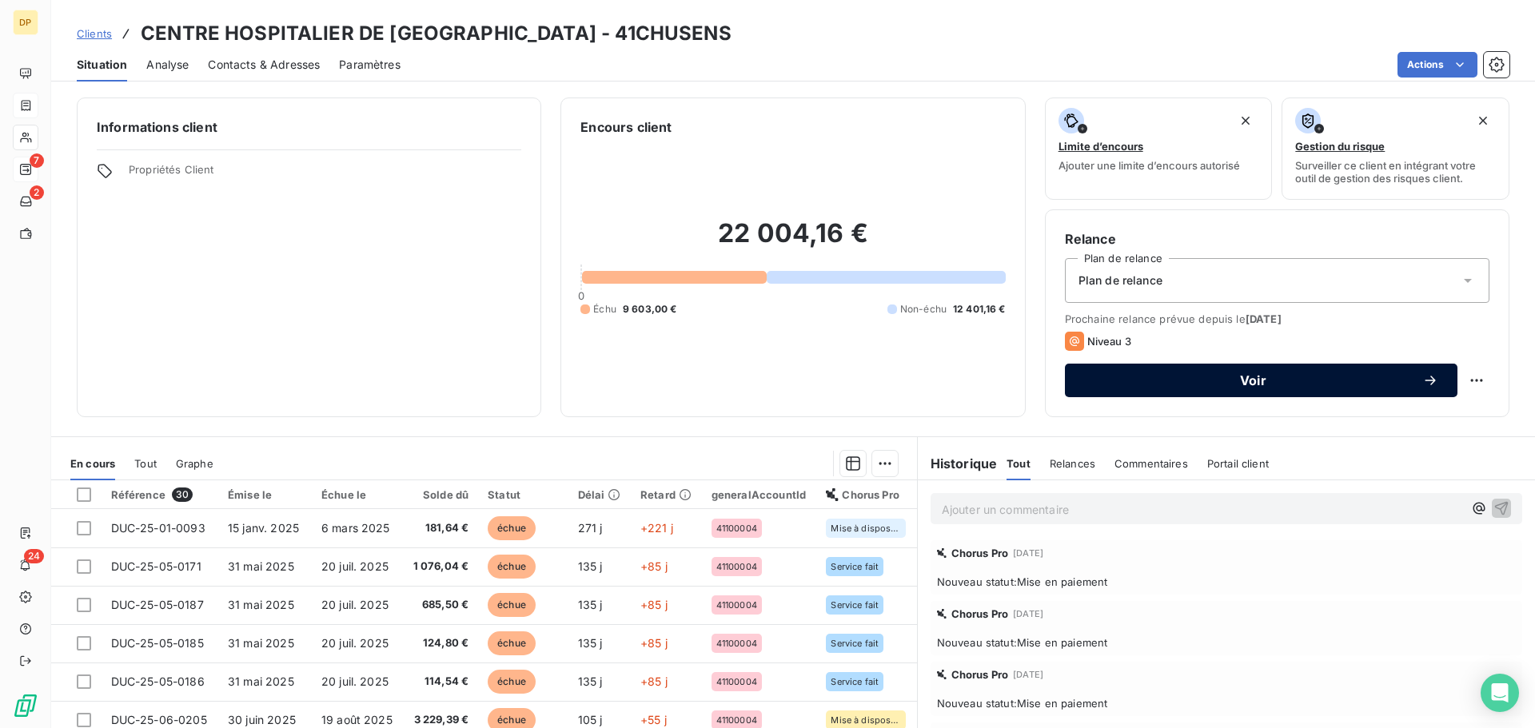
click at [1216, 378] on span "Voir" at bounding box center [1253, 380] width 338 height 13
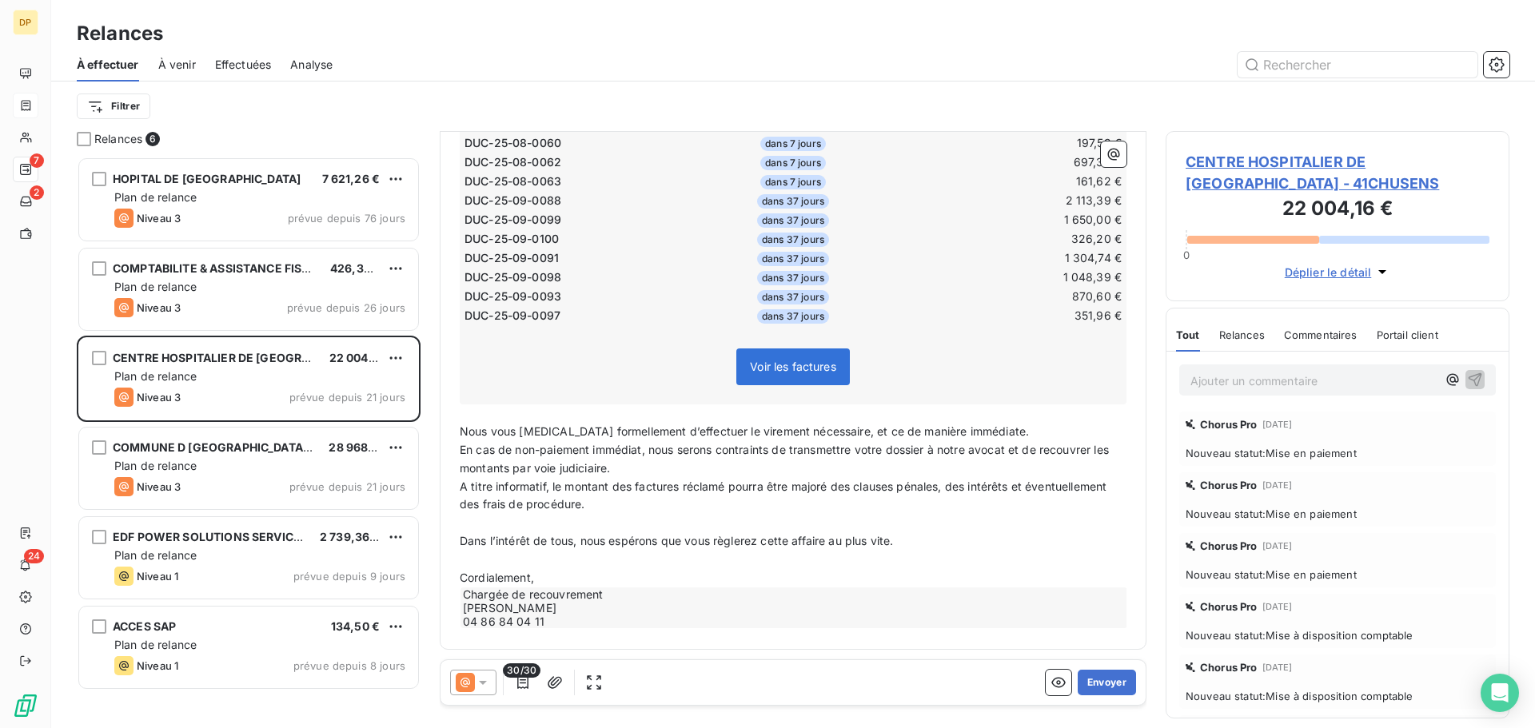
scroll to position [507, 0]
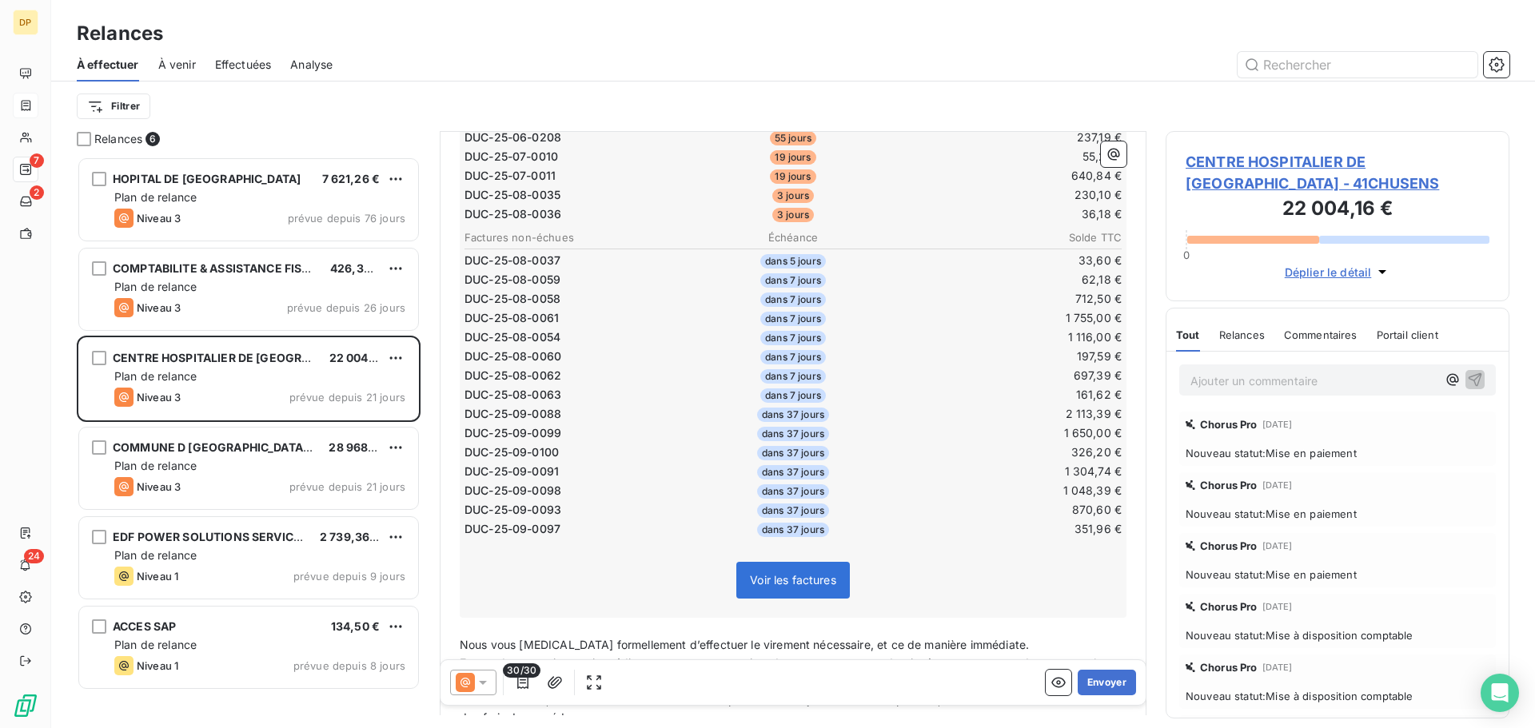
click at [1308, 157] on span "CENTRE HOSPITALIER DE [GEOGRAPHIC_DATA] - 41CHUSENS" at bounding box center [1337, 172] width 304 height 43
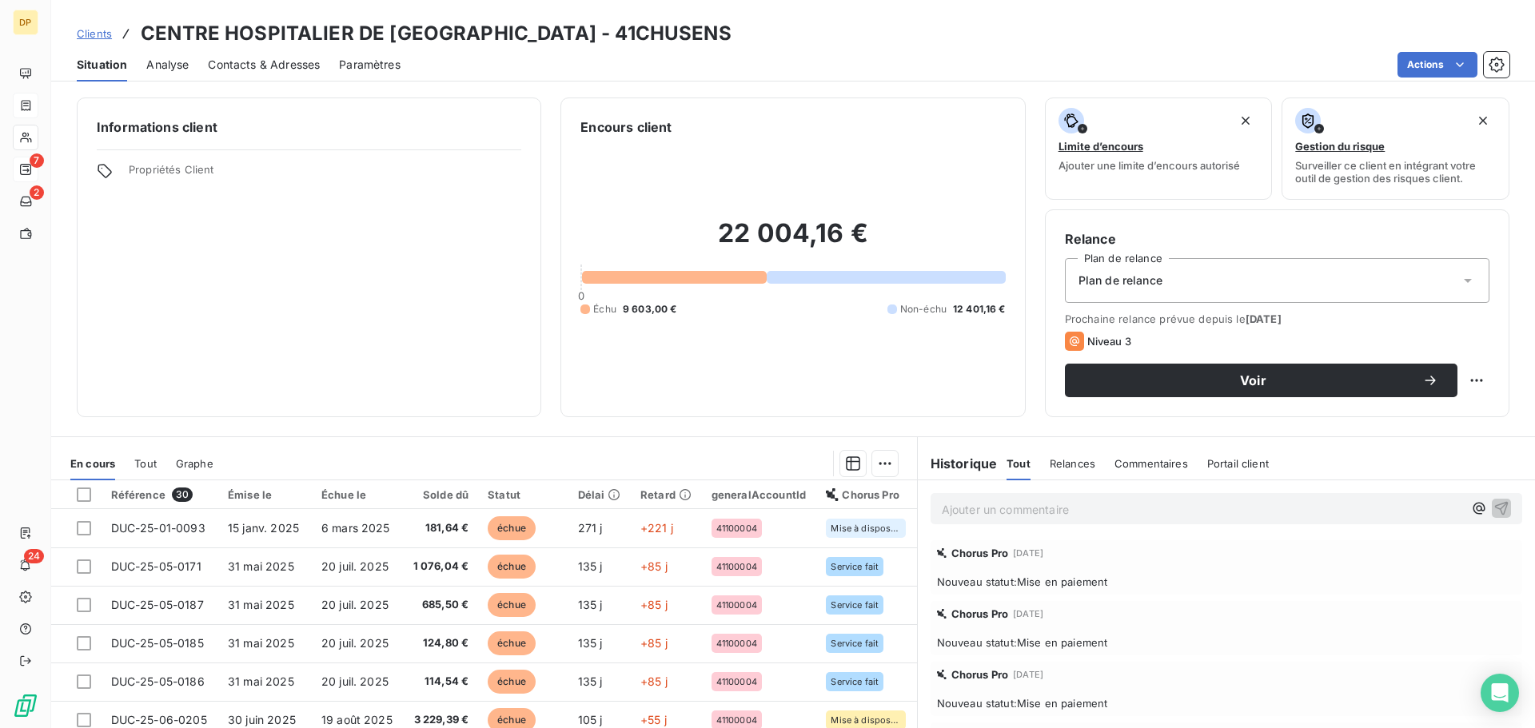
click at [1223, 285] on div "Plan de relance" at bounding box center [1277, 280] width 424 height 45
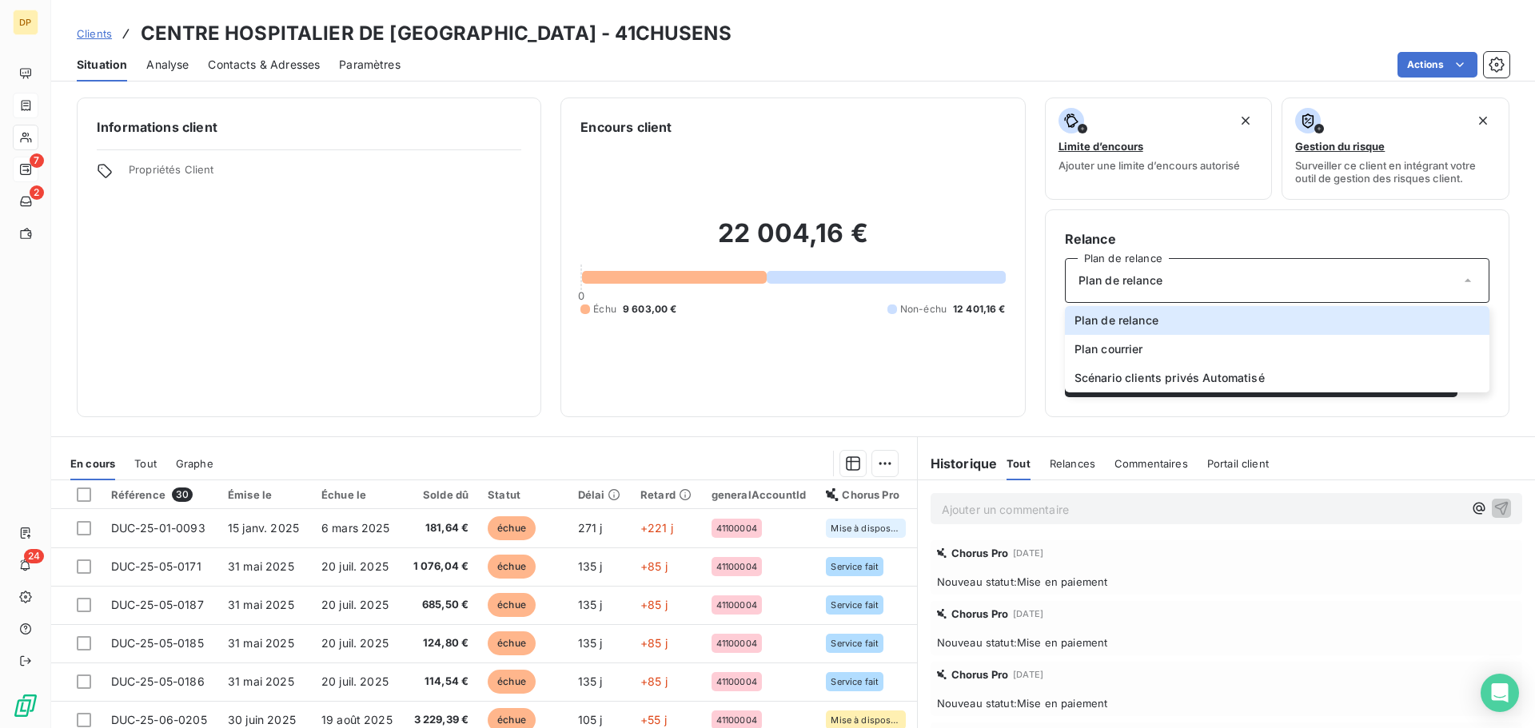
click at [1122, 279] on span "Plan de relance" at bounding box center [1120, 281] width 84 height 16
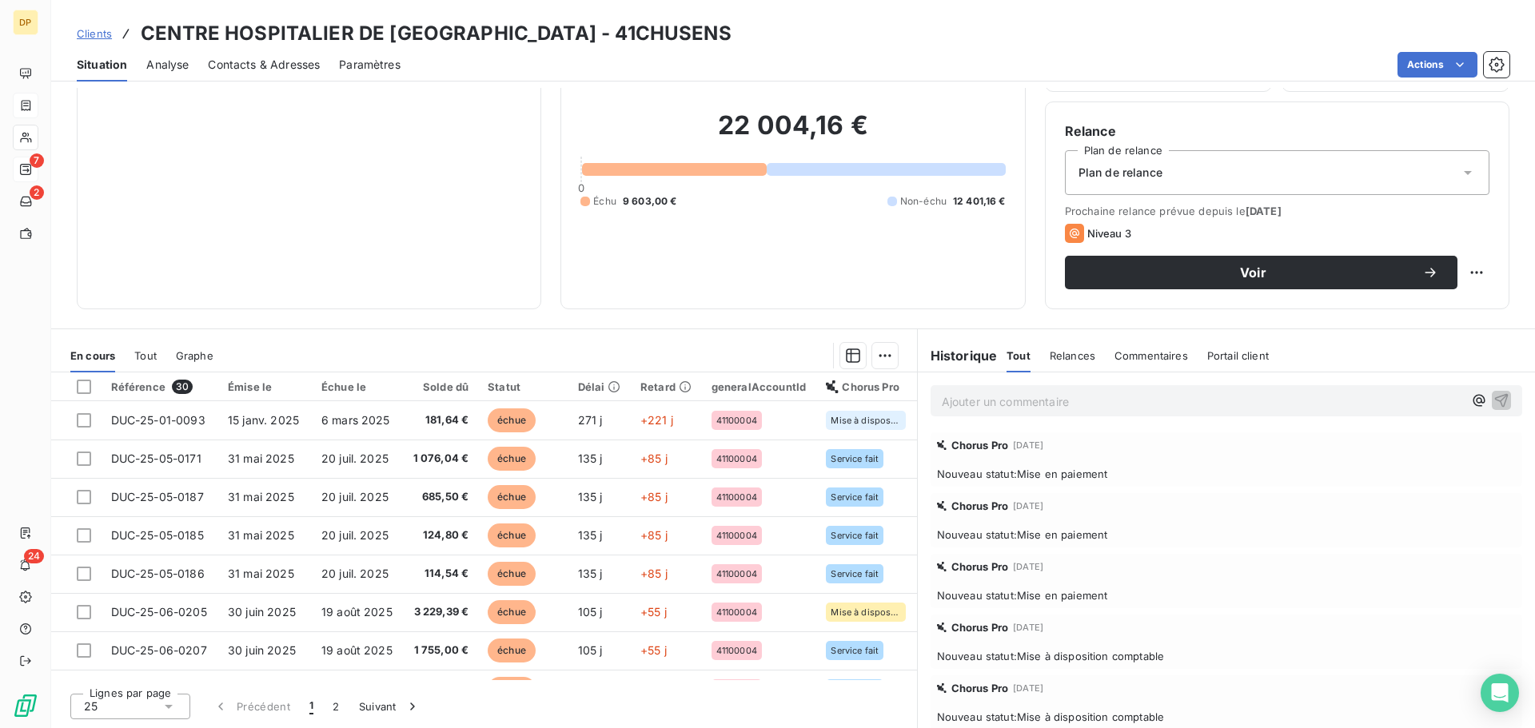
click at [1035, 480] on div "Chorus Pro [DATE] Nouveau statut : Mise en paiement" at bounding box center [1226, 459] width 592 height 54
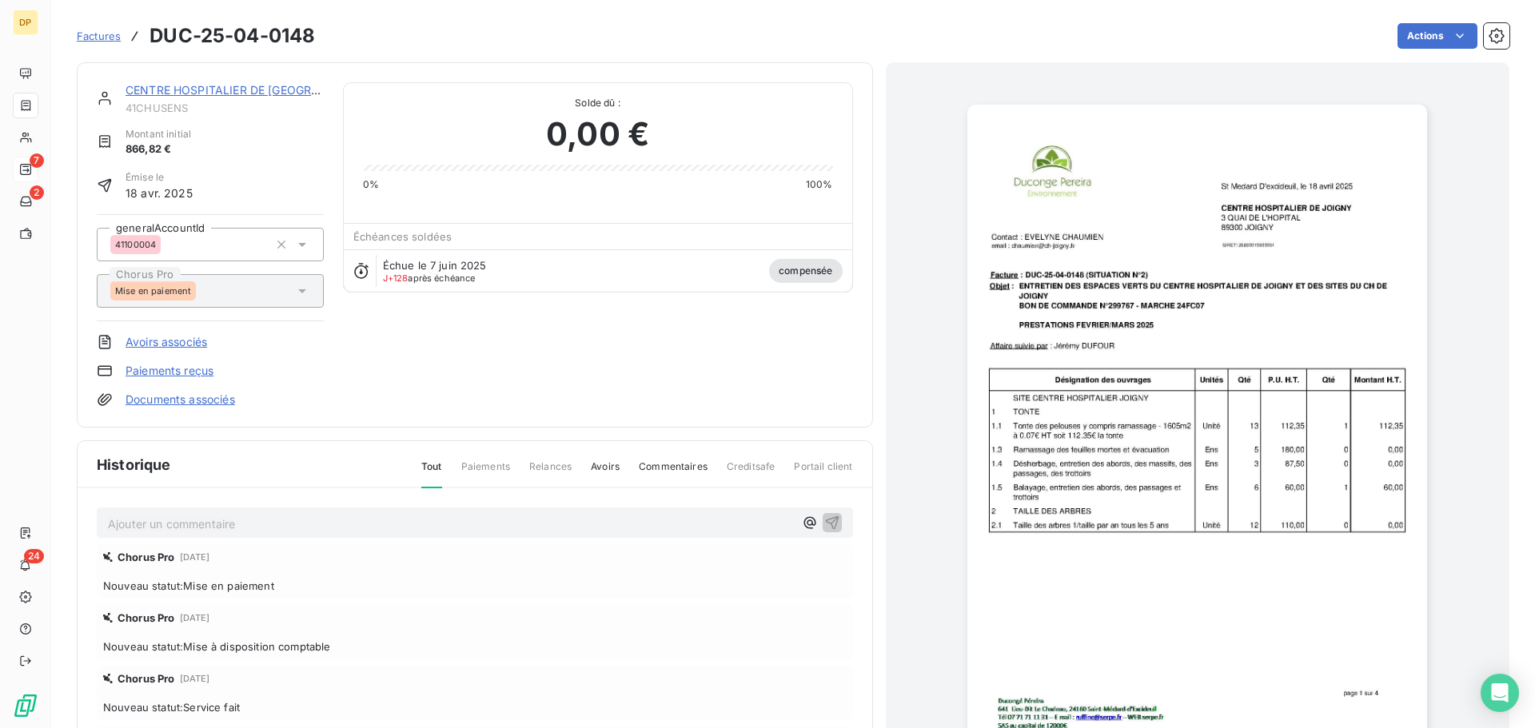
click at [262, 90] on link "CENTRE HOSPITALIER DE [GEOGRAPHIC_DATA]" at bounding box center [254, 90] width 259 height 14
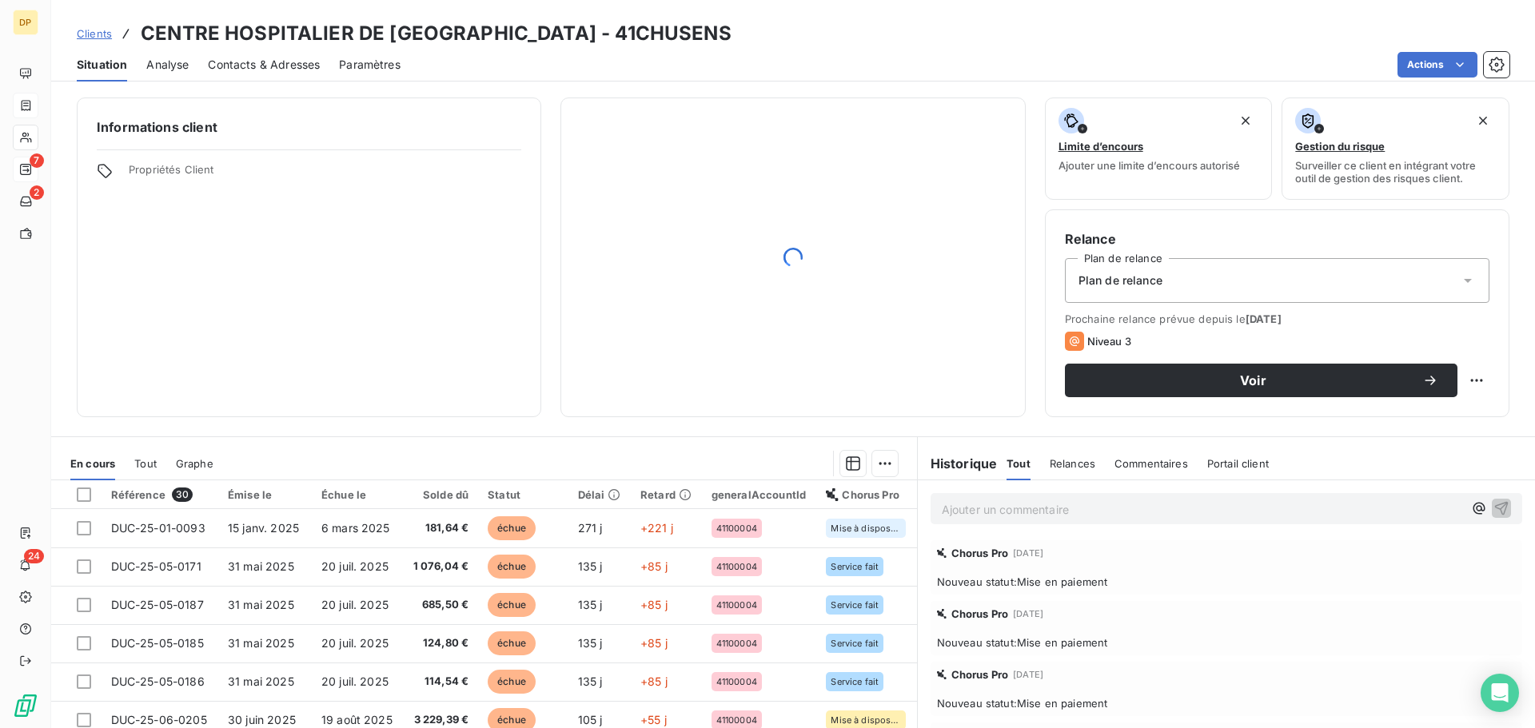
scroll to position [108, 0]
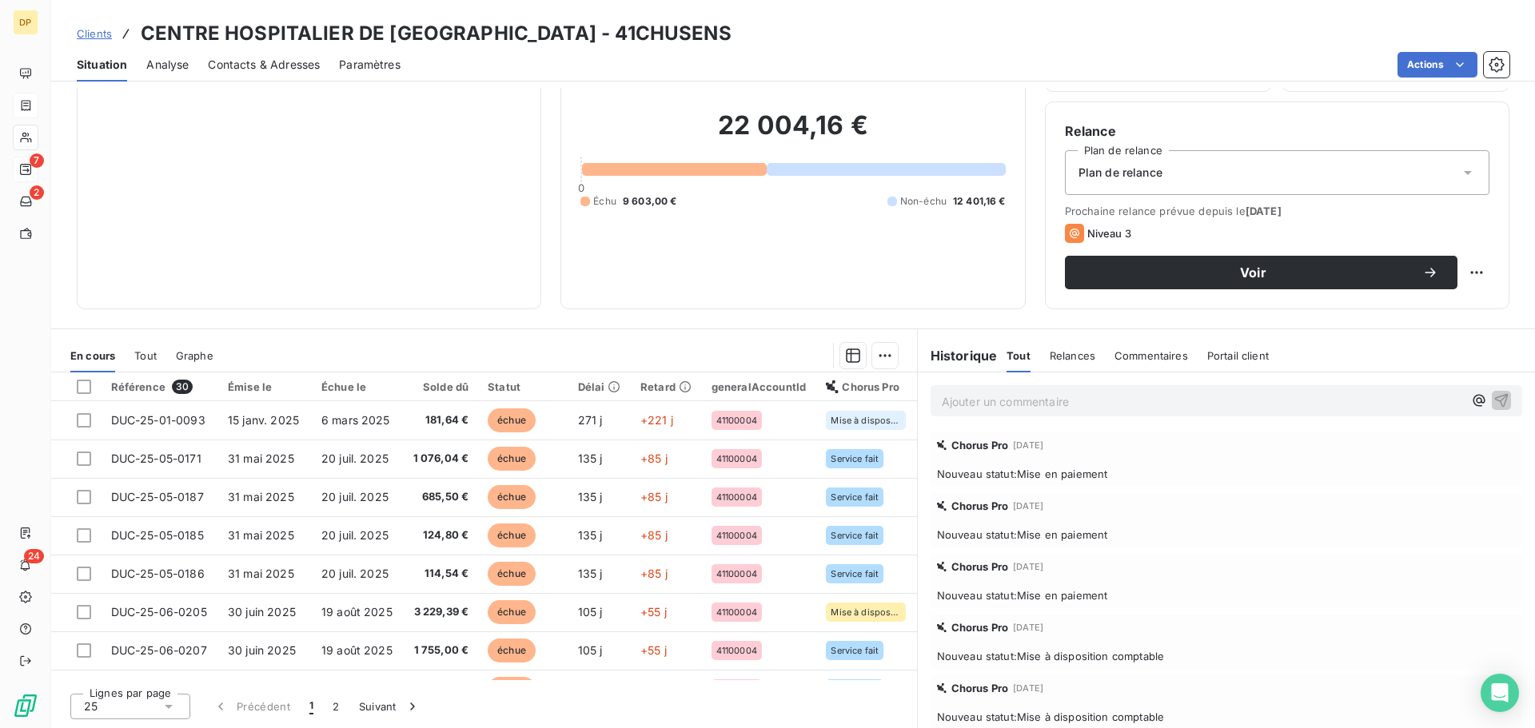
click at [995, 540] on span "Nouveau statut : Mise en paiement" at bounding box center [1226, 534] width 579 height 13
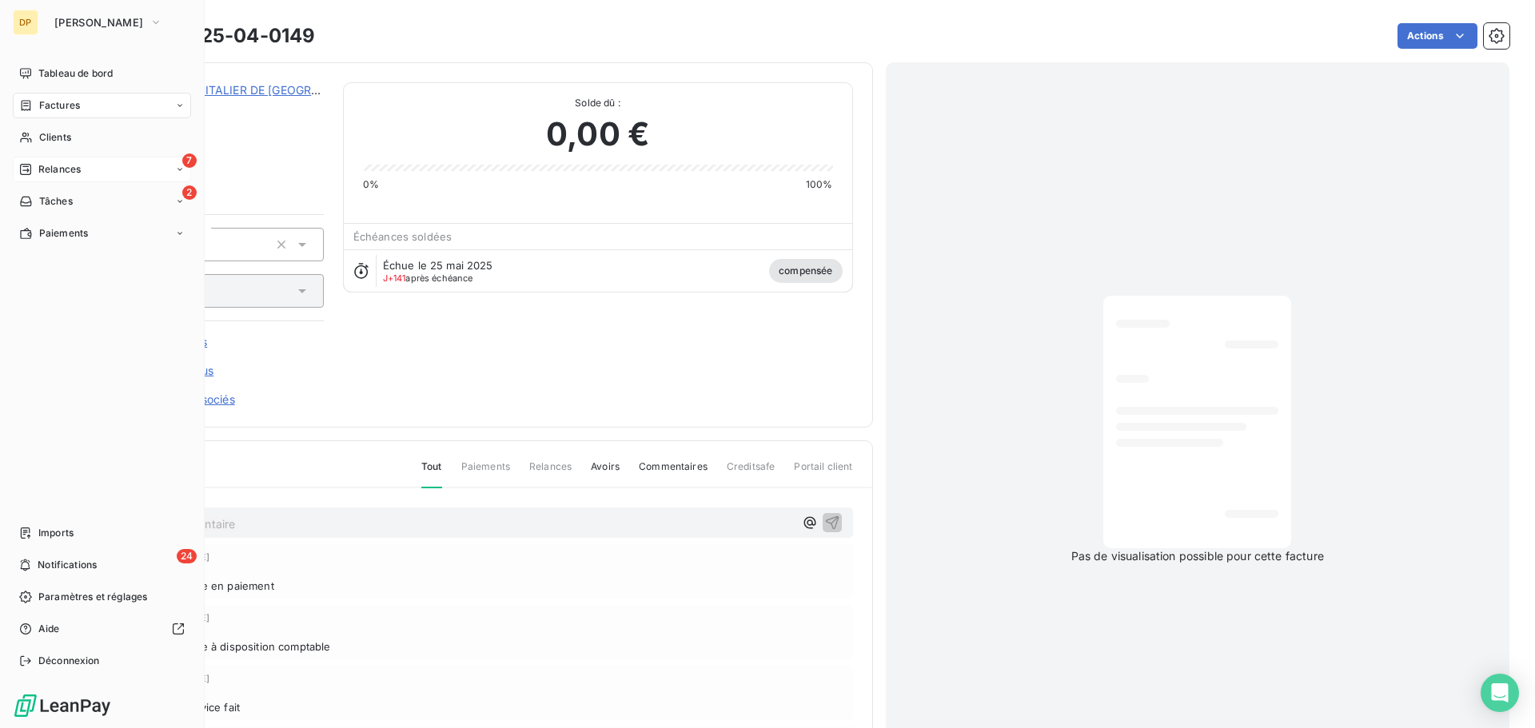
click at [37, 100] on div "Factures" at bounding box center [49, 105] width 61 height 14
click at [60, 141] on span "Clients" at bounding box center [55, 137] width 32 height 14
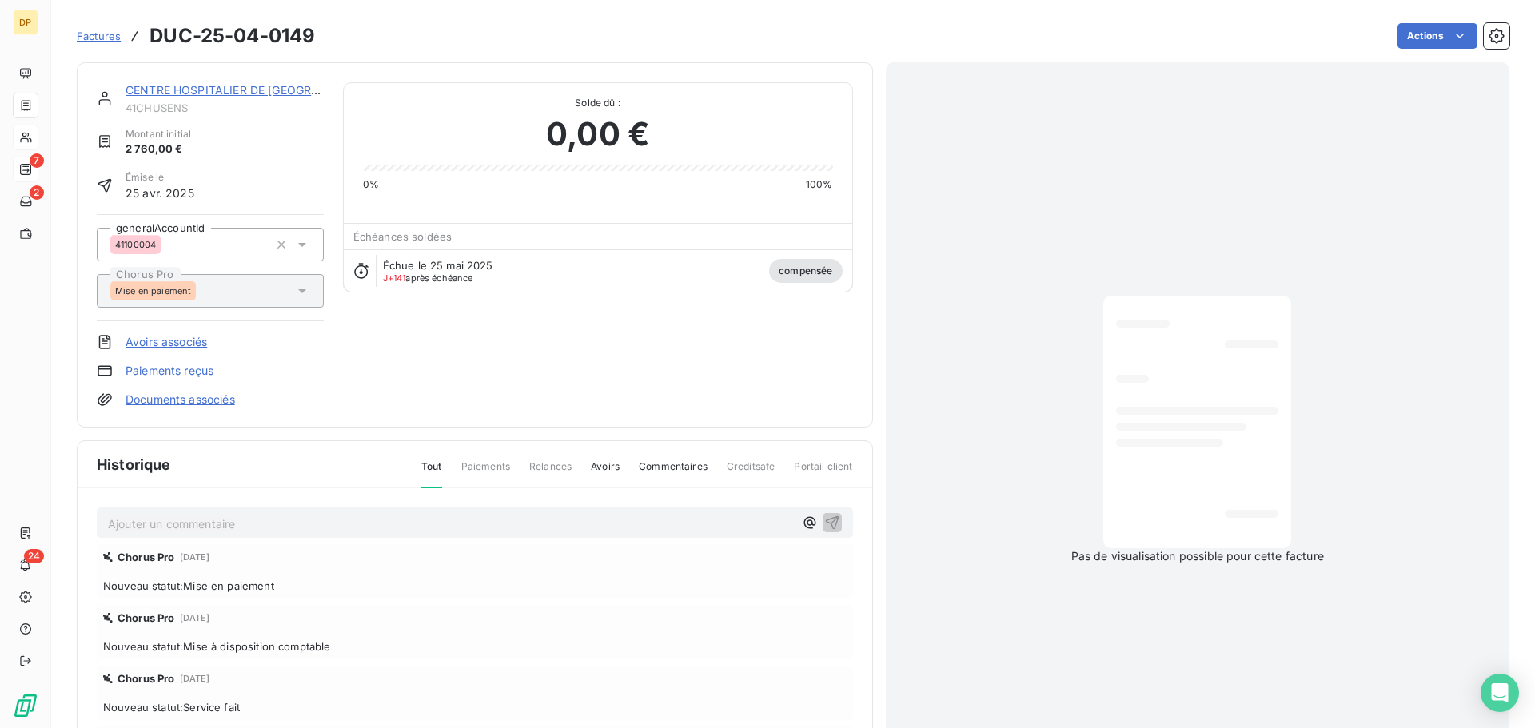
click at [281, 90] on link "CENTRE HOSPITALIER DE [GEOGRAPHIC_DATA]" at bounding box center [254, 90] width 259 height 14
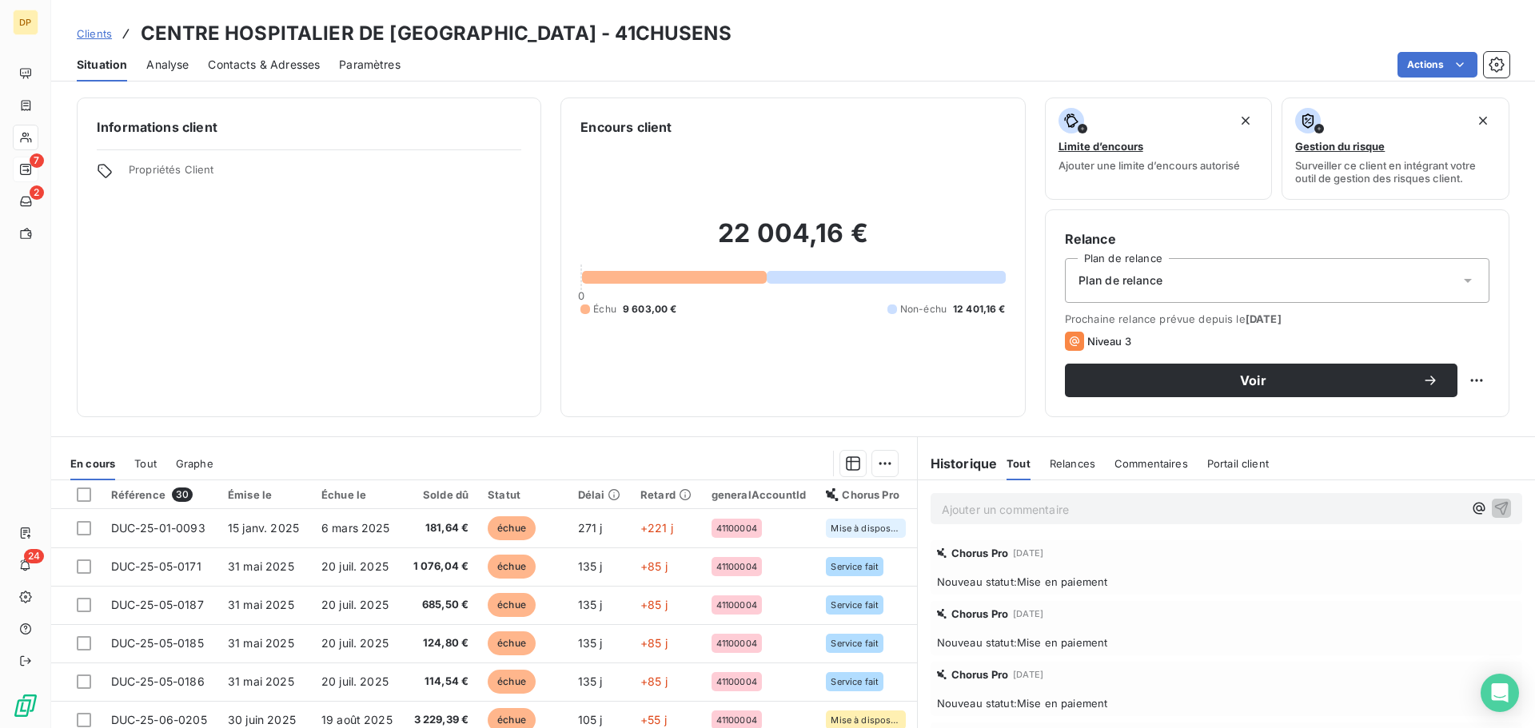
click at [1008, 705] on span "Nouveau statut : Mise en paiement" at bounding box center [1226, 703] width 579 height 13
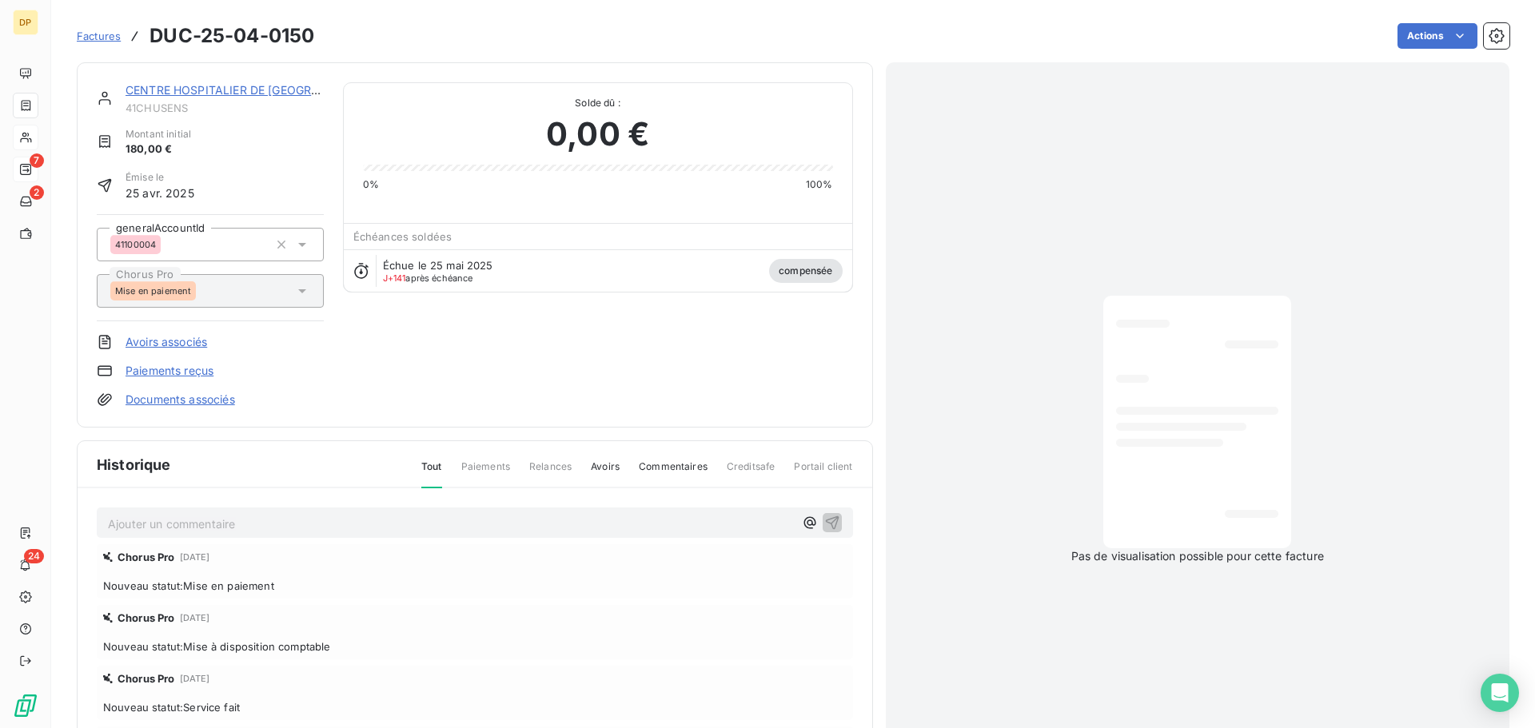
click at [254, 94] on link "CENTRE HOSPITALIER DE [GEOGRAPHIC_DATA]" at bounding box center [254, 90] width 259 height 14
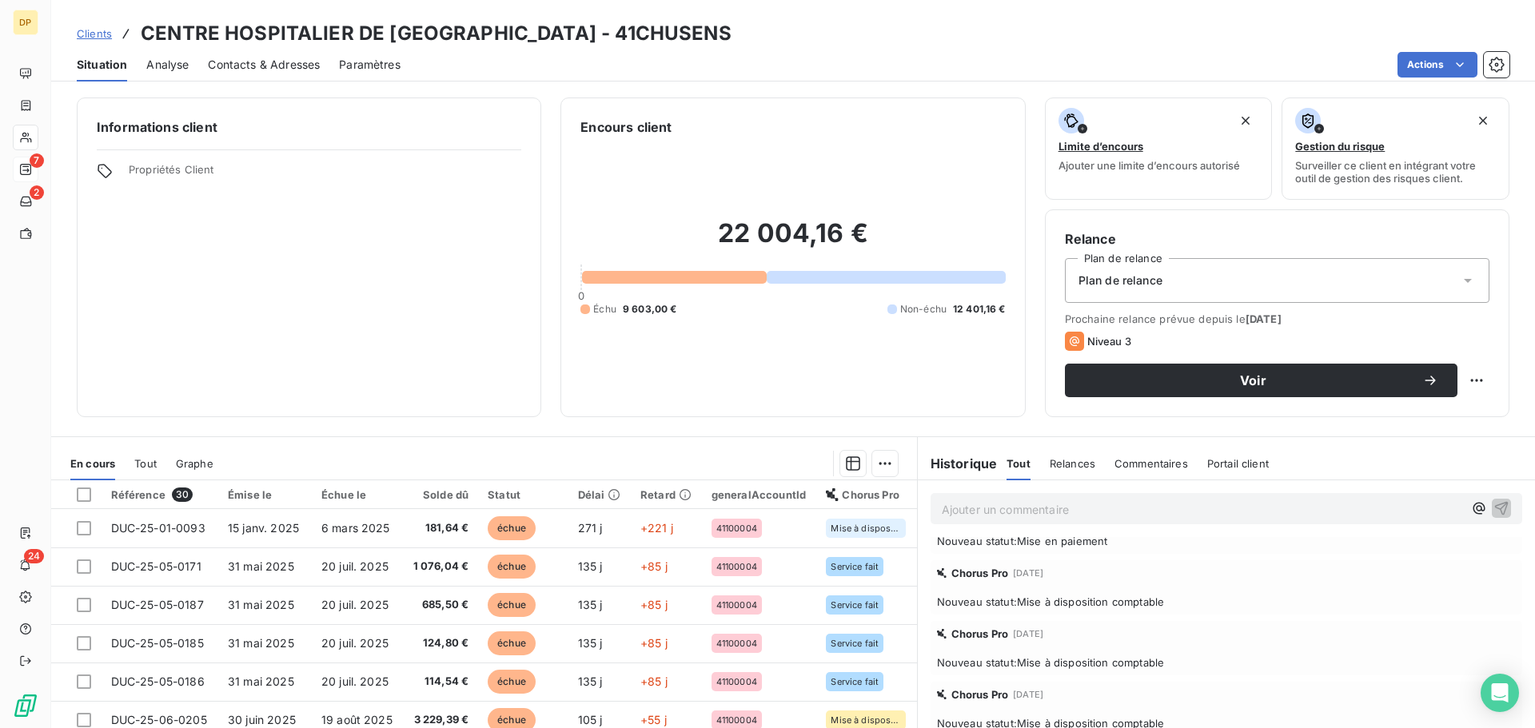
scroll to position [213, 0]
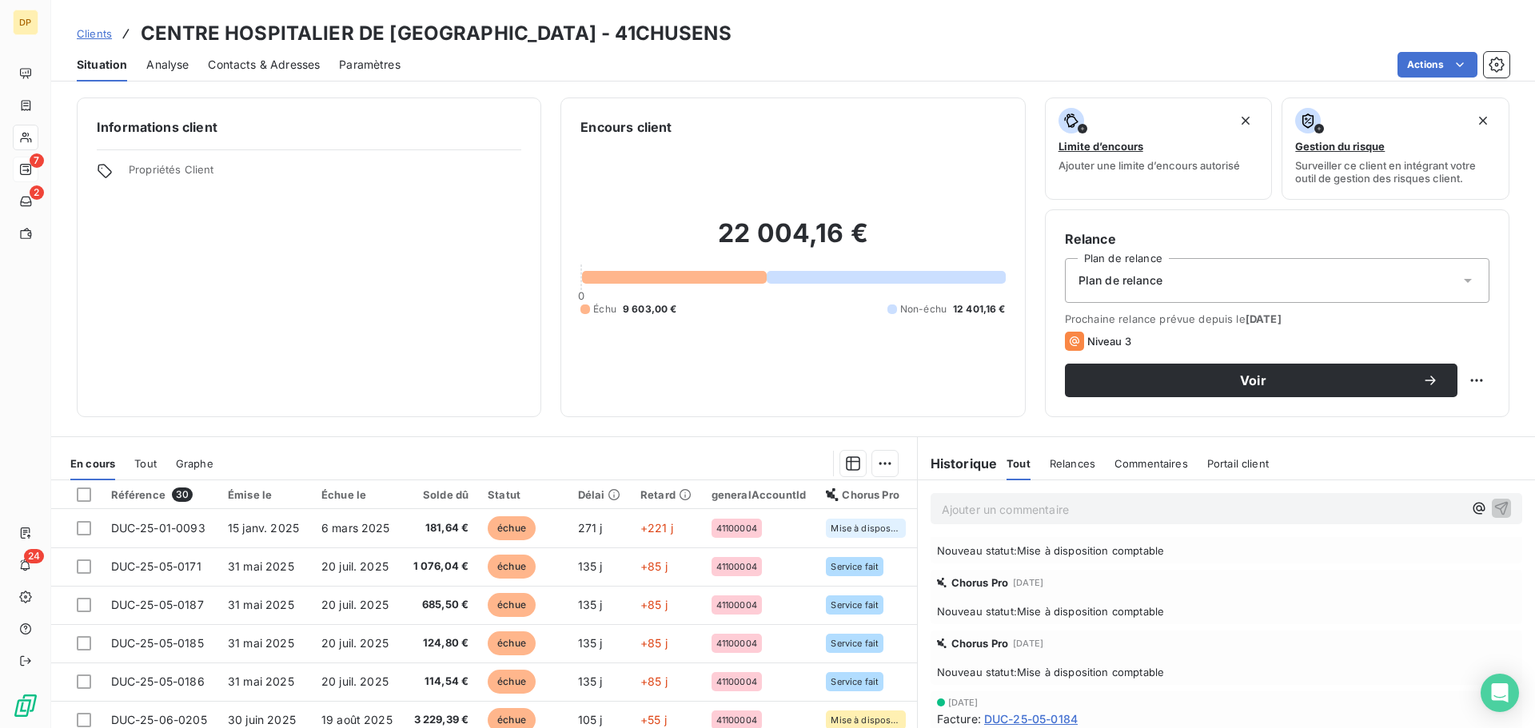
click at [1135, 556] on span "Nouveau statut : Mise à disposition comptable" at bounding box center [1226, 550] width 579 height 13
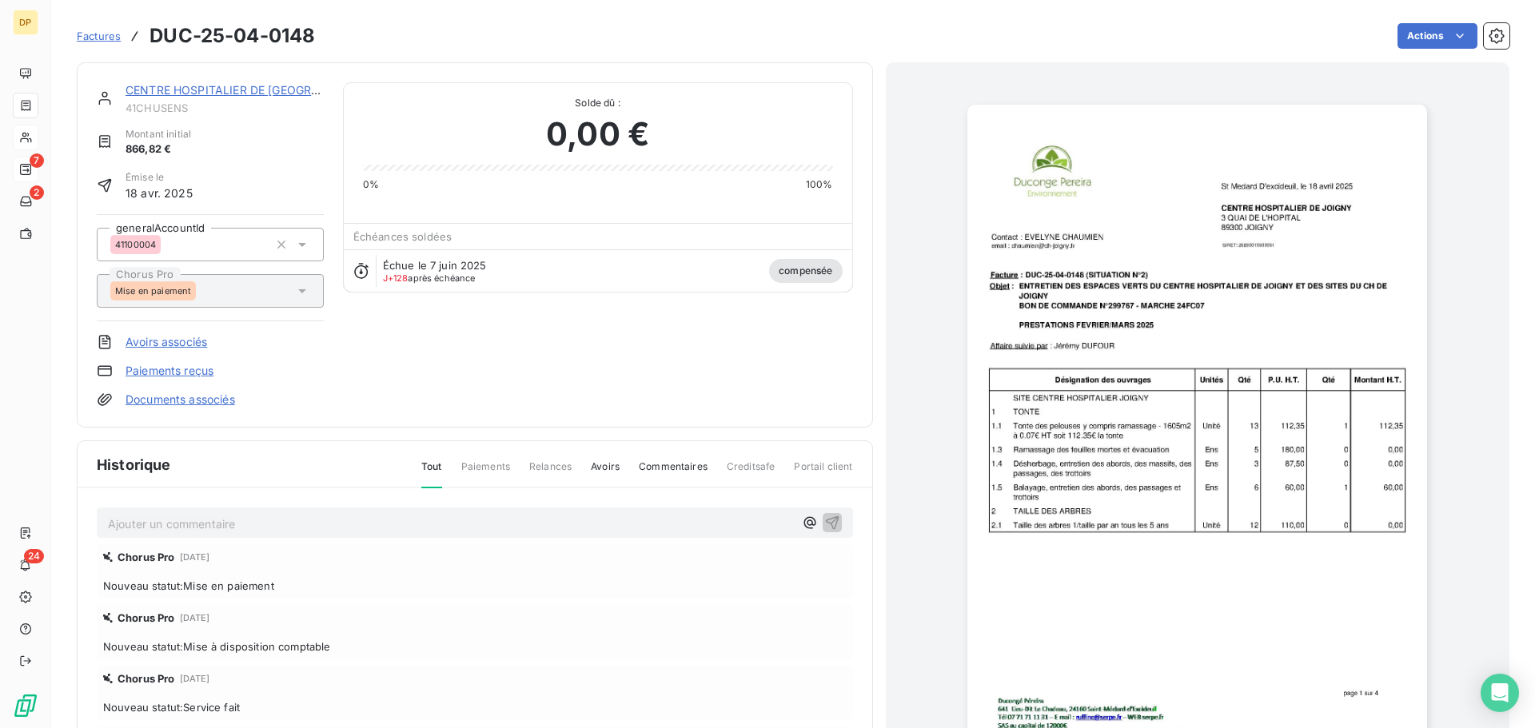
click at [201, 83] on link "CENTRE HOSPITALIER DE [GEOGRAPHIC_DATA]" at bounding box center [254, 90] width 259 height 14
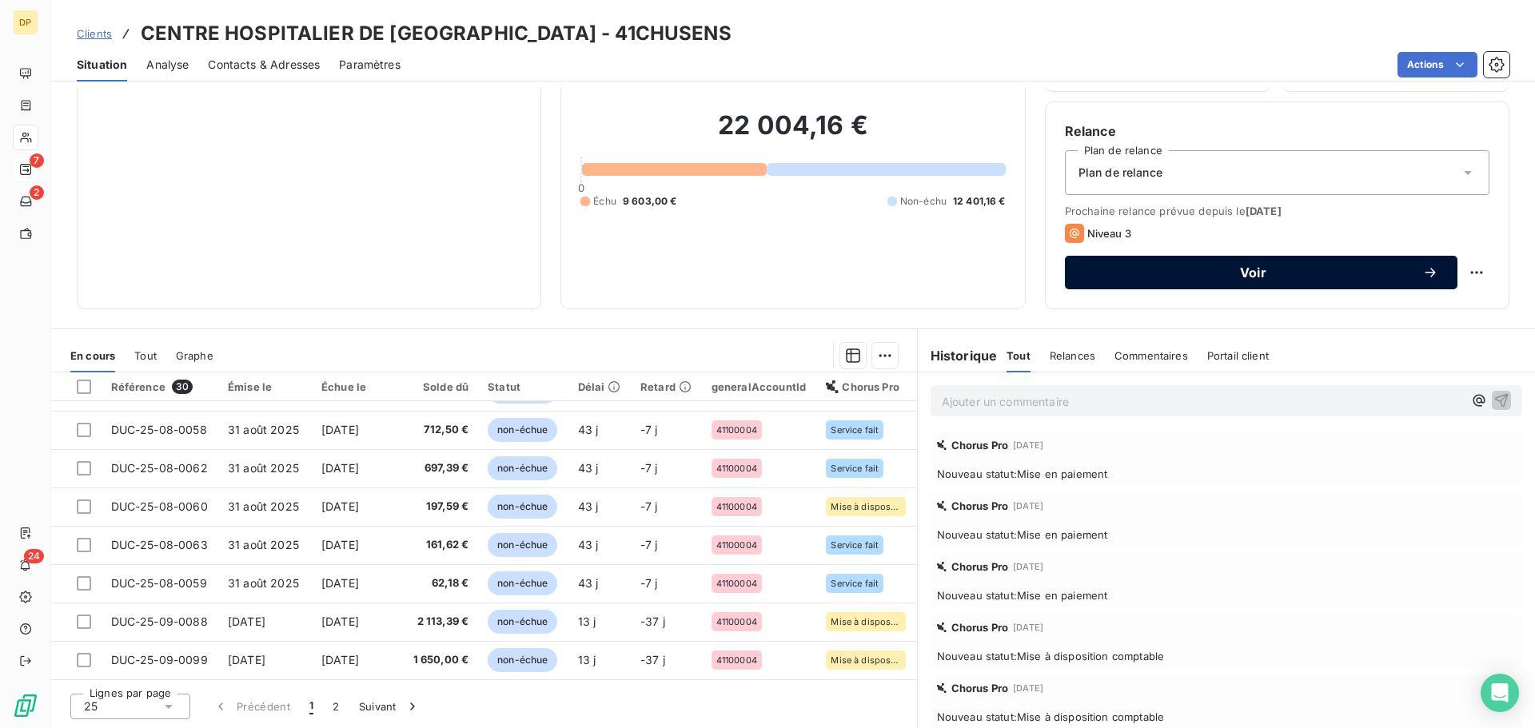
click at [1265, 273] on span "Voir" at bounding box center [1253, 272] width 338 height 13
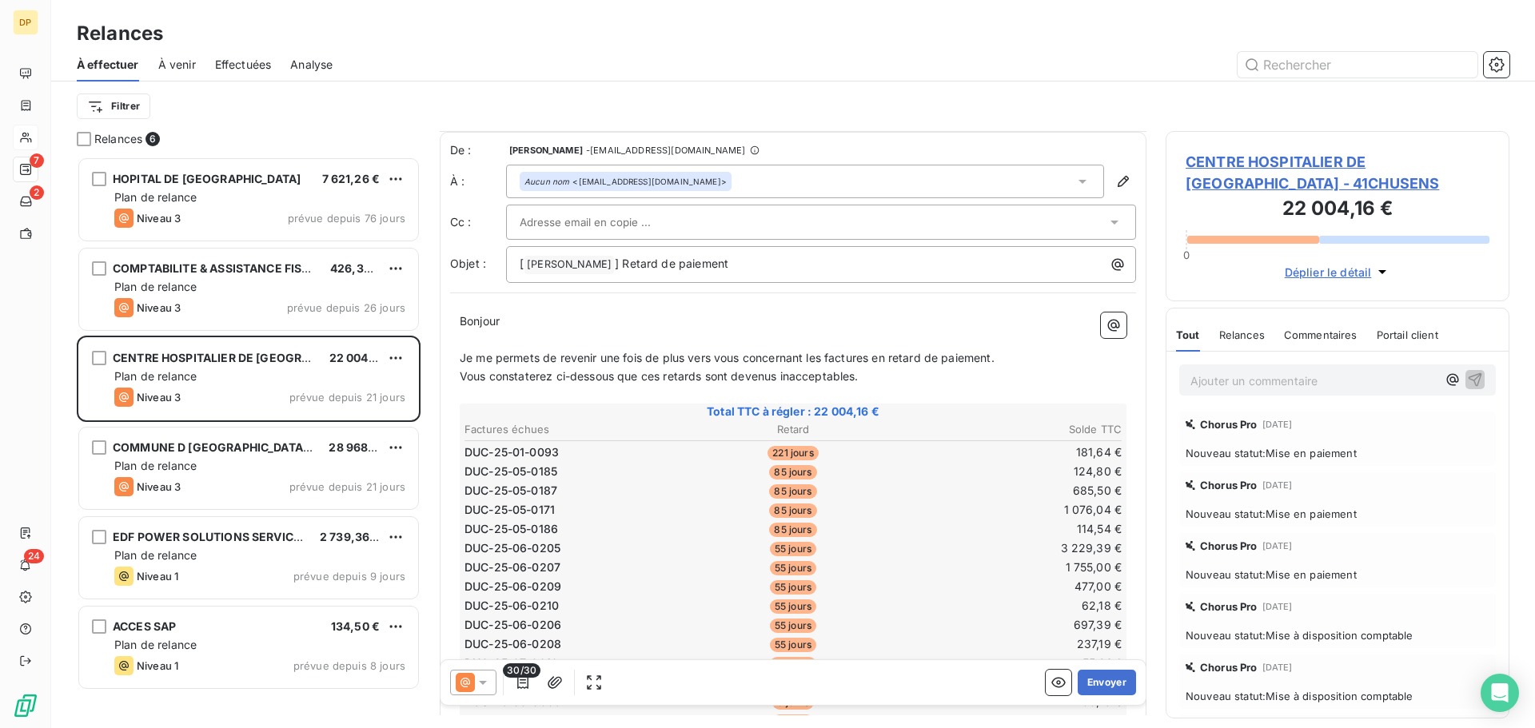
scroll to position [720, 0]
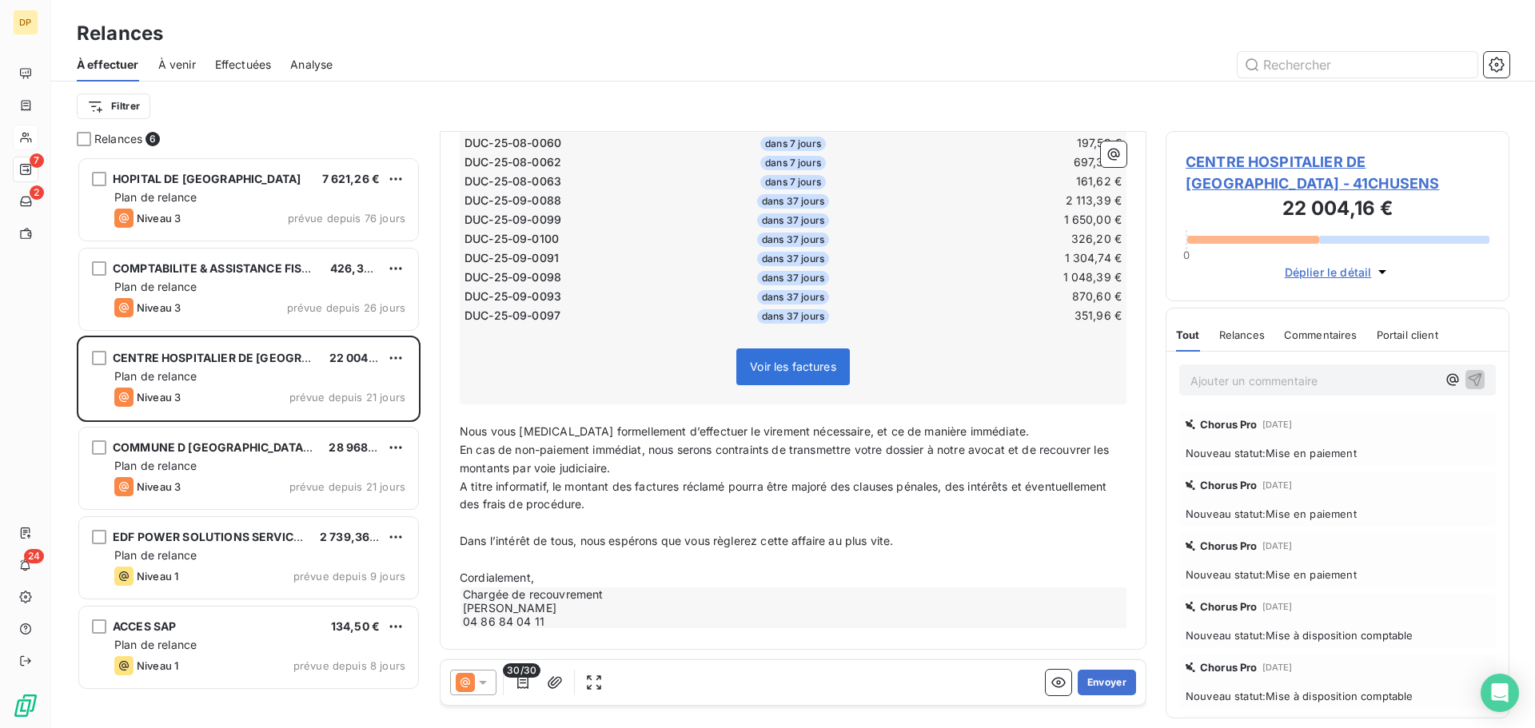
click at [488, 679] on icon at bounding box center [483, 683] width 16 height 16
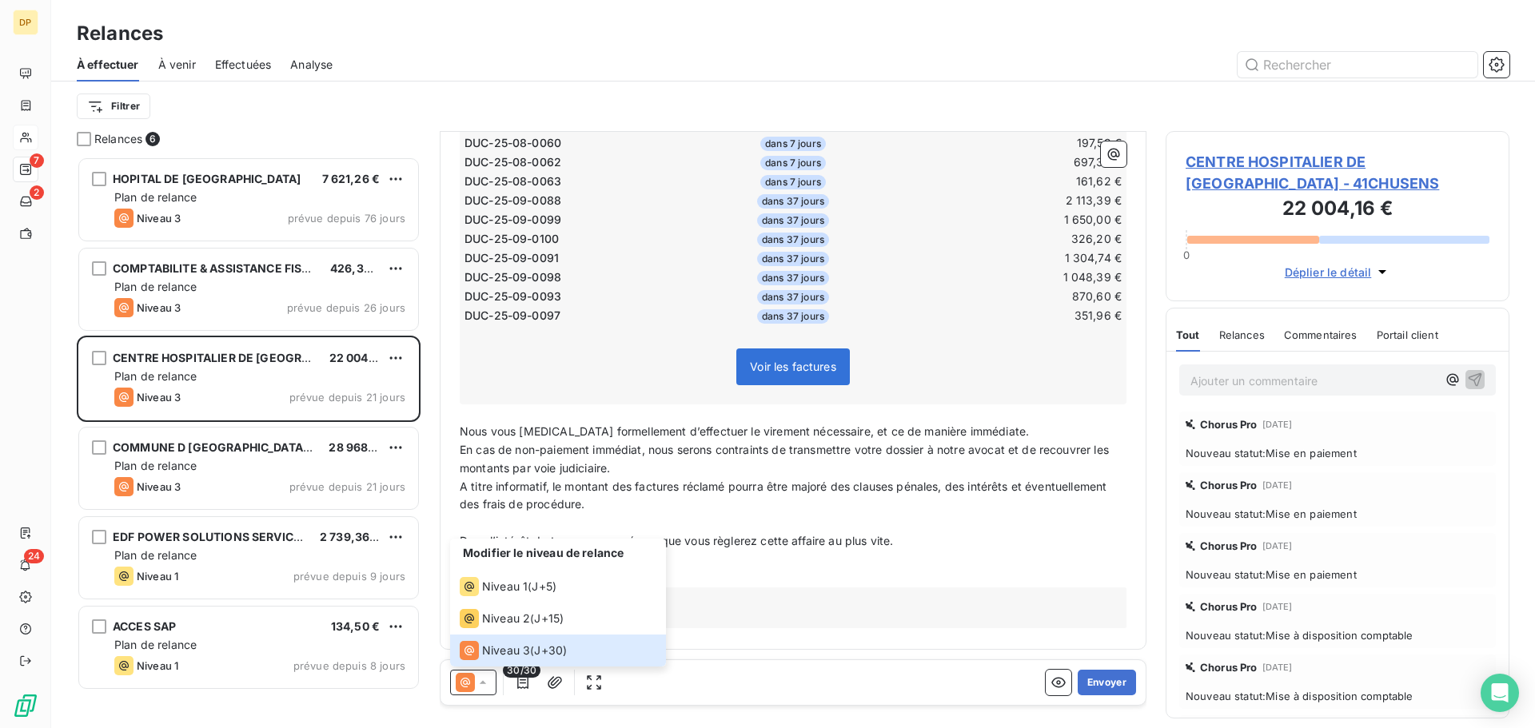
click at [1331, 161] on span "CENTRE HOSPITALIER DE [GEOGRAPHIC_DATA] - 41CHUSENS" at bounding box center [1337, 172] width 304 height 43
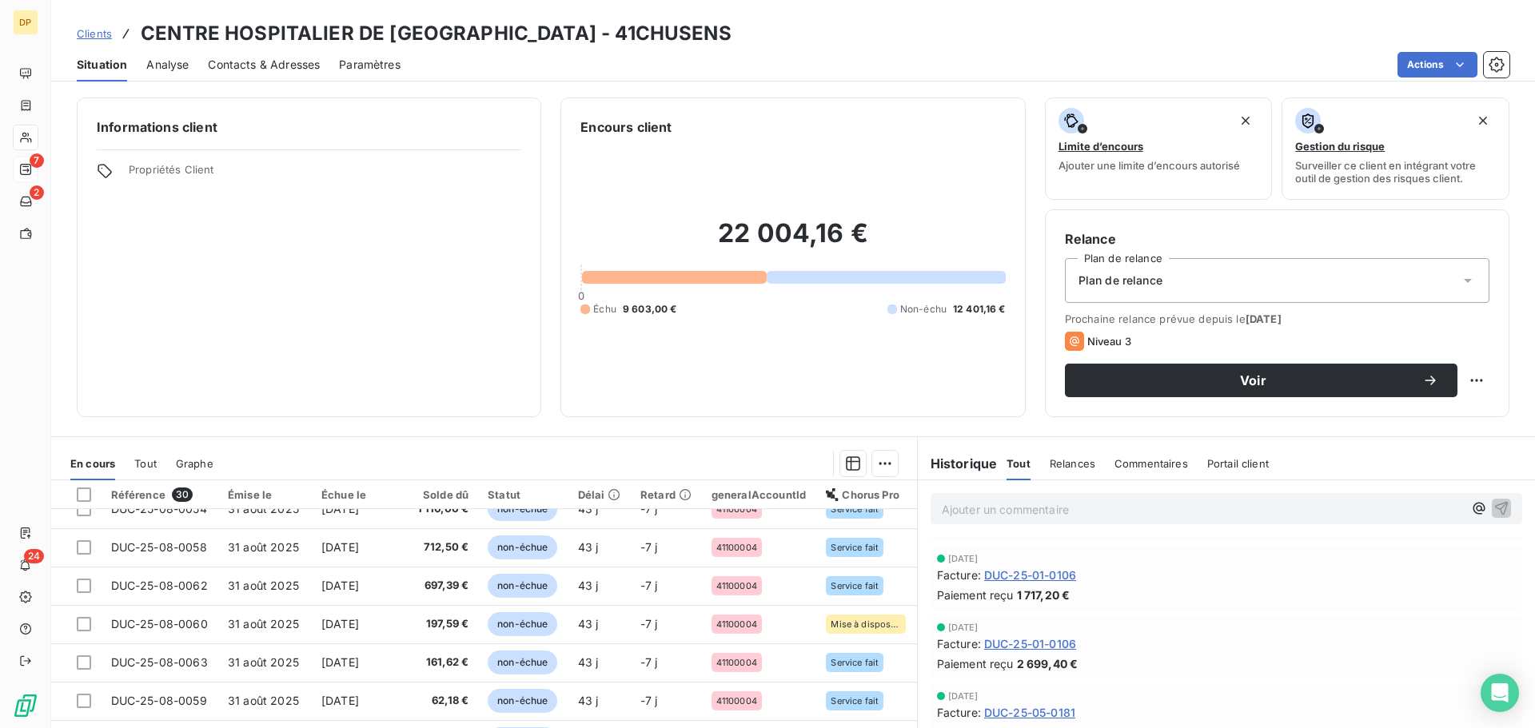
scroll to position [687, 0]
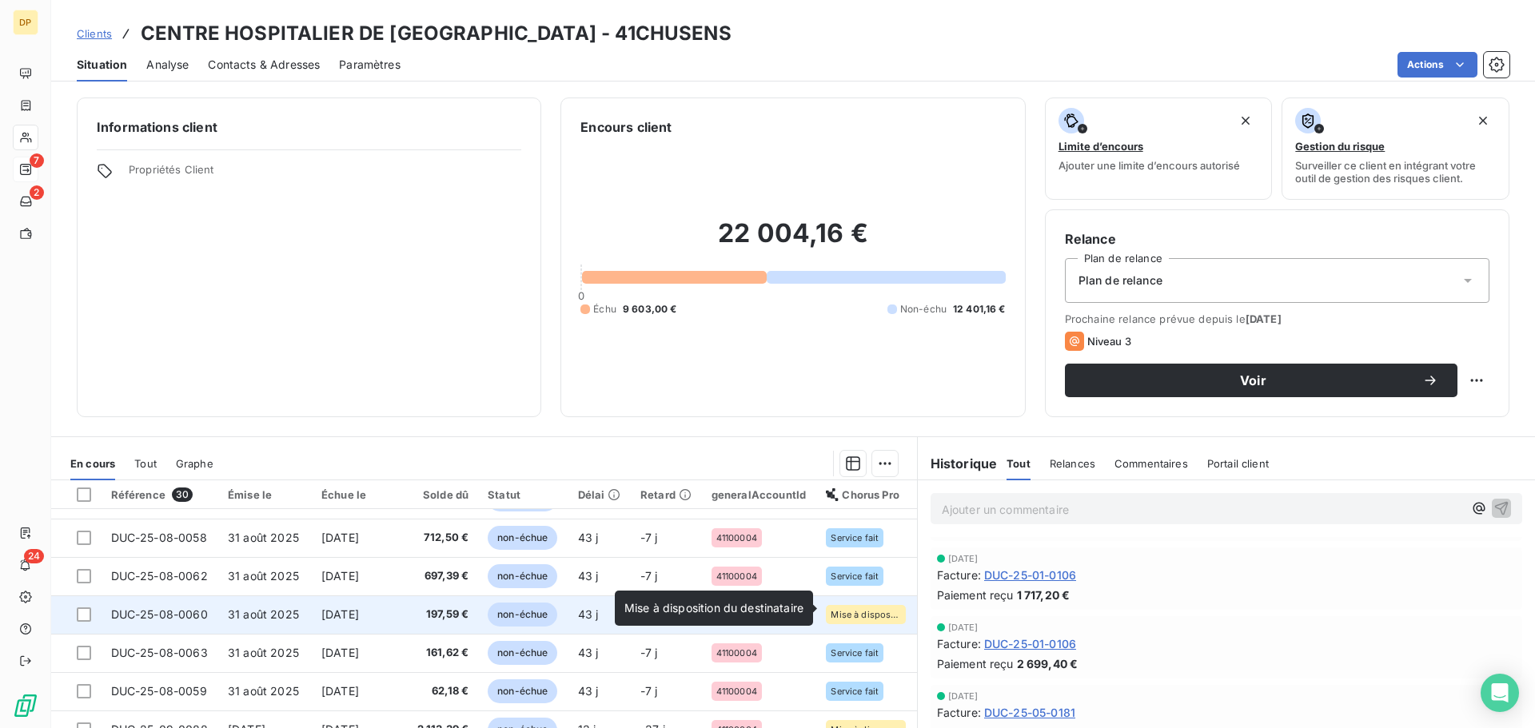
click at [893, 610] on span "Mise à disposition du destinataire" at bounding box center [866, 615] width 70 height 10
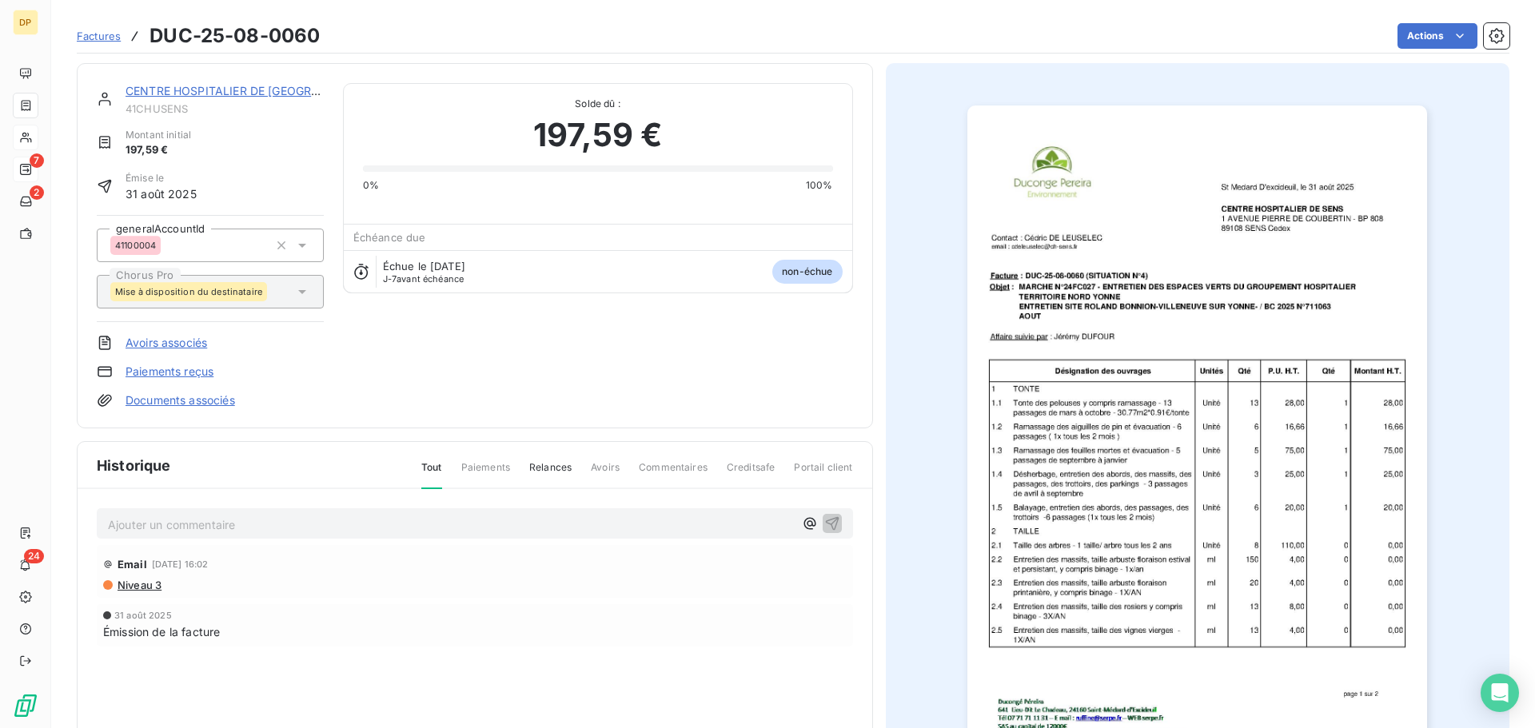
scroll to position [110, 0]
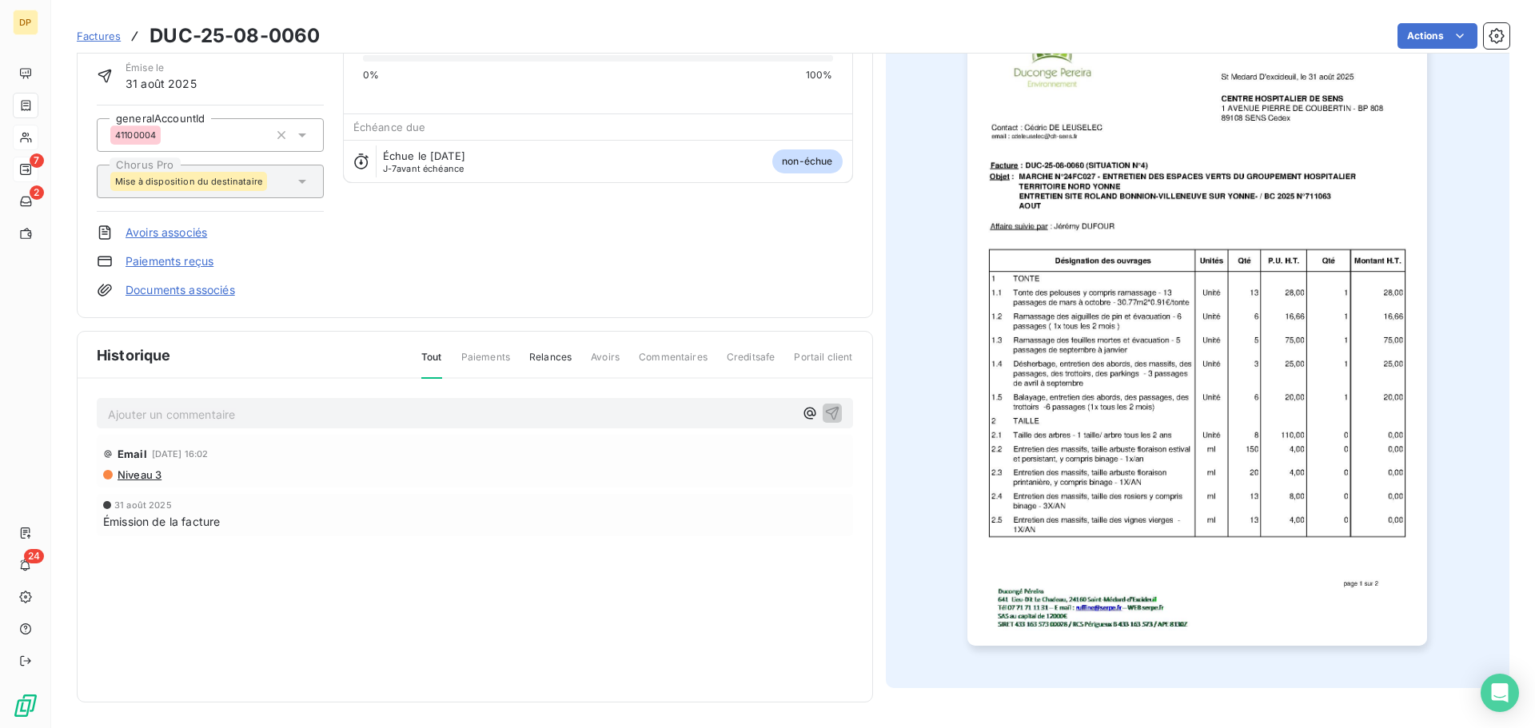
click at [148, 473] on span "Niveau 3" at bounding box center [139, 474] width 46 height 13
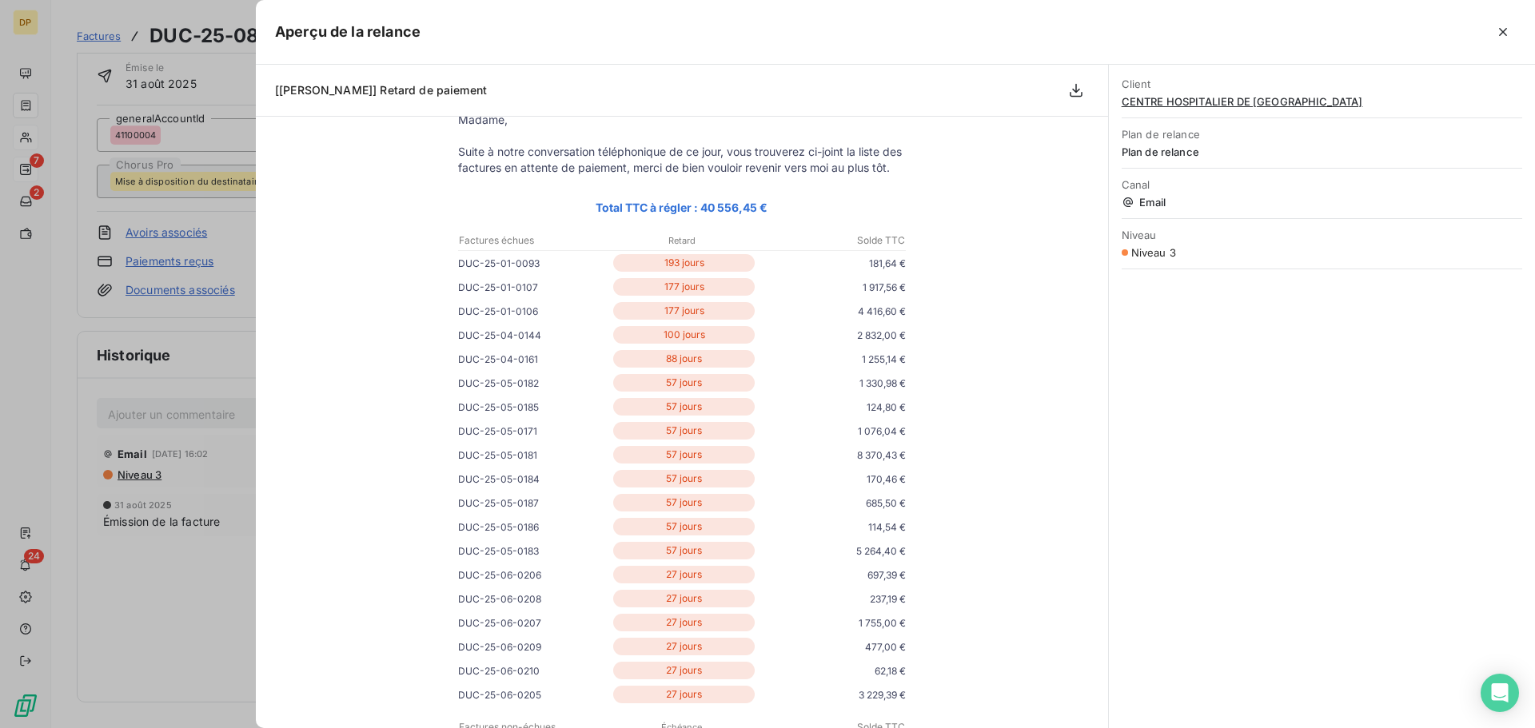
scroll to position [0, 0]
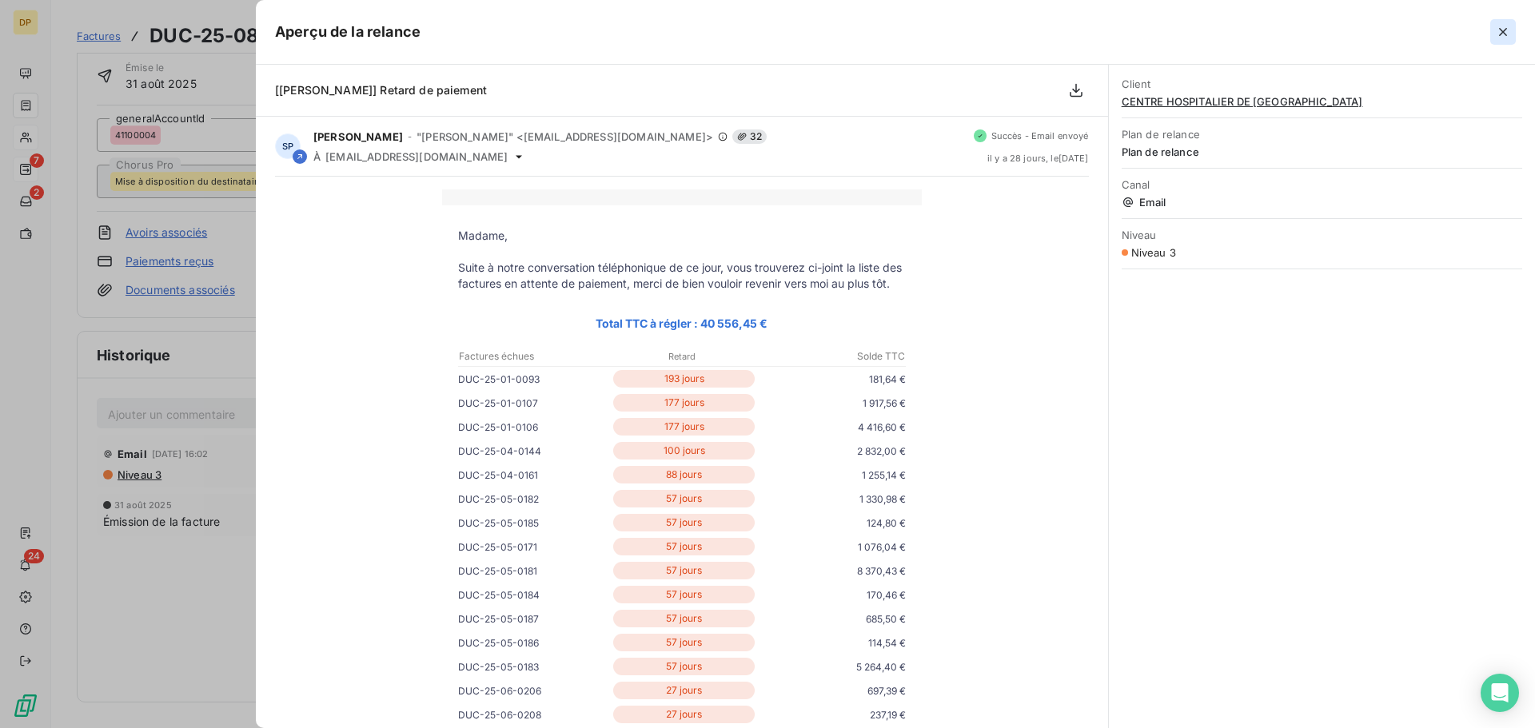
click at [1506, 27] on icon "button" at bounding box center [1503, 32] width 16 height 16
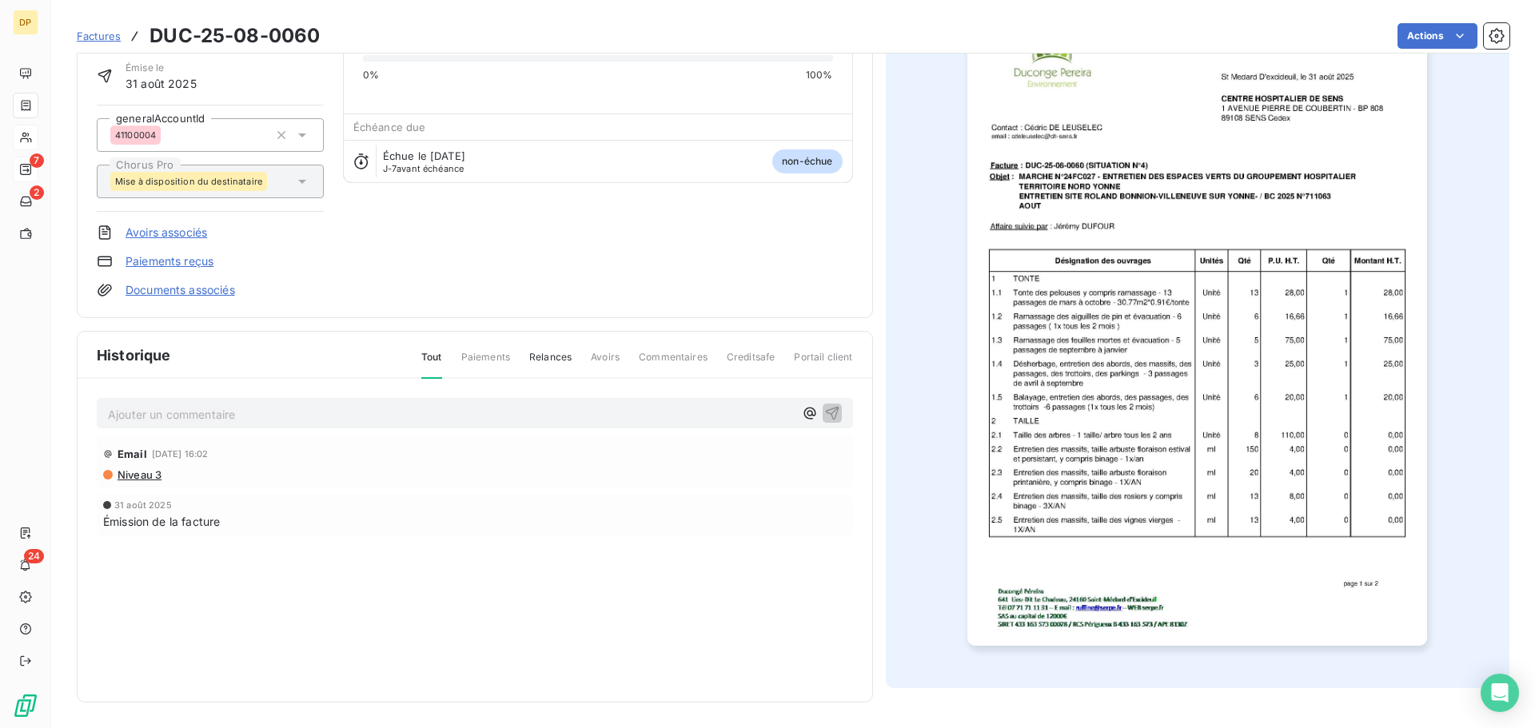
click at [218, 417] on p "Ajouter un commentaire ﻿" at bounding box center [451, 414] width 686 height 20
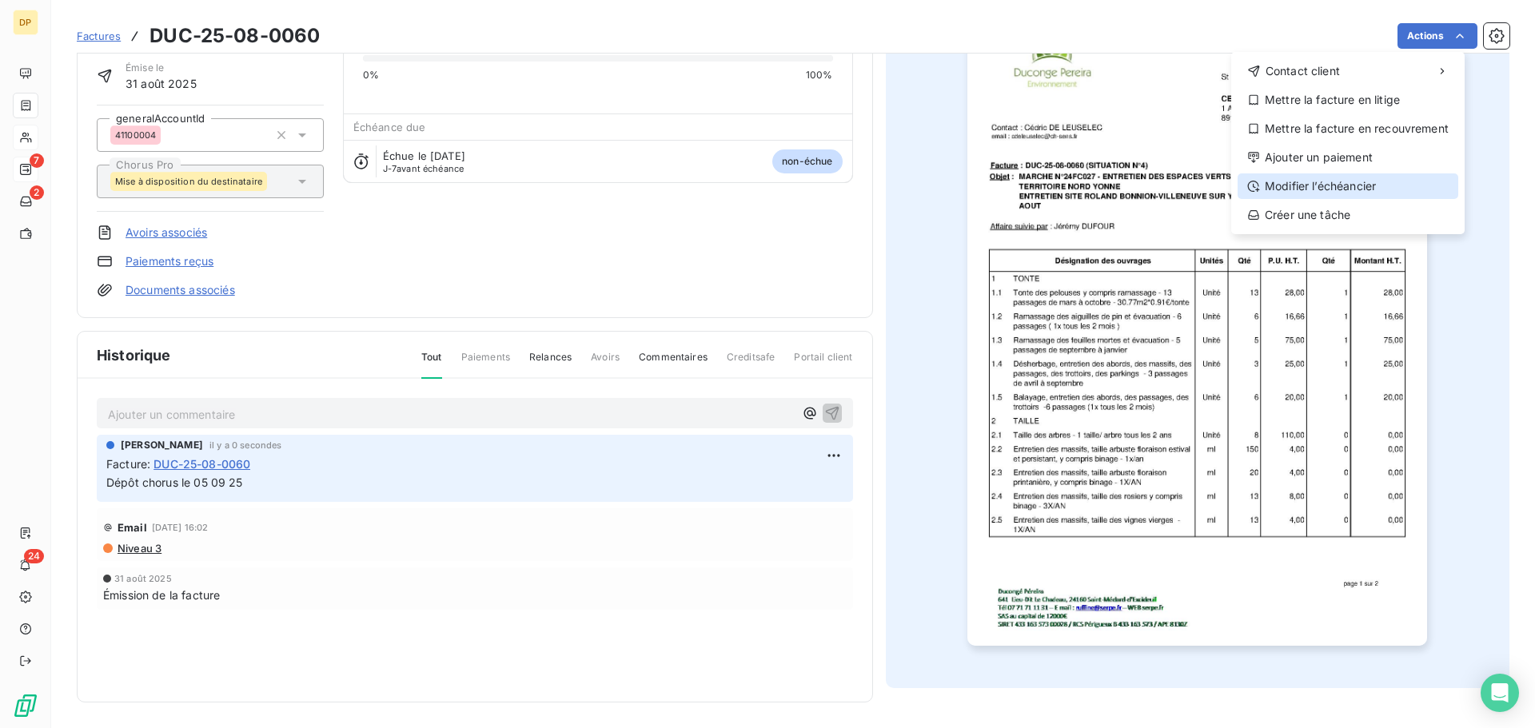
click at [1312, 189] on div "Modifier l’échéancier" at bounding box center [1347, 186] width 221 height 26
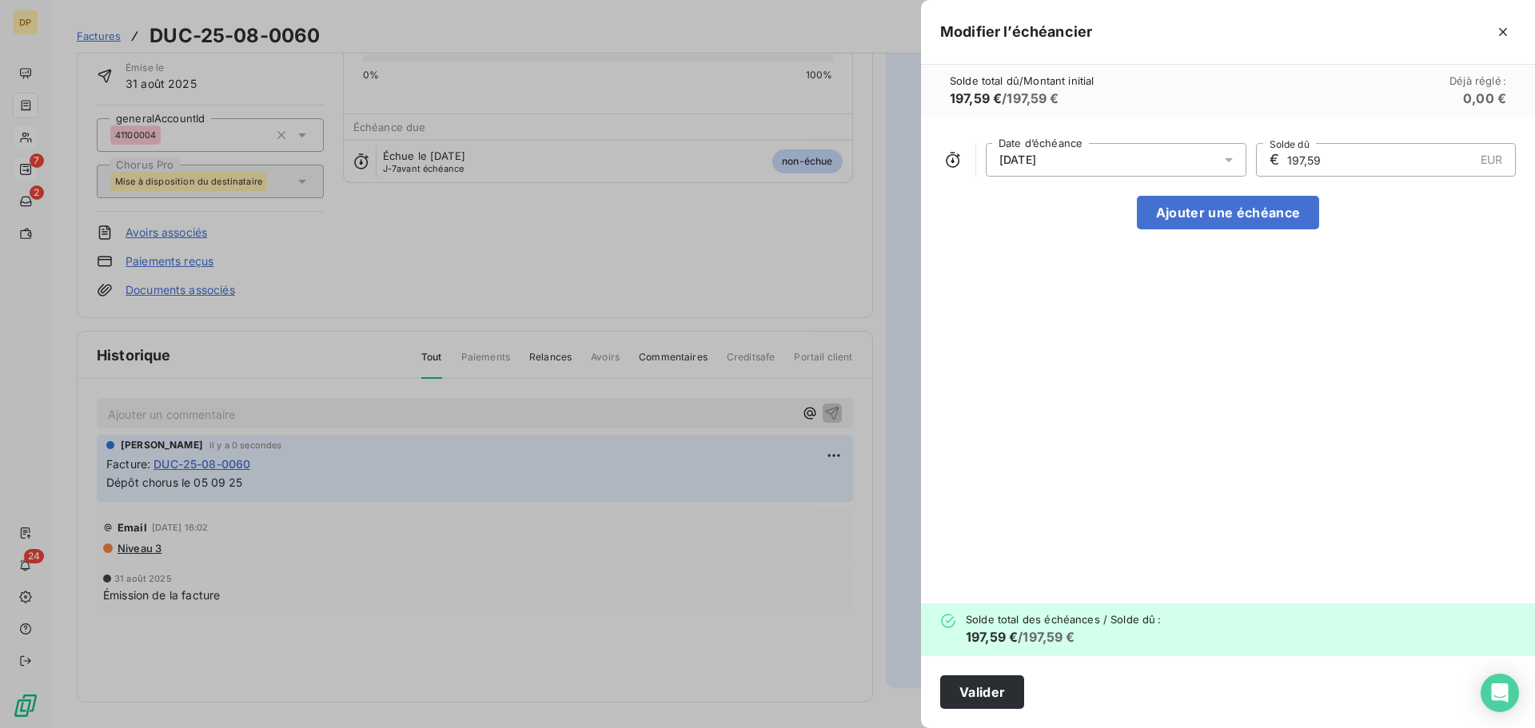
click at [1092, 173] on div "[DATE]" at bounding box center [1116, 160] width 261 height 34
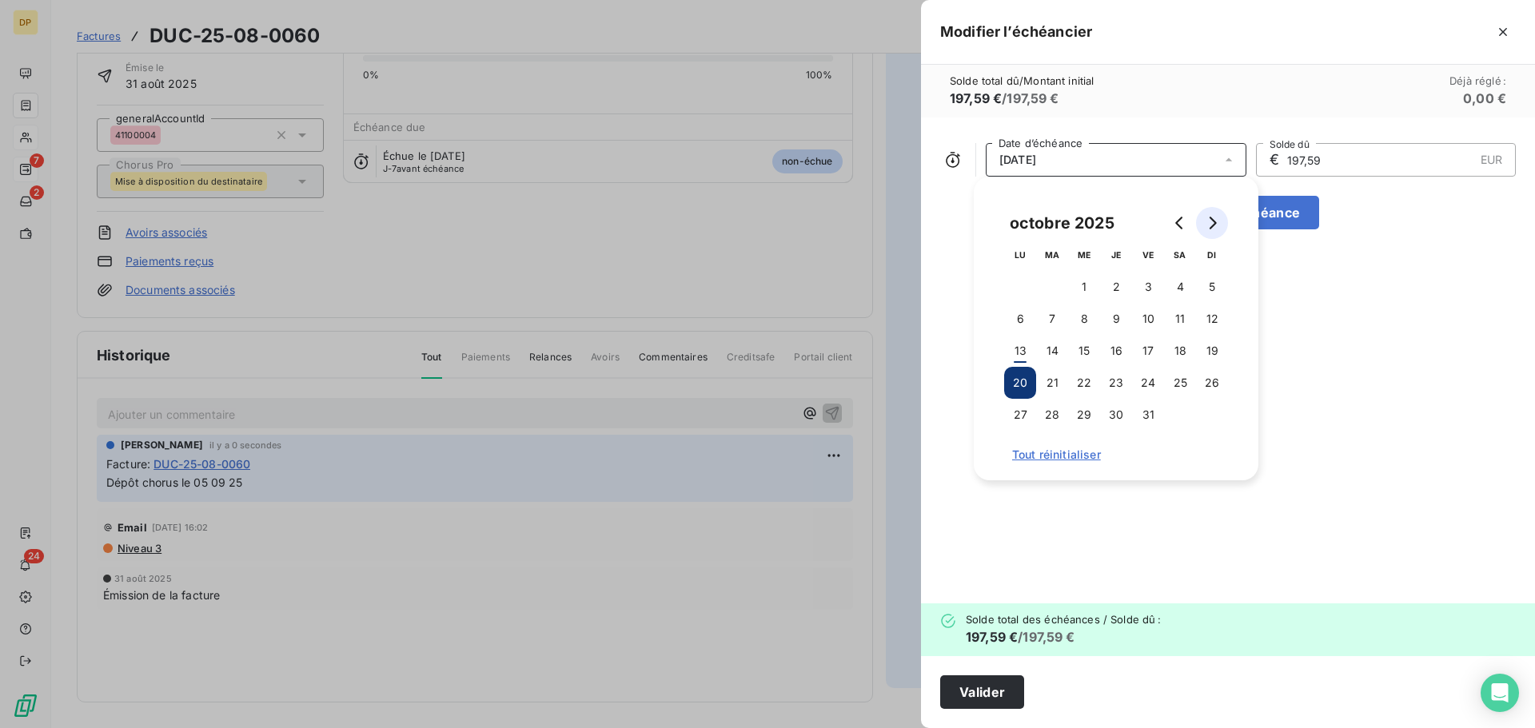
click at [1217, 227] on icon "Go to next month" at bounding box center [1211, 223] width 13 height 13
click at [1180, 225] on icon "Go to previous month" at bounding box center [1179, 223] width 13 height 13
click at [1210, 230] on button "Go to next month" at bounding box center [1212, 223] width 32 height 32
click at [1173, 380] on button "25" at bounding box center [1180, 383] width 32 height 32
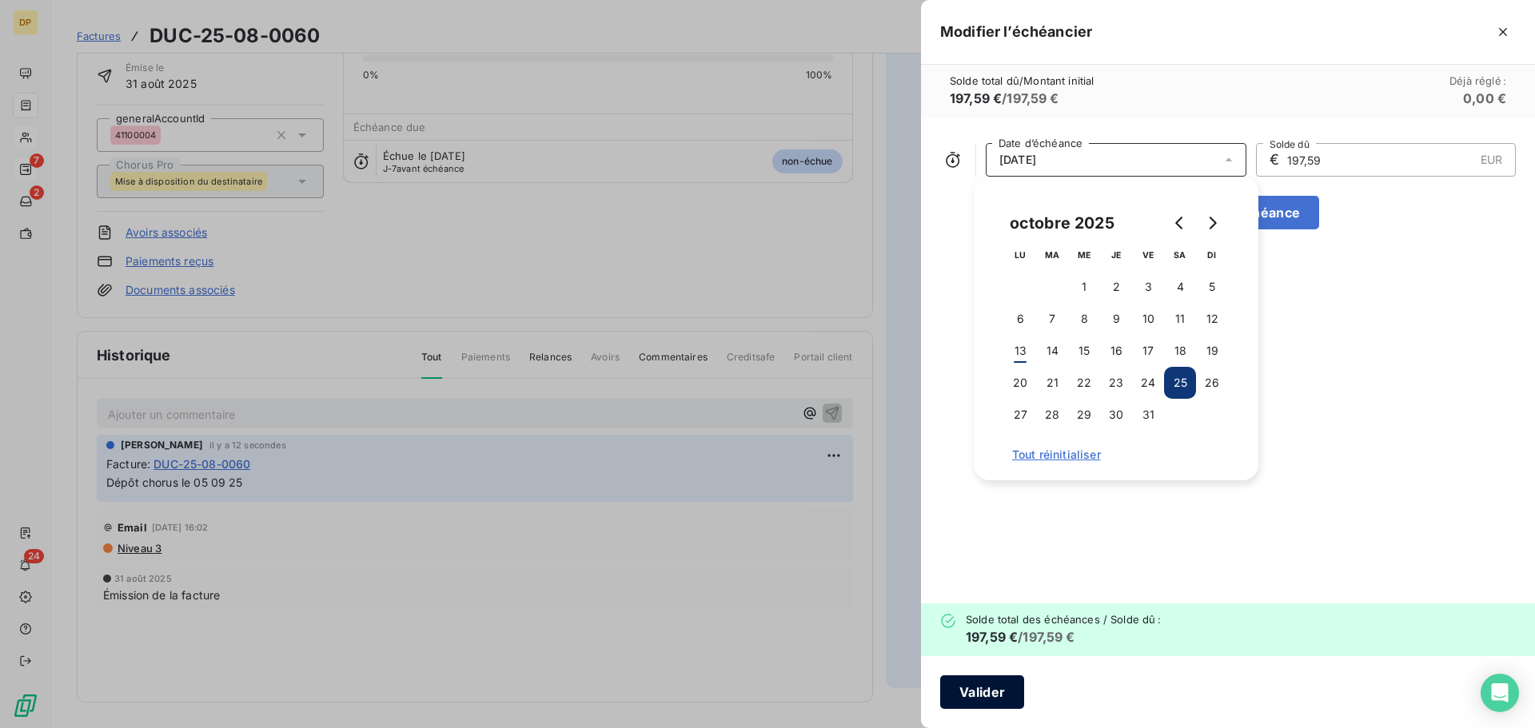
click at [1017, 692] on button "Valider" at bounding box center [982, 692] width 84 height 34
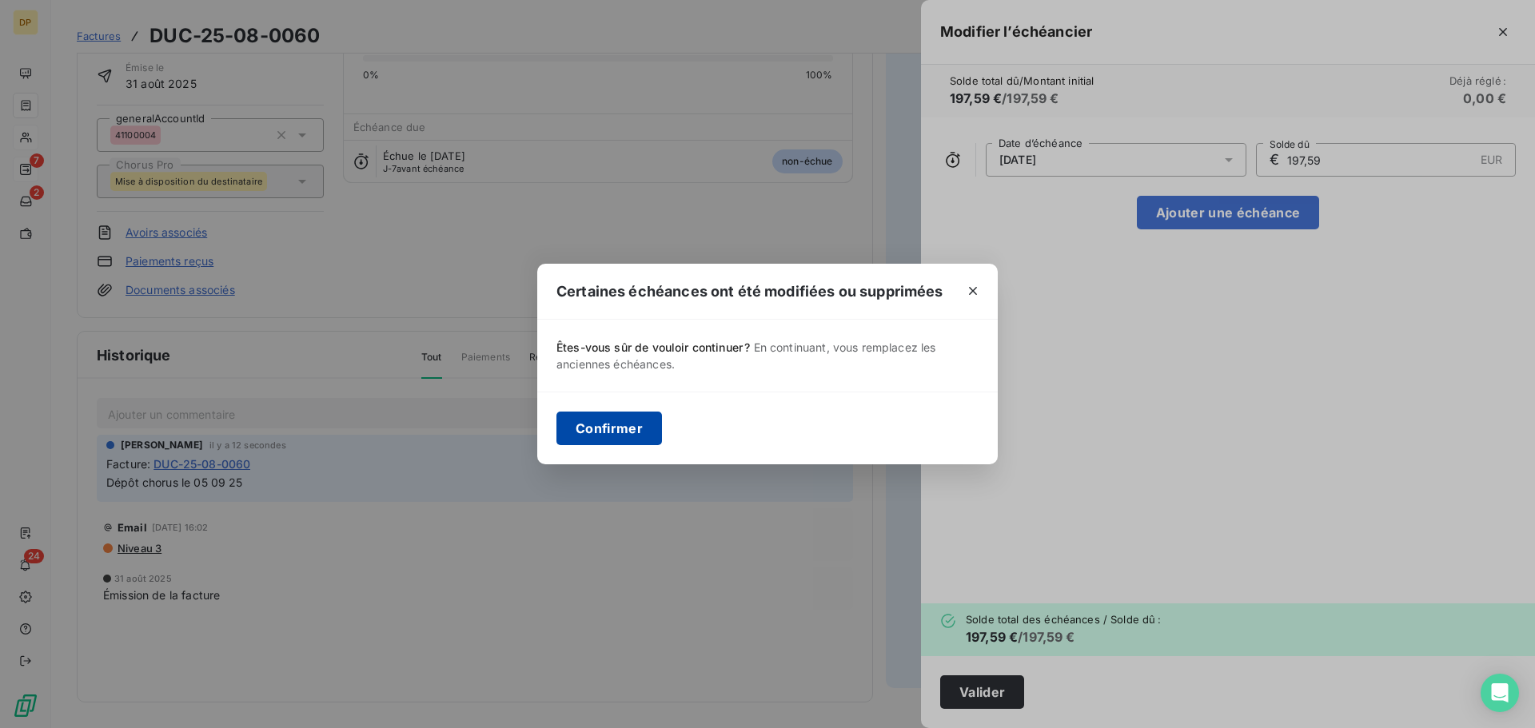
click at [627, 435] on button "Confirmer" at bounding box center [609, 429] width 106 height 34
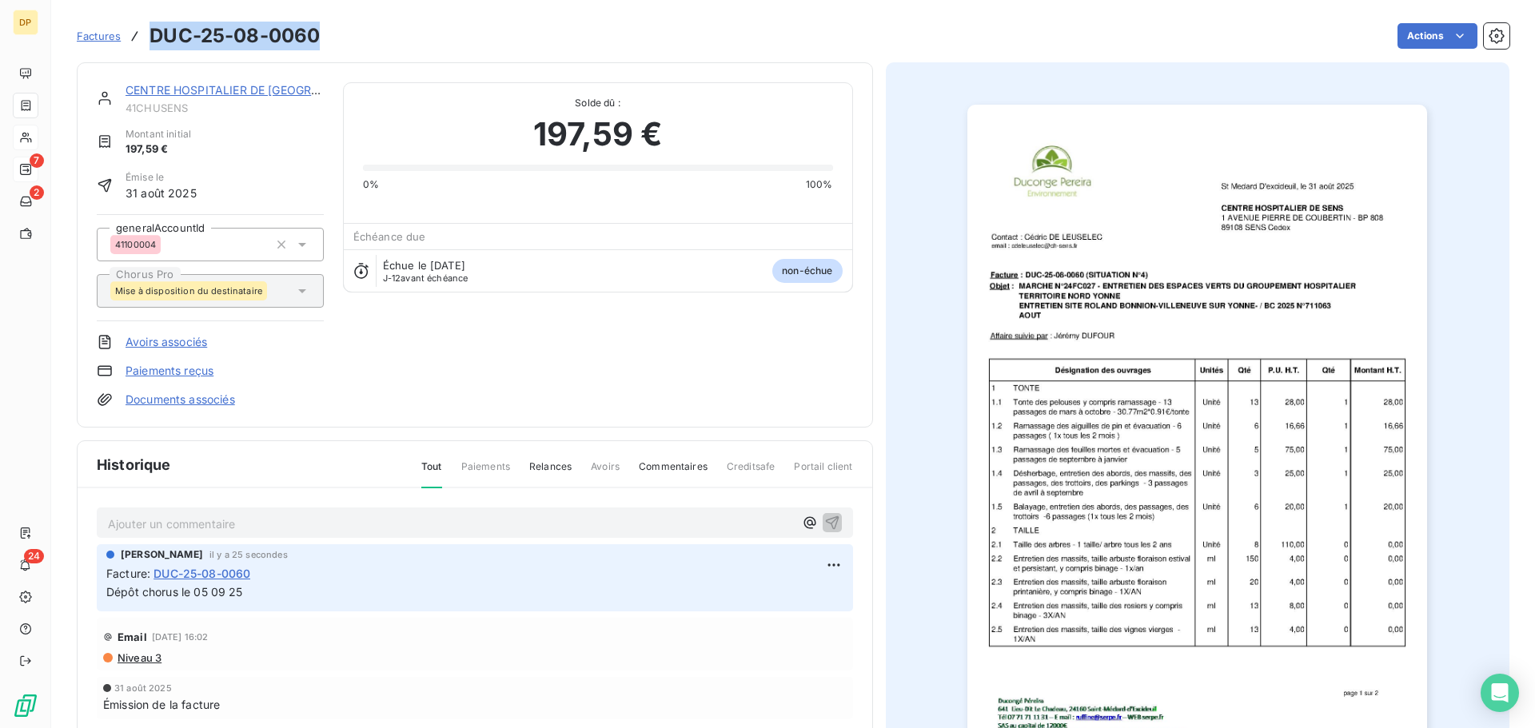
drag, startPoint x: 323, startPoint y: 38, endPoint x: 153, endPoint y: 36, distance: 170.3
click at [153, 36] on div "Factures DUC-25-08-0060 Actions" at bounding box center [793, 36] width 1432 height 34
copy h3 "DUC-25-08-0060"
click at [271, 87] on link "CENTRE HOSPITALIER DE [GEOGRAPHIC_DATA]" at bounding box center [254, 90] width 259 height 14
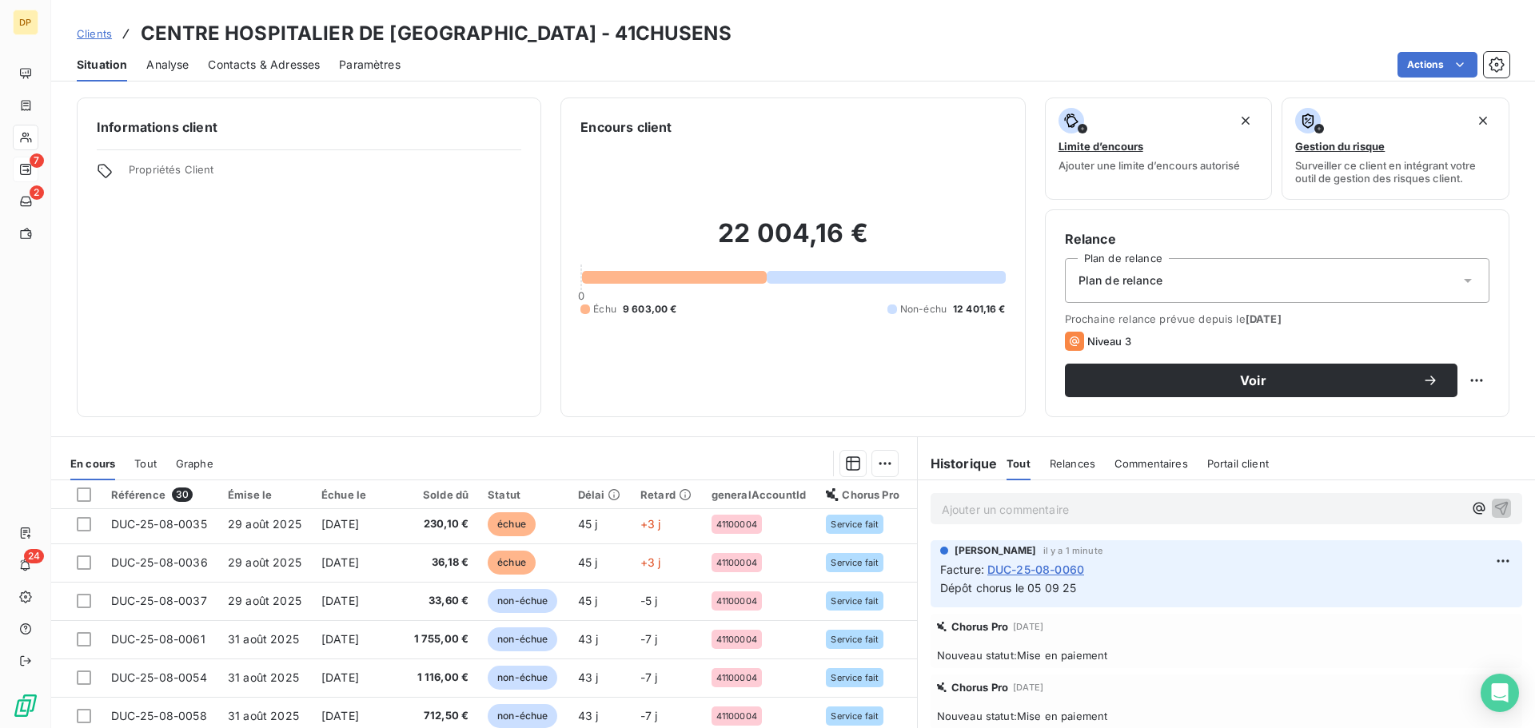
scroll to position [474, 0]
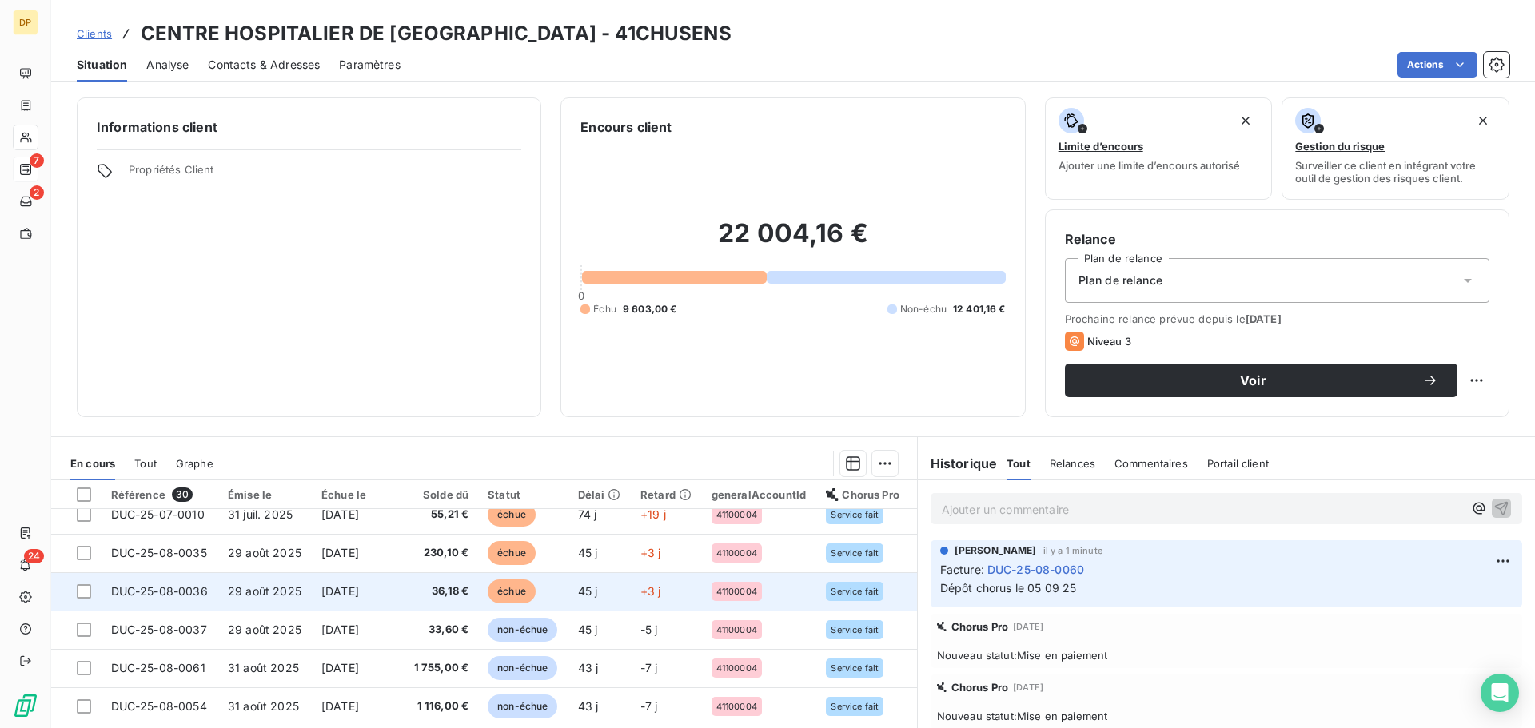
click at [321, 593] on span "[DATE]" at bounding box center [340, 591] width 38 height 14
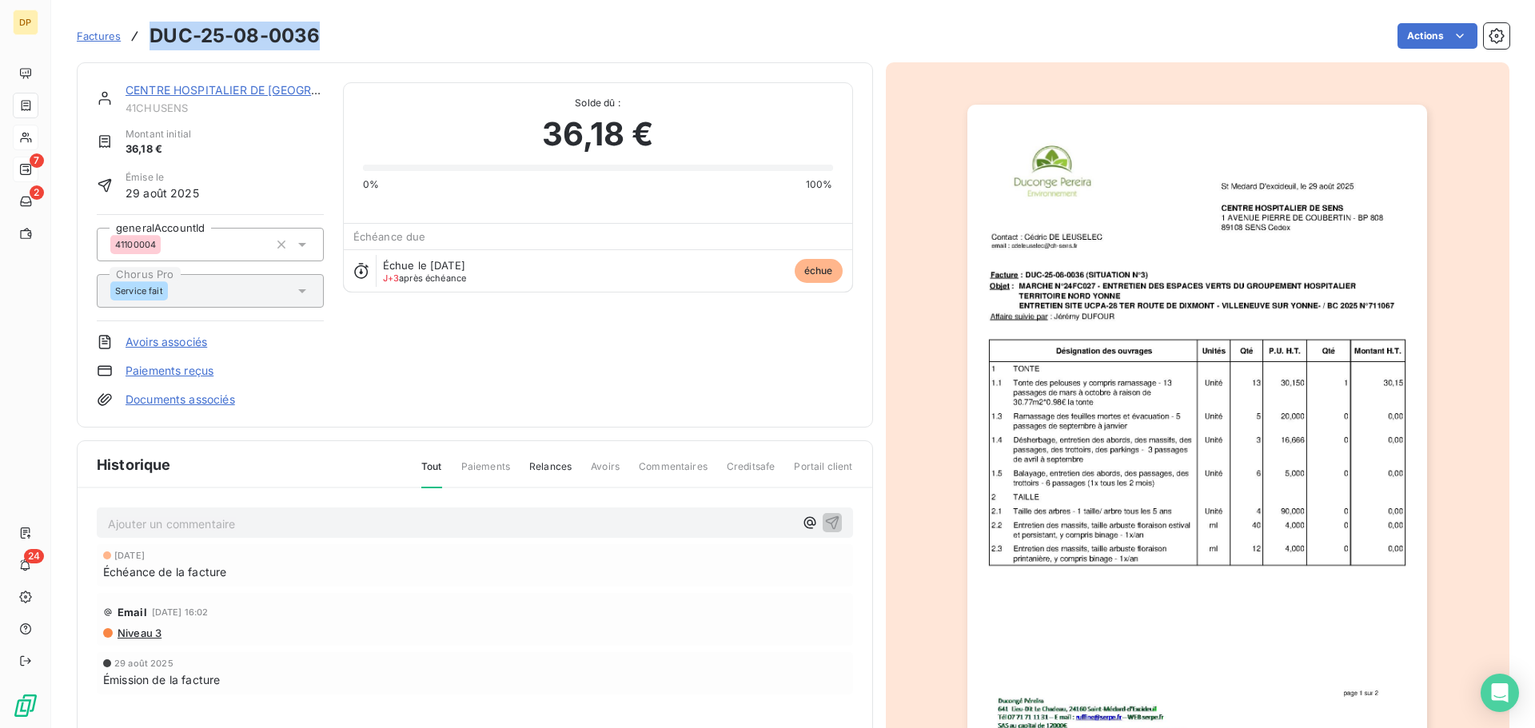
drag, startPoint x: 325, startPoint y: 34, endPoint x: 148, endPoint y: 42, distance: 176.8
click at [148, 42] on div "Factures DUC-25-08-0036 Actions" at bounding box center [793, 36] width 1432 height 34
copy h3 "DUC-25-08-0036"
click at [1432, 35] on html "DP 7 2 24 Factures DUC-25-08-0036 Actions CENTRE HOSPITALIER DE SENS 41CHUSENS …" at bounding box center [767, 364] width 1535 height 728
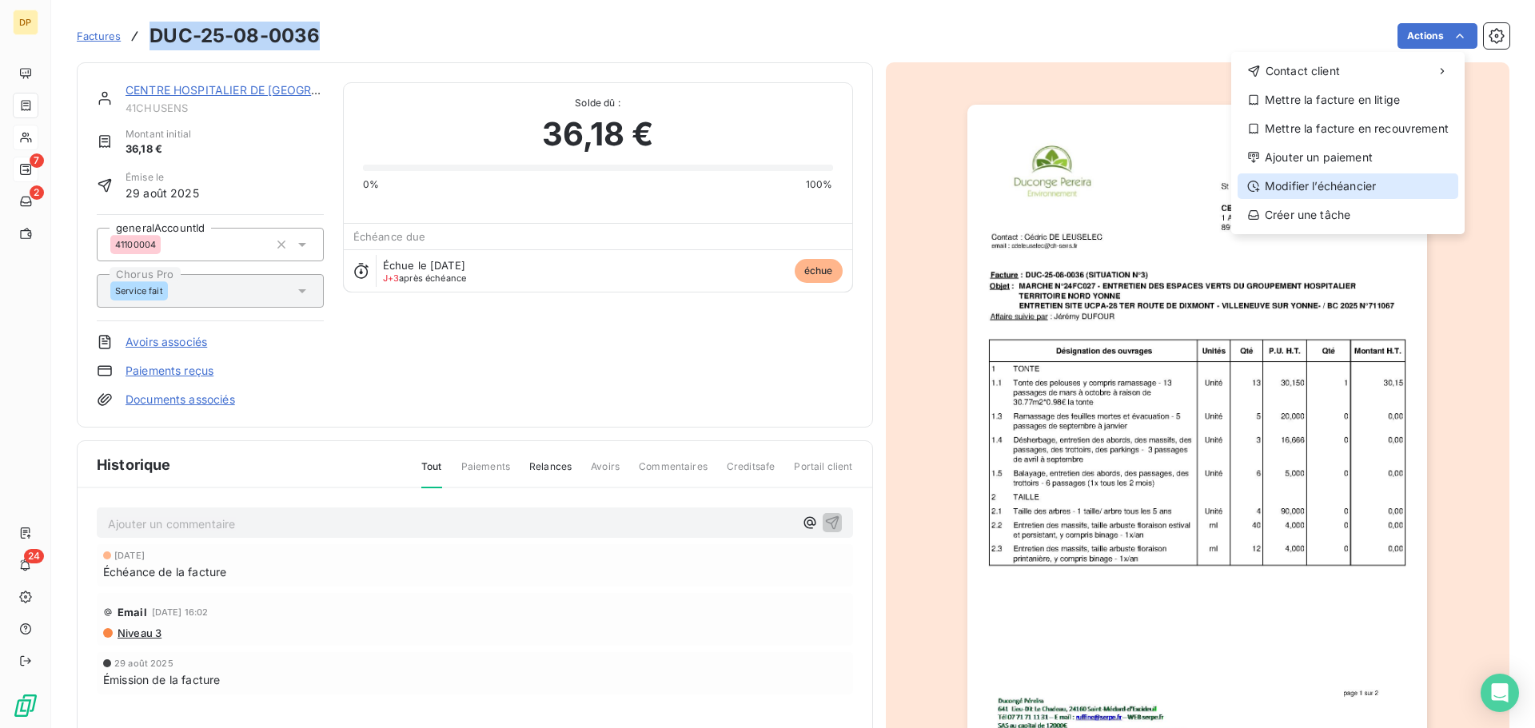
click at [1329, 190] on div "Modifier l’échéancier" at bounding box center [1347, 186] width 221 height 26
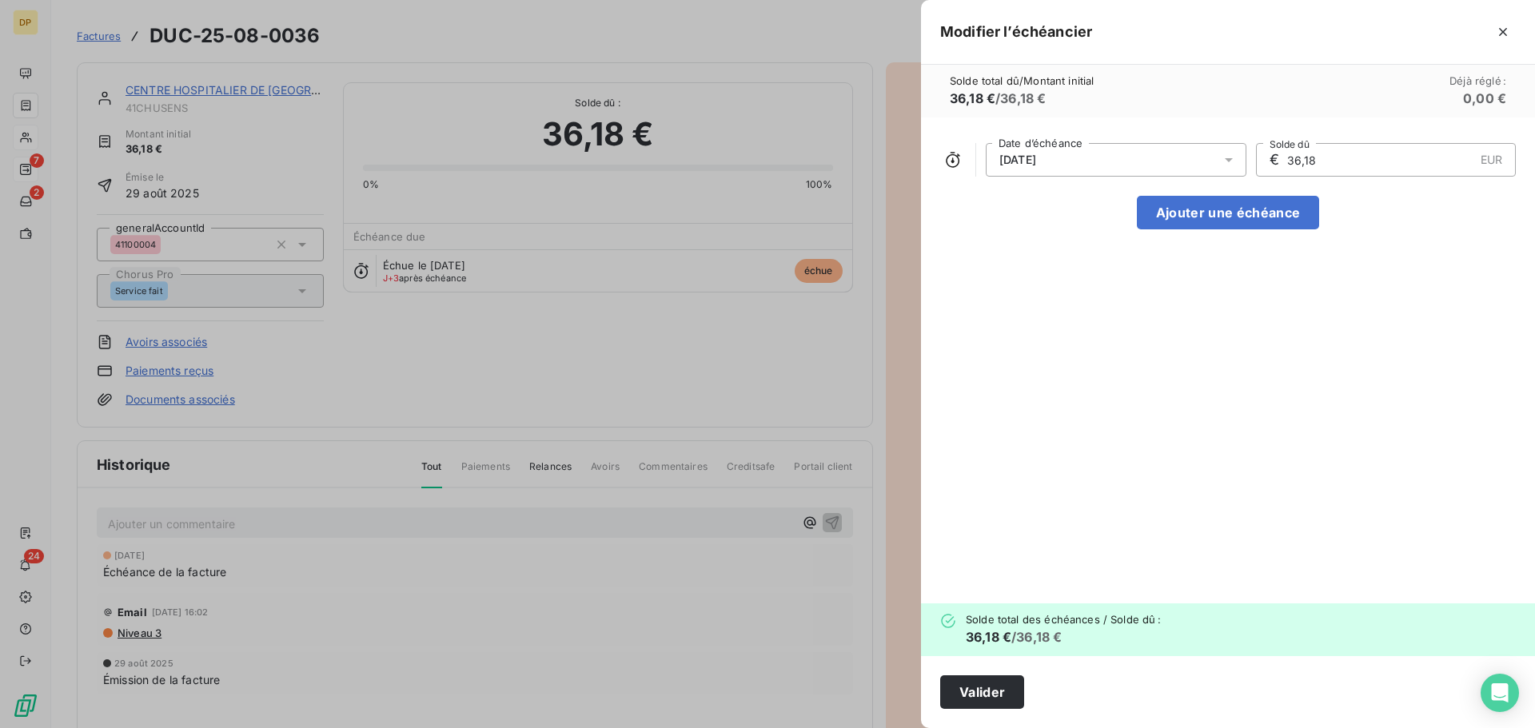
click at [1098, 158] on div "[DATE]" at bounding box center [1116, 160] width 261 height 34
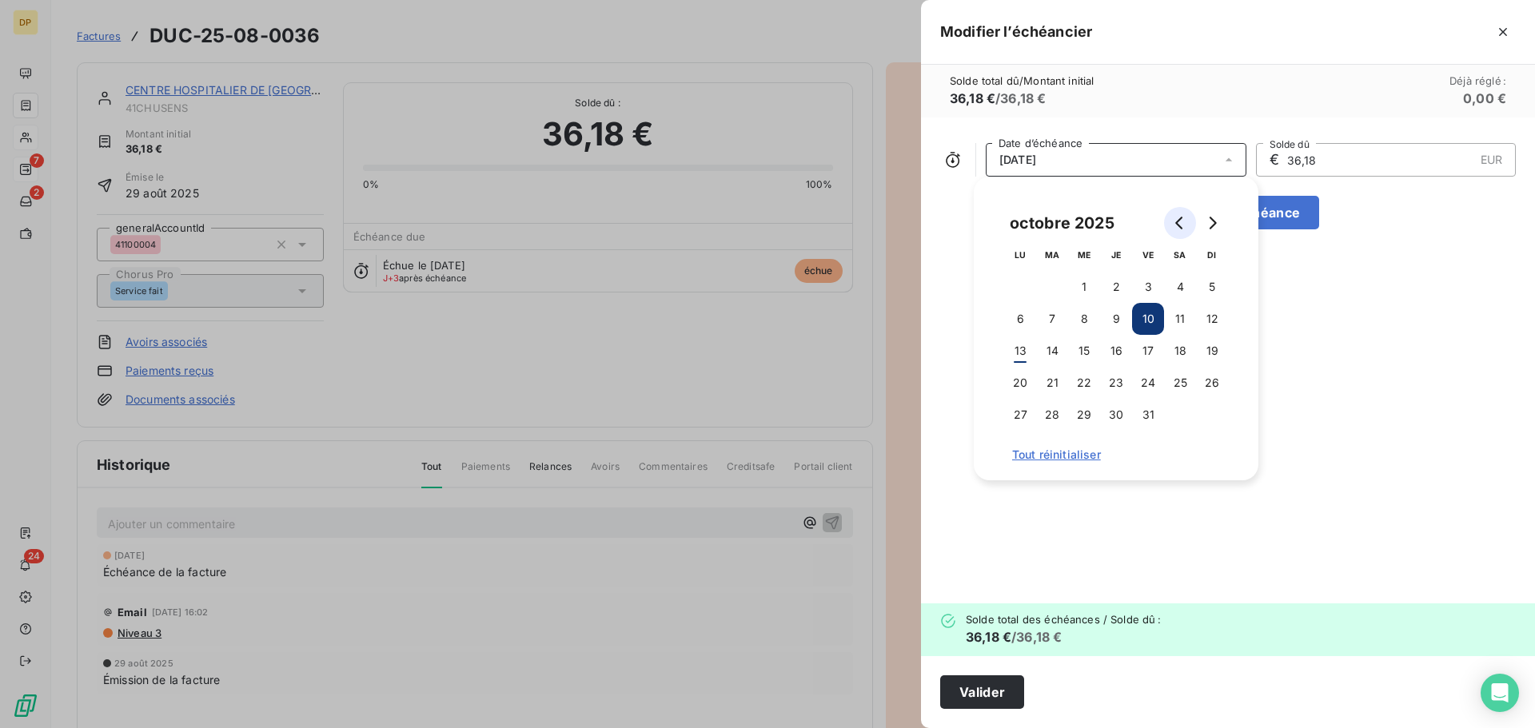
click at [1179, 223] on icon "Go to previous month" at bounding box center [1179, 223] width 13 height 13
click at [1213, 228] on icon "Go to next month" at bounding box center [1211, 223] width 13 height 13
click at [1201, 358] on button "19" at bounding box center [1212, 351] width 32 height 32
click at [962, 687] on button "Valider" at bounding box center [982, 692] width 84 height 34
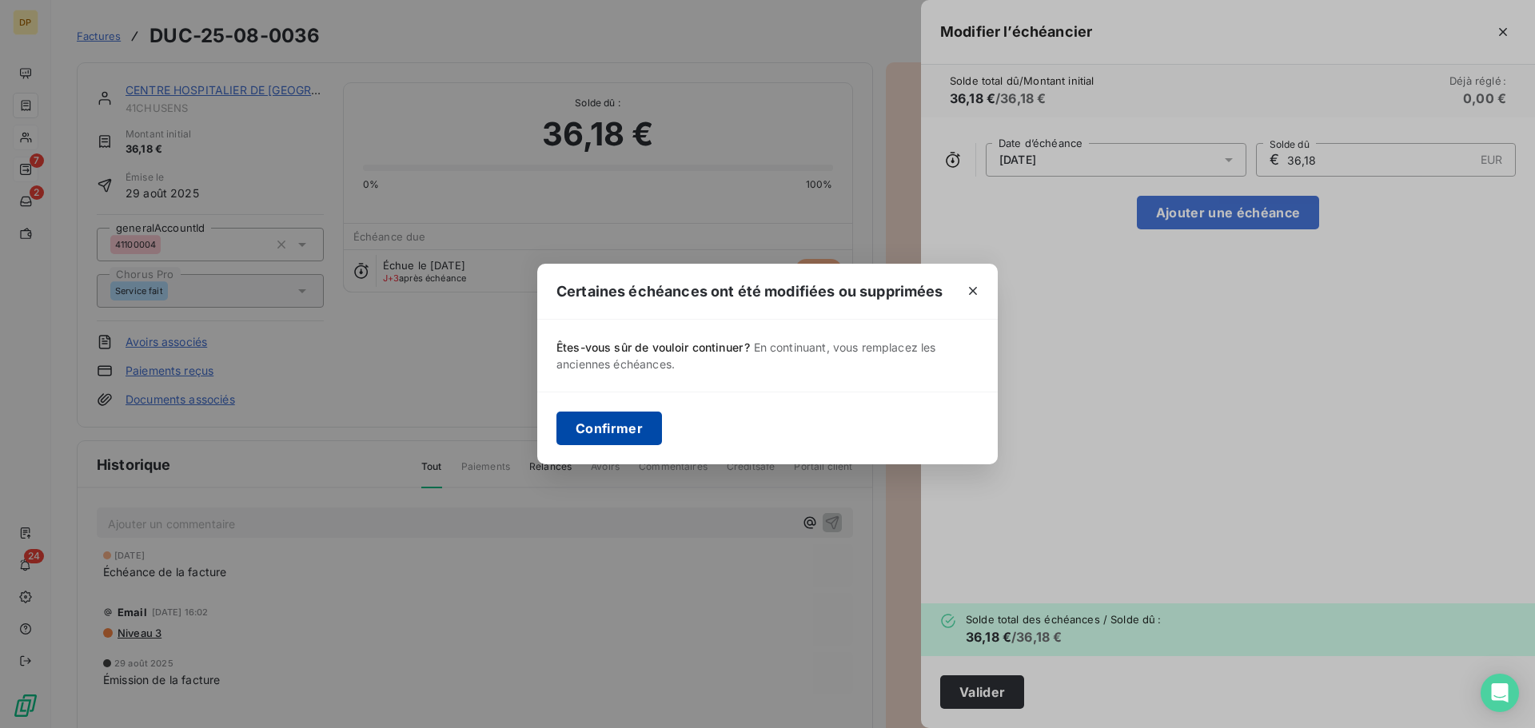
click at [614, 425] on button "Confirmer" at bounding box center [609, 429] width 106 height 34
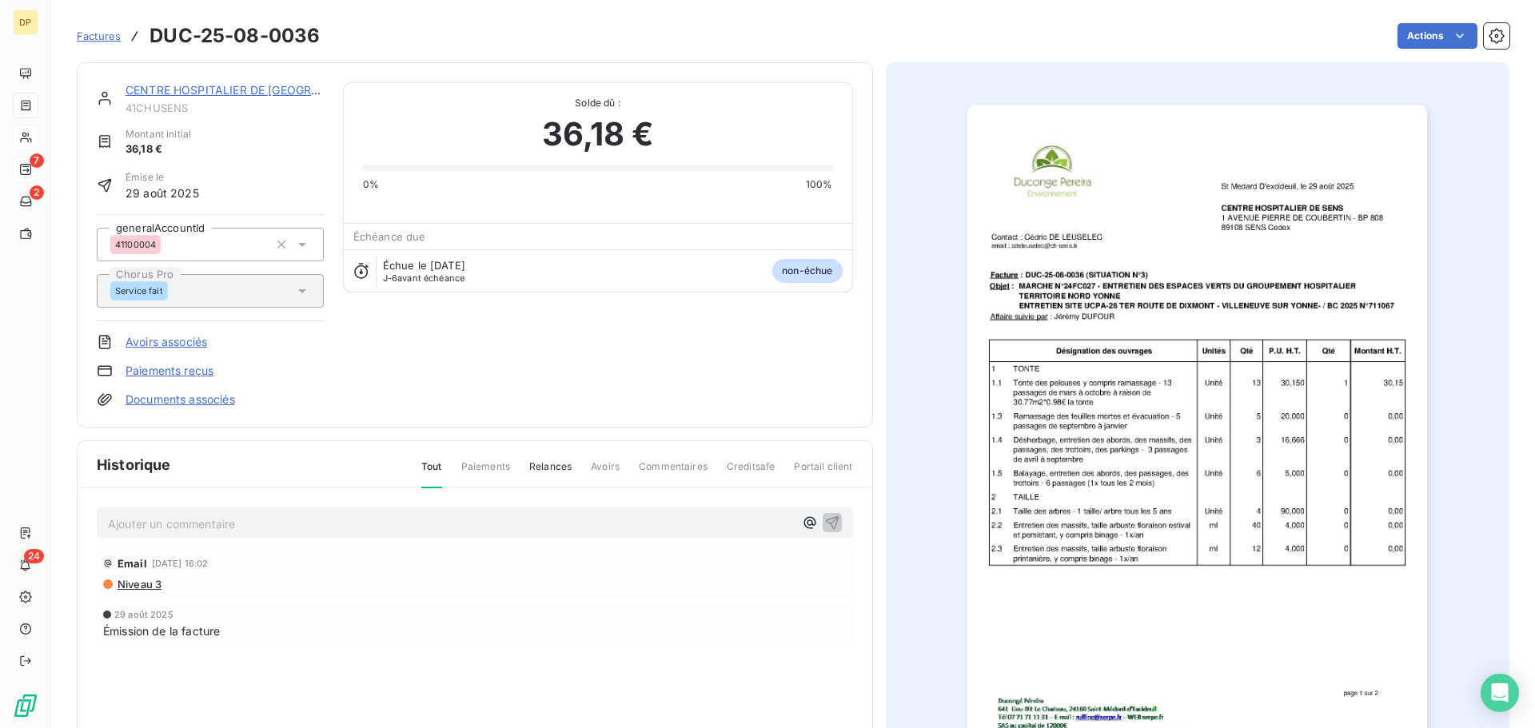
click at [257, 94] on link "CENTRE HOSPITALIER DE [GEOGRAPHIC_DATA]" at bounding box center [254, 90] width 259 height 14
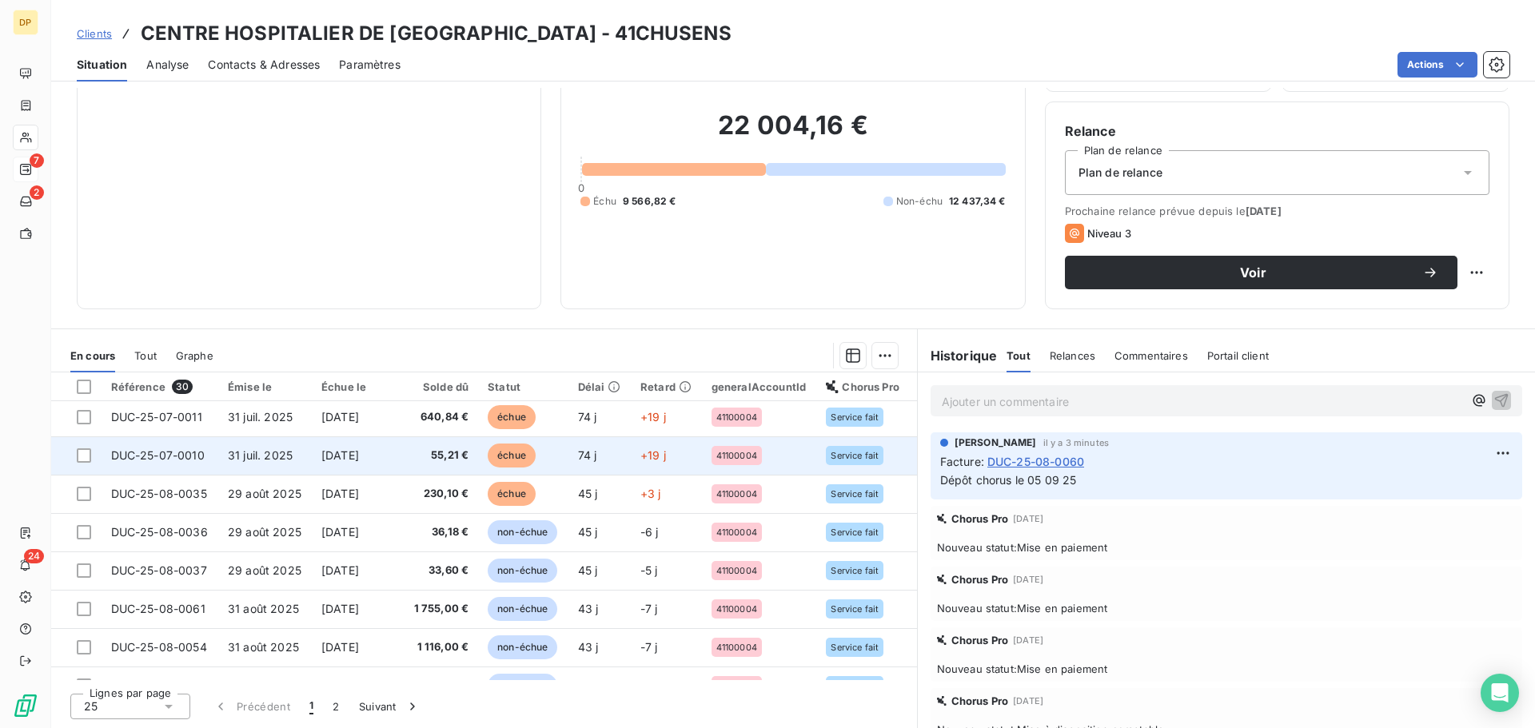
scroll to position [474, 0]
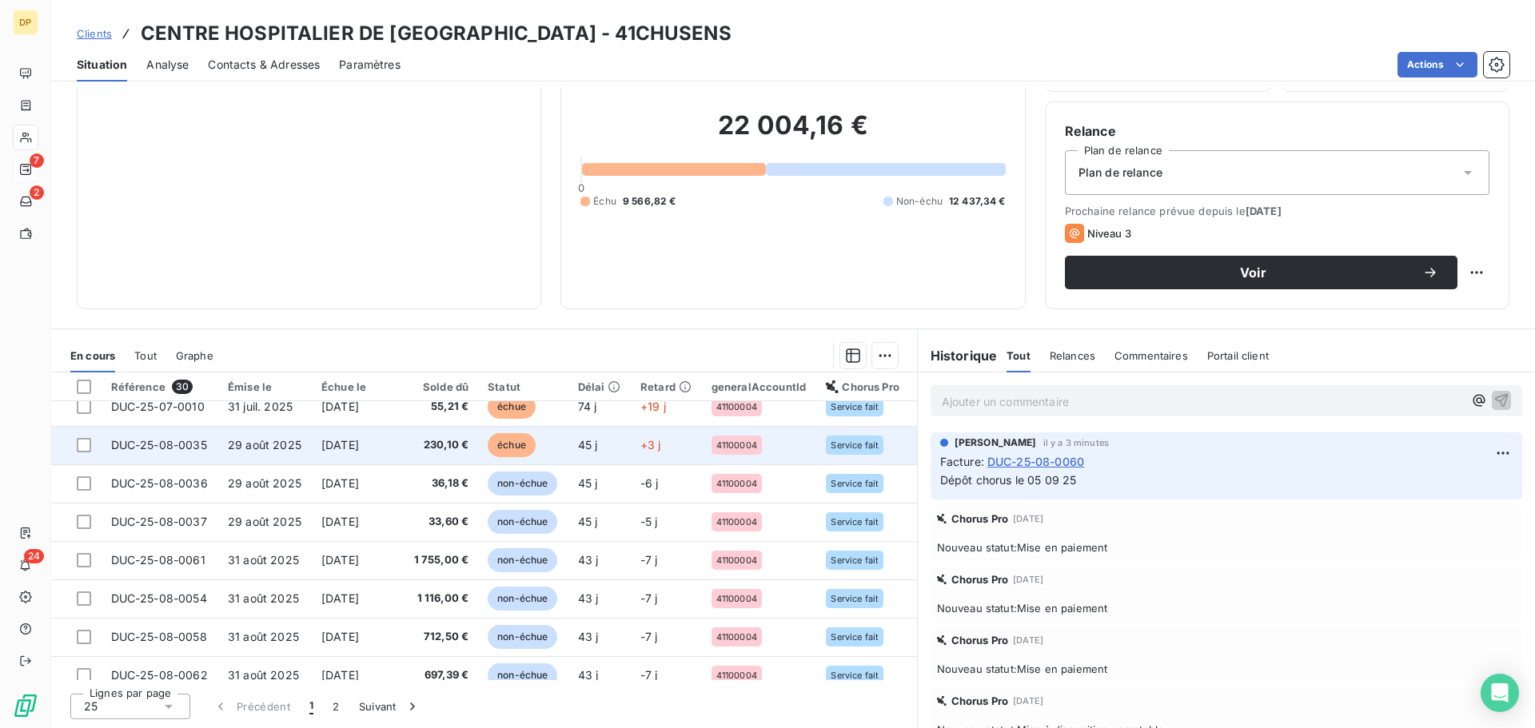
click at [255, 445] on span "29 août 2025" at bounding box center [265, 445] width 74 height 14
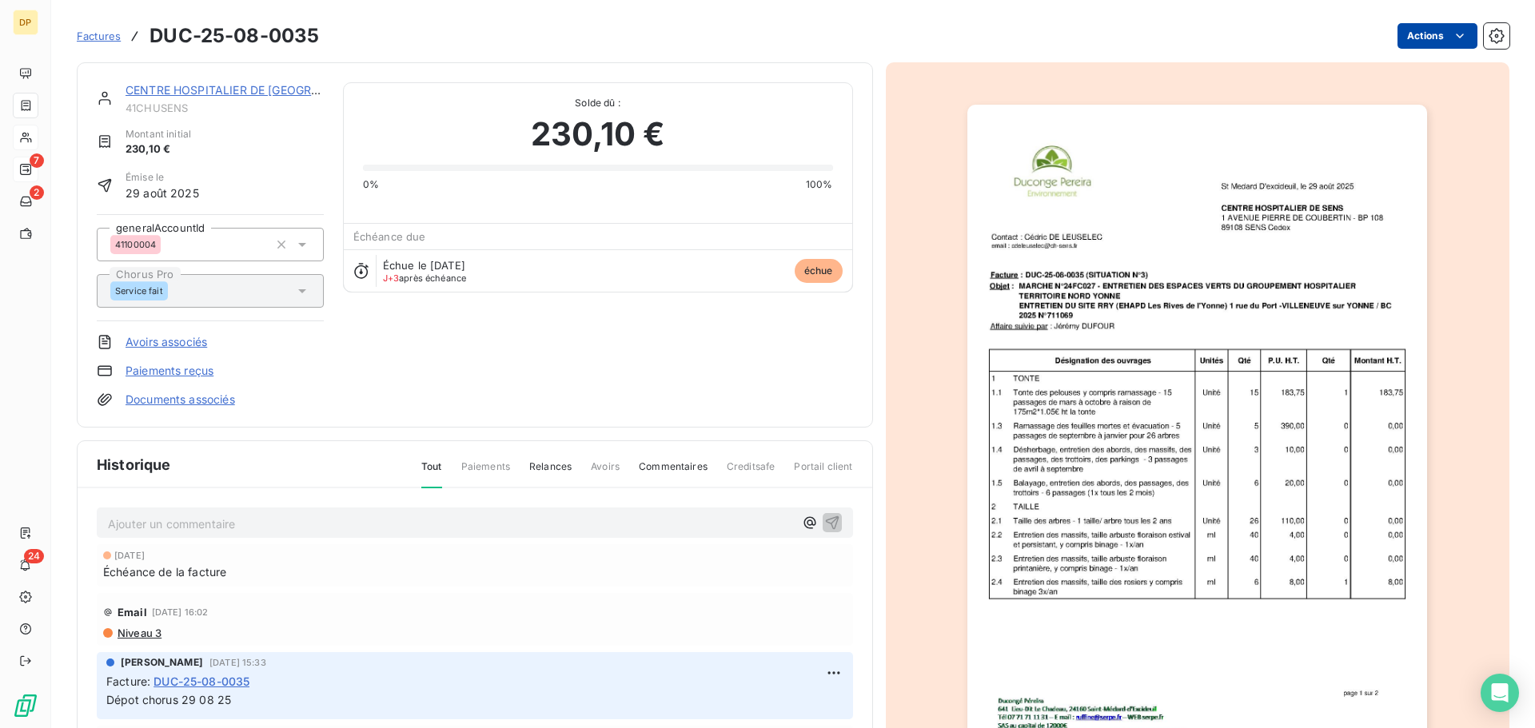
click at [1420, 30] on html "DP 7 2 24 Factures DUC-25-08-0035 Actions CENTRE HOSPITALIER DE SENS 41CHUSENS …" at bounding box center [767, 364] width 1535 height 728
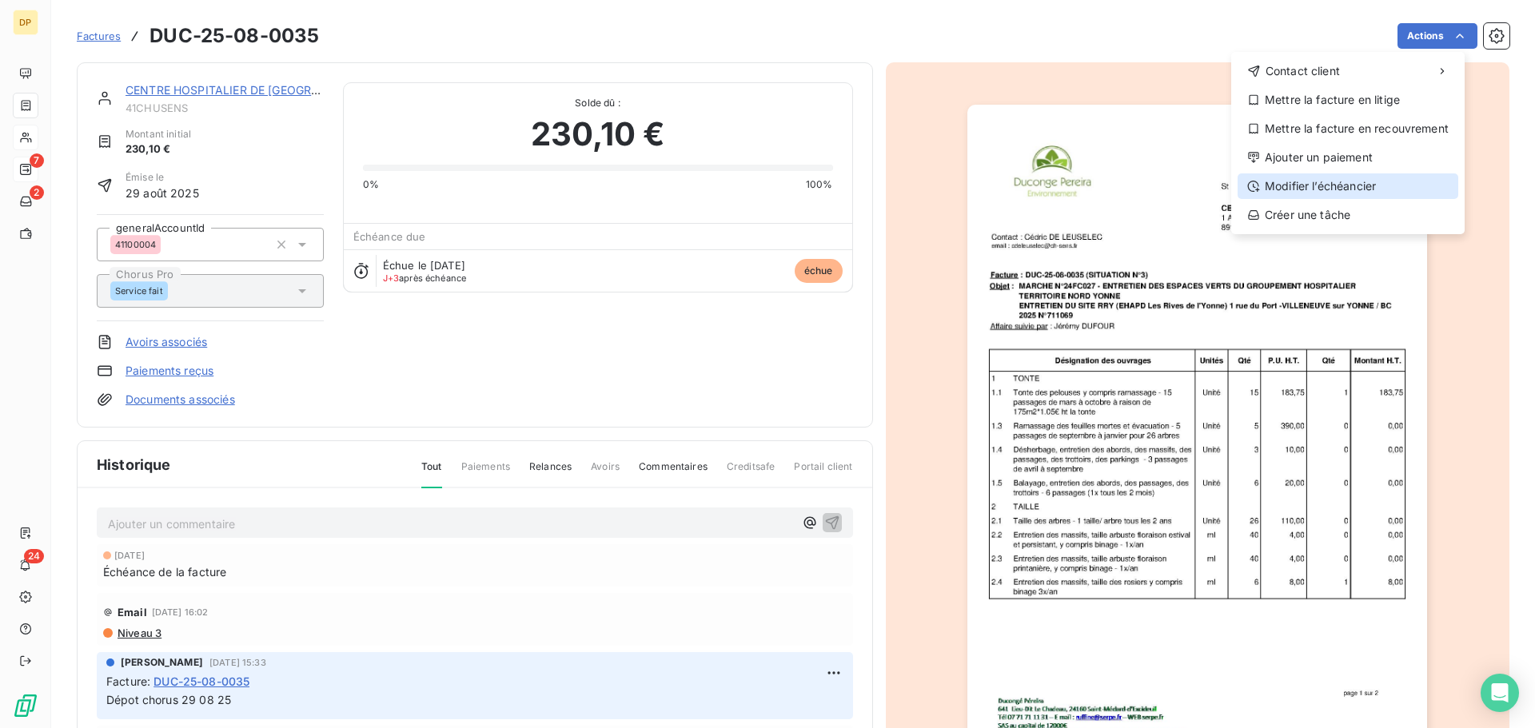
click at [1324, 185] on div "Modifier l’échéancier" at bounding box center [1347, 186] width 221 height 26
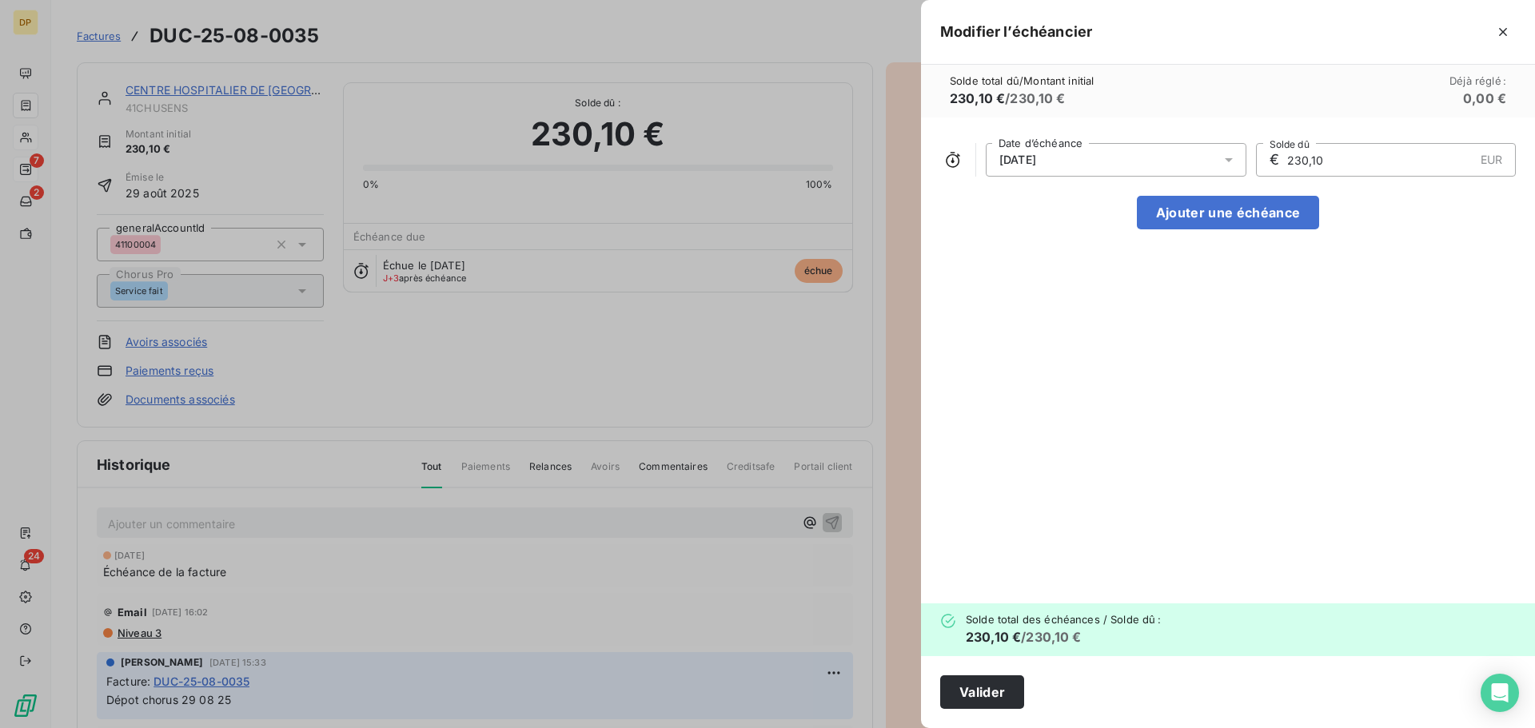
click at [1089, 169] on div "[DATE]" at bounding box center [1116, 160] width 261 height 34
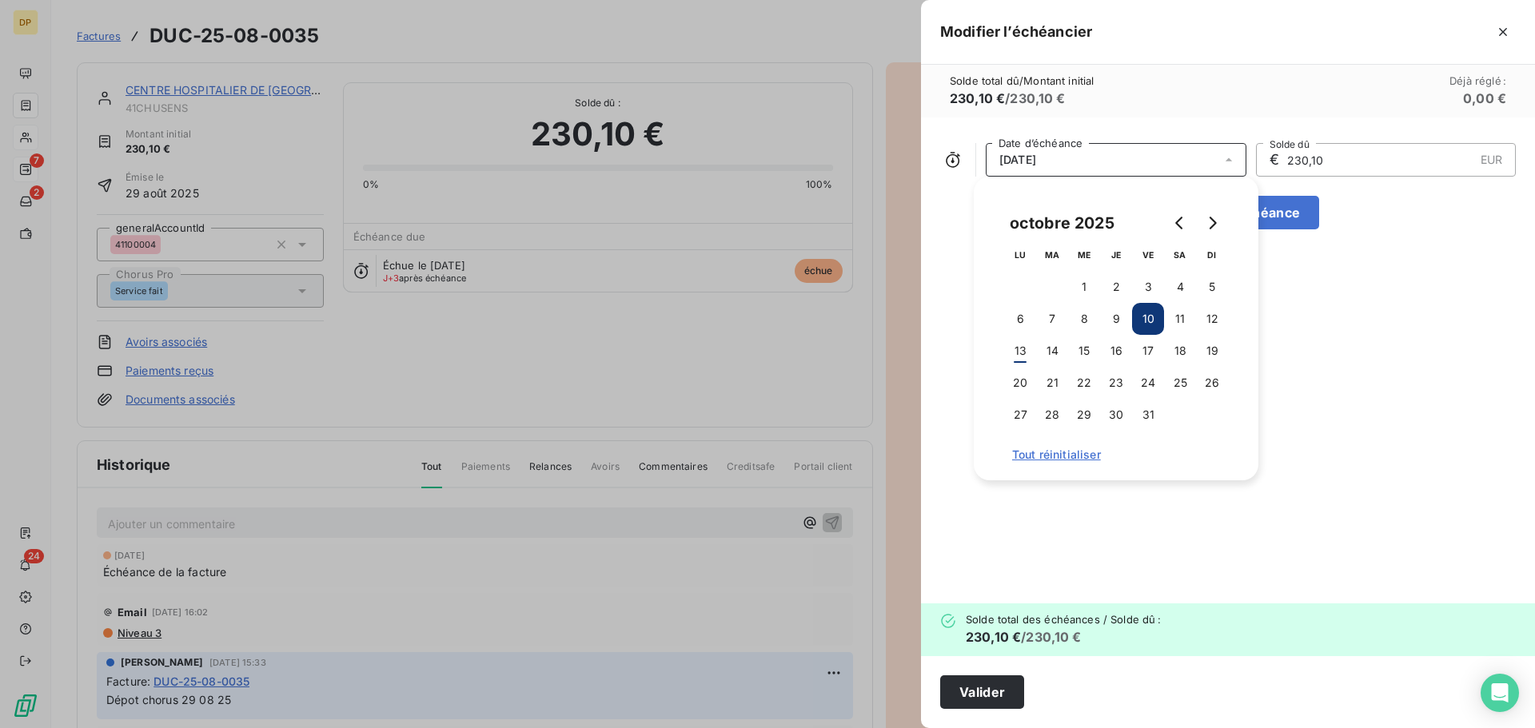
click at [193, 94] on div at bounding box center [767, 364] width 1535 height 728
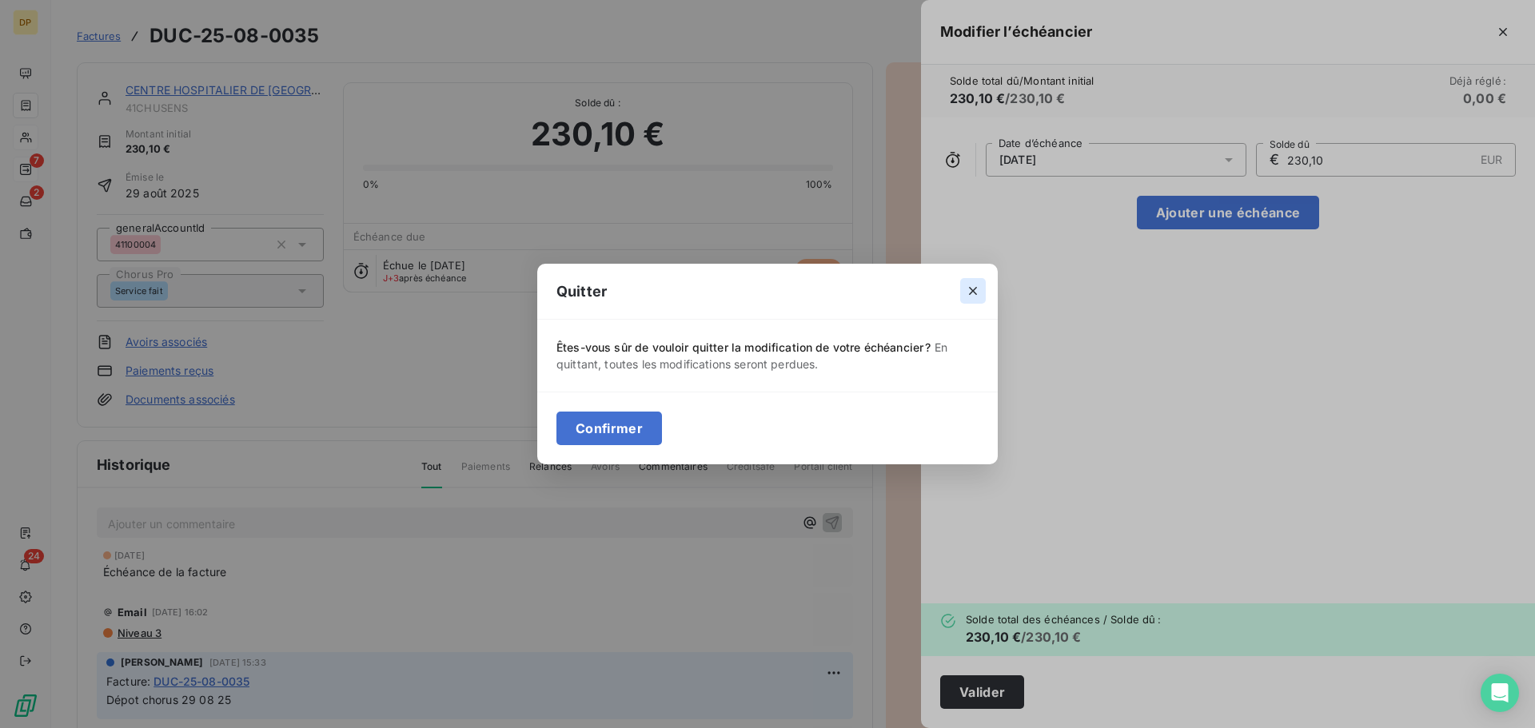
click at [977, 285] on icon "button" at bounding box center [973, 291] width 16 height 16
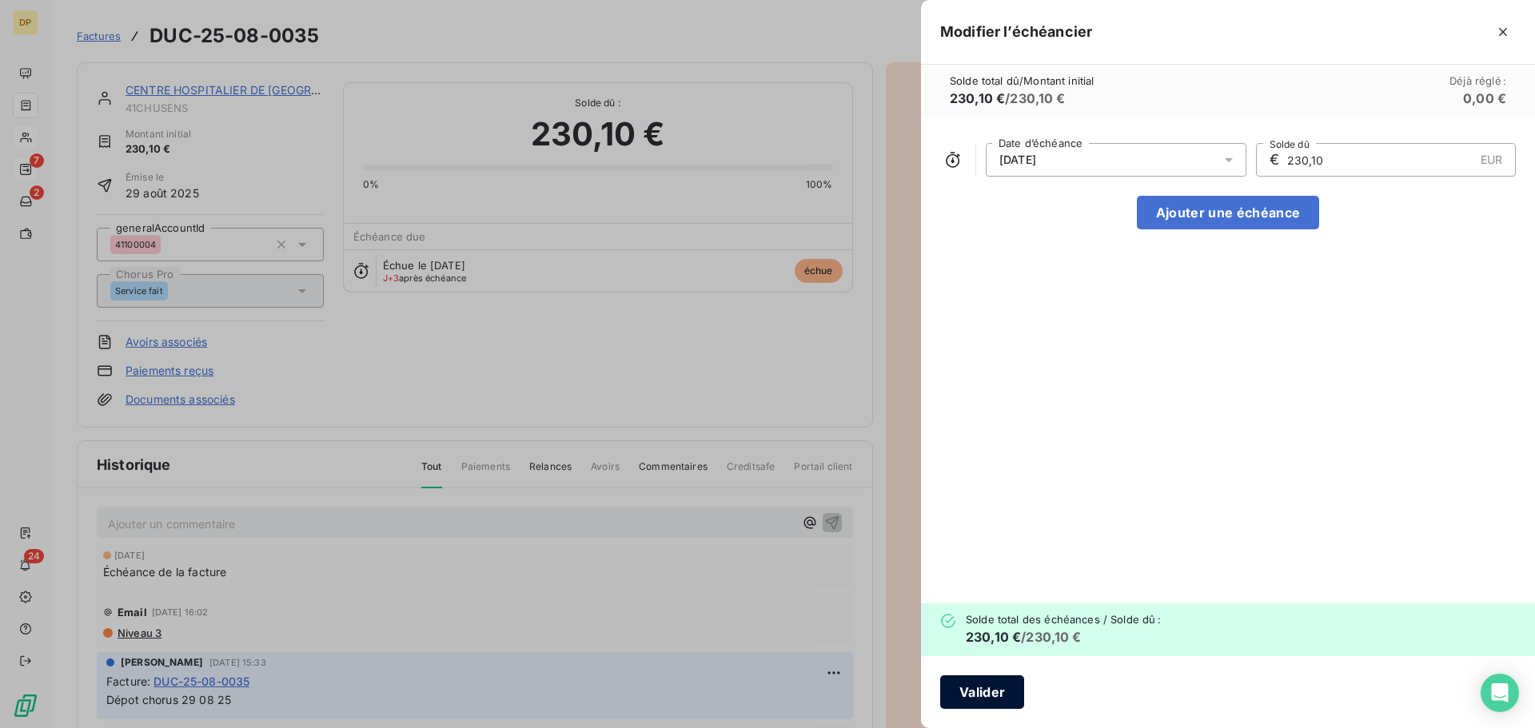
click at [1006, 687] on button "Valider" at bounding box center [982, 692] width 84 height 34
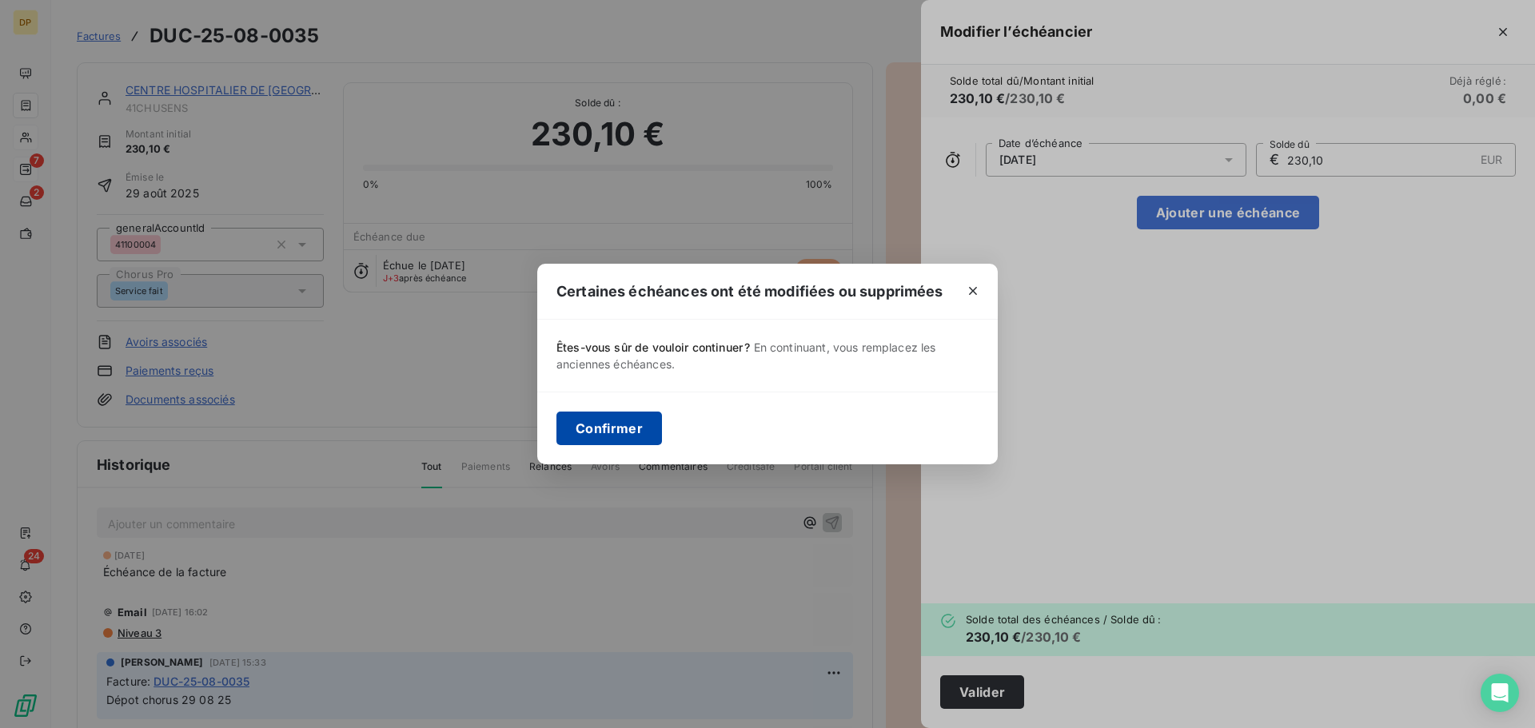
click at [644, 430] on button "Confirmer" at bounding box center [609, 429] width 106 height 34
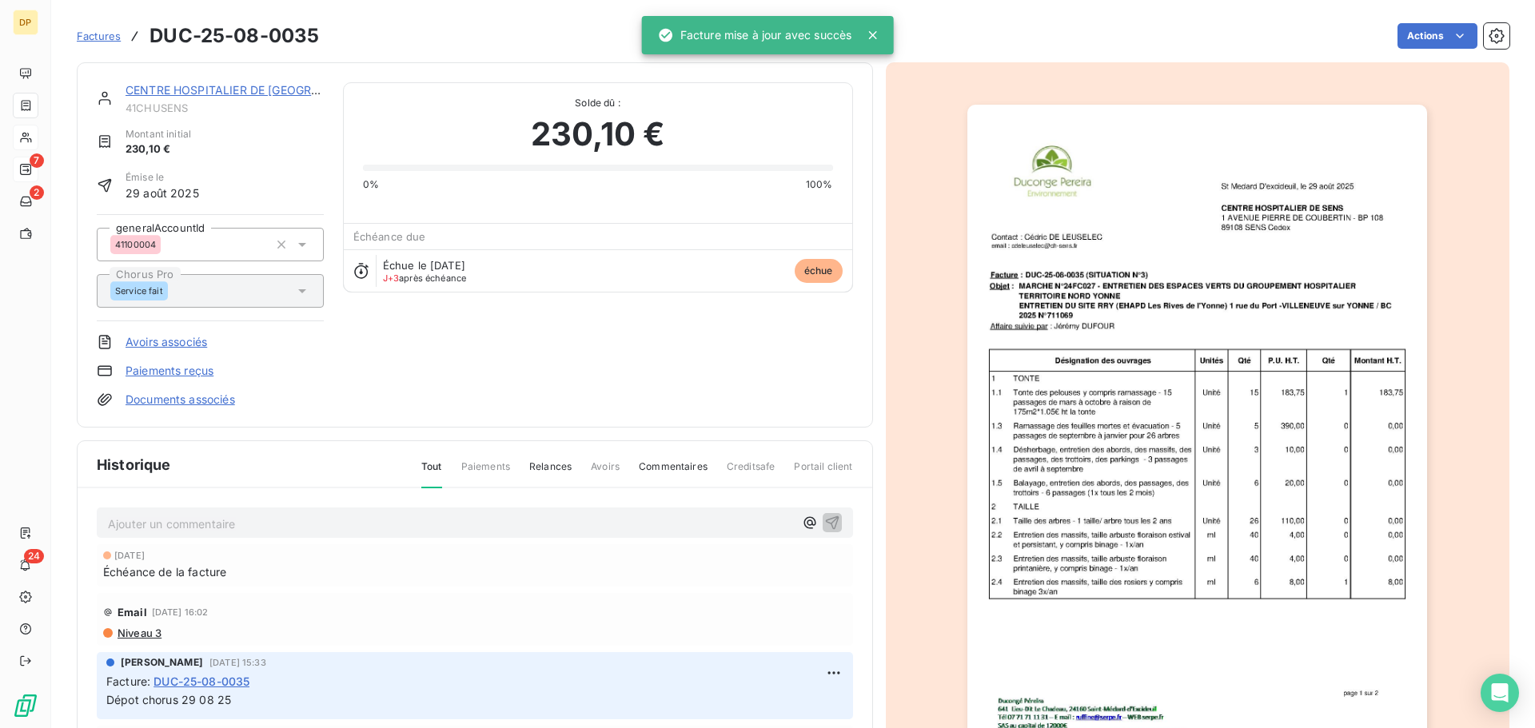
click at [209, 87] on link "CENTRE HOSPITALIER DE [GEOGRAPHIC_DATA]" at bounding box center [254, 90] width 259 height 14
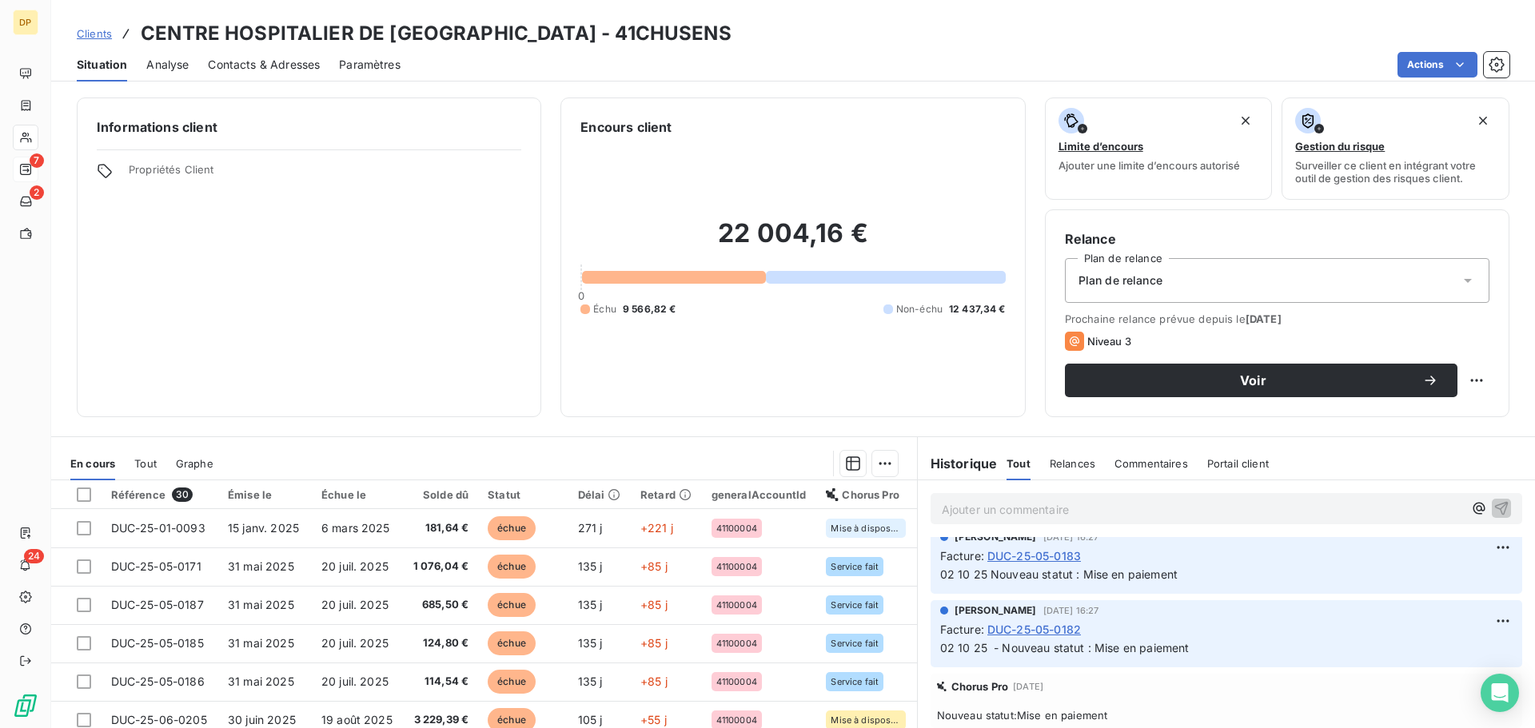
scroll to position [853, 0]
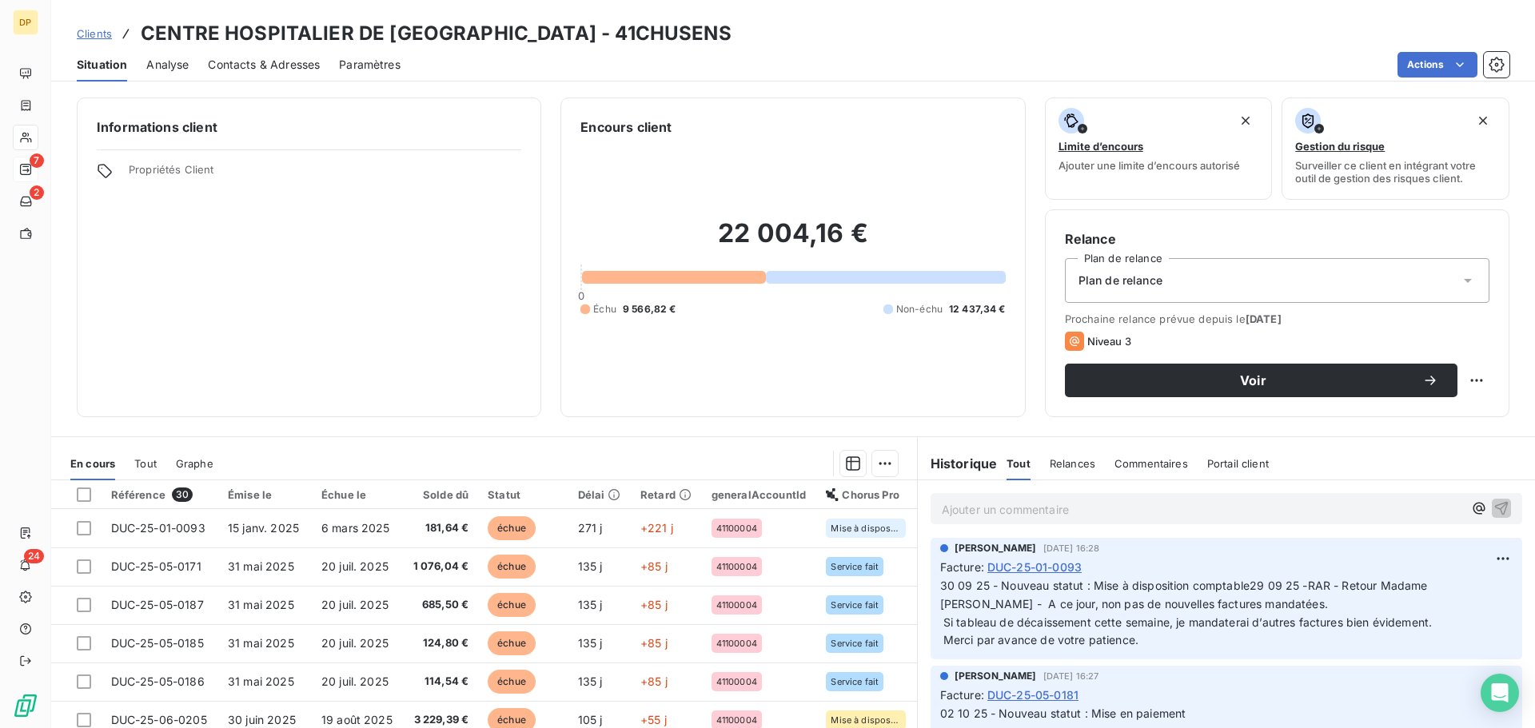
click at [1317, 574] on div "Facture : DUC-25-01-0093" at bounding box center [1226, 567] width 572 height 17
click at [1034, 566] on span "DUC-25-01-0093" at bounding box center [1034, 567] width 94 height 17
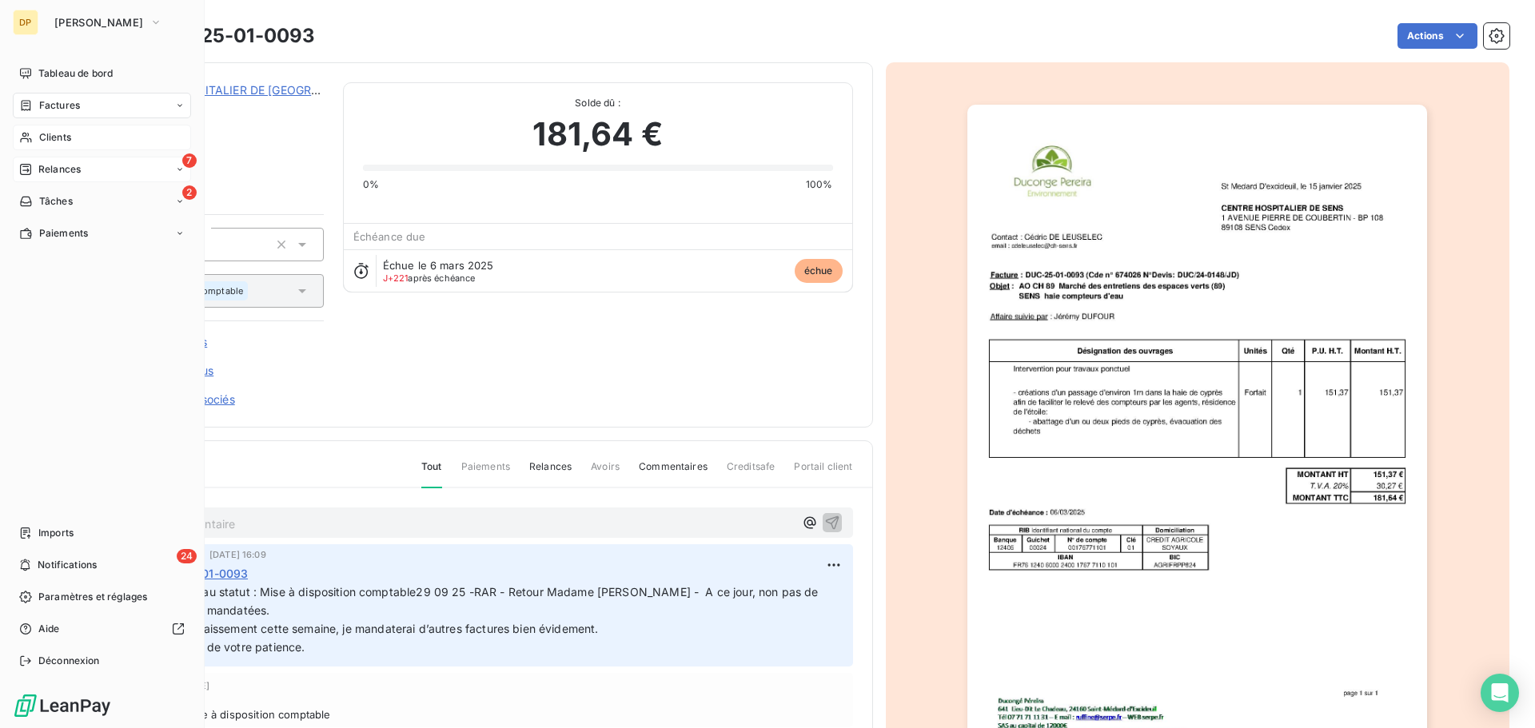
click at [42, 162] on span "Relances" at bounding box center [59, 169] width 42 height 14
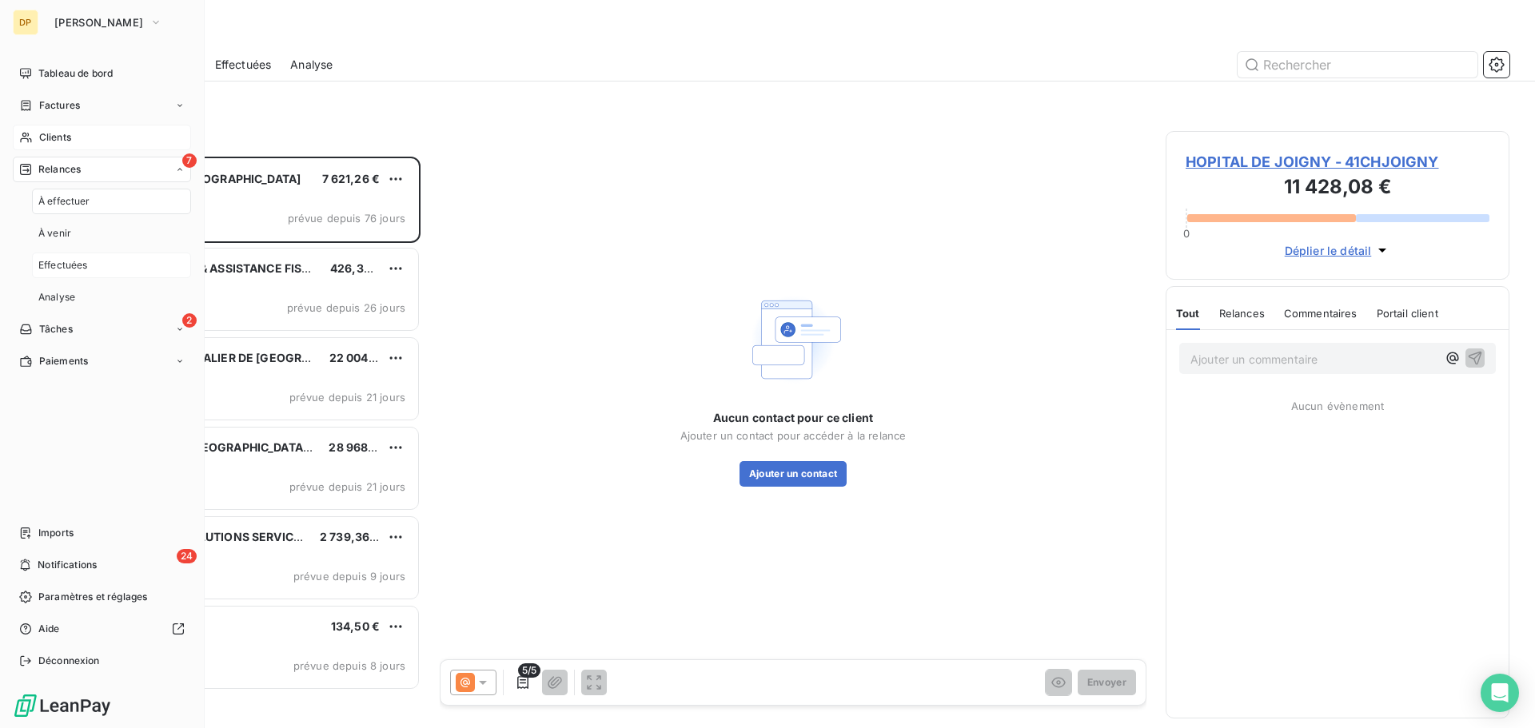
scroll to position [560, 332]
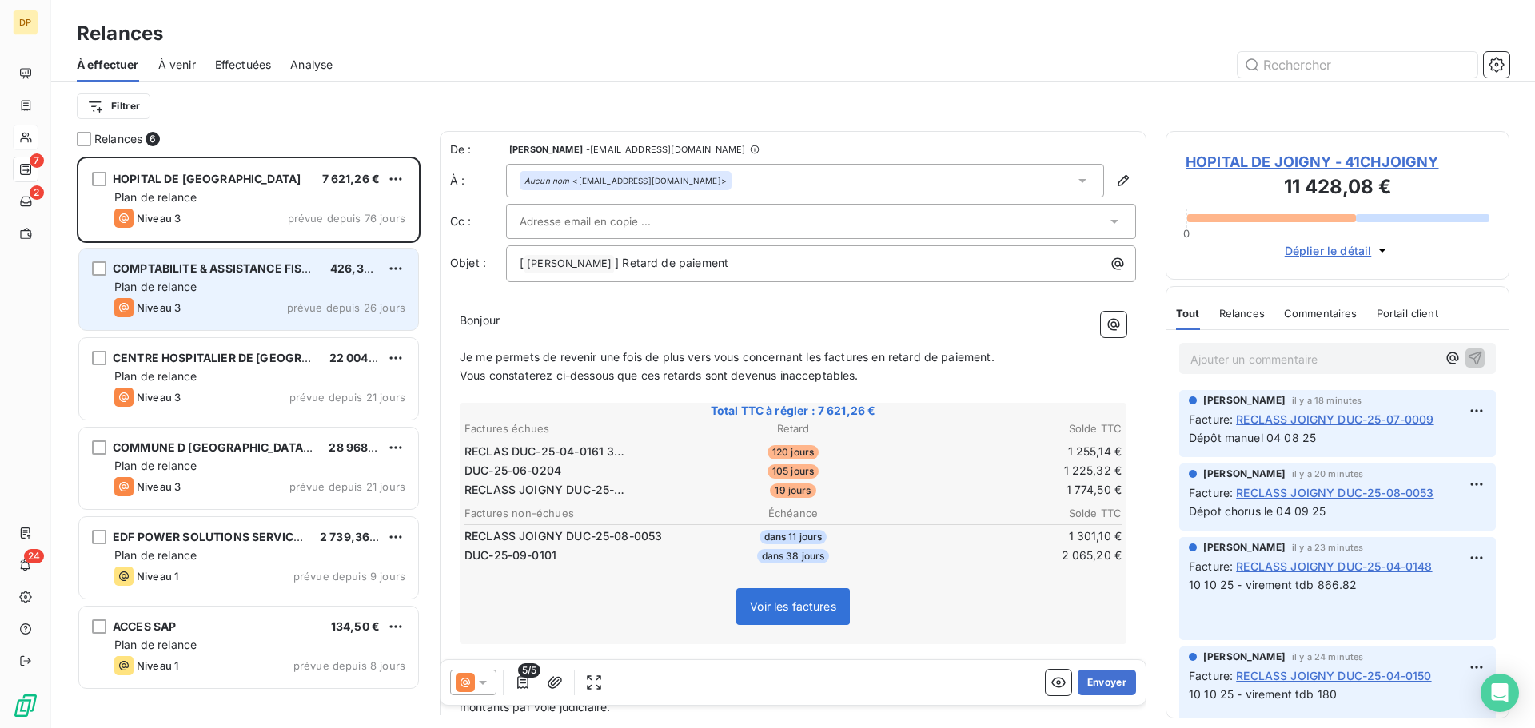
click at [285, 293] on div "Plan de relance" at bounding box center [259, 287] width 291 height 16
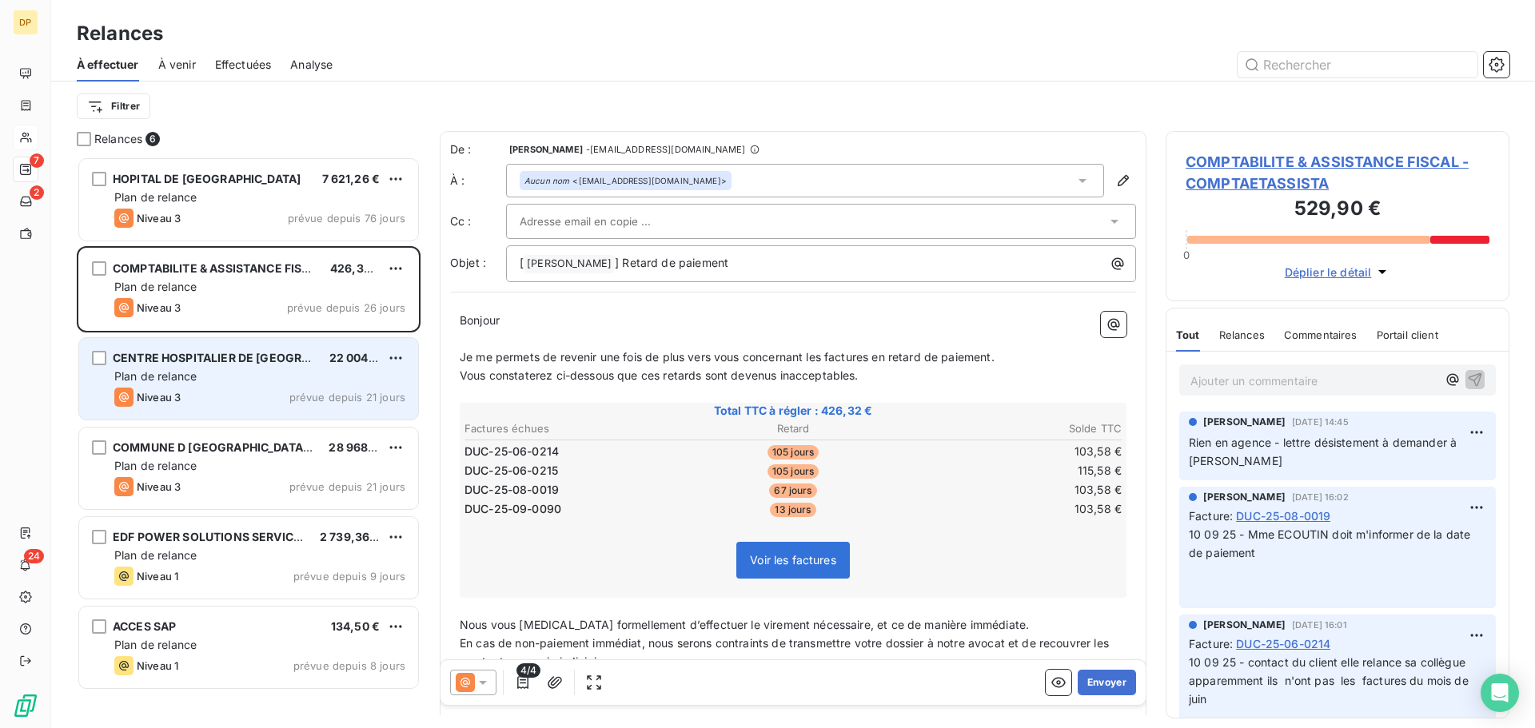
click at [274, 397] on div "Niveau 3 prévue depuis 21 jours" at bounding box center [259, 397] width 291 height 19
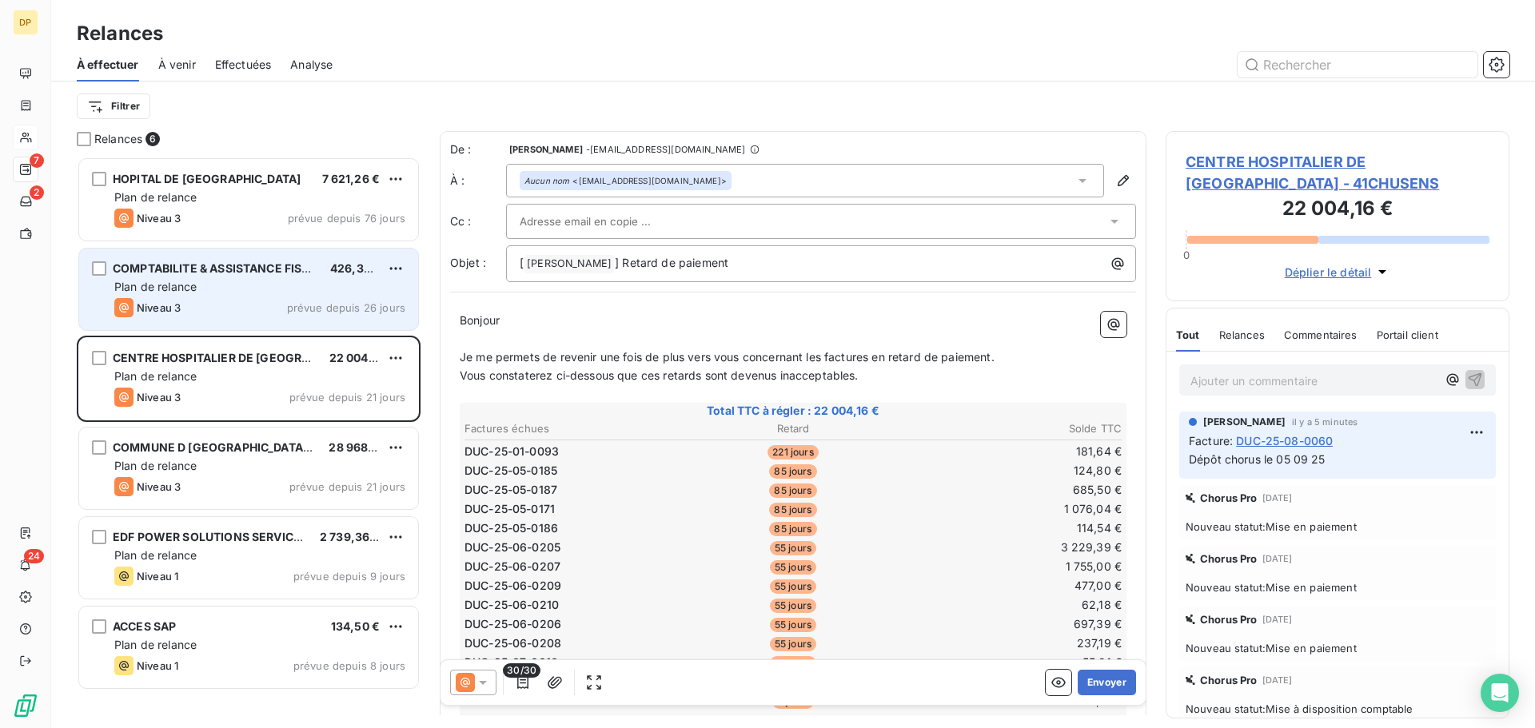
click at [297, 311] on span "prévue depuis 26 jours" at bounding box center [346, 307] width 118 height 13
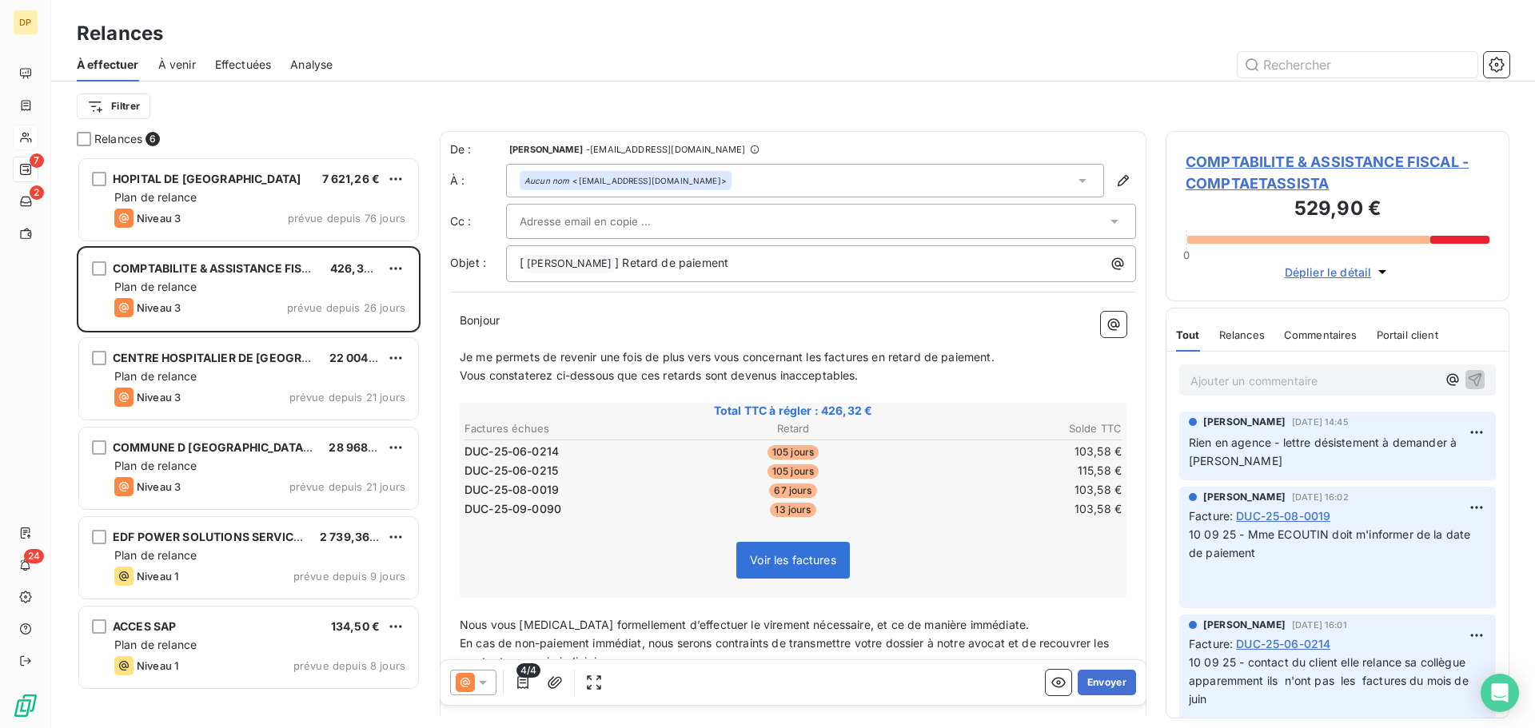
click at [1264, 157] on span "COMPTABILITE & ASSISTANCE FISCAL - COMPTAETASSISTA" at bounding box center [1337, 172] width 304 height 43
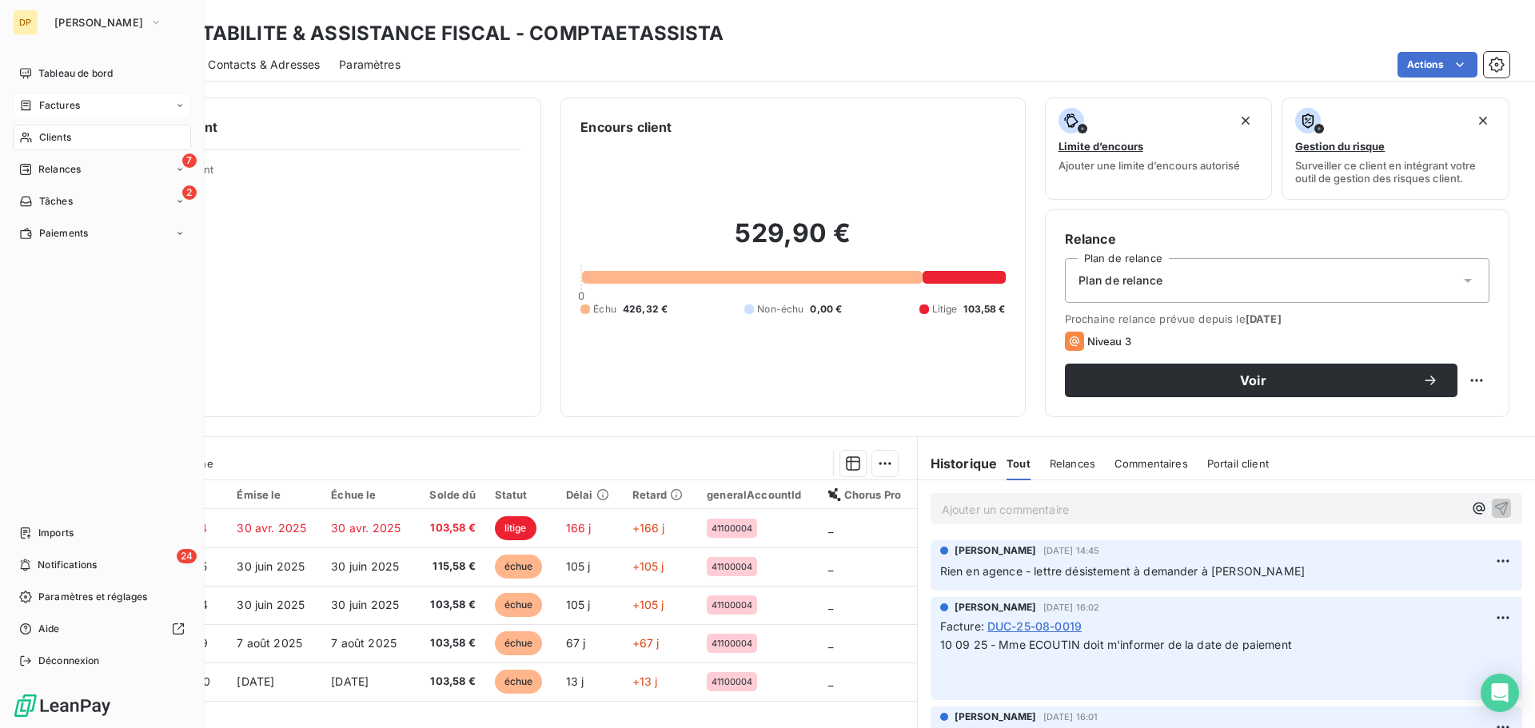
click at [74, 94] on div "Factures" at bounding box center [102, 106] width 178 height 26
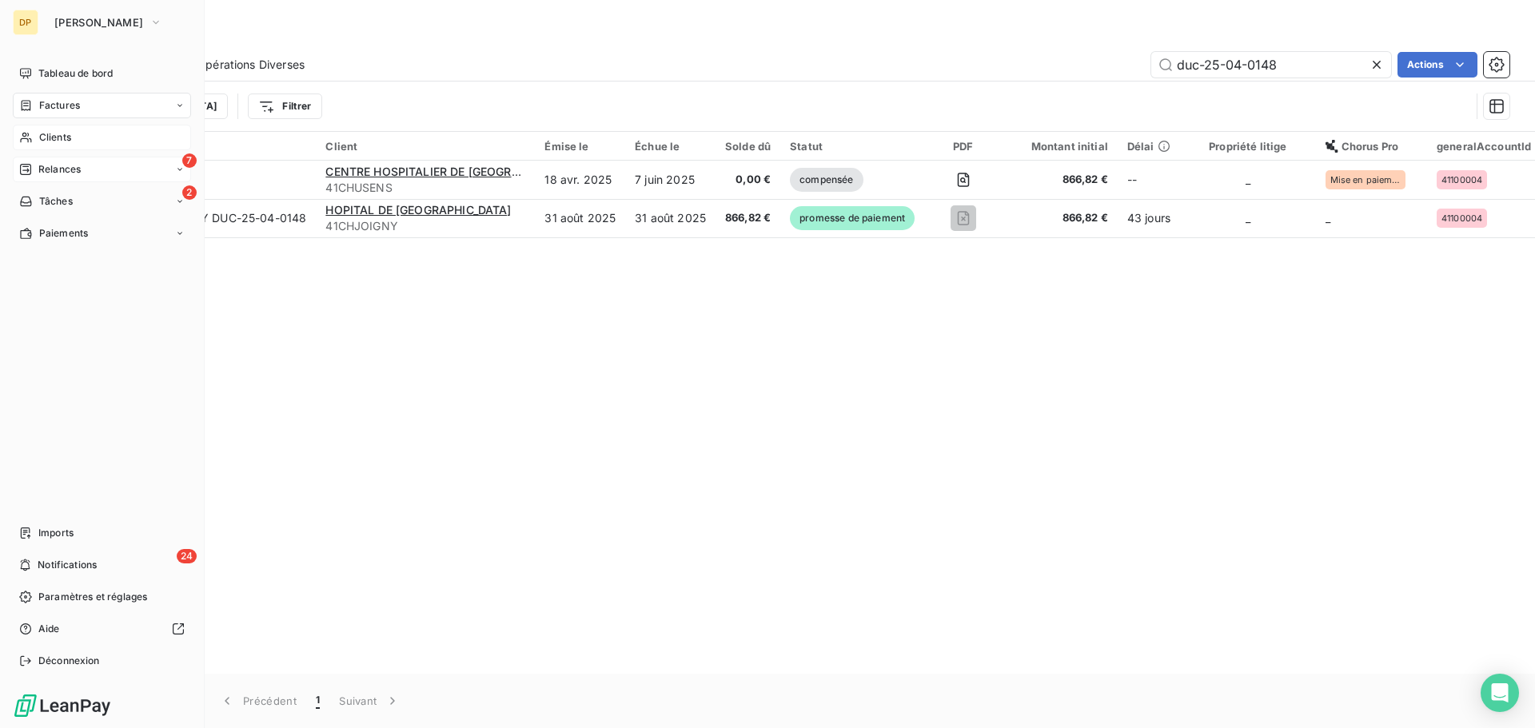
click at [50, 172] on span "Relances" at bounding box center [59, 169] width 42 height 14
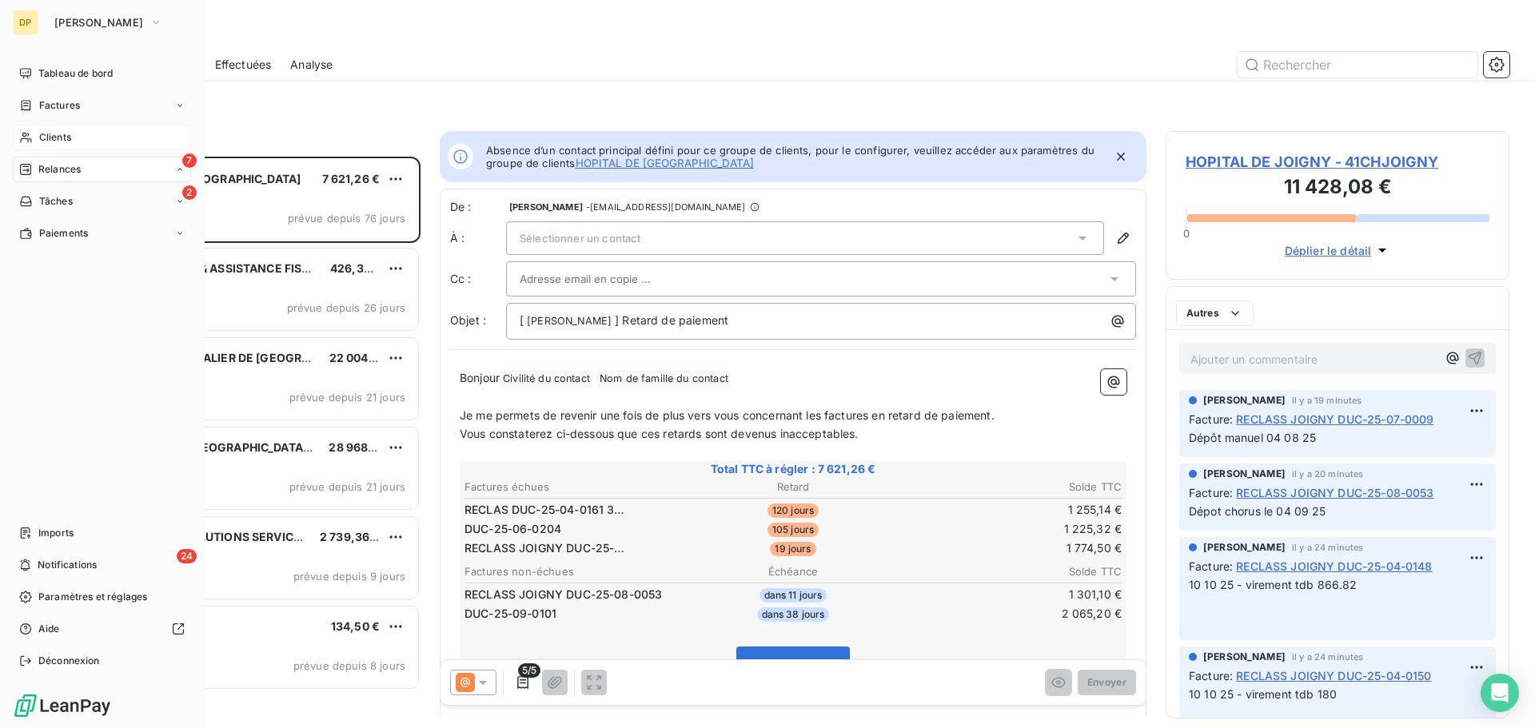
scroll to position [560, 332]
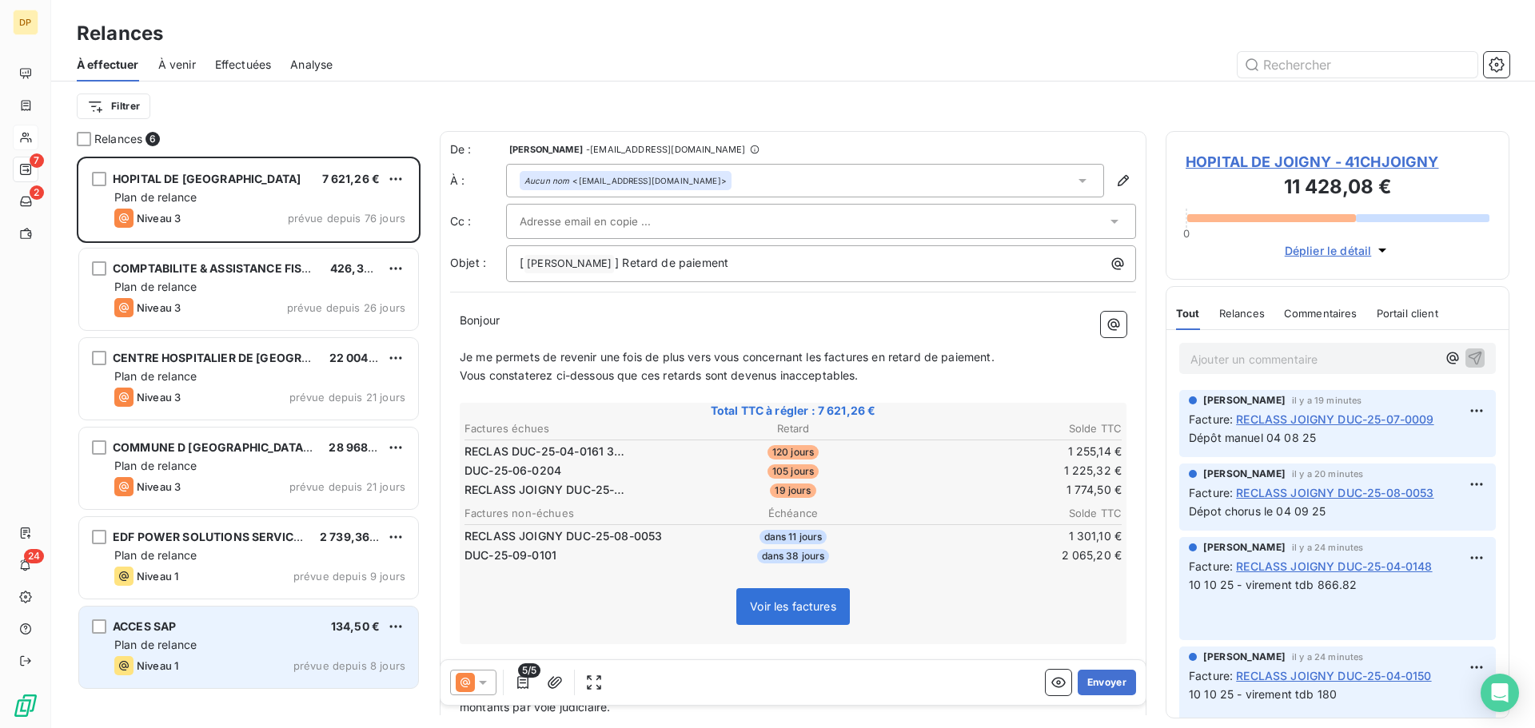
click at [225, 654] on div "ACCES SAP 134,50 € Plan de relance Niveau 1 prévue depuis 8 jours" at bounding box center [248, 648] width 339 height 82
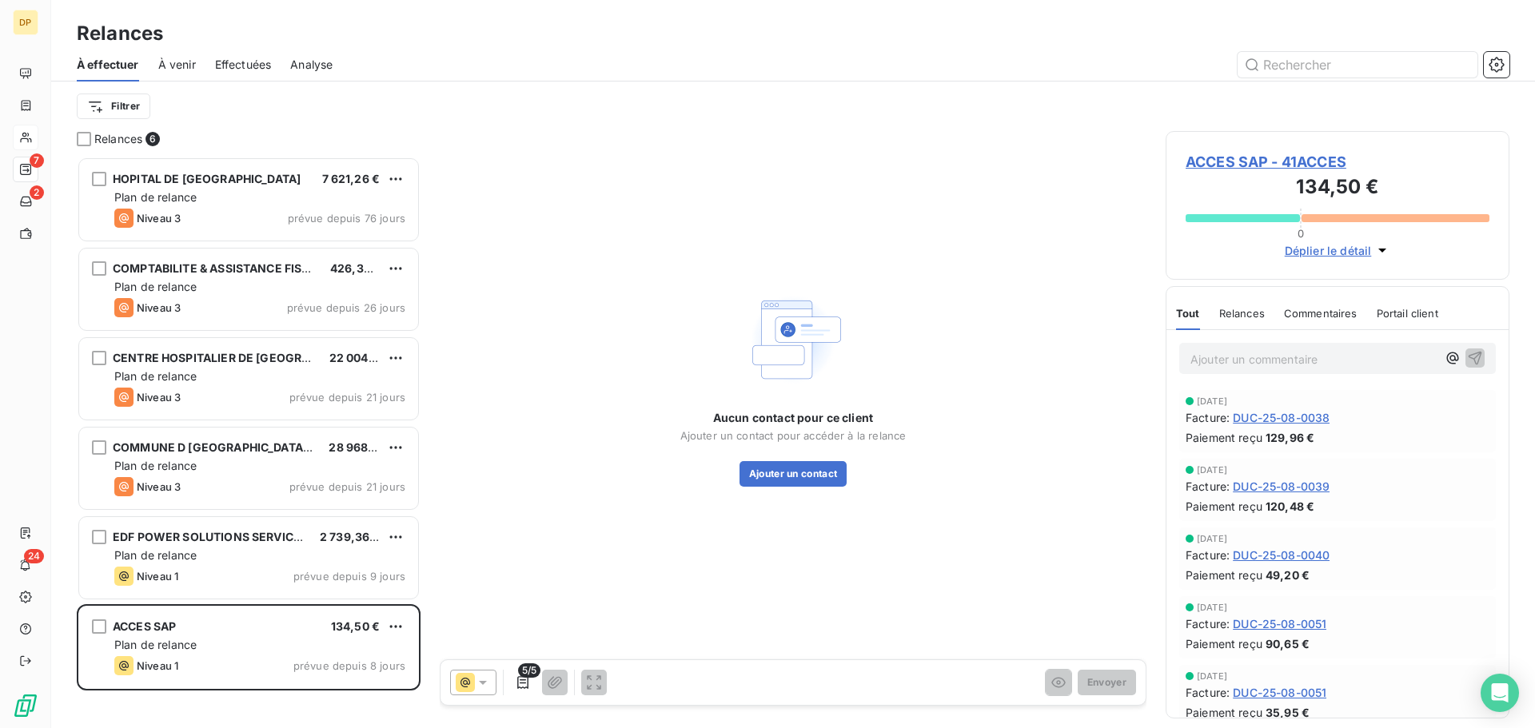
click at [1239, 159] on span "ACCES SAP - 41ACCES" at bounding box center [1337, 162] width 304 height 22
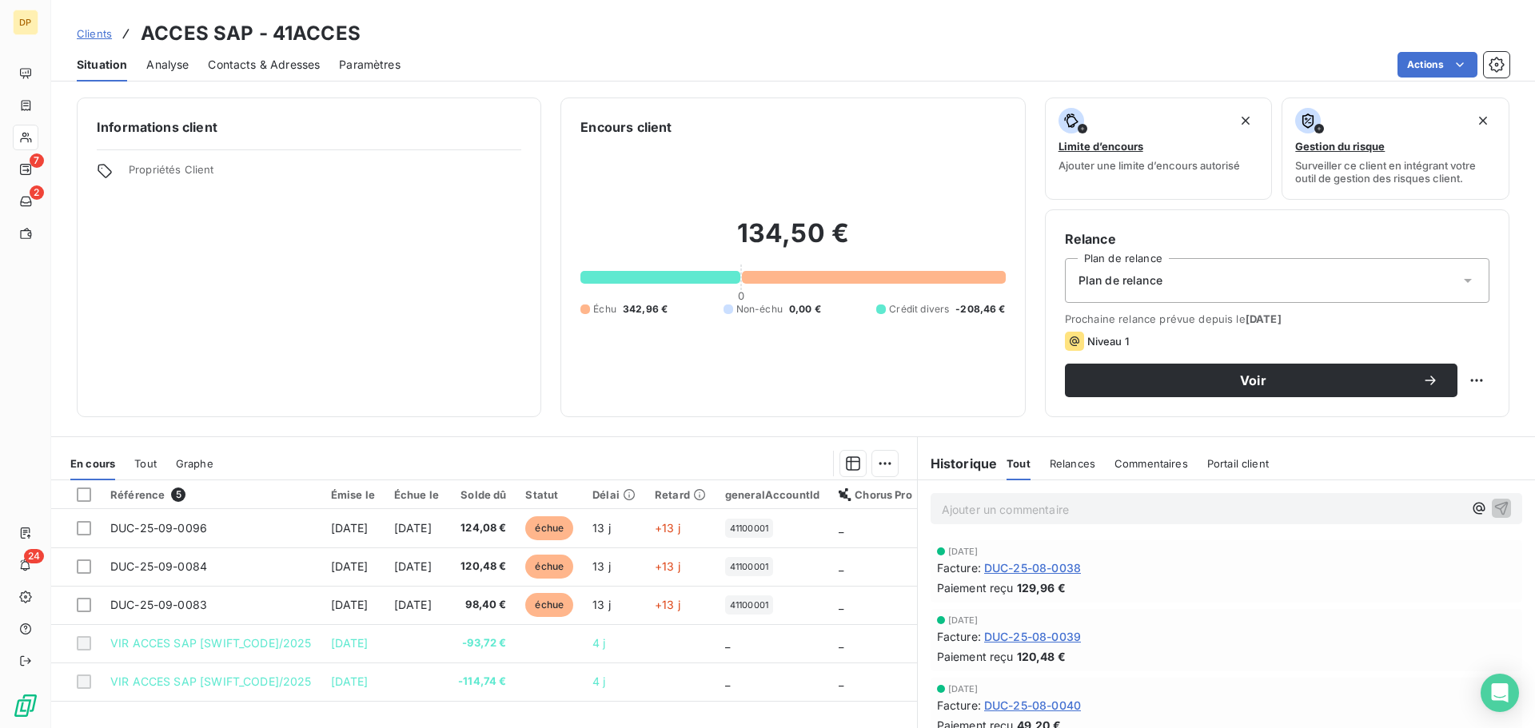
scroll to position [108, 0]
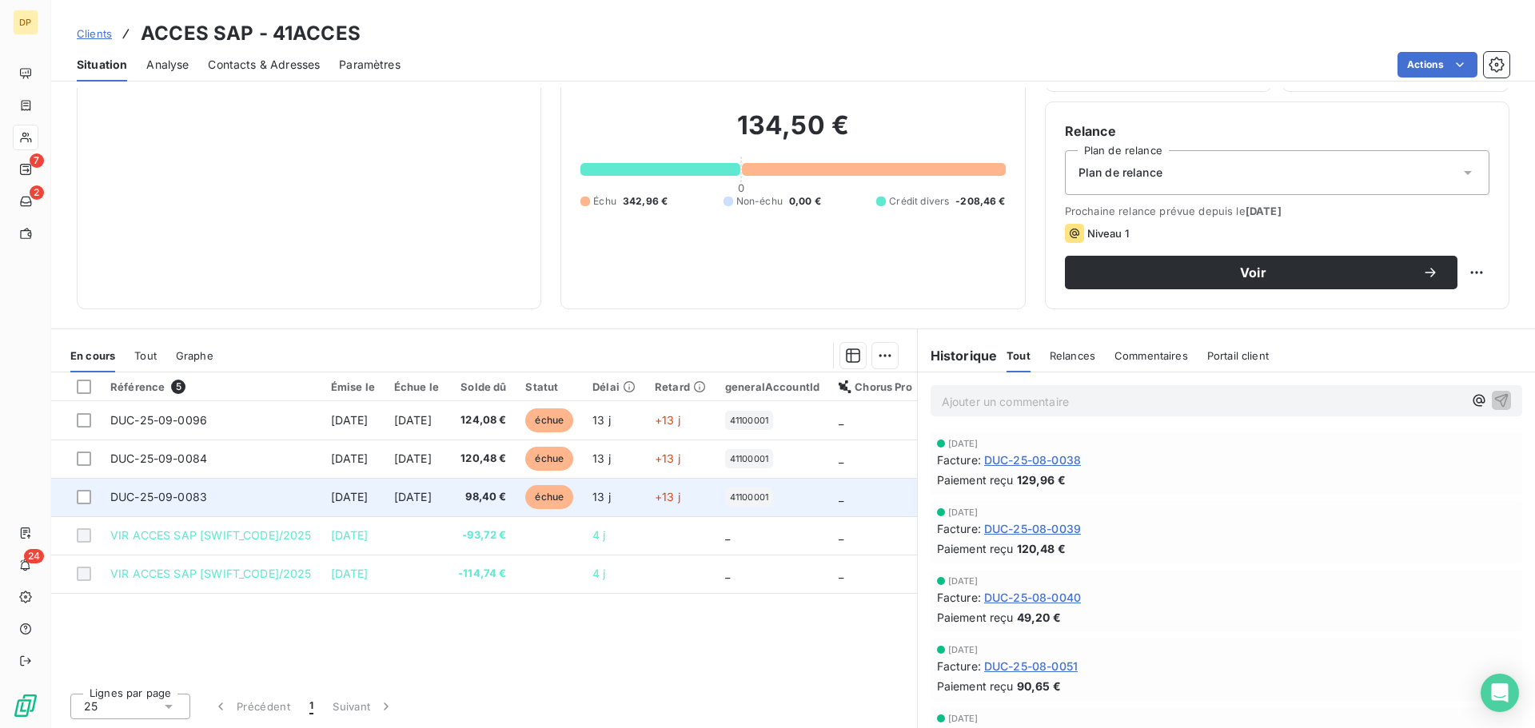
click at [506, 497] on span "98,40 €" at bounding box center [482, 497] width 48 height 16
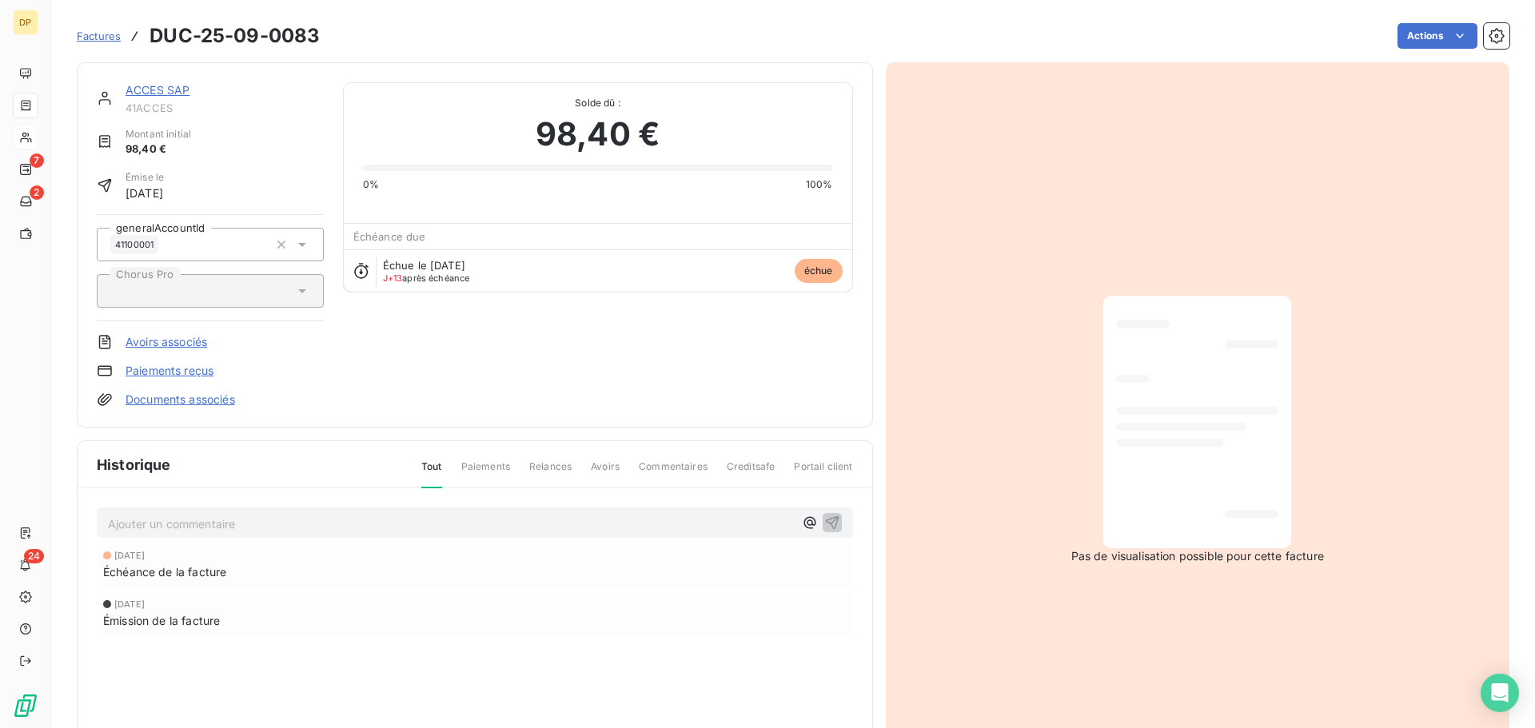
click at [451, 529] on p "Ajouter un commentaire ﻿" at bounding box center [451, 524] width 686 height 20
click at [832, 516] on icon "button" at bounding box center [832, 523] width 14 height 14
click at [1416, 25] on html "DP 7 2 24 Factures DUC-25-09-0083 Actions ACCES SAP 41ACCES Montant initial 98,…" at bounding box center [767, 364] width 1535 height 728
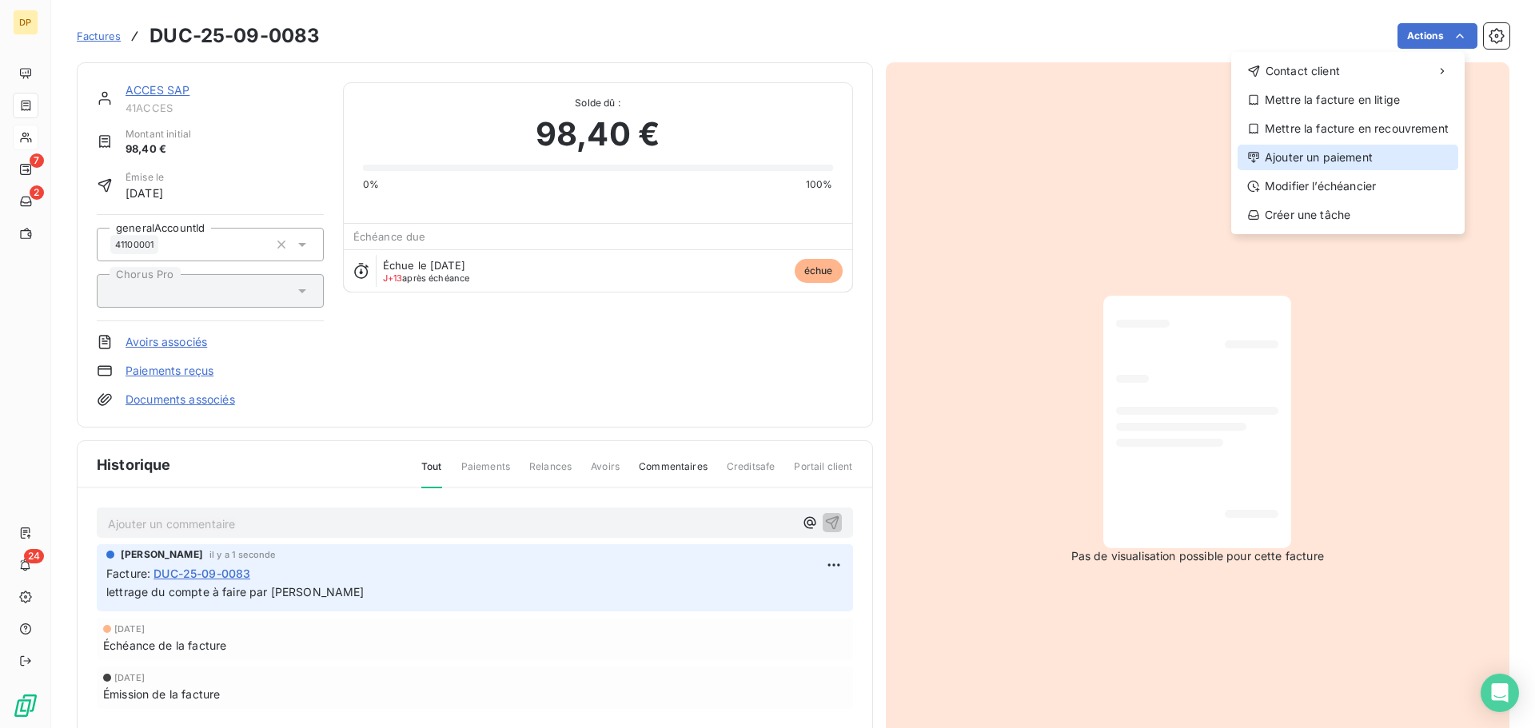
click at [1322, 157] on div "Ajouter un paiement" at bounding box center [1347, 158] width 221 height 26
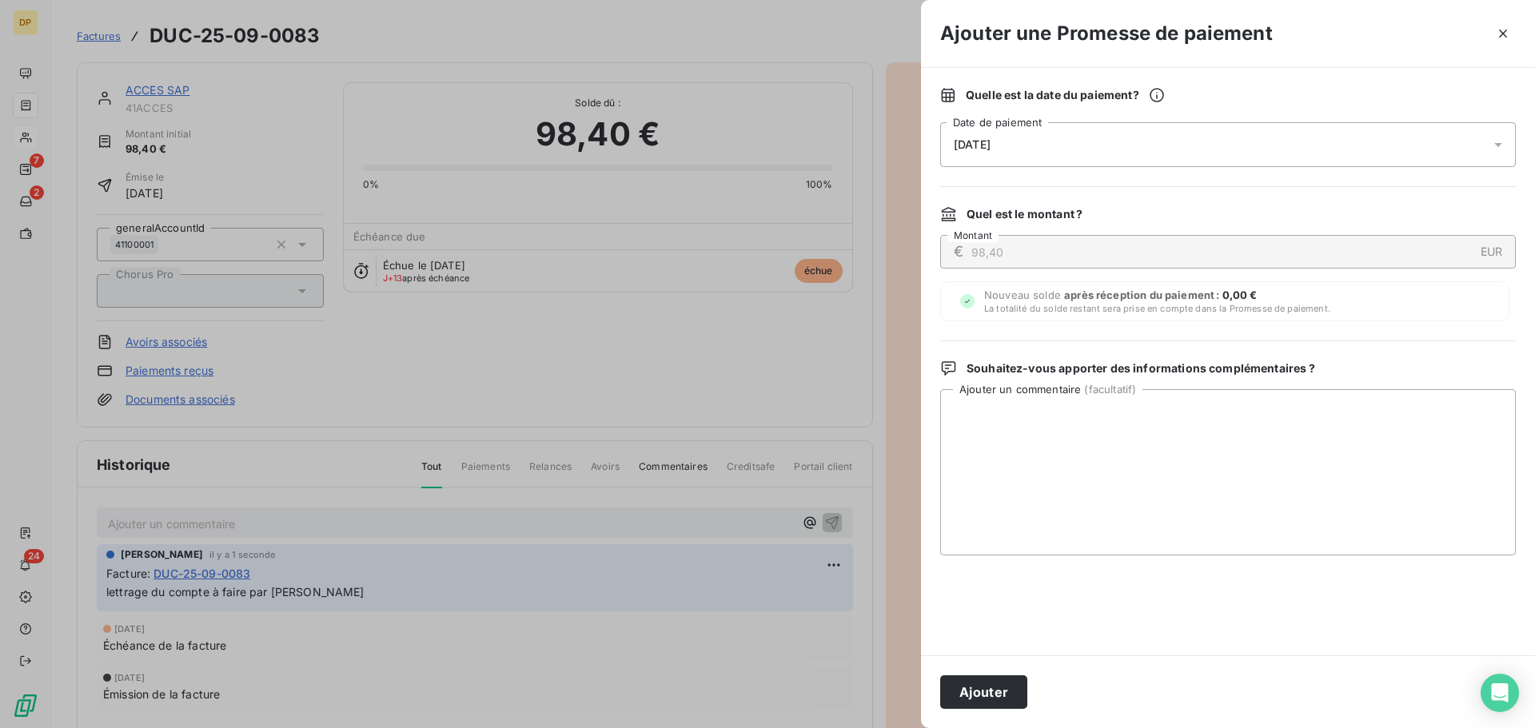
click at [1170, 143] on div "[DATE]" at bounding box center [1228, 144] width 576 height 45
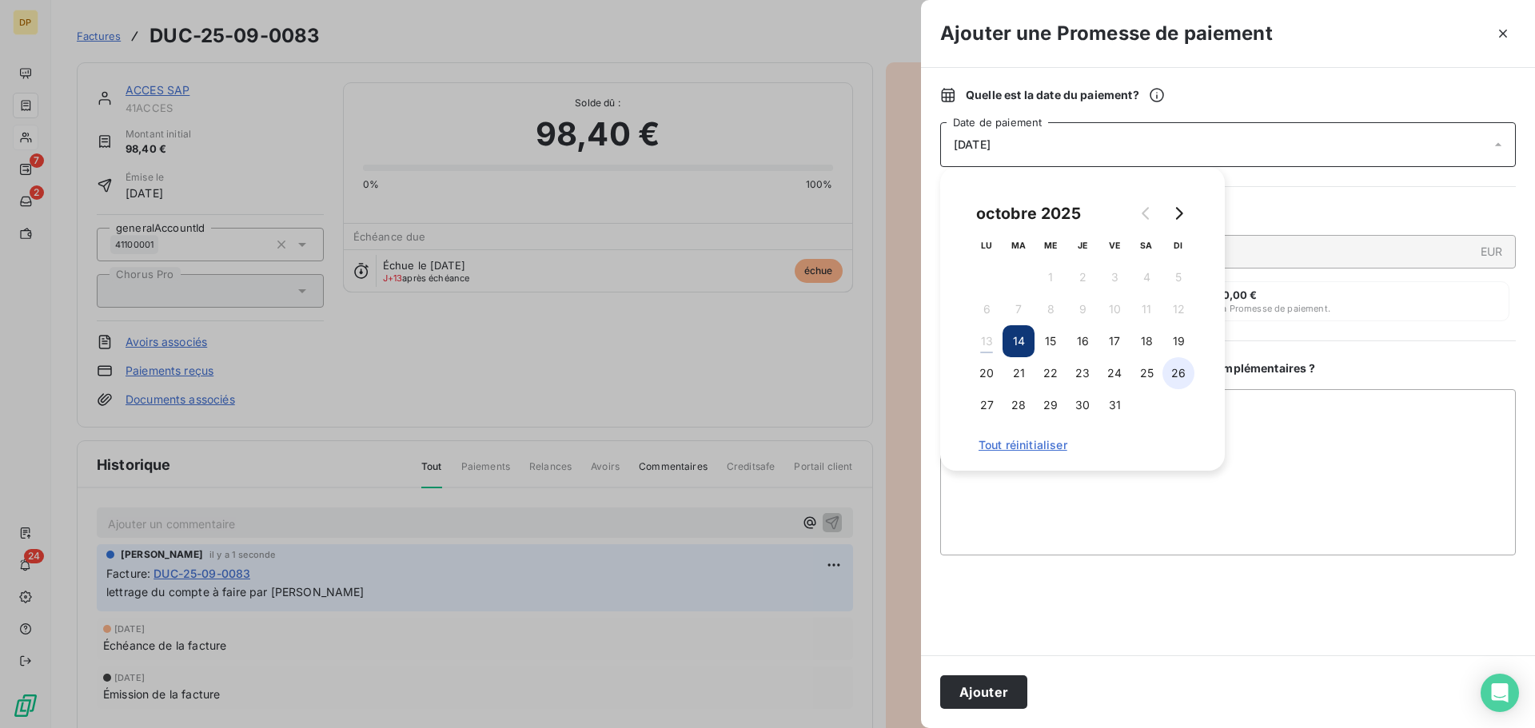
click at [1190, 369] on button "26" at bounding box center [1178, 373] width 32 height 32
click at [985, 690] on button "Ajouter" at bounding box center [983, 692] width 87 height 34
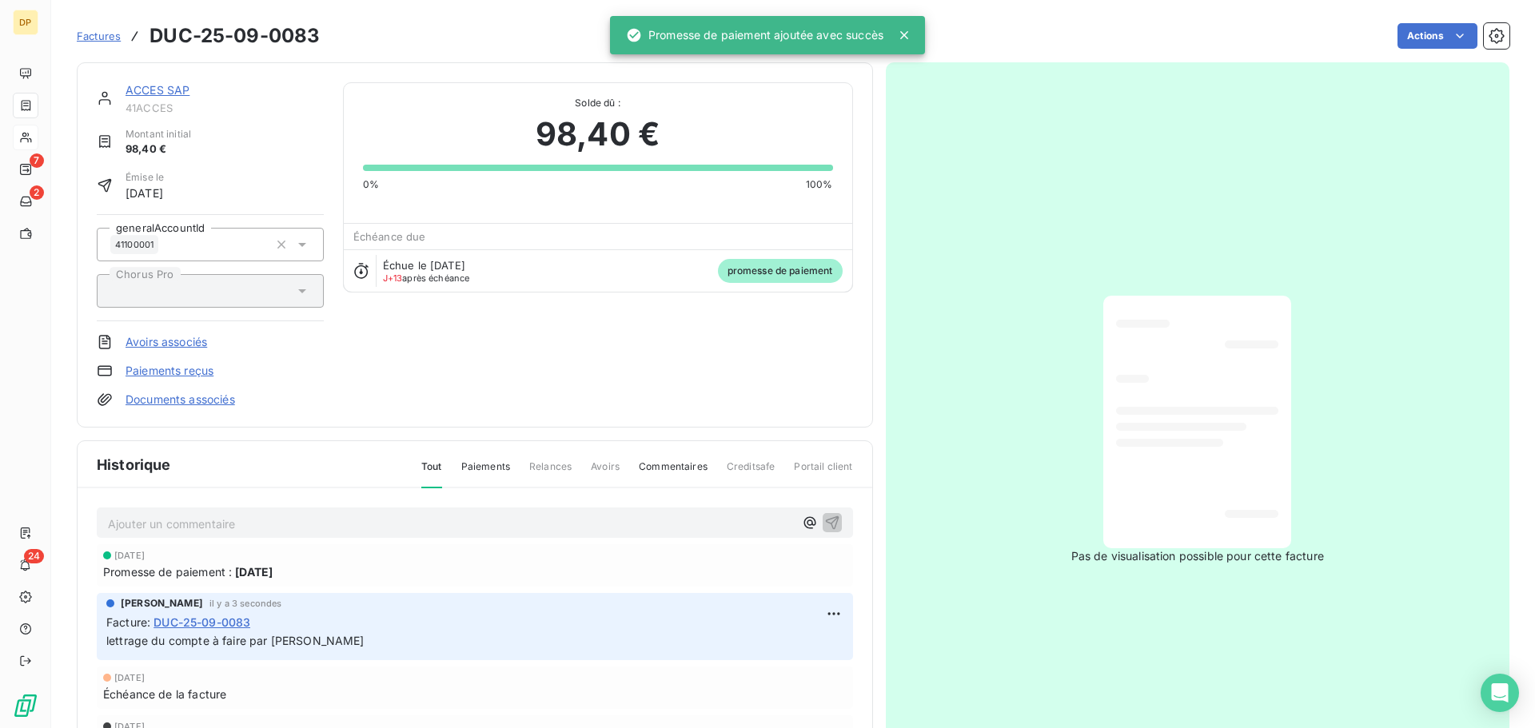
click at [169, 84] on link "ACCES SAP" at bounding box center [157, 90] width 64 height 14
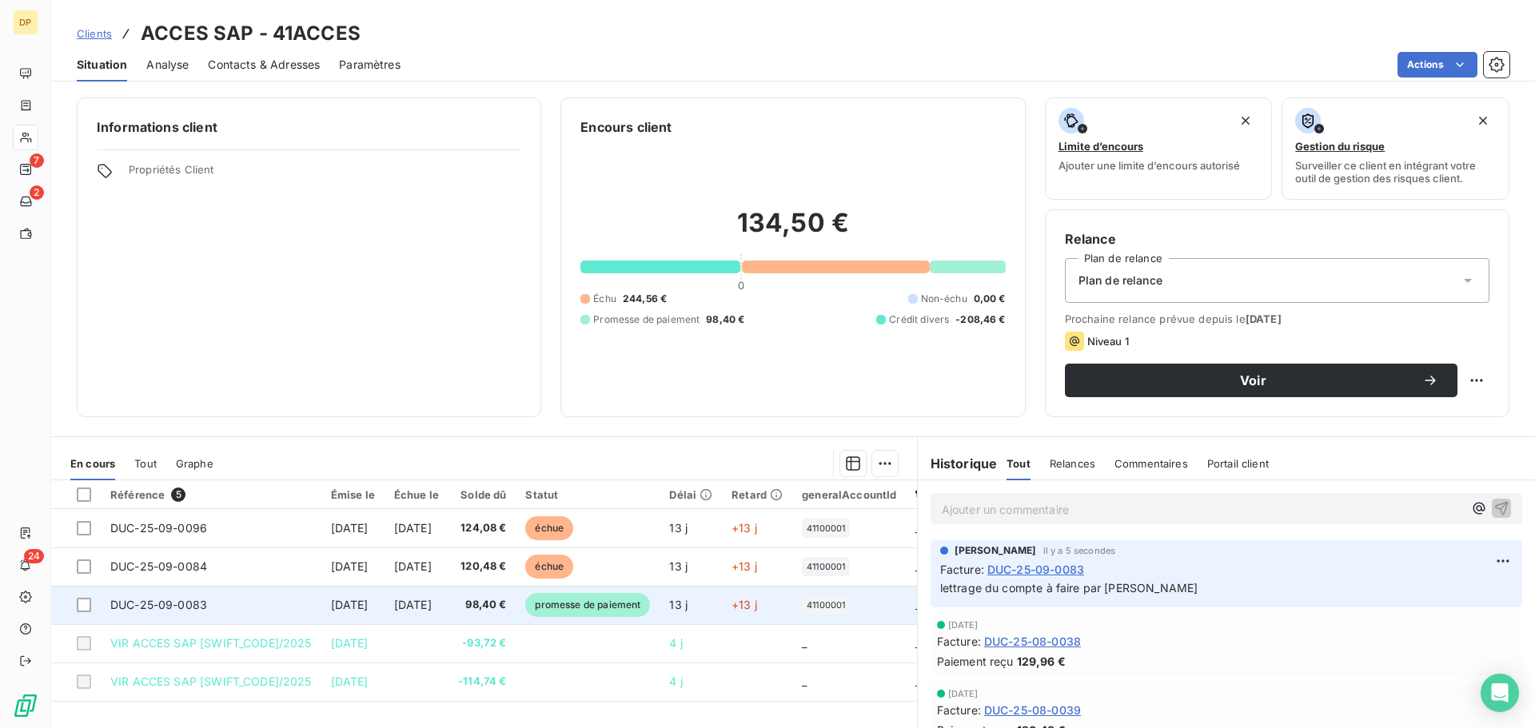
click at [506, 612] on span "98,40 €" at bounding box center [482, 605] width 48 height 16
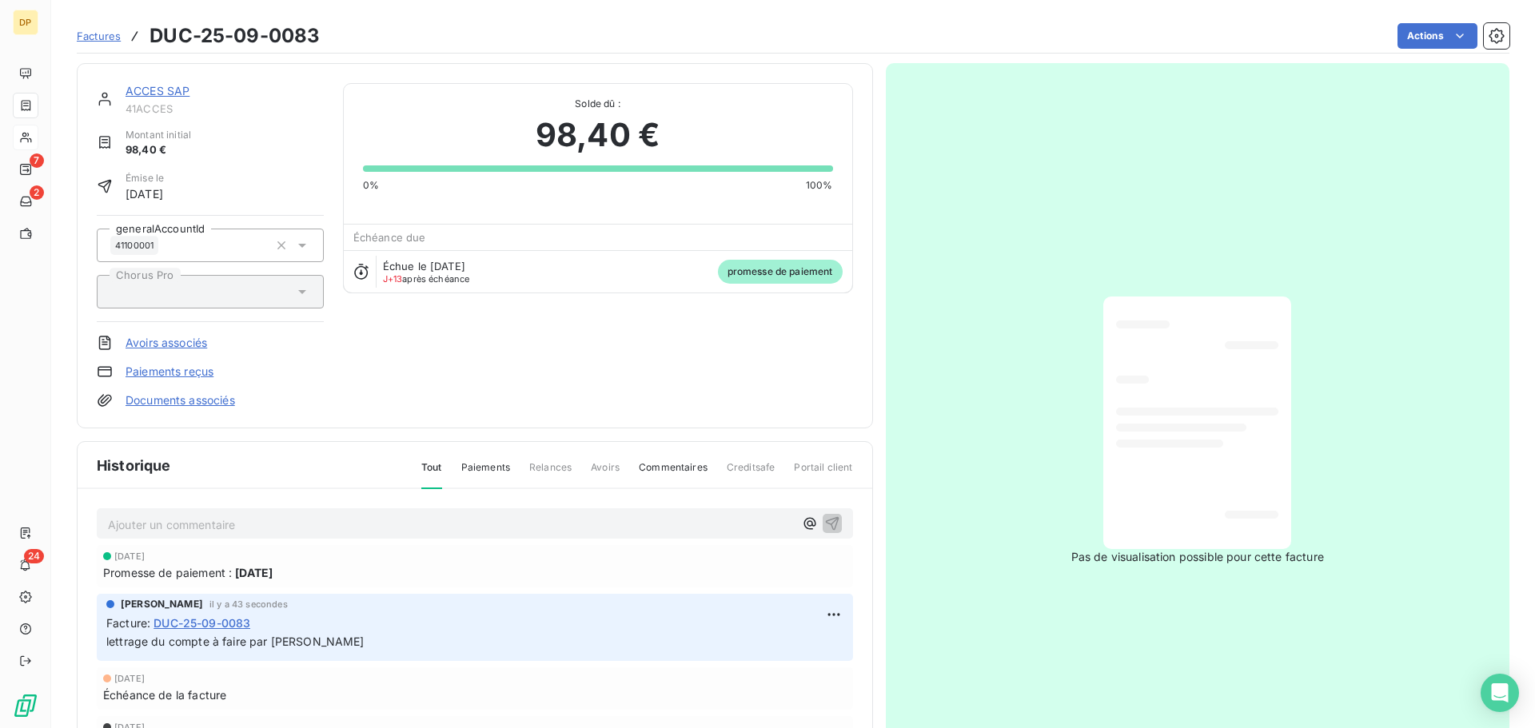
scroll to position [2, 0]
click at [265, 639] on span "lettrage du compte à faire par [PERSON_NAME]" at bounding box center [235, 639] width 258 height 14
copy div "lettrage du compte à faire par [PERSON_NAME]"
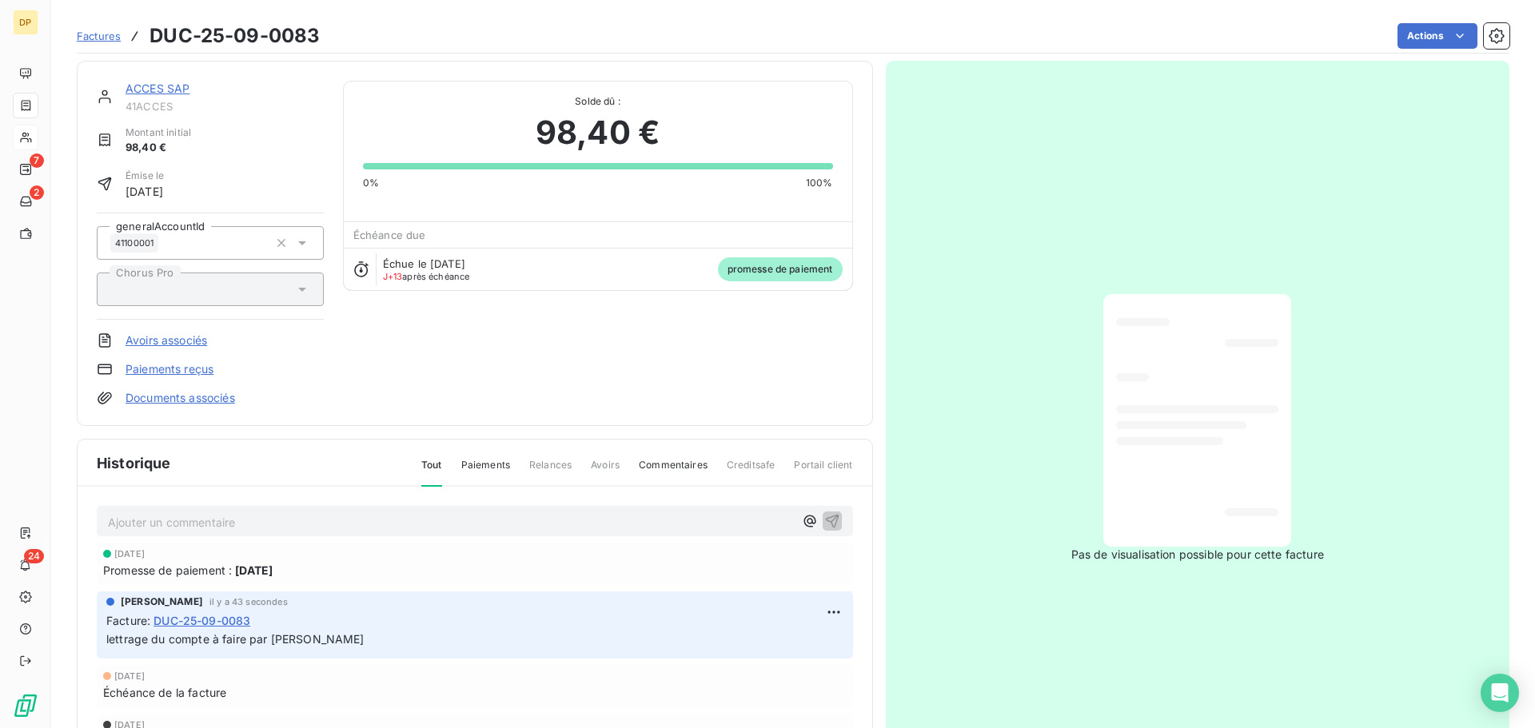
click at [185, 85] on link "ACCES SAP" at bounding box center [157, 89] width 64 height 14
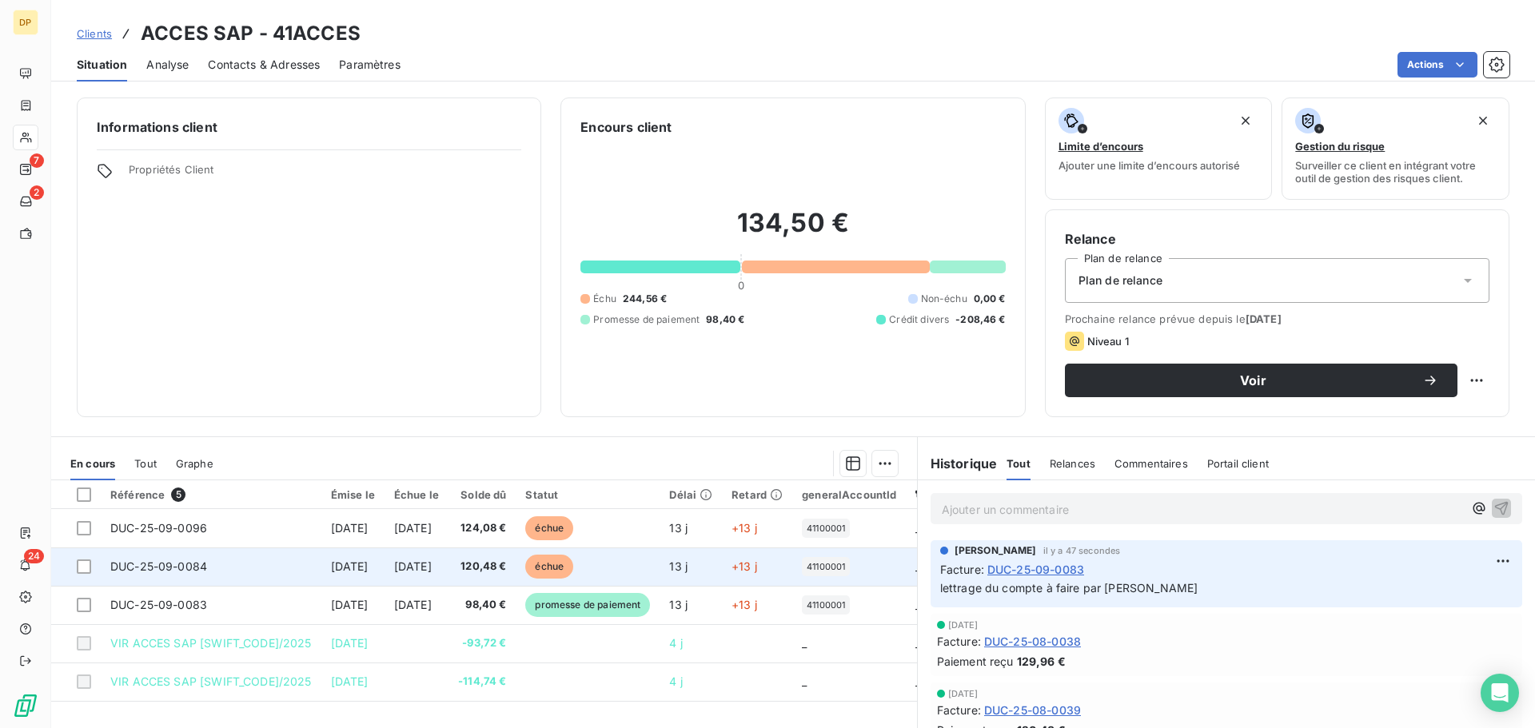
click at [432, 565] on span "[DATE]" at bounding box center [413, 567] width 38 height 14
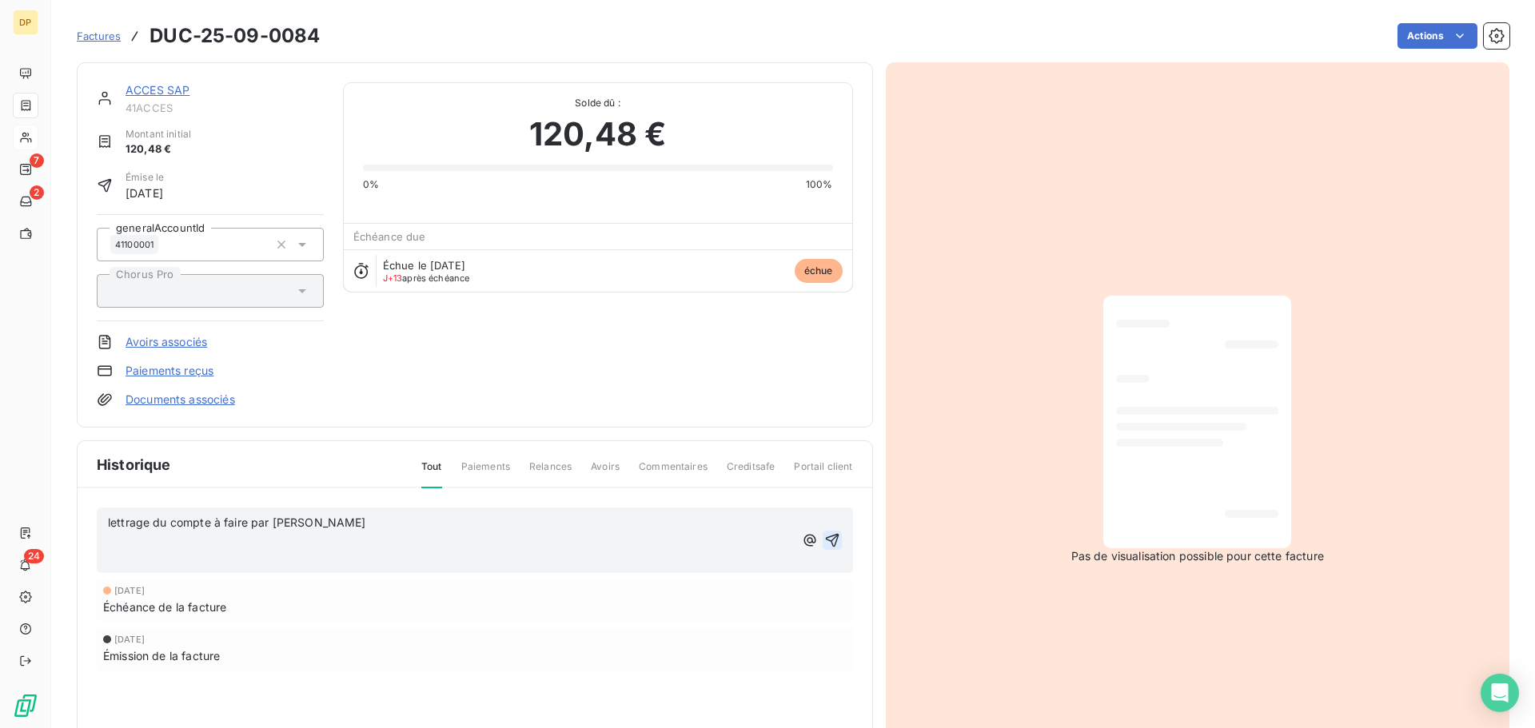
click at [834, 544] on button "button" at bounding box center [832, 540] width 19 height 19
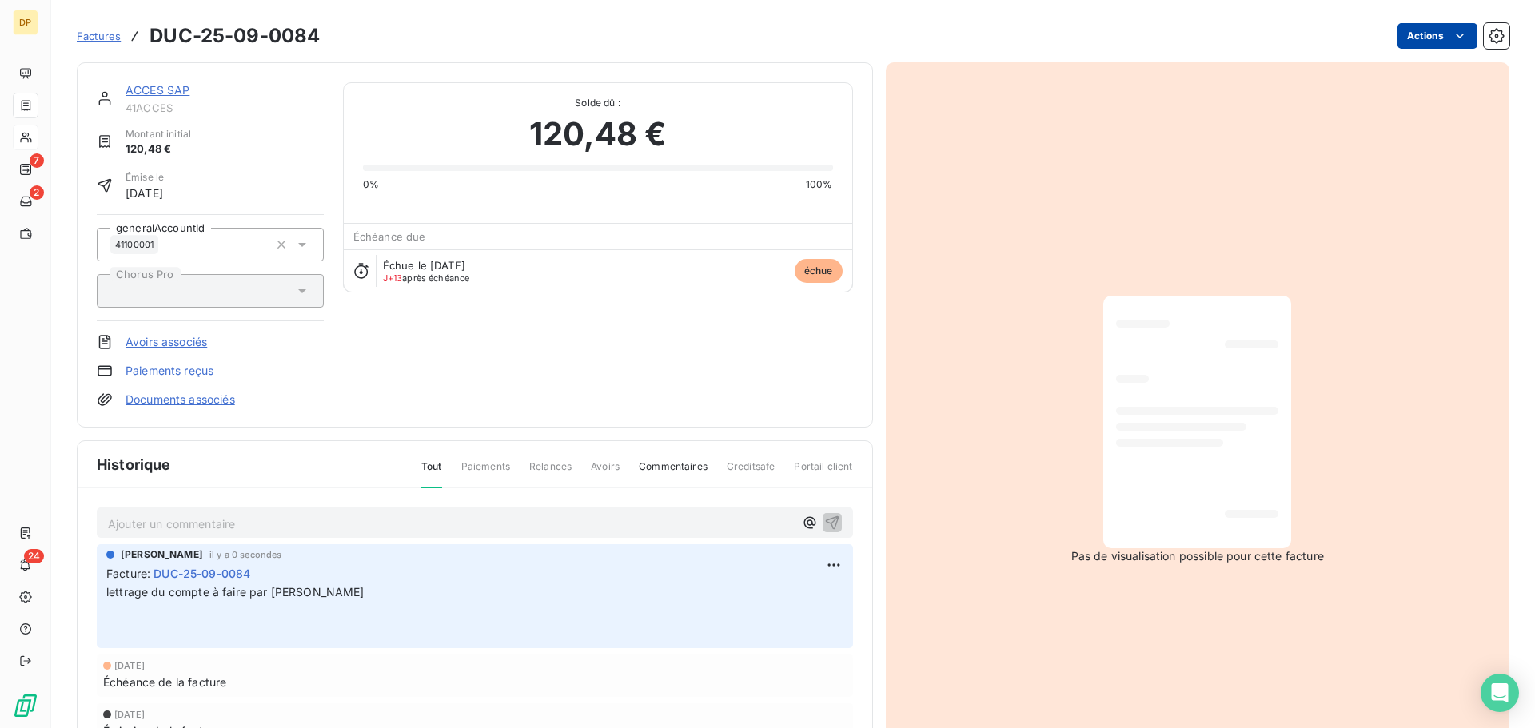
click at [1388, 40] on html "DP 7 2 24 Factures DUC-25-09-0084 Actions ACCES SAP 41ACCES Montant initial 120…" at bounding box center [767, 364] width 1535 height 728
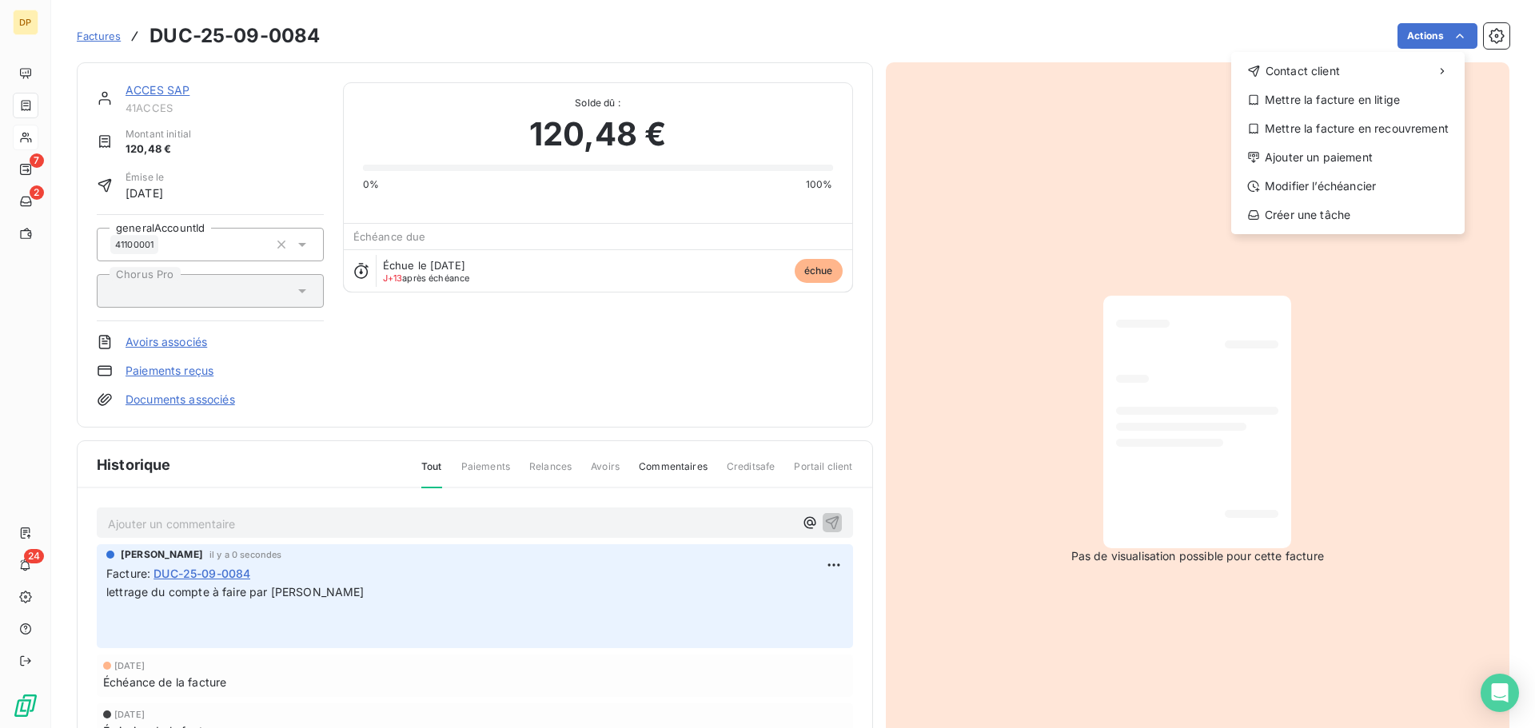
click at [1286, 171] on div "Contact client Mettre la facture en litige Mettre la facture en recouvrement Aj…" at bounding box center [1347, 143] width 233 height 182
click at [1281, 165] on div "Ajouter un paiement" at bounding box center [1347, 158] width 221 height 26
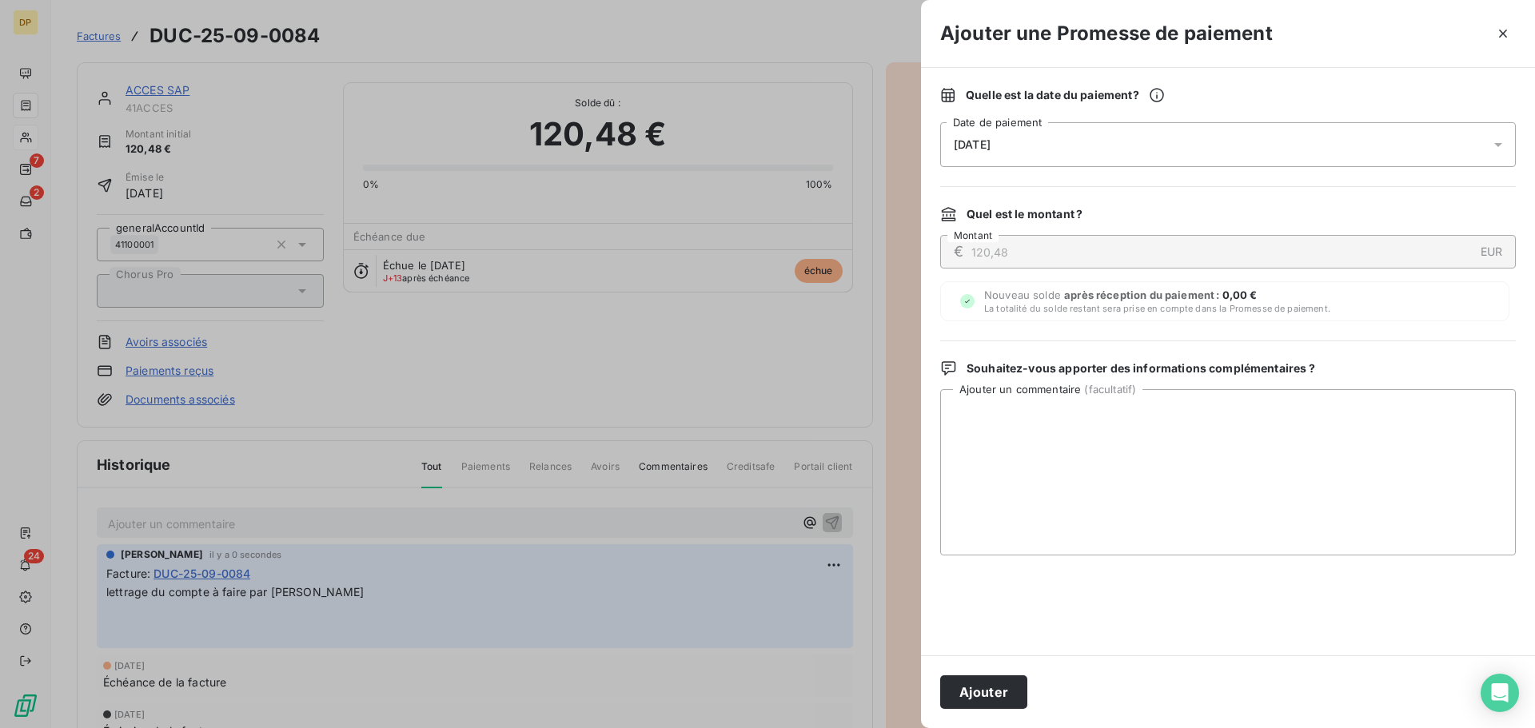
click at [1028, 149] on div "[DATE]" at bounding box center [1228, 144] width 576 height 45
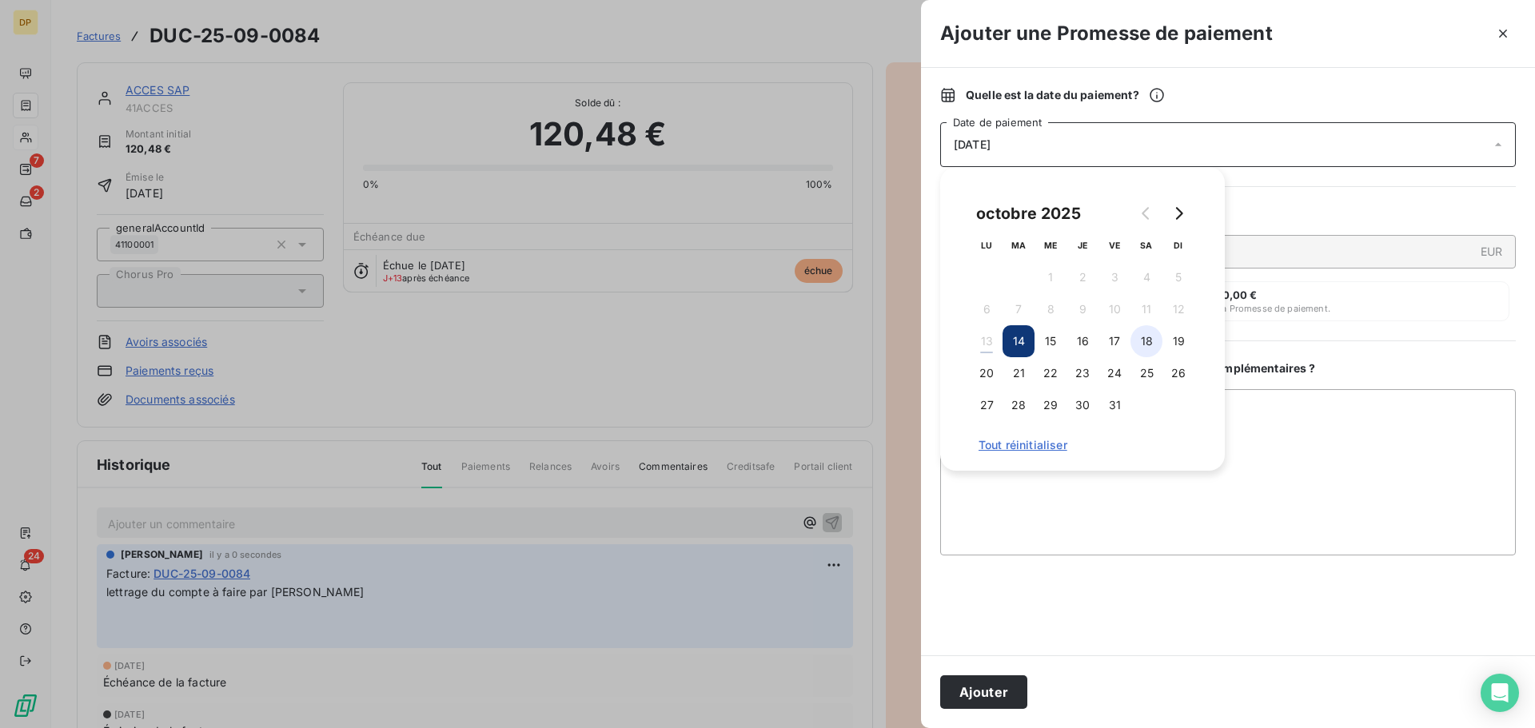
click at [1137, 334] on button "18" at bounding box center [1146, 341] width 32 height 32
click at [1188, 353] on button "19" at bounding box center [1178, 341] width 32 height 32
click at [1001, 691] on button "Ajouter" at bounding box center [983, 692] width 87 height 34
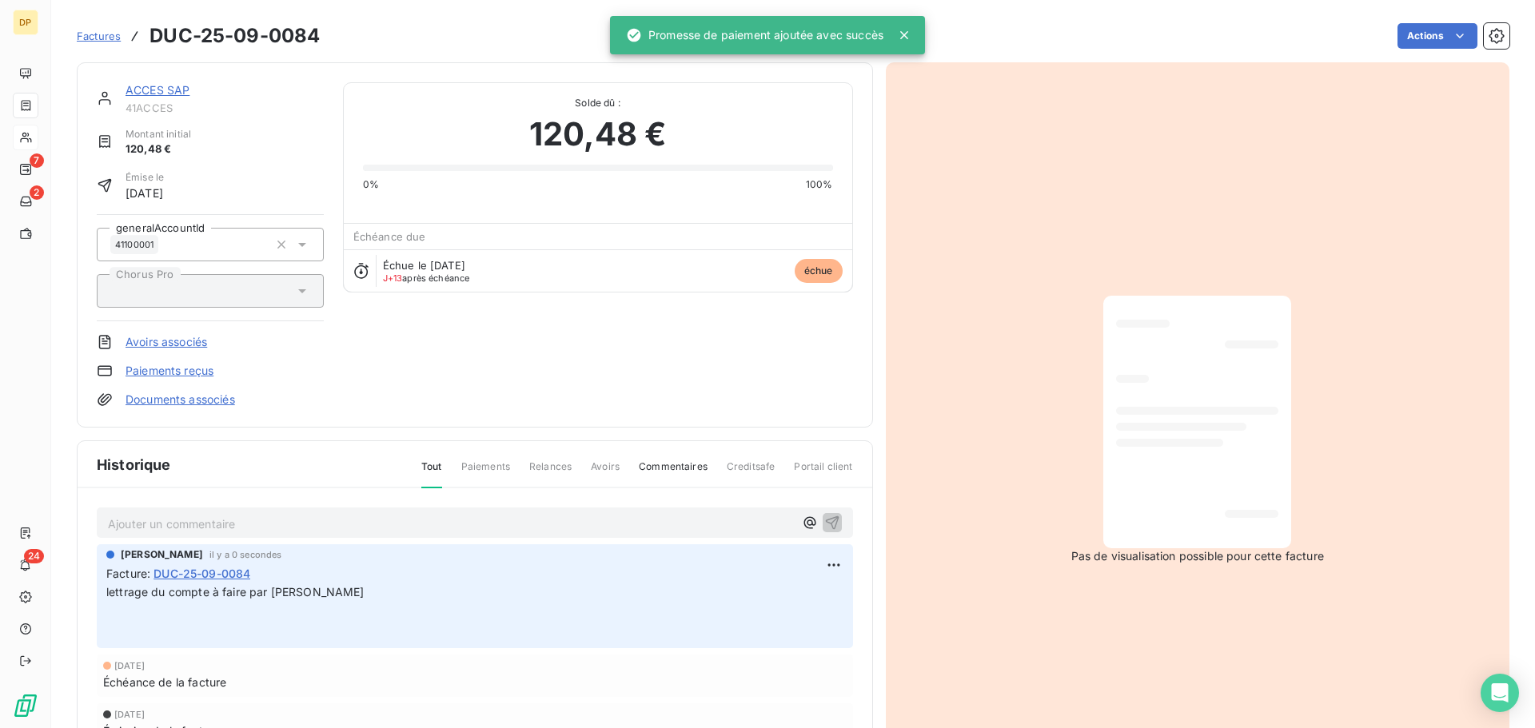
click at [170, 86] on link "ACCES SAP" at bounding box center [157, 90] width 64 height 14
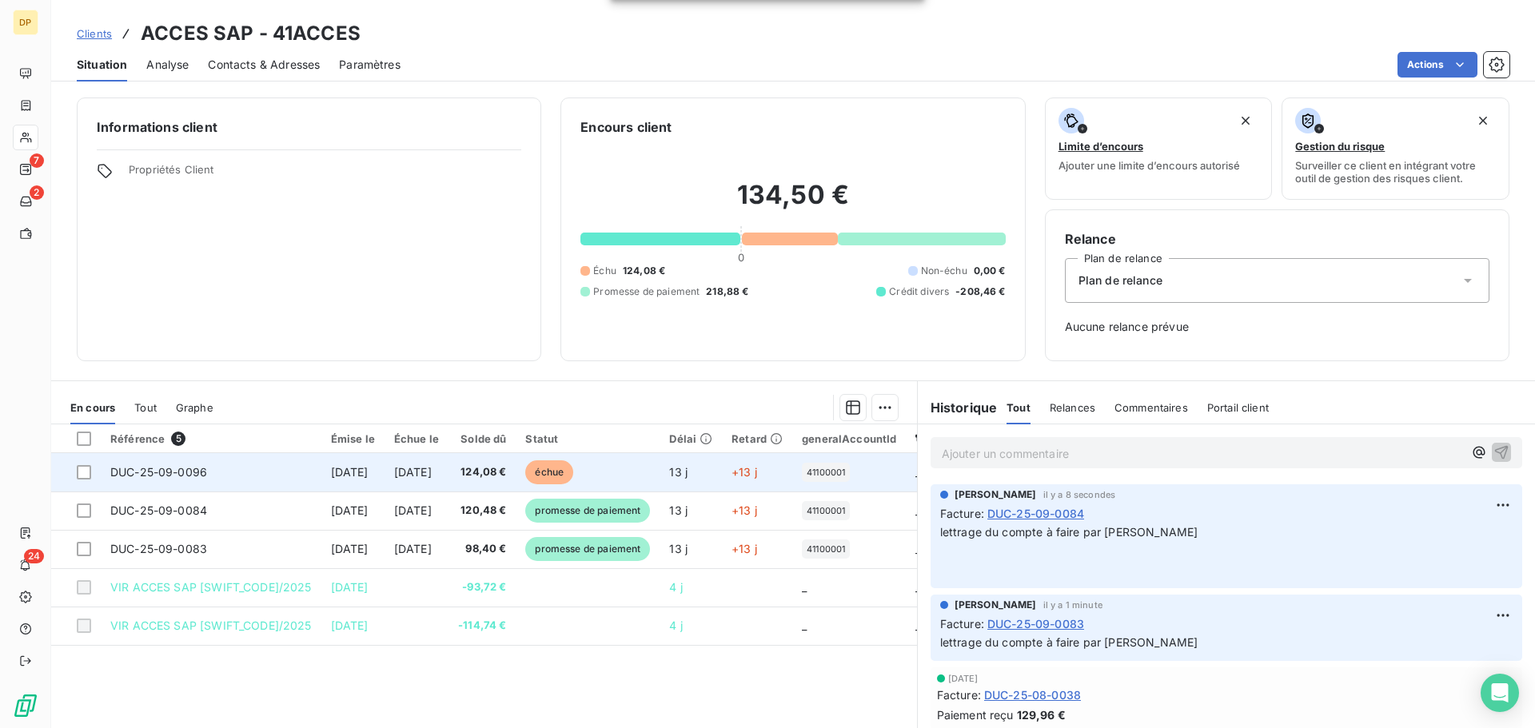
click at [357, 467] on span "[DATE]" at bounding box center [350, 472] width 38 height 14
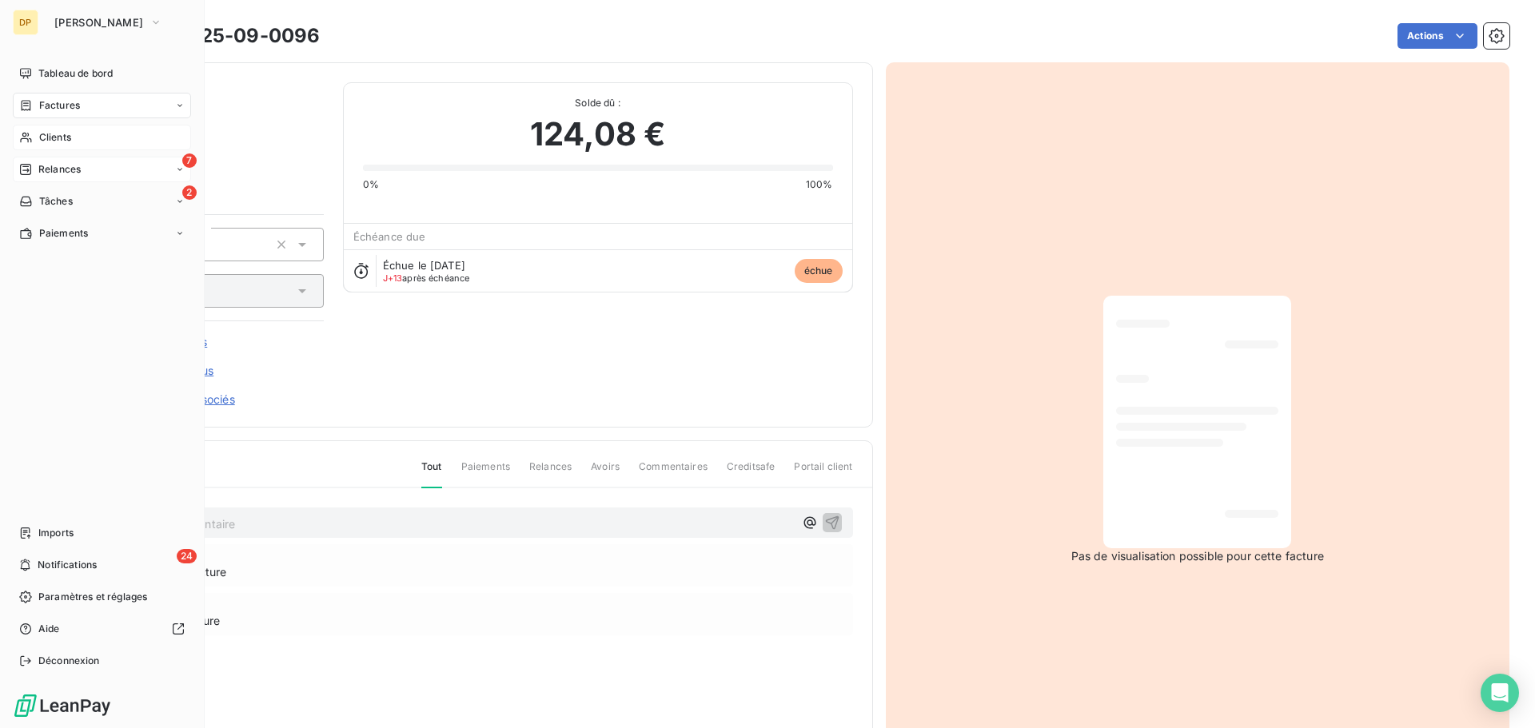
click at [74, 162] on span "Relances" at bounding box center [59, 169] width 42 height 14
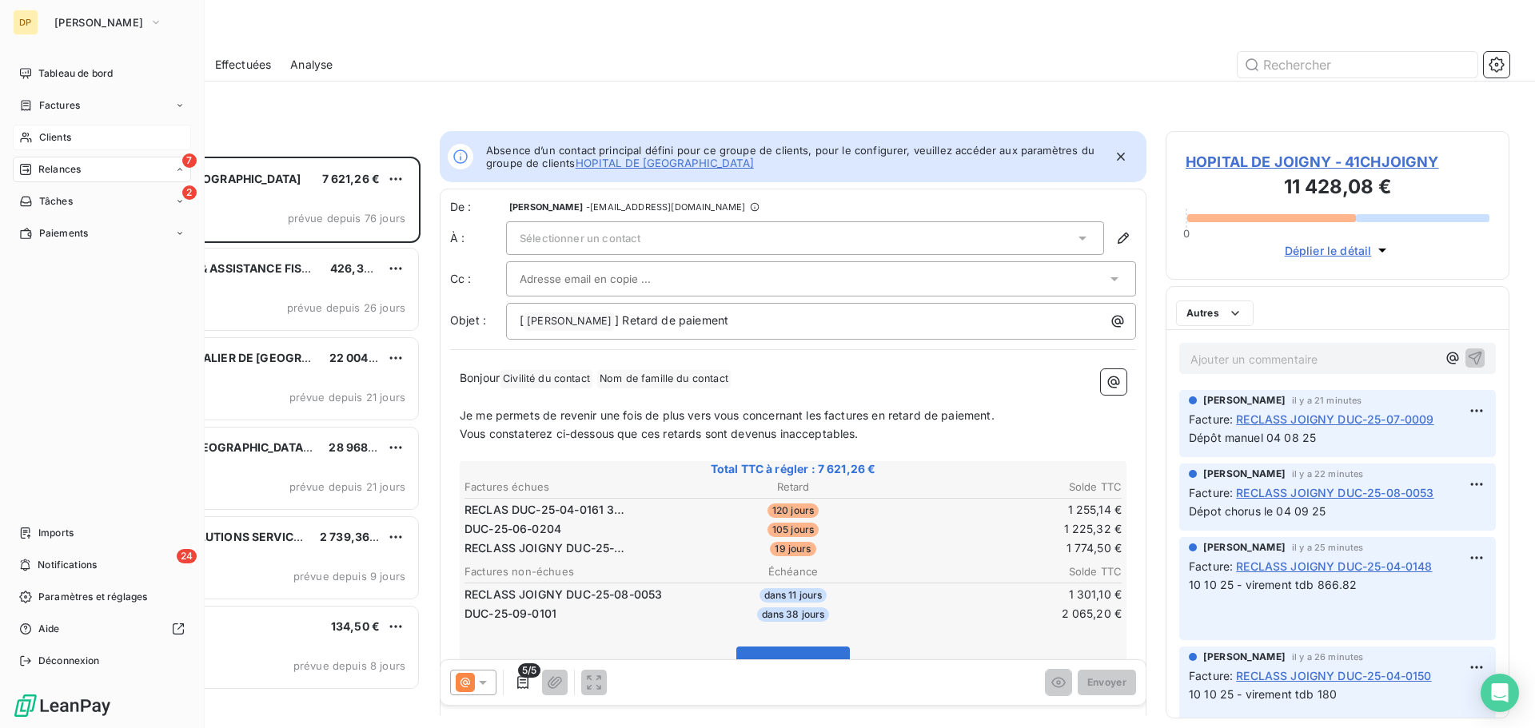
scroll to position [560, 332]
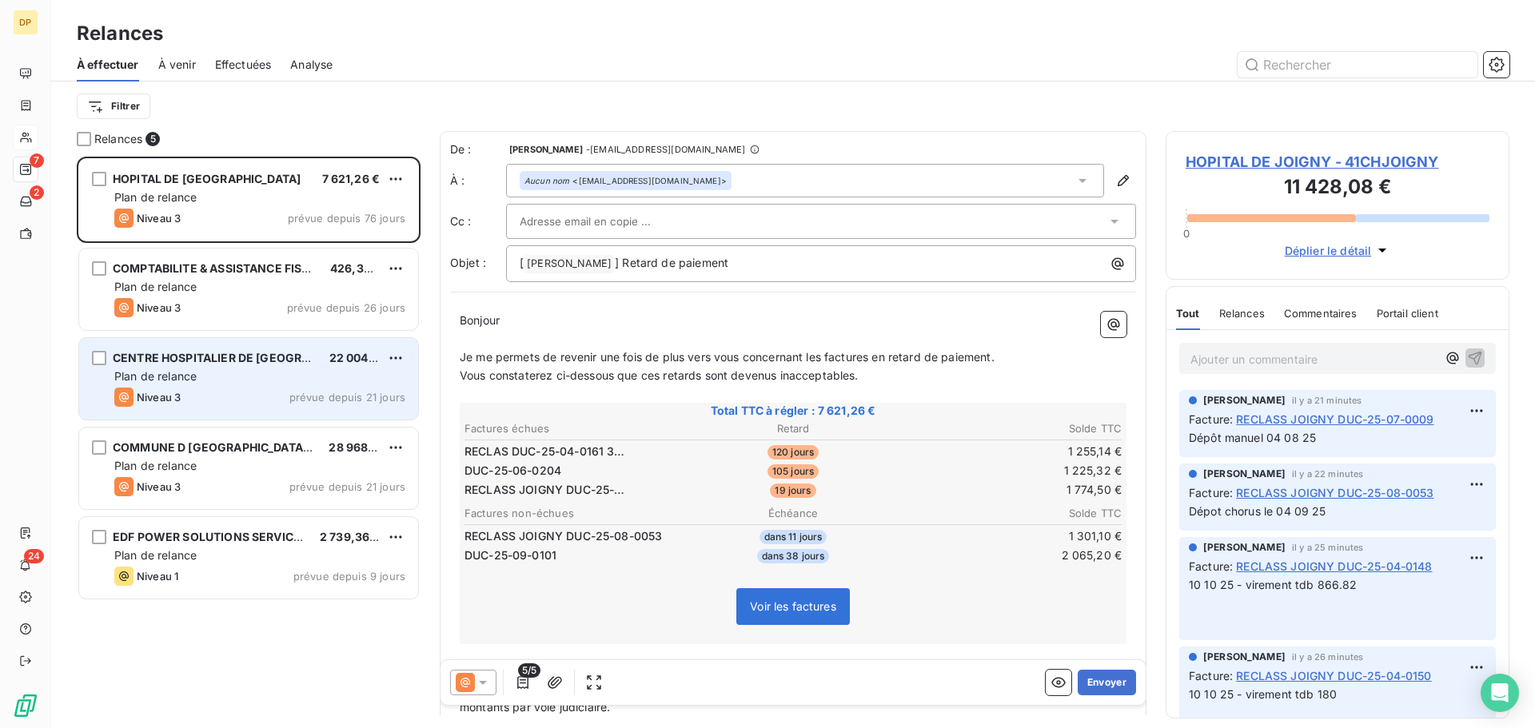
click at [328, 384] on div "CENTRE HOSPITALIER DE SENS 22 004,16 € Plan de relance Niveau 3 prévue depuis 2…" at bounding box center [248, 379] width 339 height 82
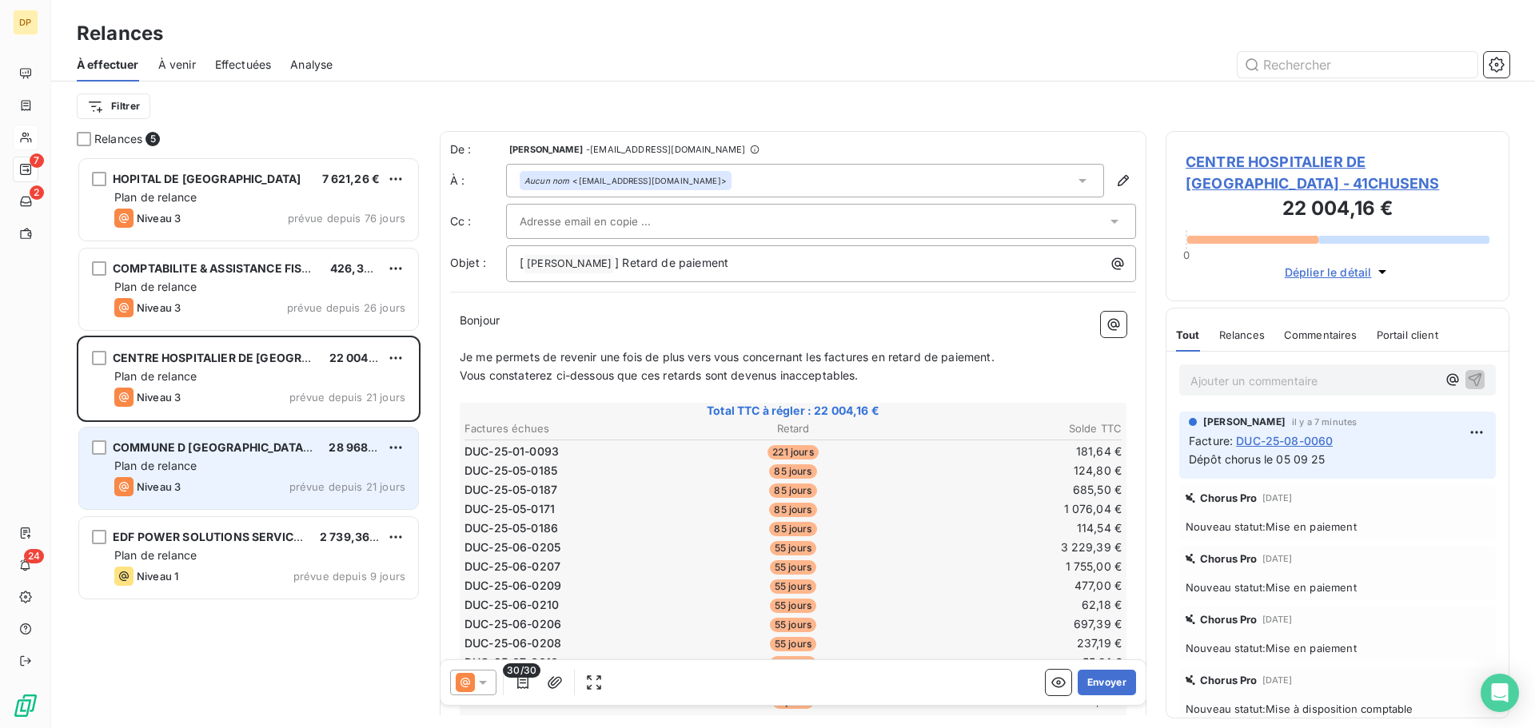
click at [245, 467] on div "Plan de relance" at bounding box center [259, 466] width 291 height 16
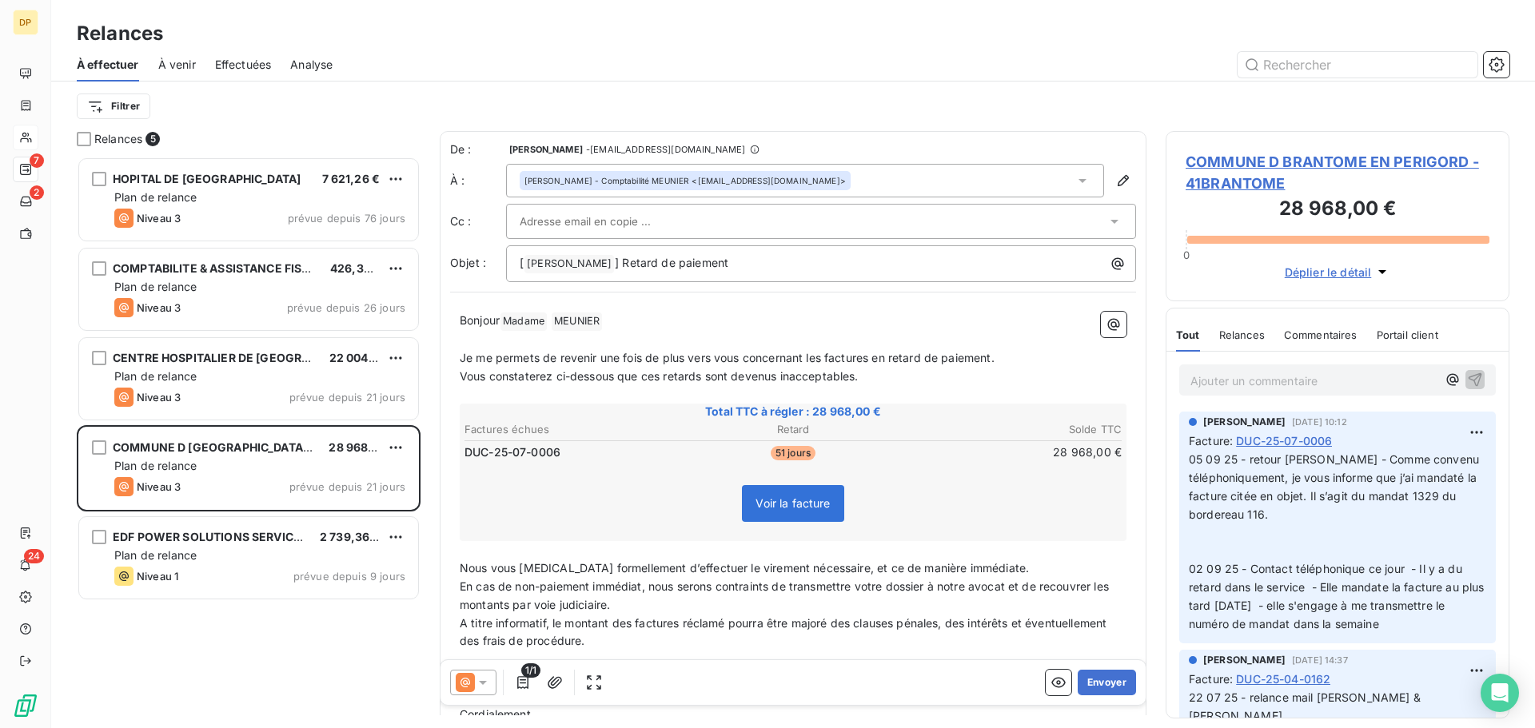
click at [1251, 165] on span "COMMUNE D BRANTOME EN PERIGORD - 41BRANTOME" at bounding box center [1337, 172] width 304 height 43
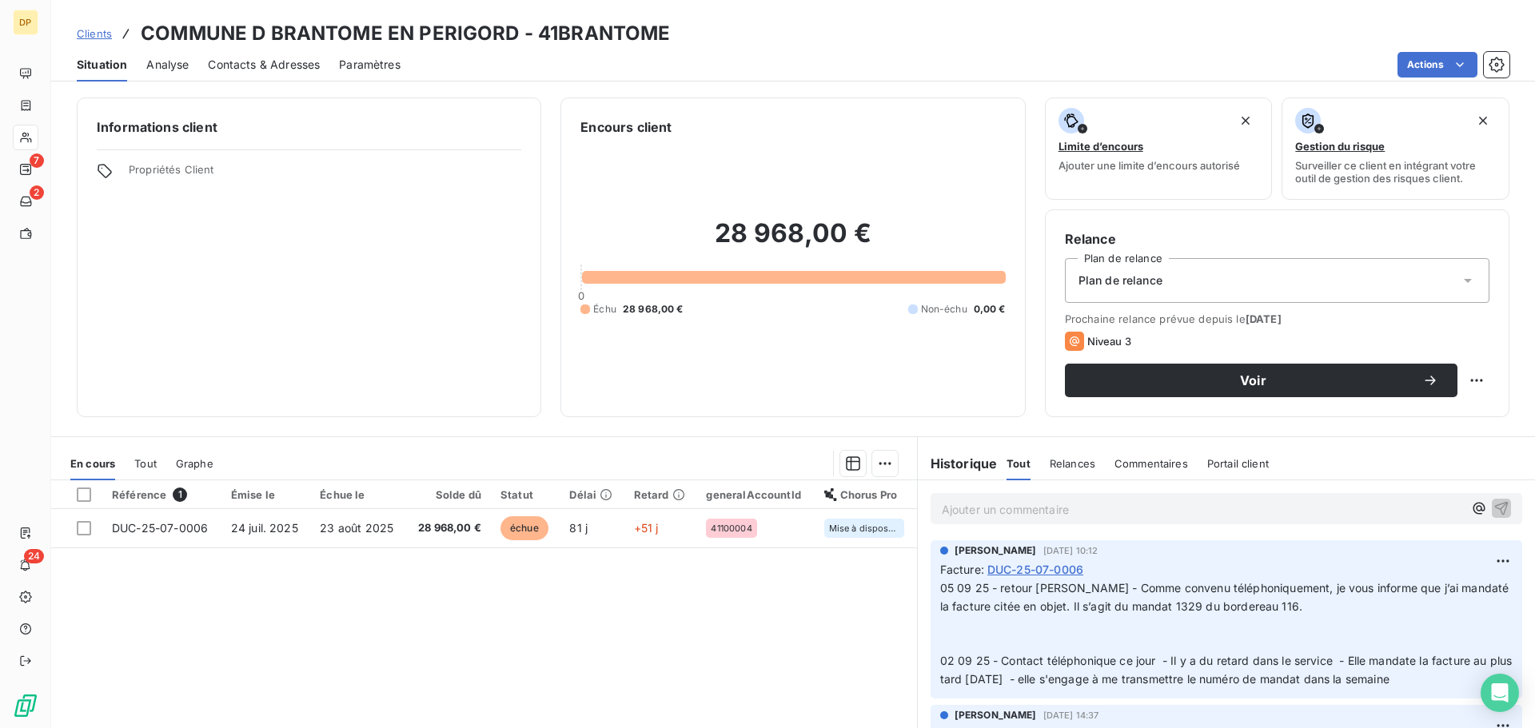
click at [281, 57] on span "Contacts & Adresses" at bounding box center [264, 65] width 112 height 16
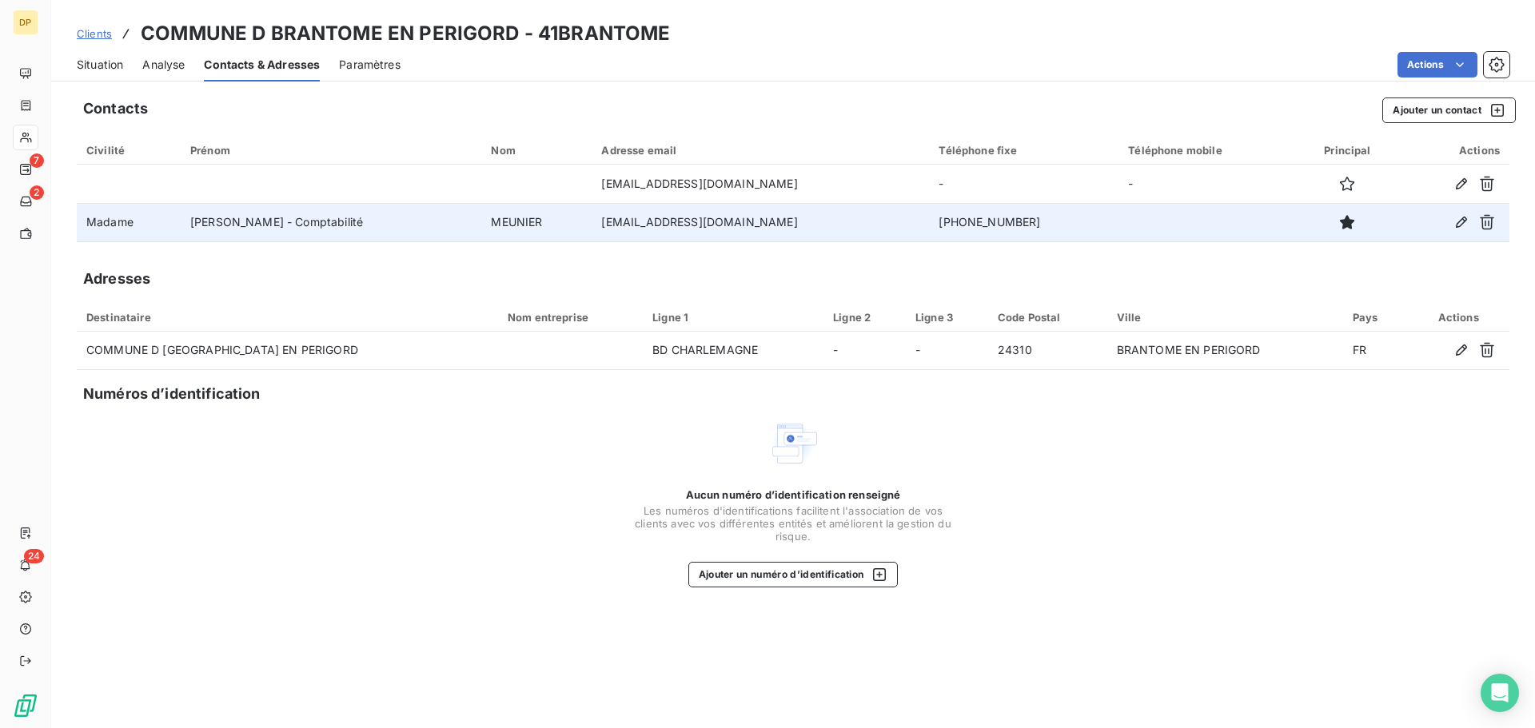
click at [942, 220] on td "[PHONE_NUMBER]" at bounding box center [1023, 222] width 189 height 38
copy td "[PHONE_NUMBER]"
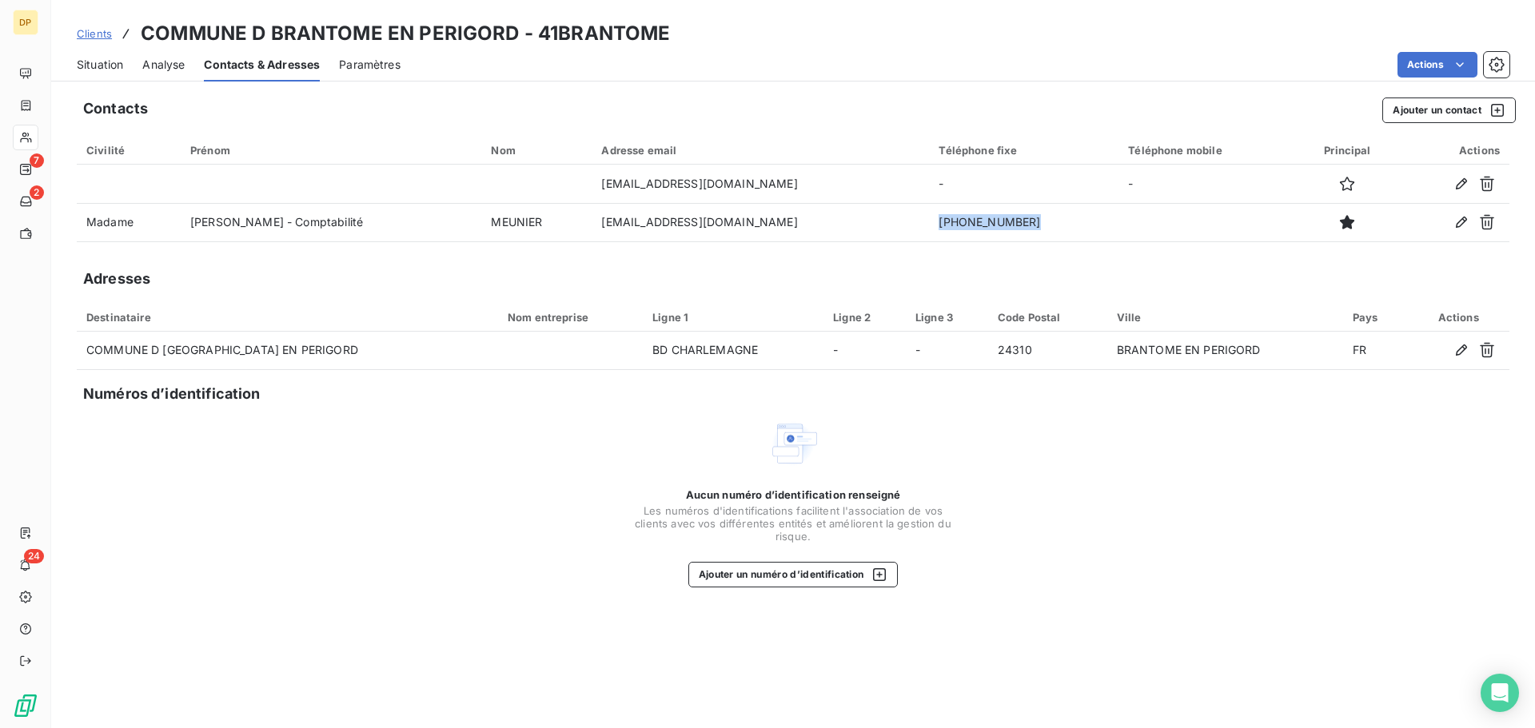
click at [95, 71] on span "Situation" at bounding box center [100, 65] width 46 height 16
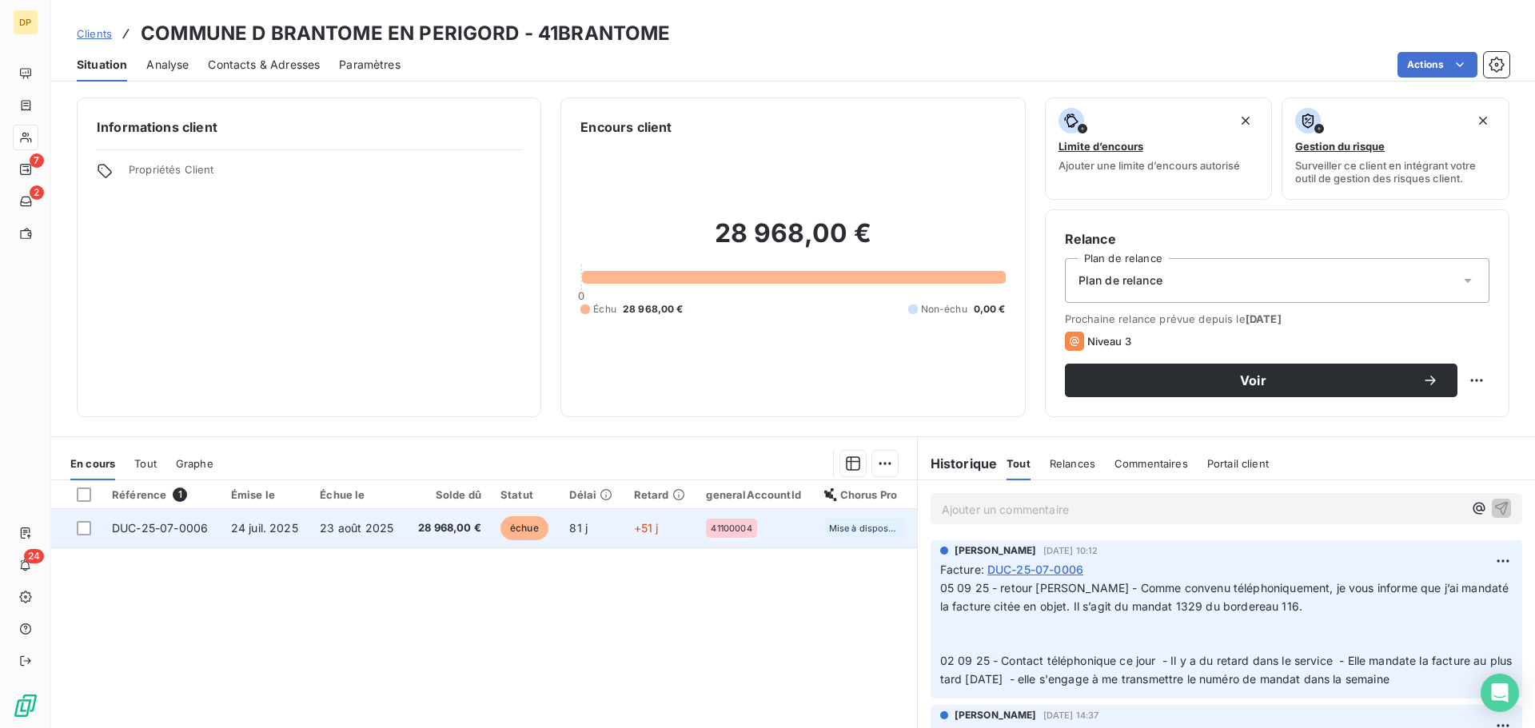
click at [378, 528] on span "23 août 2025" at bounding box center [357, 528] width 74 height 14
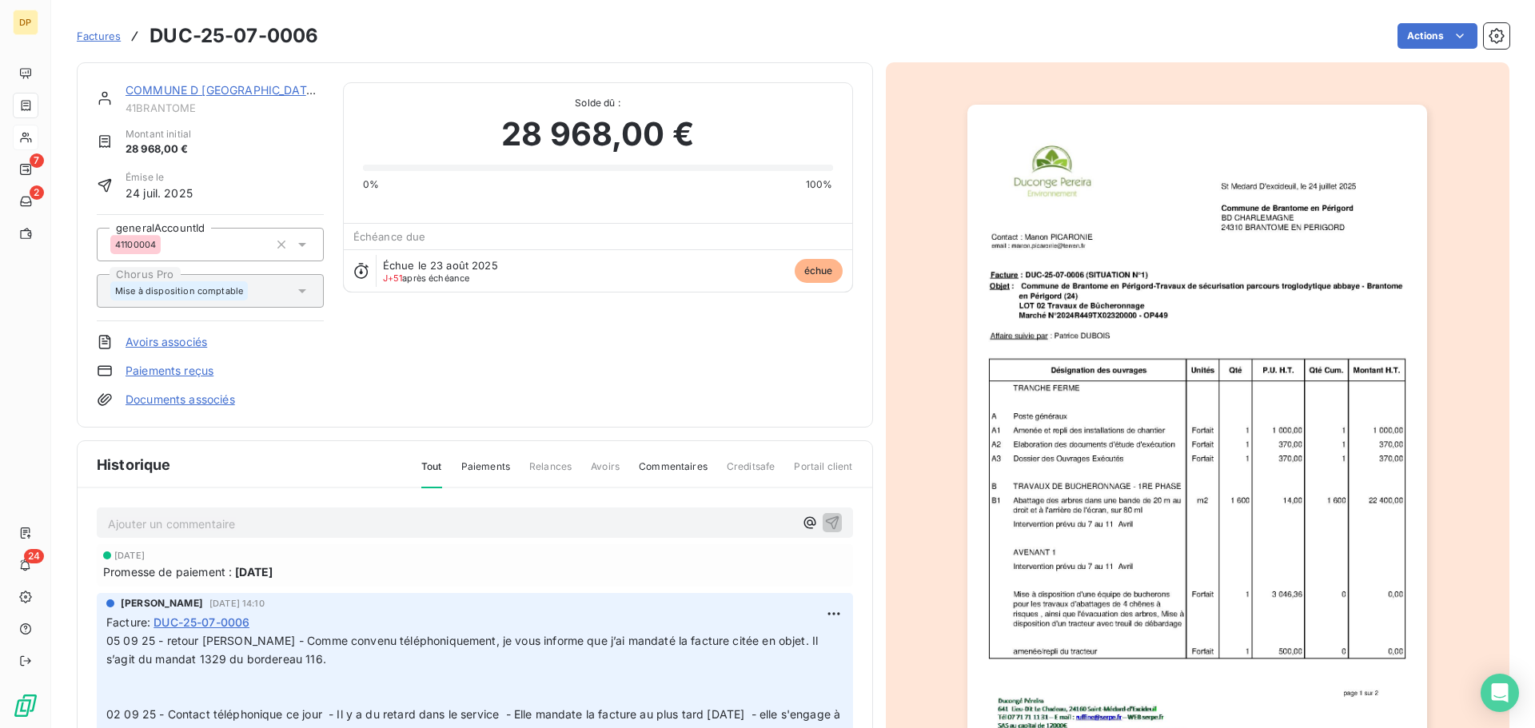
click at [1200, 380] on img "button" at bounding box center [1197, 430] width 460 height 651
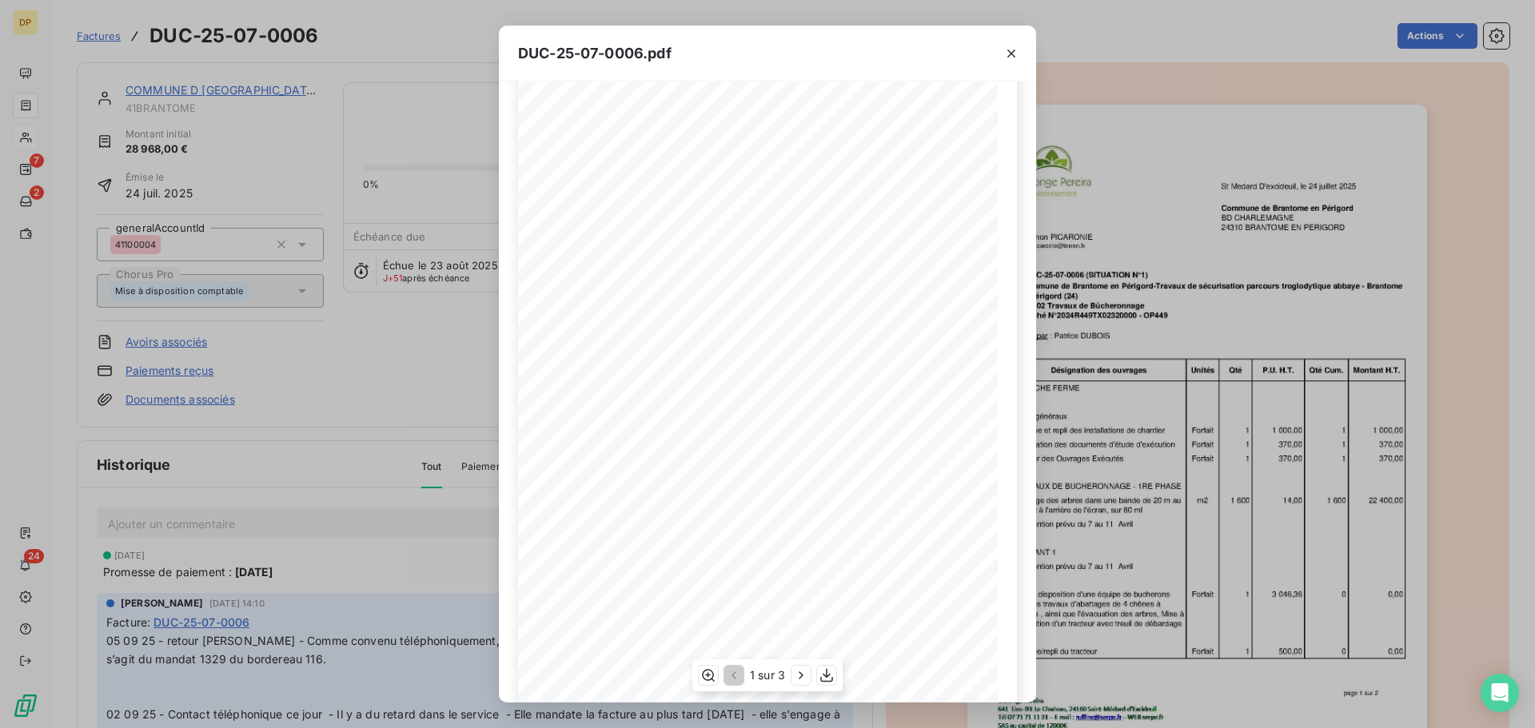
scroll to position [95, 0]
click at [803, 674] on icon "button" at bounding box center [801, 675] width 16 height 16
click at [803, 674] on icon "button" at bounding box center [803, 675] width 16 height 16
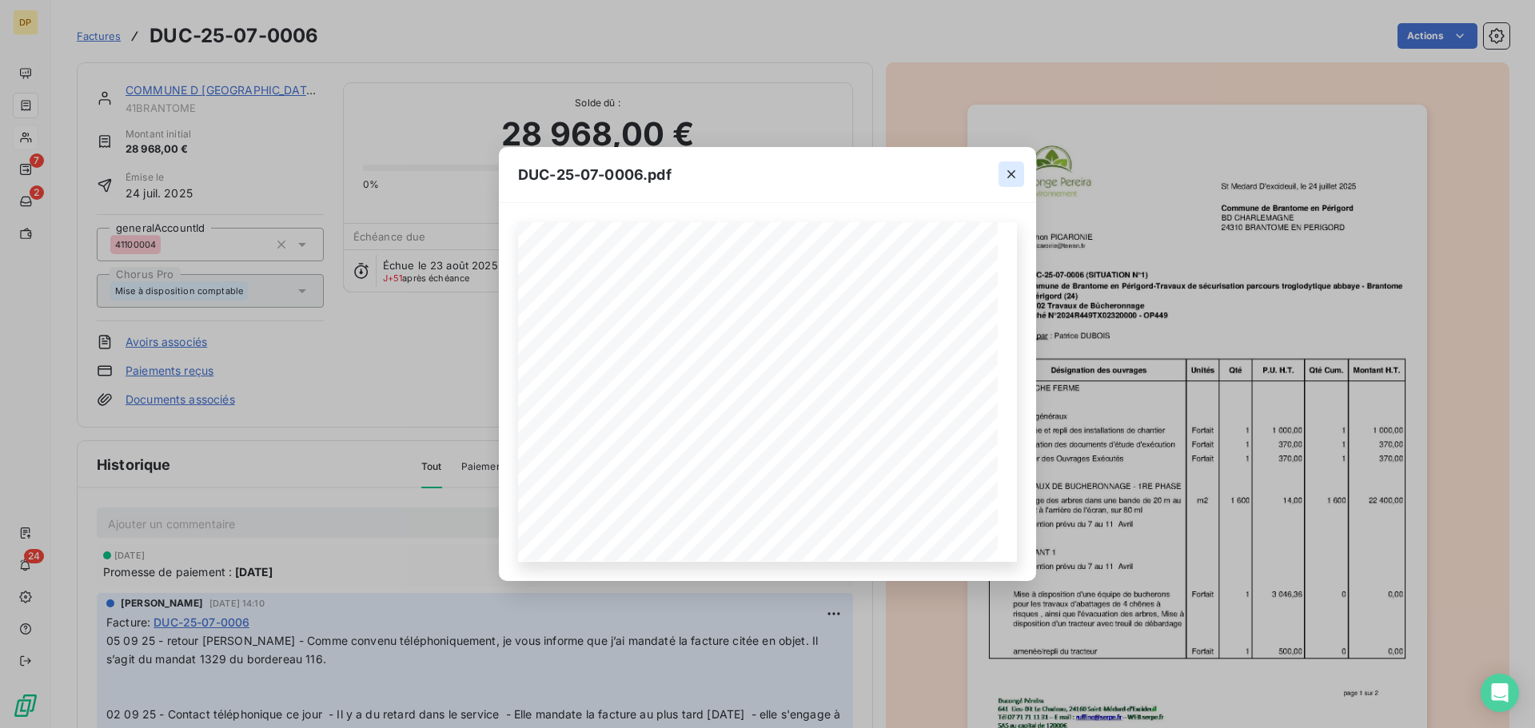
click at [1007, 170] on icon "button" at bounding box center [1011, 174] width 16 height 16
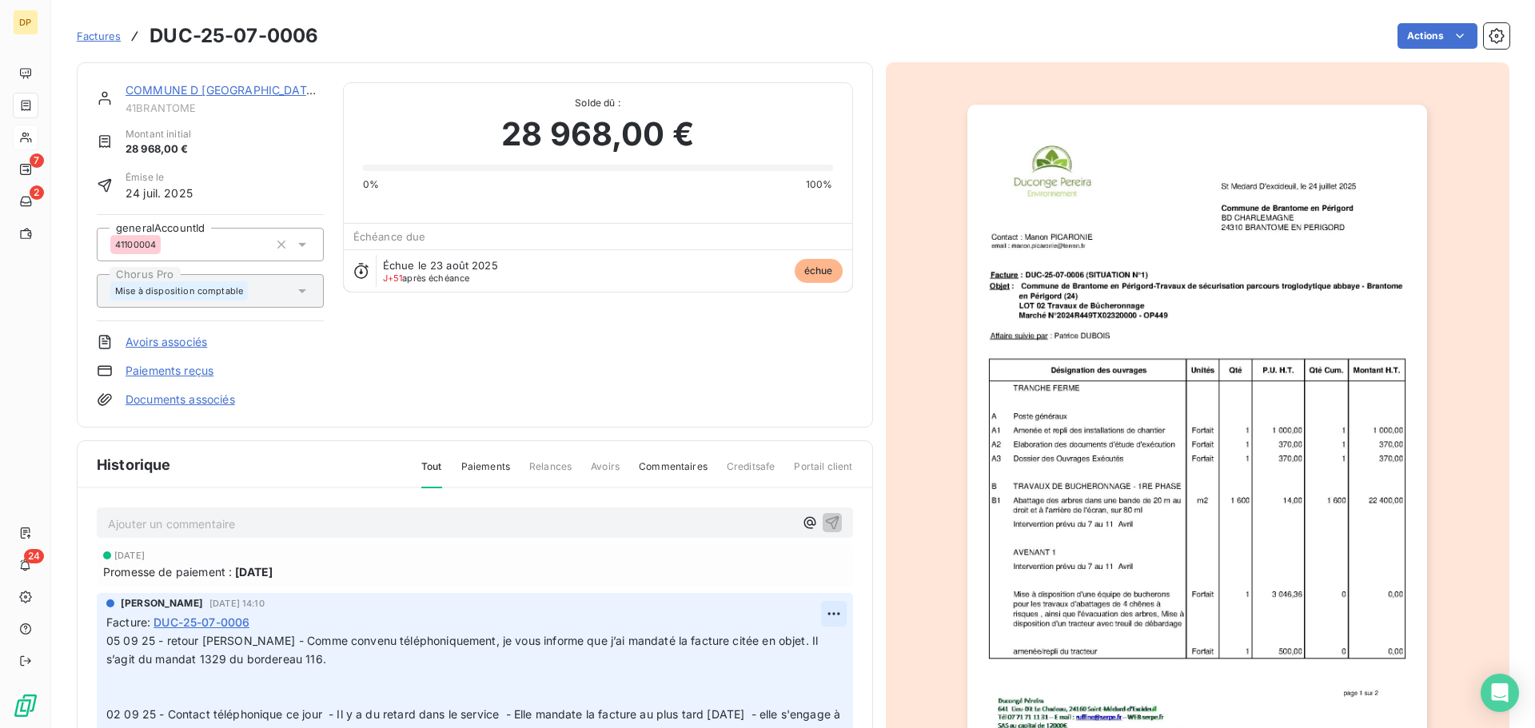
click at [816, 609] on html "DP 7 2 24 Factures DUC-25-07-0006 Actions COMMUNE D BRANTOME EN PERIGORD 41BRAN…" at bounding box center [767, 364] width 1535 height 728
click at [783, 643] on div "Editer" at bounding box center [777, 649] width 90 height 26
click at [106, 644] on div "[PERSON_NAME] [DATE] 14:10 Facture : DUC-25-07-0006 05 09 25 - retour [PERSON_N…" at bounding box center [475, 672] width 756 height 158
click at [107, 644] on span "05 09 25 - retour [PERSON_NAME] - Comme convenu téléphoniquement, je vous infor…" at bounding box center [463, 650] width 715 height 32
click at [121, 645] on span "05 09 25 - retour [PERSON_NAME] - Comme convenu téléphoniquement, je vous infor…" at bounding box center [463, 650] width 715 height 32
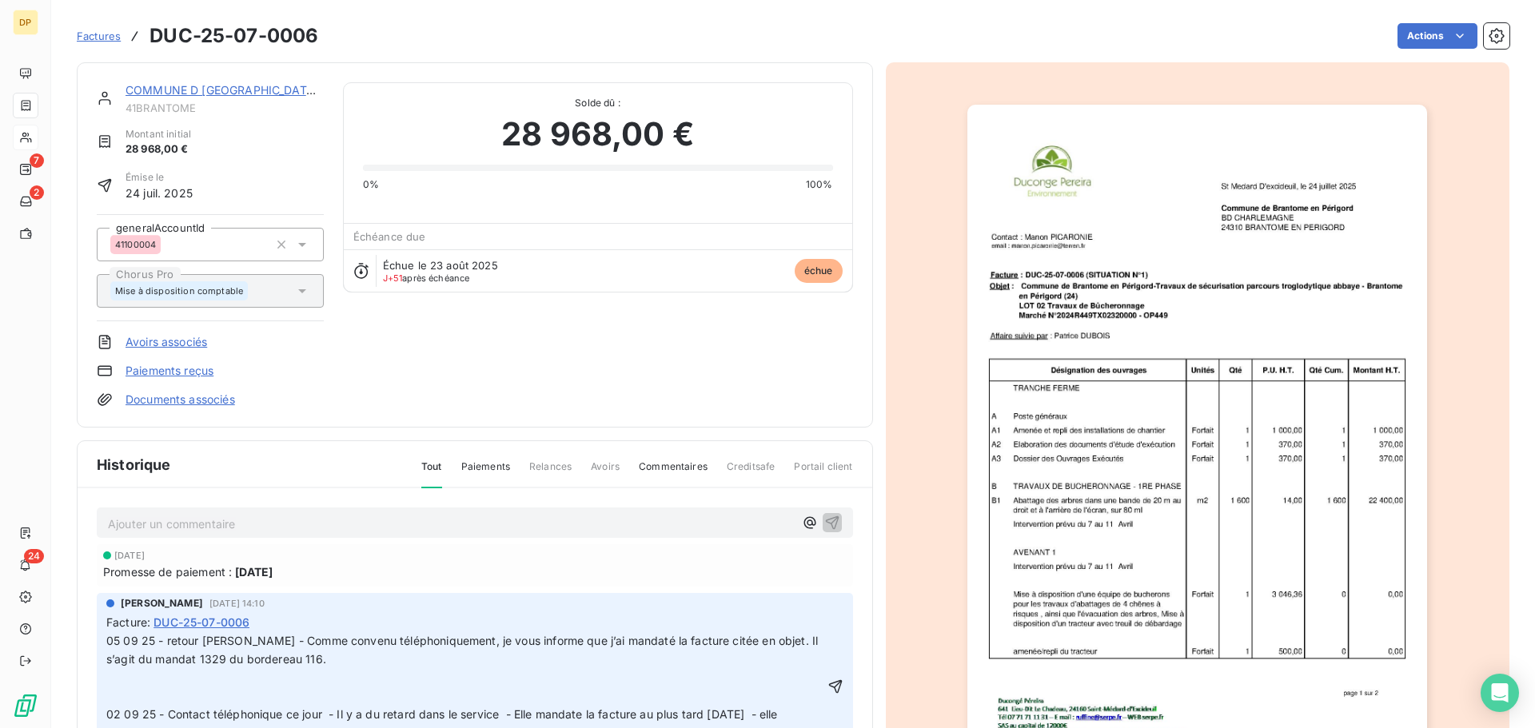
click at [108, 636] on span "05 09 25 - retour [PERSON_NAME] - Comme convenu téléphoniquement, je vous infor…" at bounding box center [463, 650] width 715 height 32
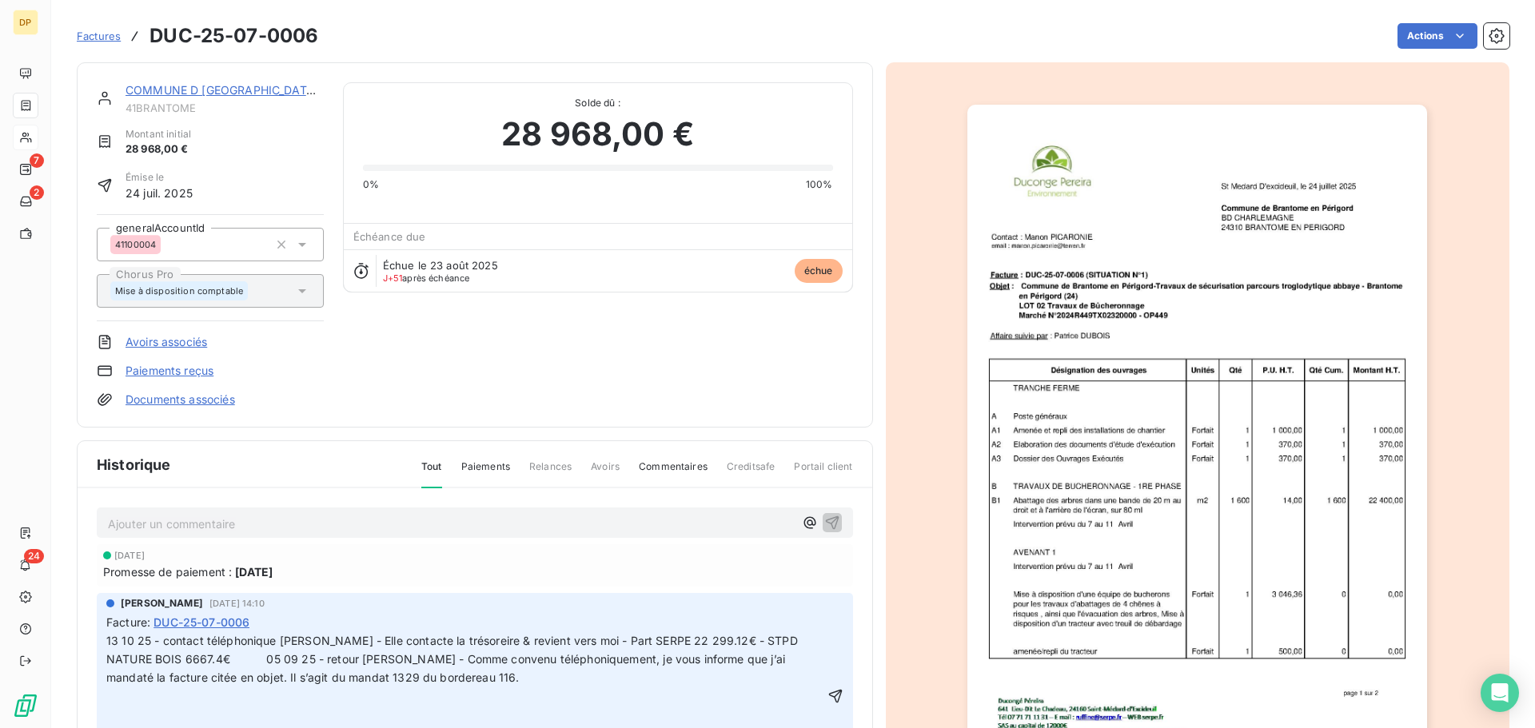
click at [496, 647] on span "13 10 25 - contact téléphonique [PERSON_NAME] - Elle contacte la trésoreire & r…" at bounding box center [453, 695] width 695 height 123
click at [220, 662] on span "13 10 25 - contact téléphonique [PERSON_NAME] - Elle contacte la trésorerie & r…" at bounding box center [453, 695] width 695 height 123
click at [271, 654] on span "13 10 25 - contact téléphonique [PERSON_NAME] - Elle contacte la trésorerie & r…" at bounding box center [453, 695] width 695 height 123
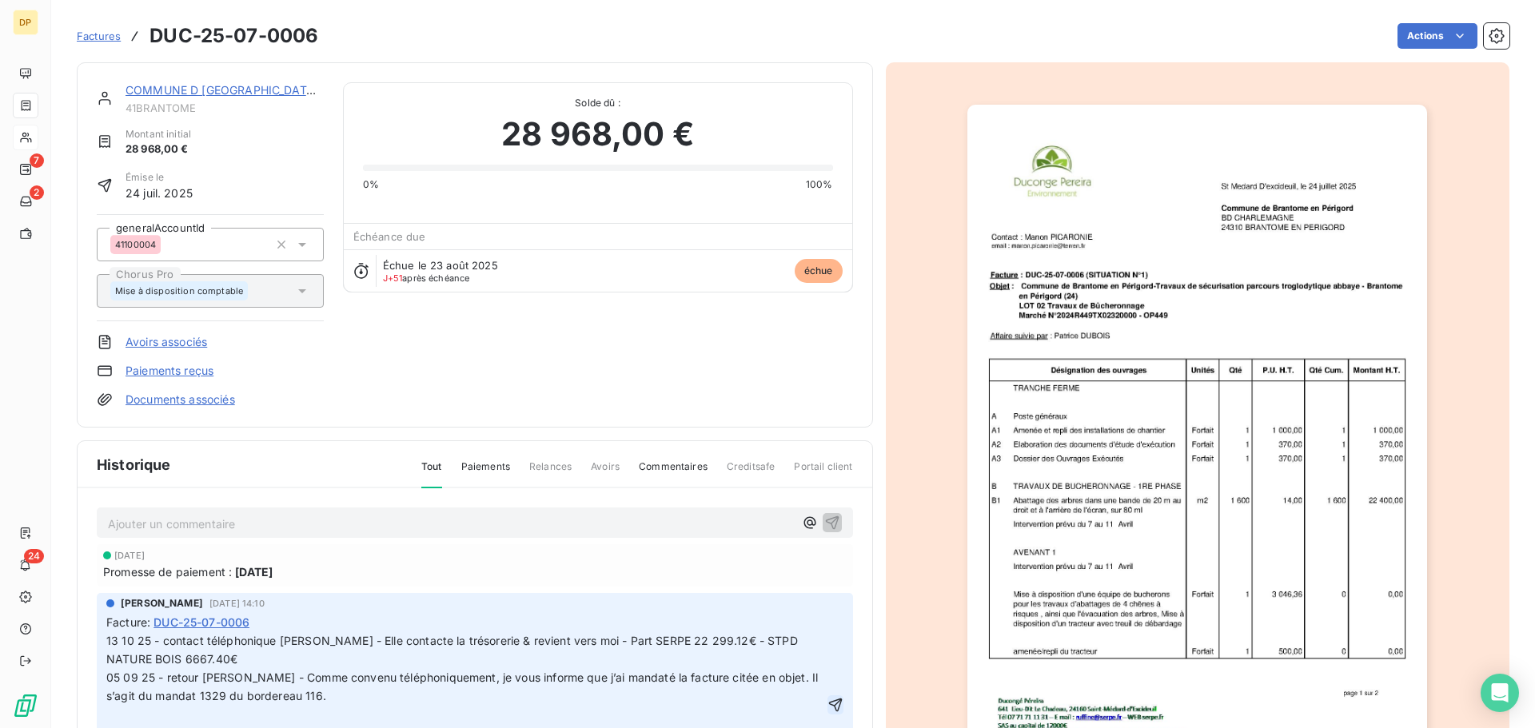
click at [827, 695] on button "button" at bounding box center [835, 704] width 16 height 19
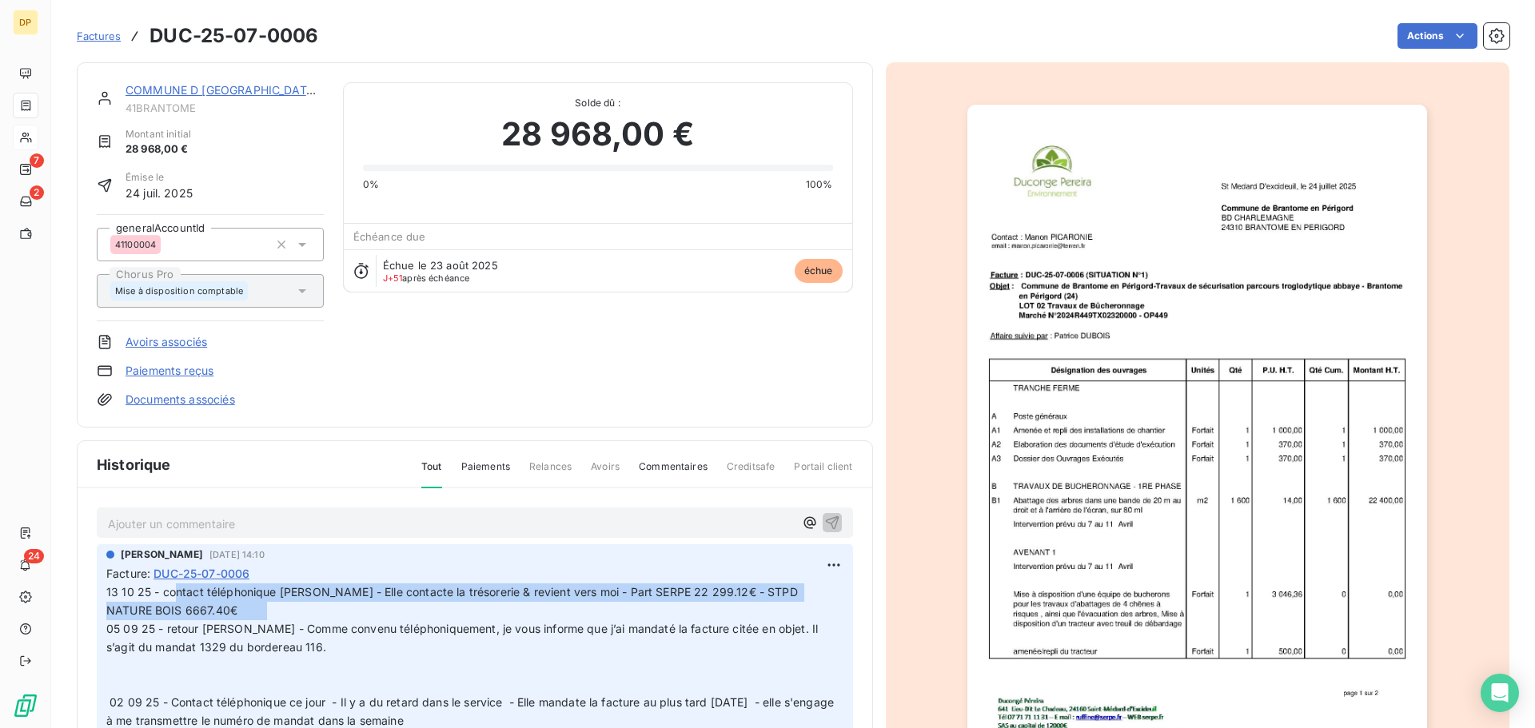
drag, startPoint x: 272, startPoint y: 606, endPoint x: 173, endPoint y: 595, distance: 99.0
click at [173, 595] on span "13 10 25 - contact téléphonique [PERSON_NAME] - Elle contacte la trésorerie & r…" at bounding box center [475, 655] width 738 height 141
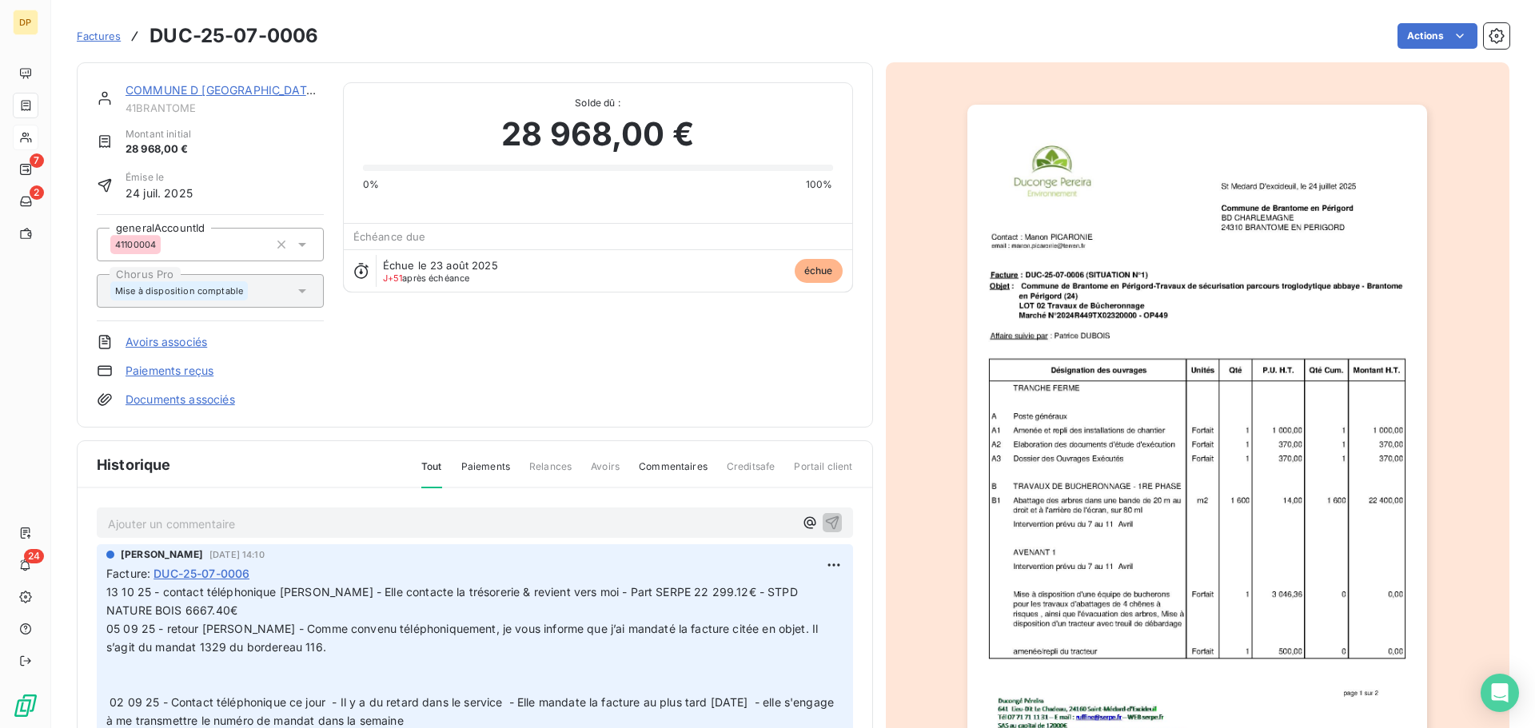
click at [274, 609] on span "13 10 25 - contact téléphonique [PERSON_NAME] - Elle contacte la trésorerie & r…" at bounding box center [475, 655] width 738 height 141
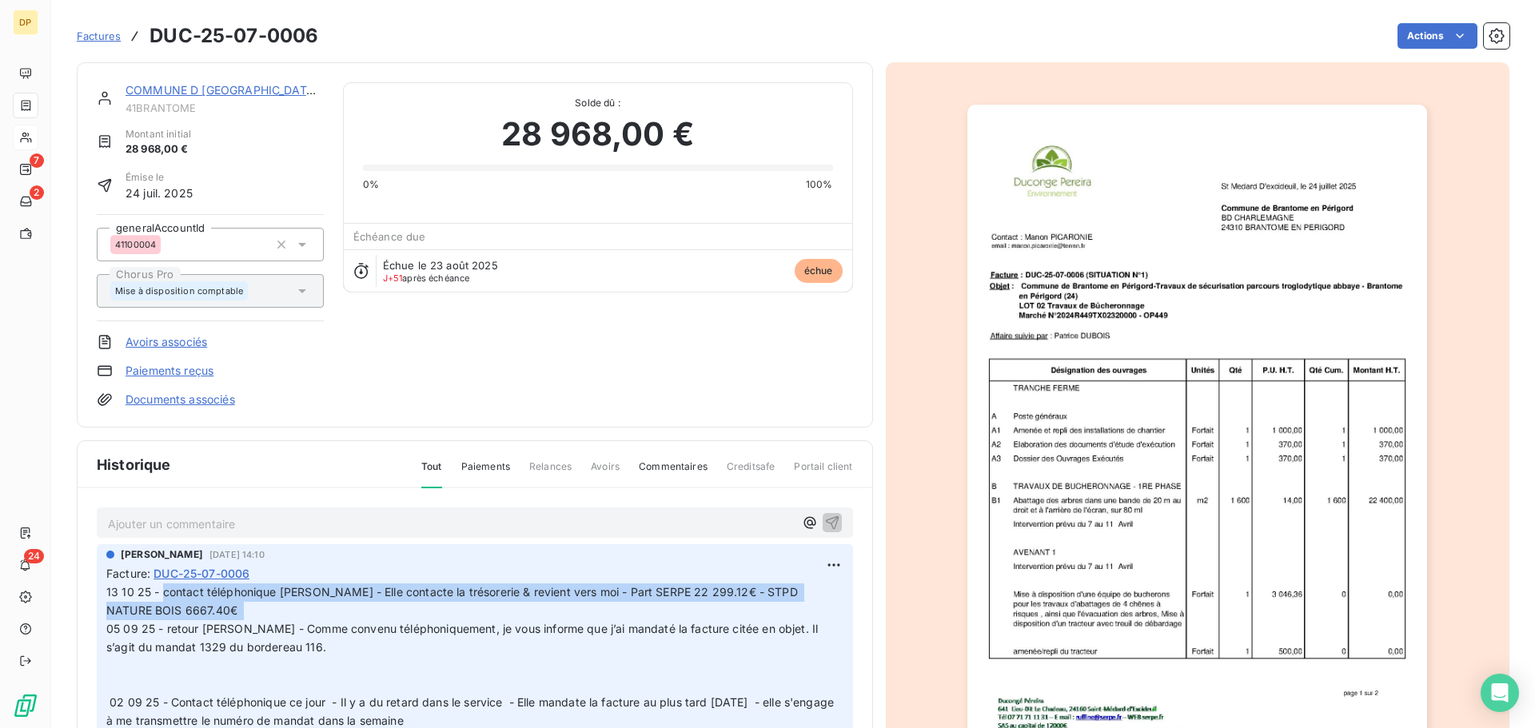
drag, startPoint x: 250, startPoint y: 607, endPoint x: 162, endPoint y: 589, distance: 89.7
click at [162, 589] on span "13 10 25 - contact téléphonique [PERSON_NAME] - Elle contacte la trésorerie & r…" at bounding box center [475, 655] width 738 height 141
copy span "contact téléphonique [PERSON_NAME] - Elle contacte la trésorerie & revient vers…"
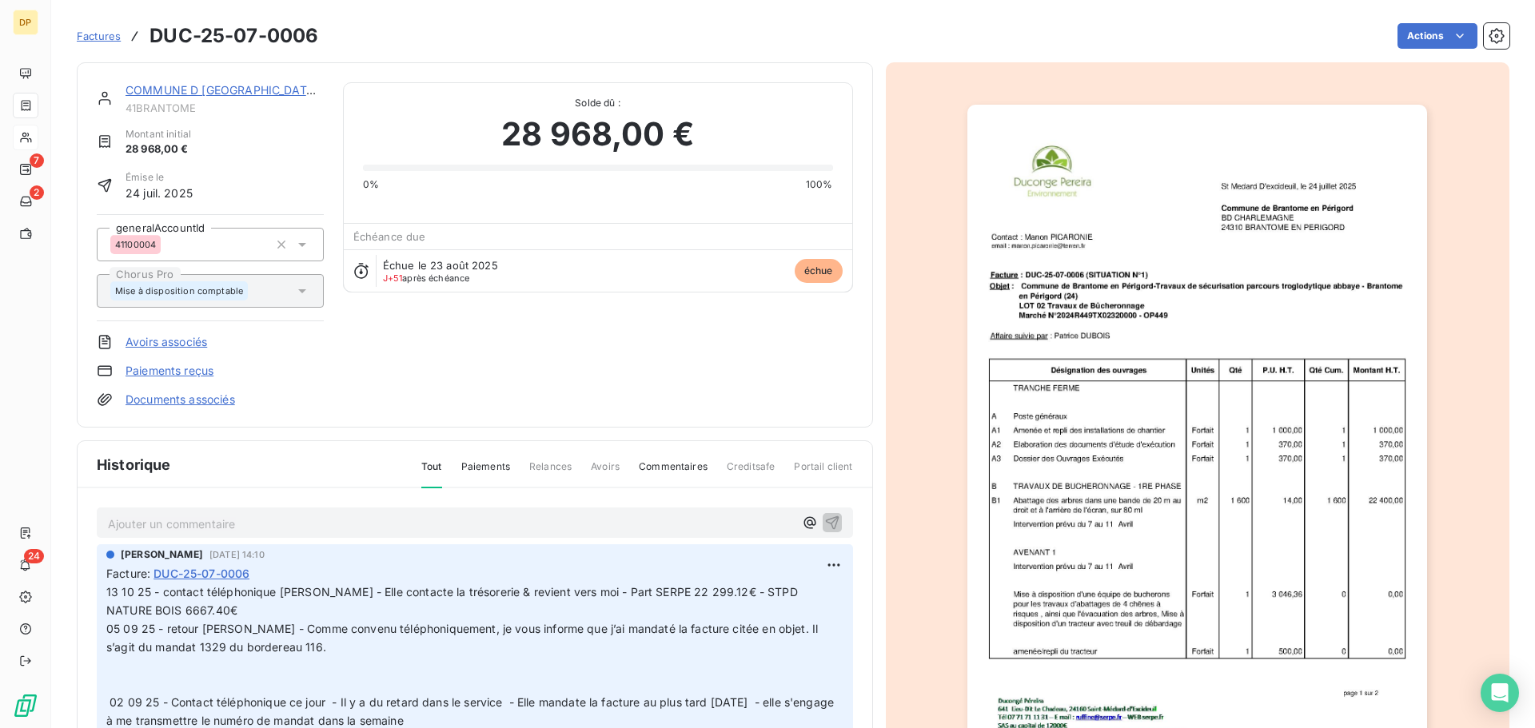
click at [277, 91] on link "COMMUNE D [GEOGRAPHIC_DATA] EN PERIGORD" at bounding box center [261, 90] width 272 height 14
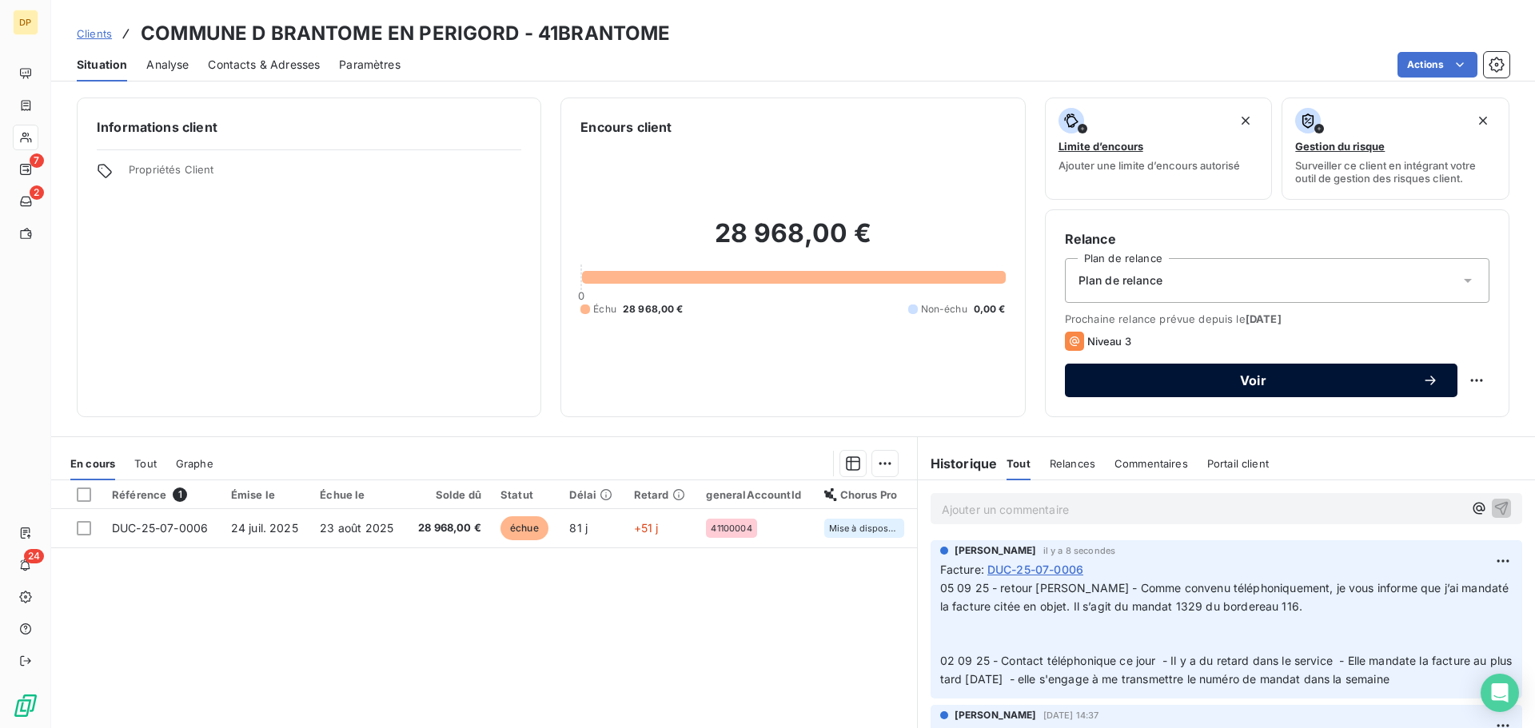
click at [1397, 380] on span "Voir" at bounding box center [1253, 380] width 338 height 13
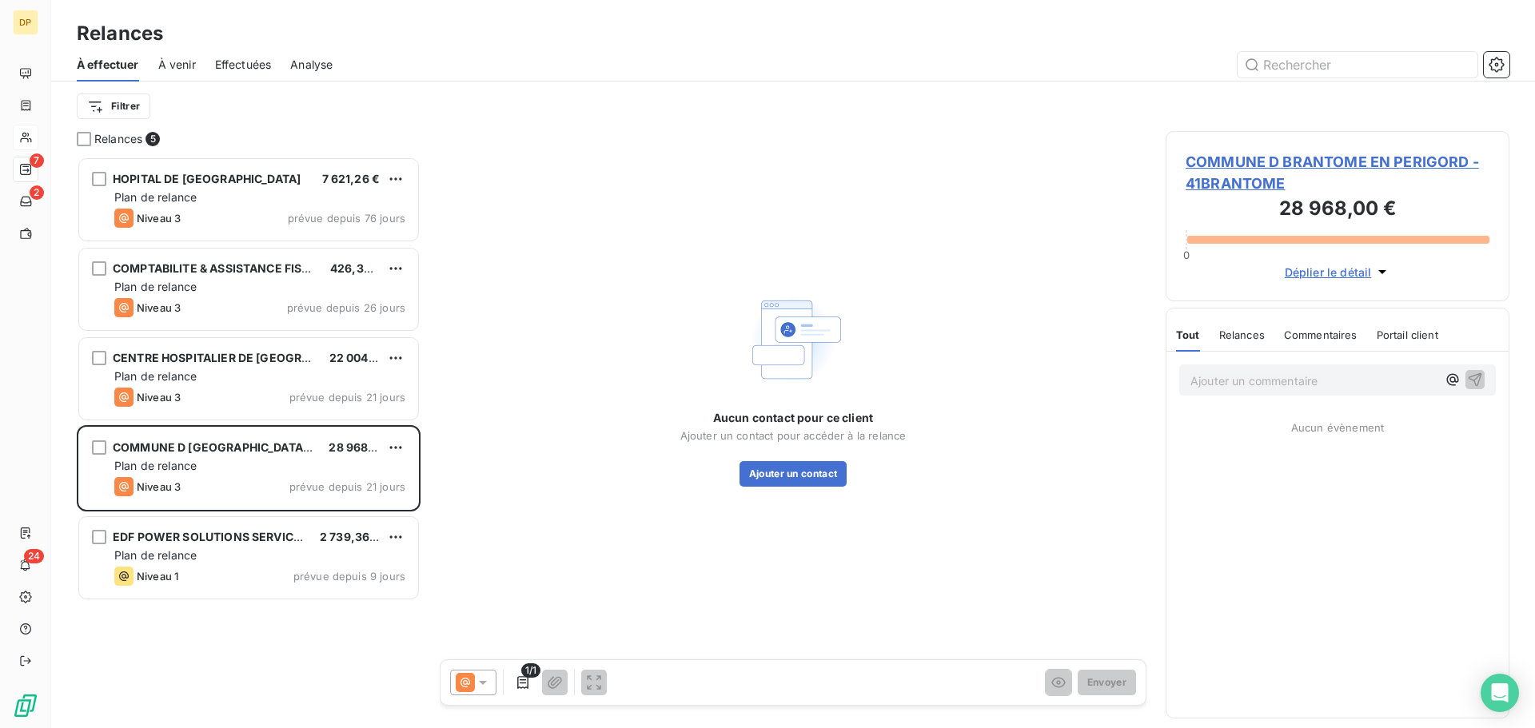
scroll to position [560, 332]
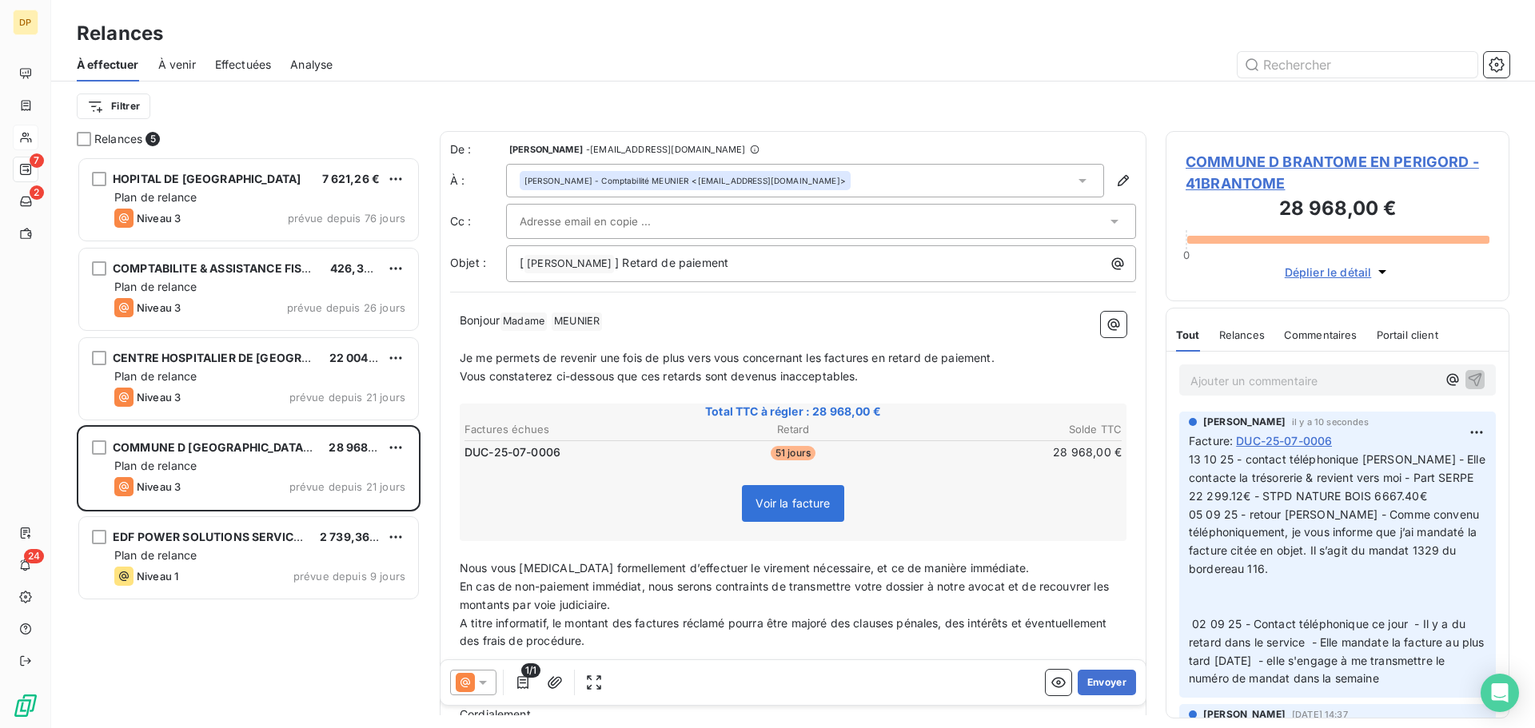
click at [487, 670] on div at bounding box center [473, 683] width 46 height 26
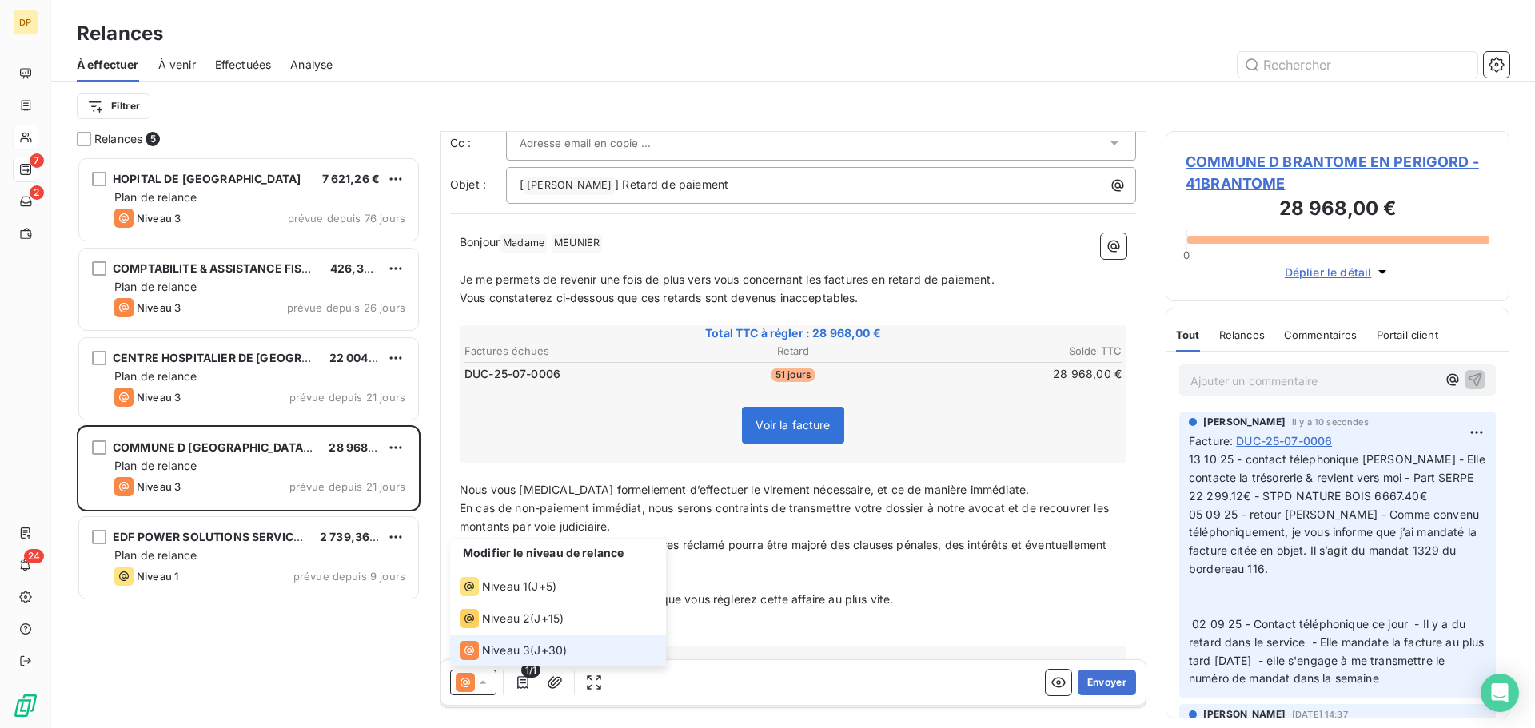
scroll to position [137, 0]
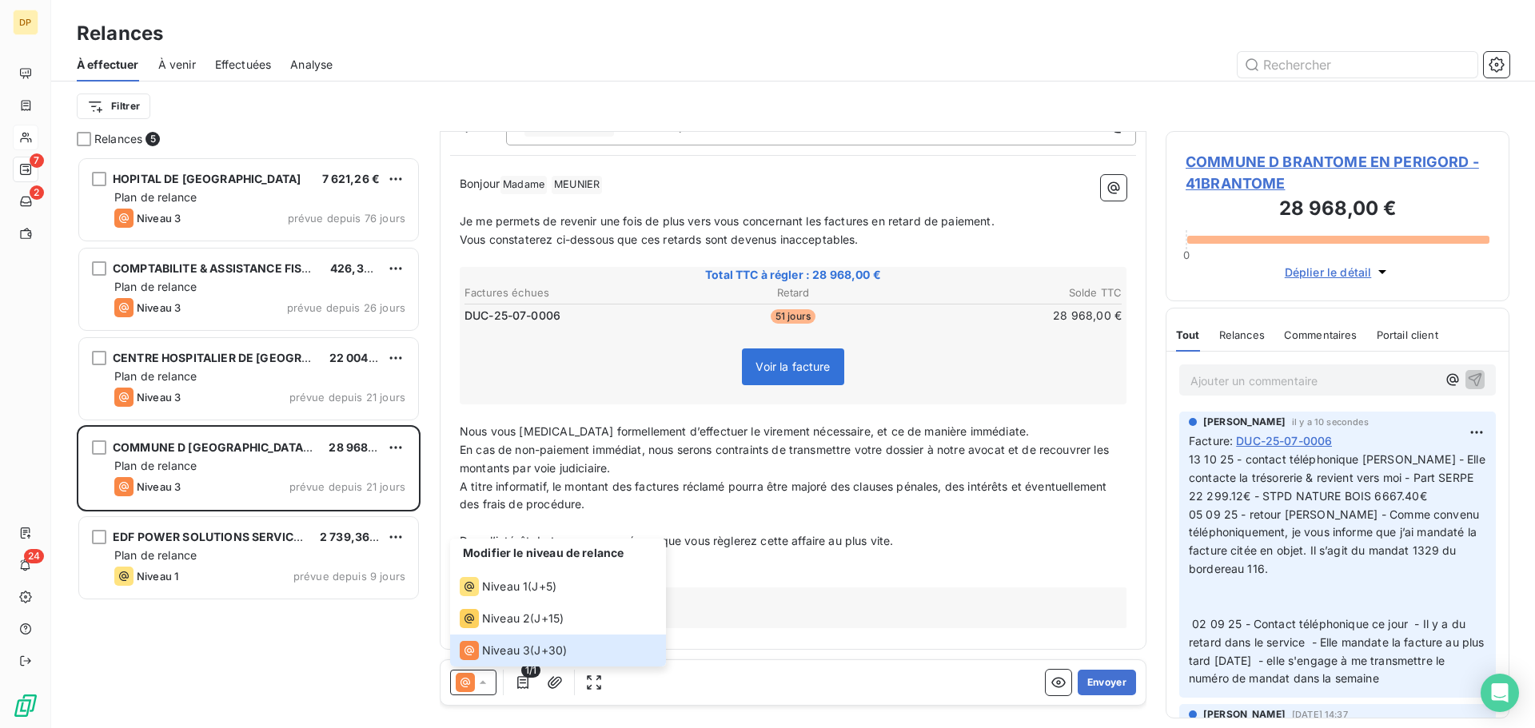
click at [1274, 158] on span "COMMUNE D BRANTOME EN PERIGORD - 41BRANTOME" at bounding box center [1337, 172] width 304 height 43
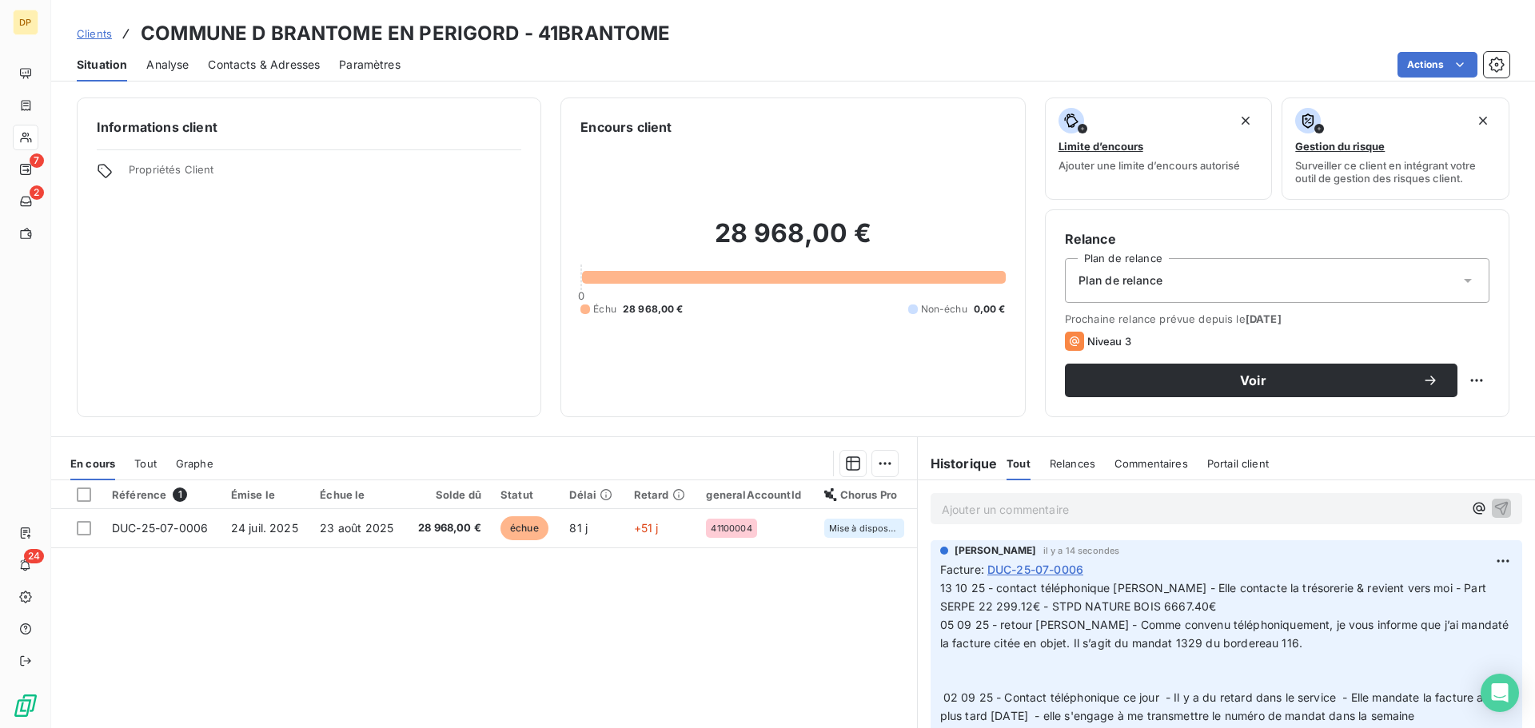
click at [1253, 279] on div "Plan de relance" at bounding box center [1277, 280] width 424 height 45
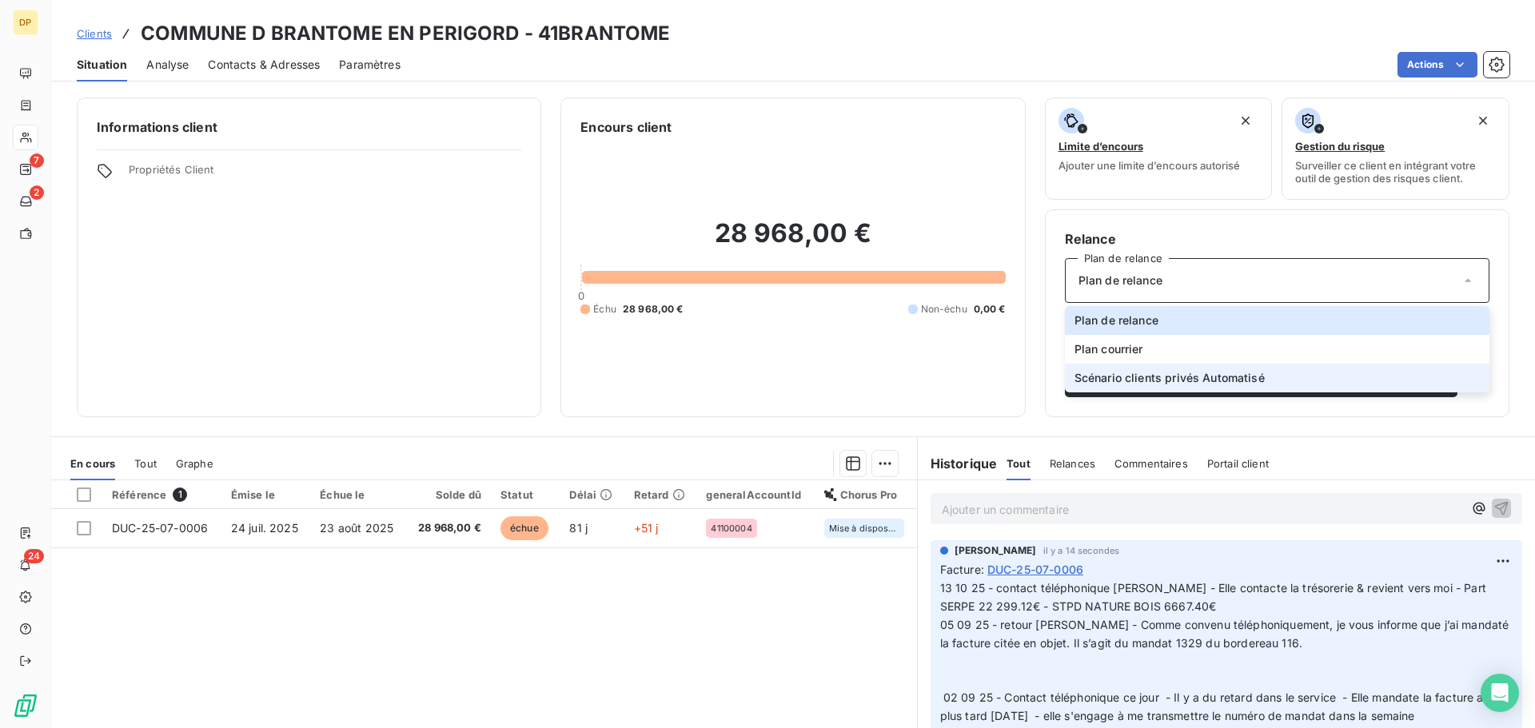
click at [1206, 377] on span "Scénario clients privés Automatisé" at bounding box center [1169, 378] width 190 height 16
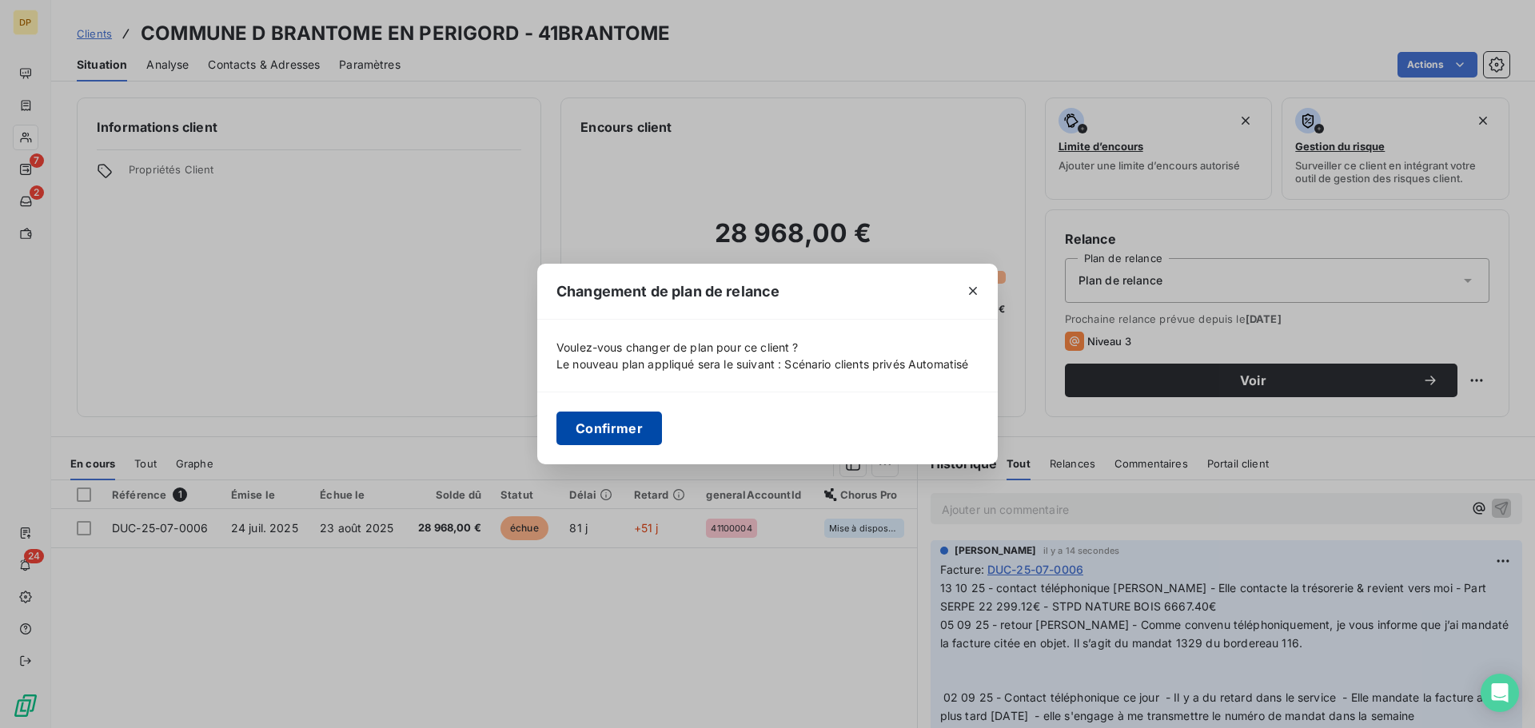
click at [634, 419] on button "Confirmer" at bounding box center [609, 429] width 106 height 34
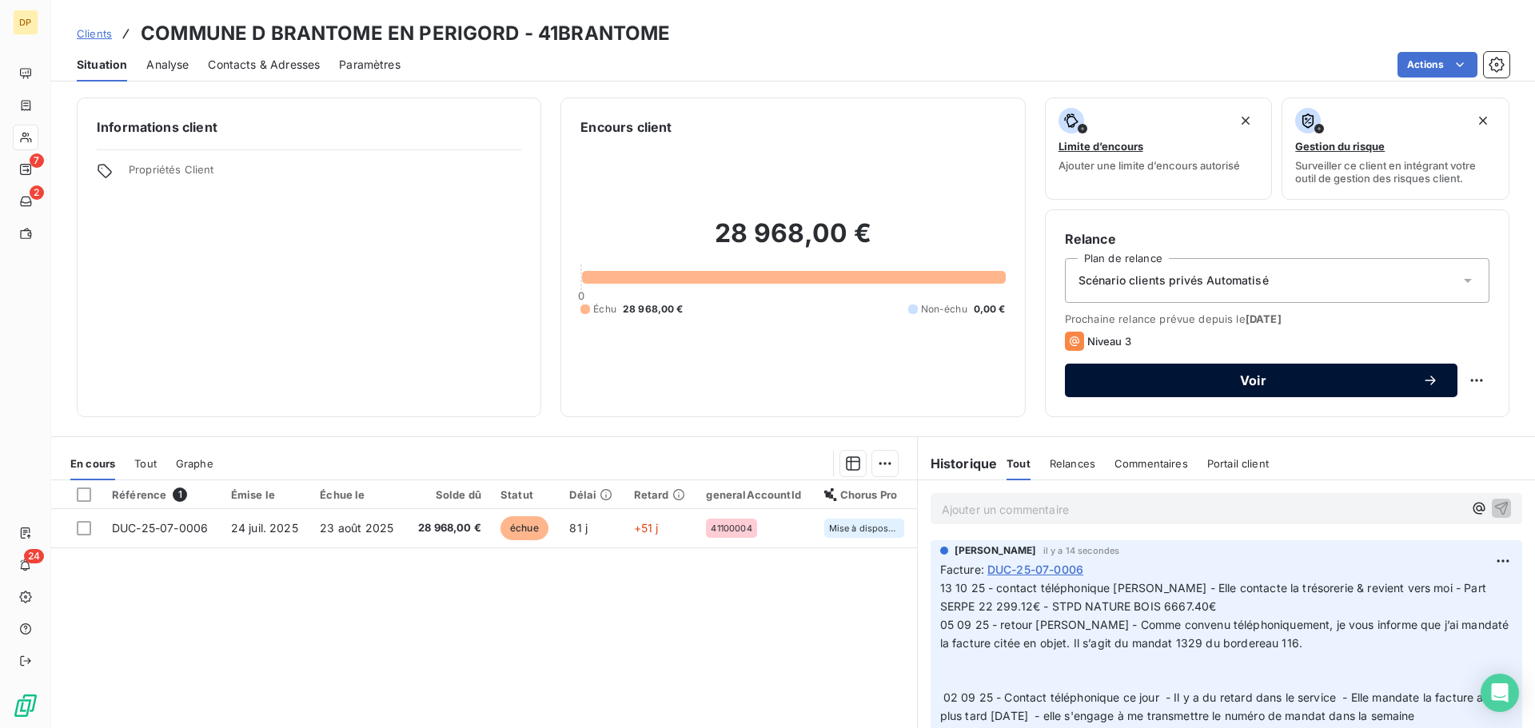
click at [1287, 388] on div "Voir" at bounding box center [1261, 380] width 354 height 16
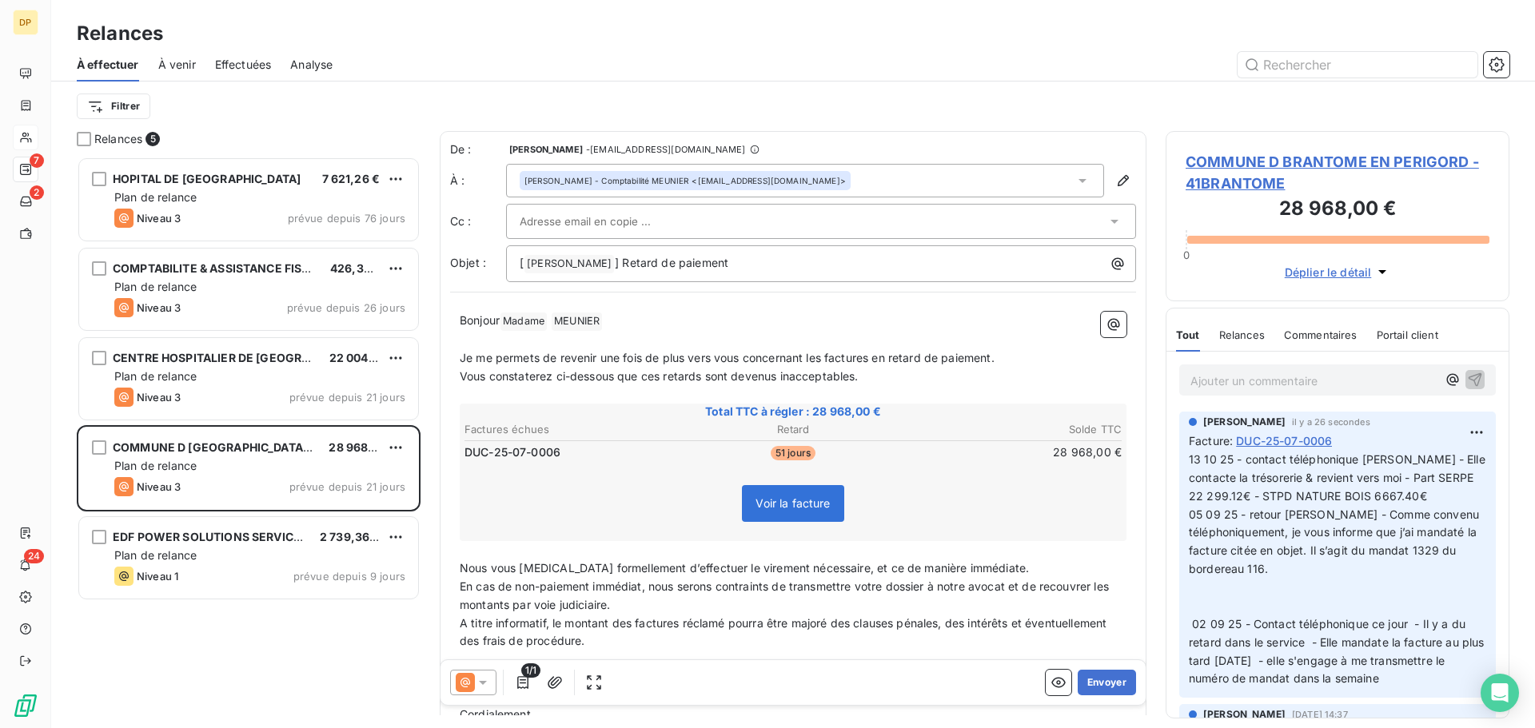
scroll to position [560, 332]
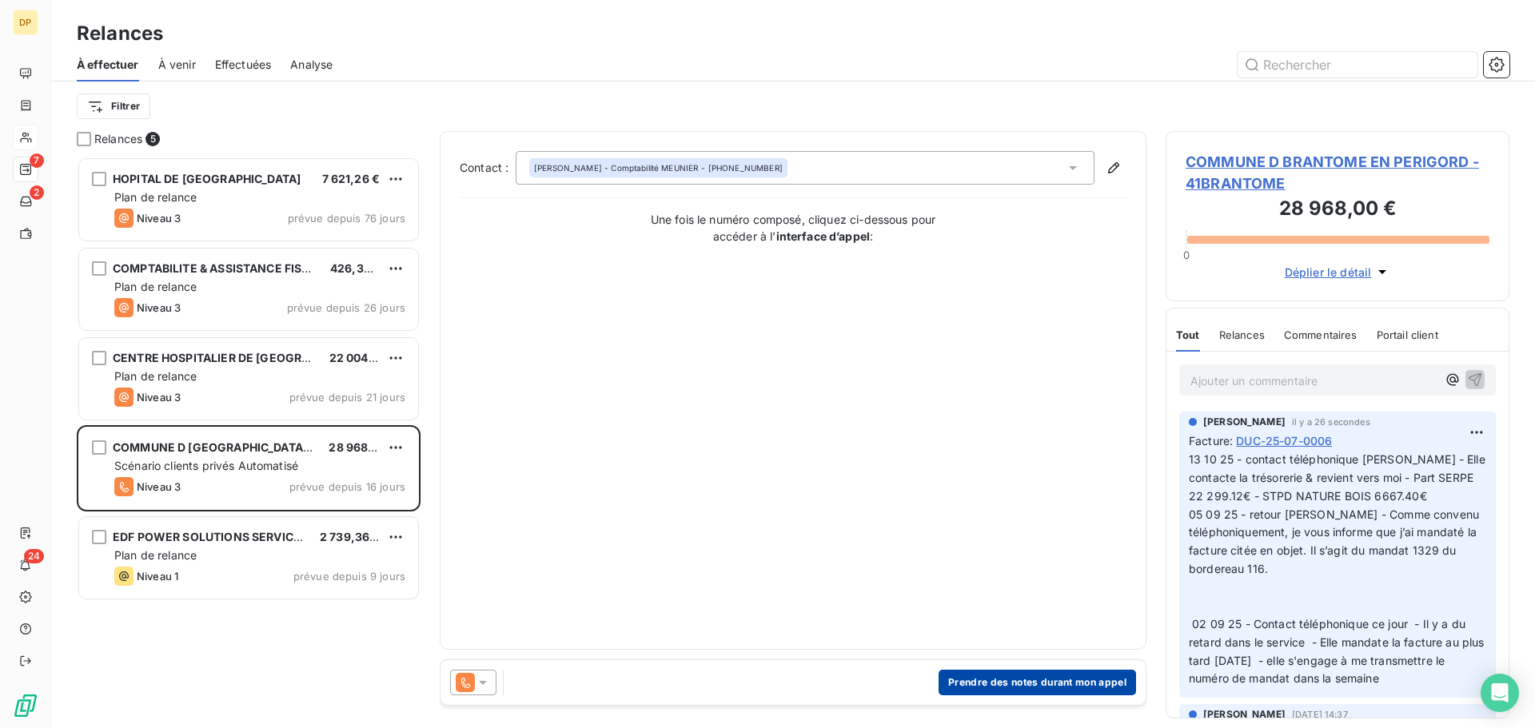
click at [1027, 680] on button "Prendre des notes durant mon appel" at bounding box center [1036, 683] width 197 height 26
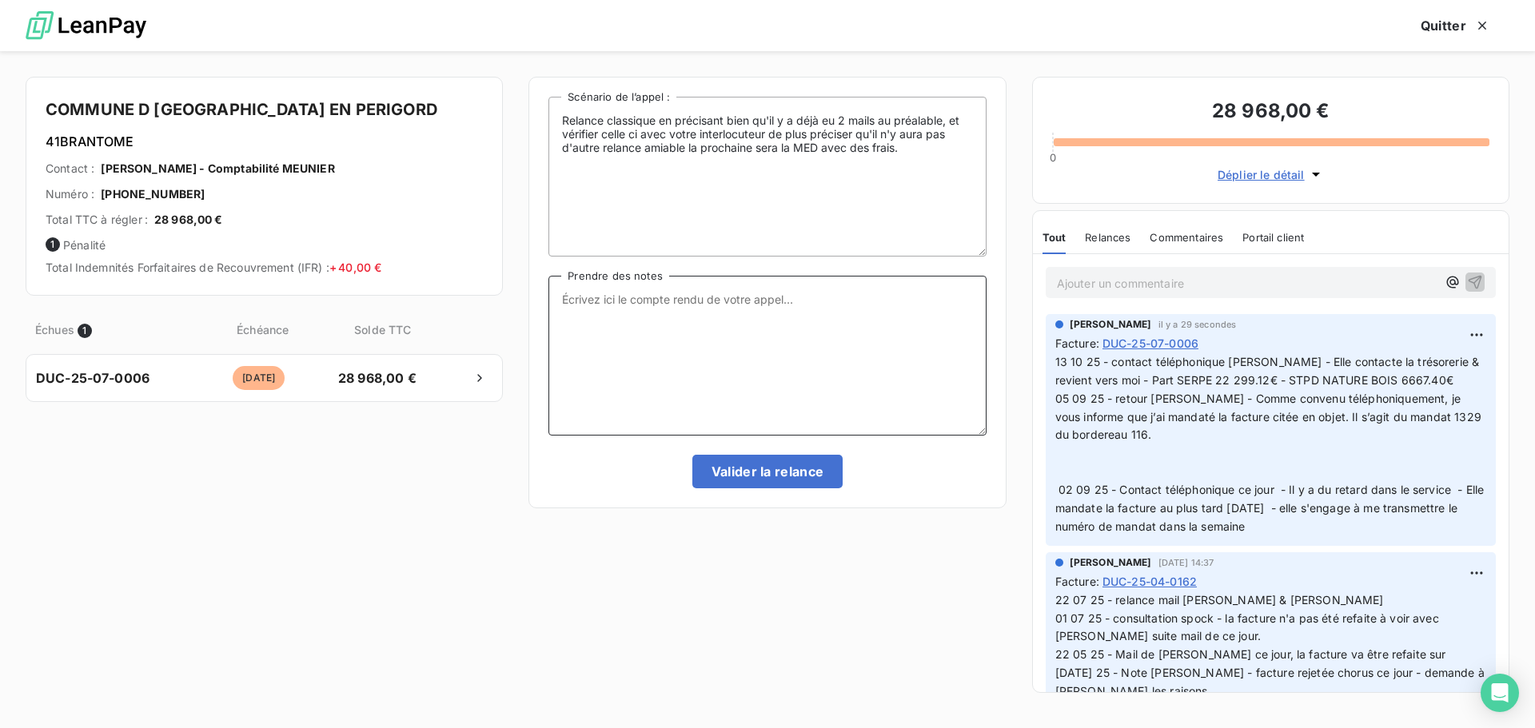
paste textarea "contact téléphonique [PERSON_NAME] - Elle contacte la trésorerie & revient vers…"
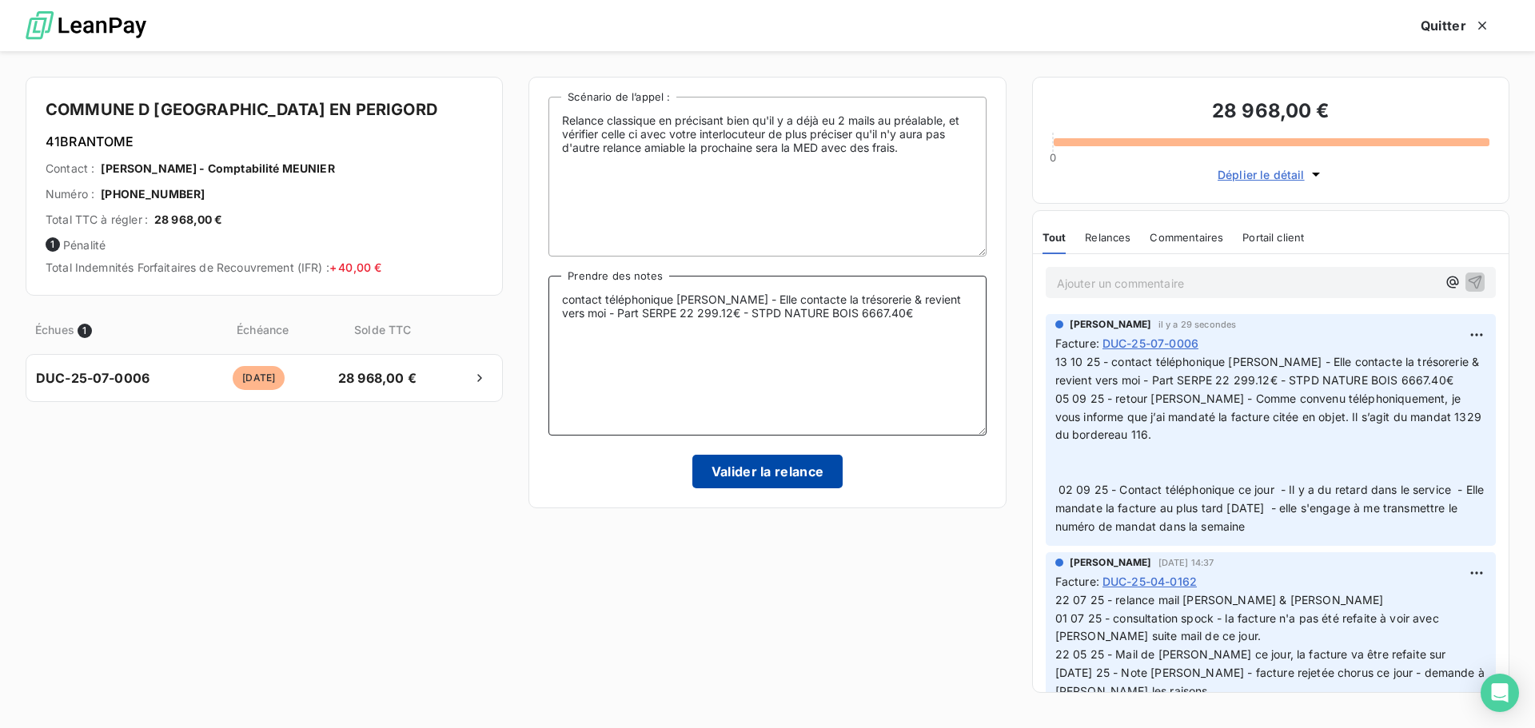
type textarea "contact téléphonique [PERSON_NAME] - Elle contacte la trésorerie & revient vers…"
click at [794, 456] on button "Valider la relance" at bounding box center [767, 472] width 151 height 34
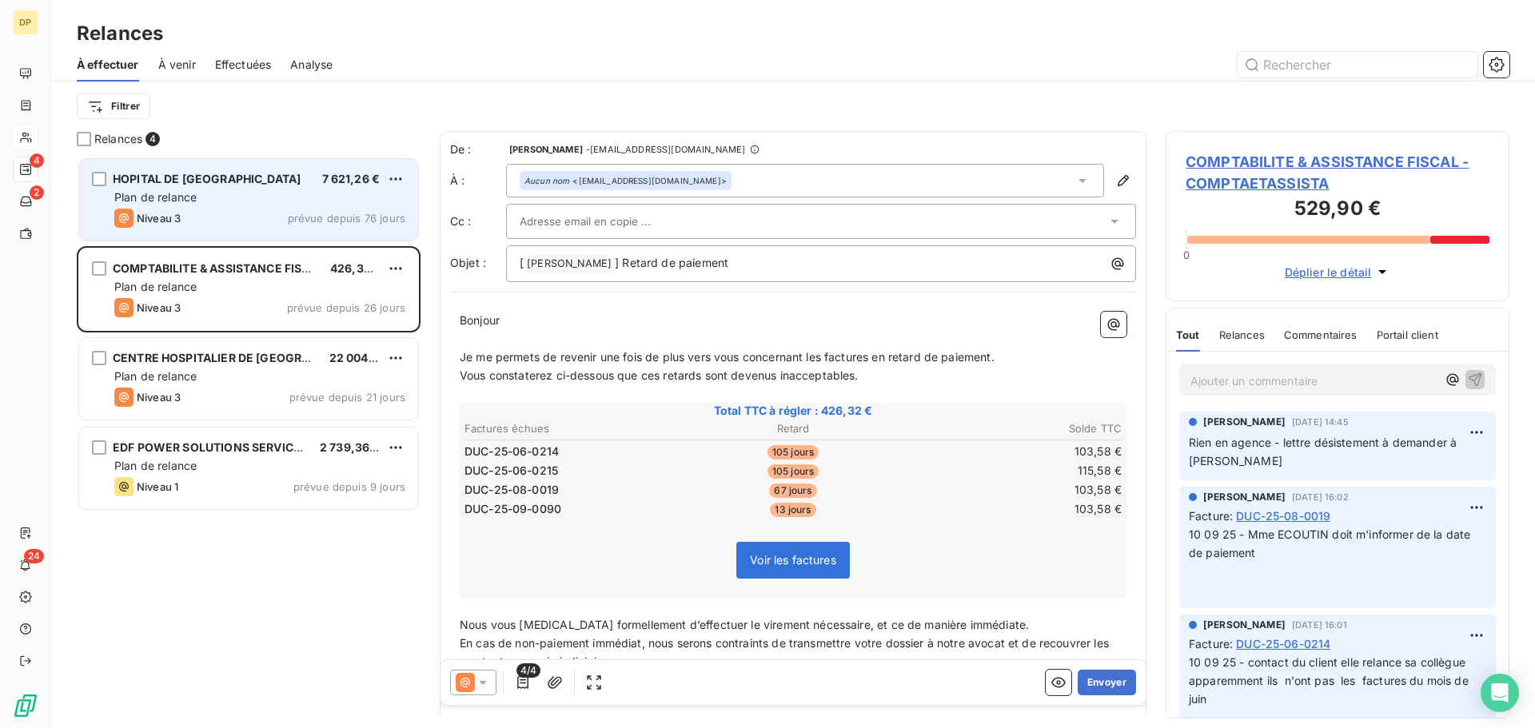
click at [355, 200] on div "Plan de relance" at bounding box center [259, 197] width 291 height 16
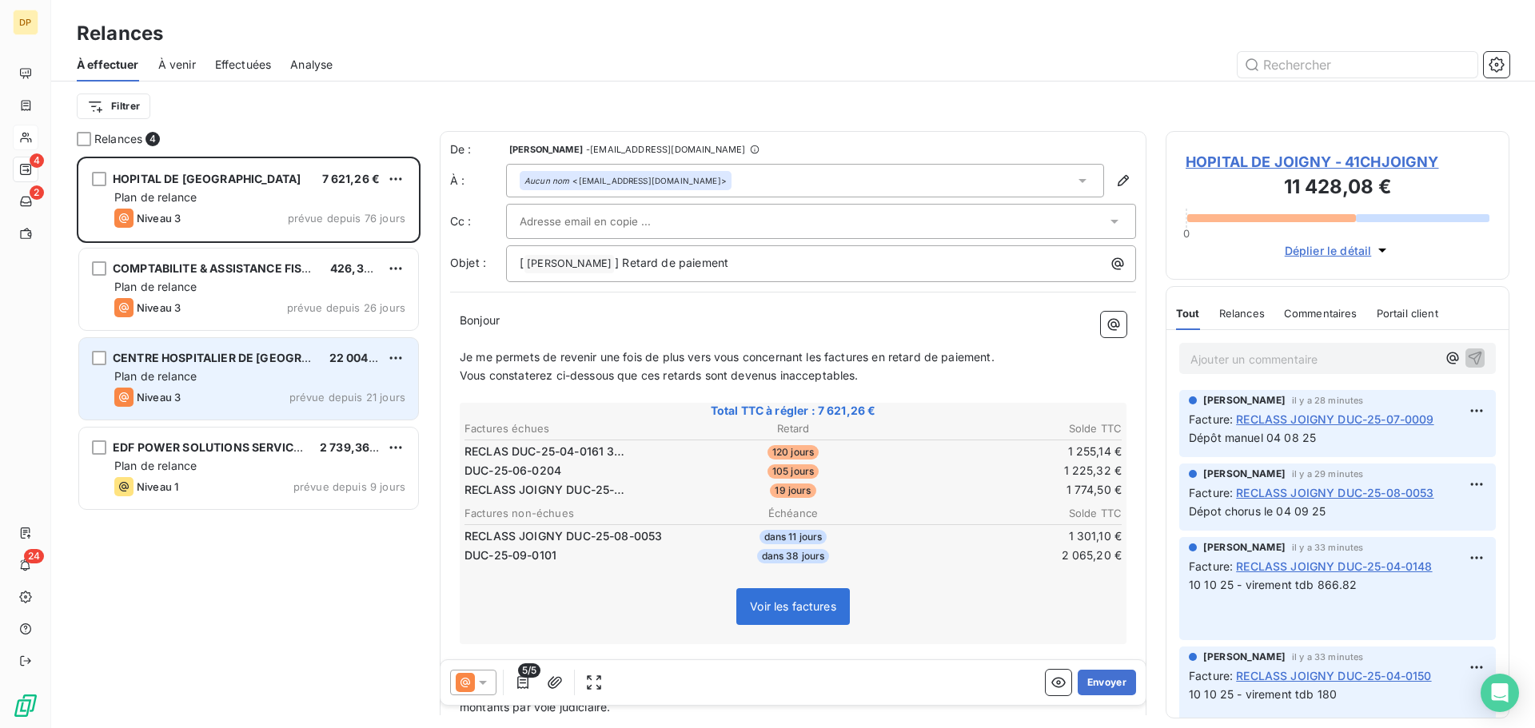
click at [243, 388] on div "Niveau 3 prévue depuis 21 jours" at bounding box center [259, 397] width 291 height 19
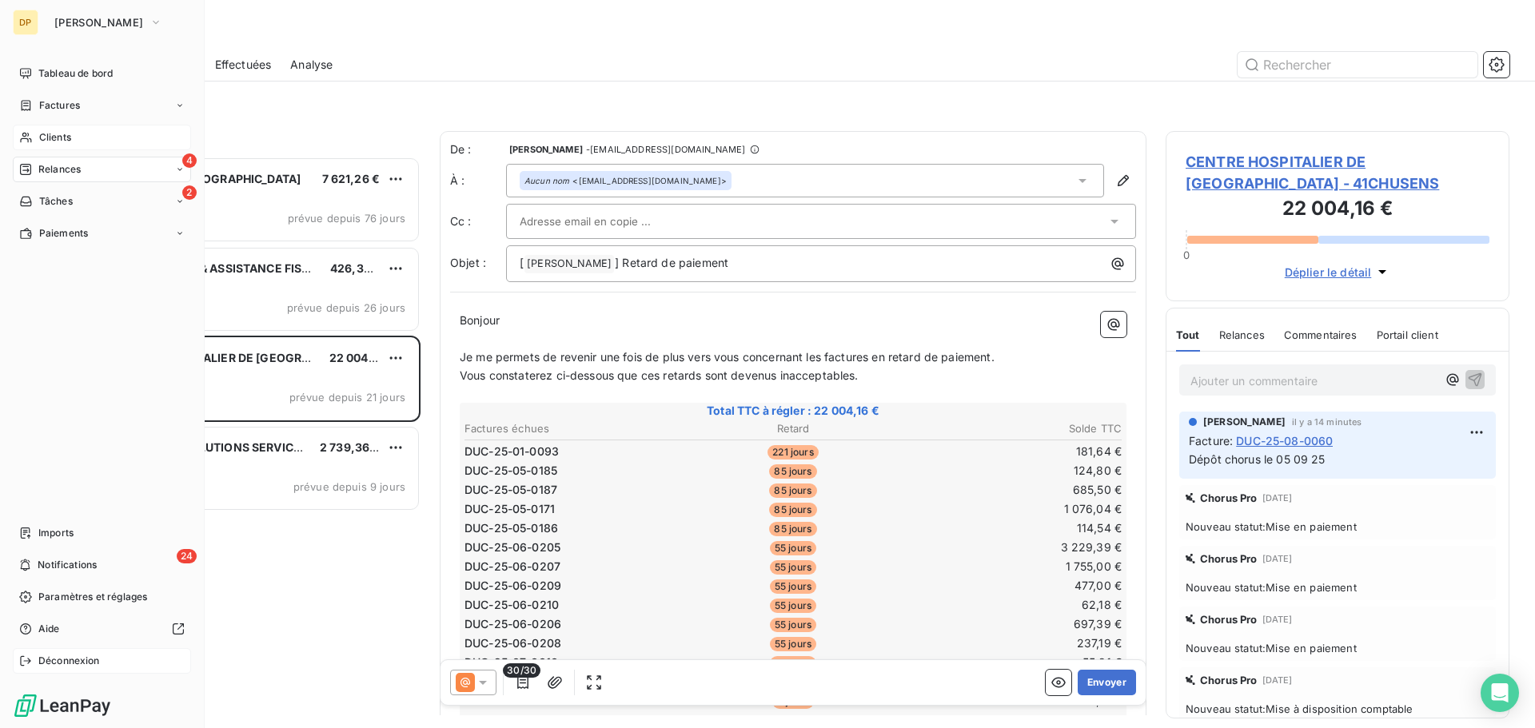
click at [46, 663] on span "Déconnexion" at bounding box center [69, 661] width 62 height 14
